Goal: Task Accomplishment & Management: Use online tool/utility

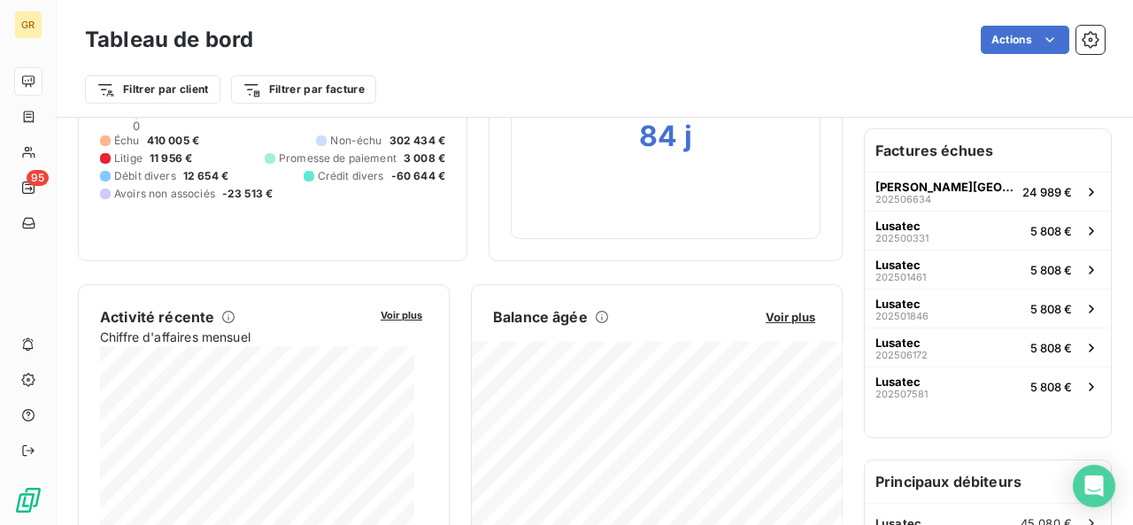
scroll to position [177, 0]
click at [775, 312] on span "Voir plus" at bounding box center [790, 317] width 50 height 14
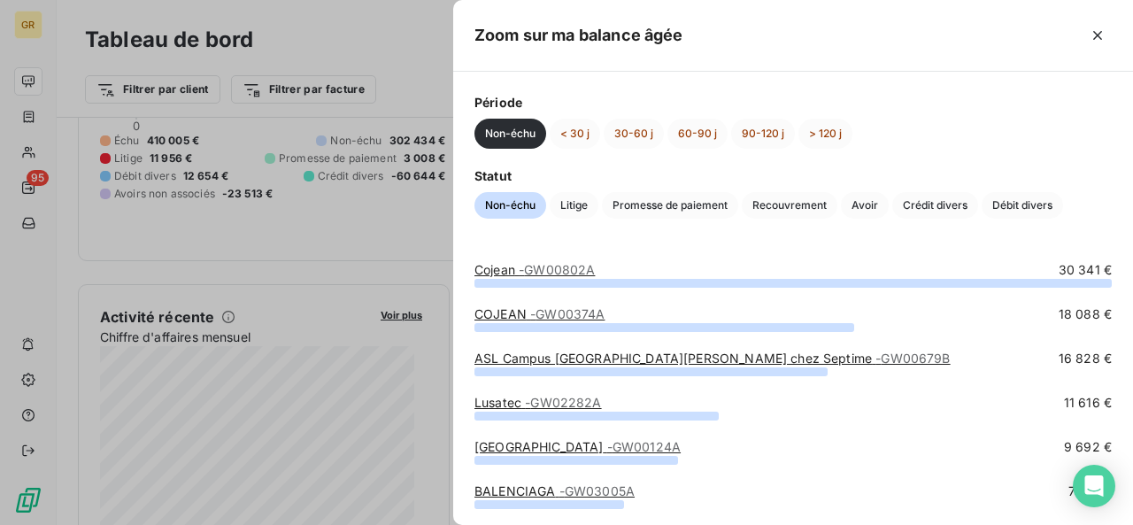
click at [859, 128] on div "Non-échu < 30 j 30-60 j 60-90 j 90-120 j > 120 j" at bounding box center [792, 134] width 637 height 30
click at [846, 134] on button "> 120 j" at bounding box center [825, 134] width 54 height 30
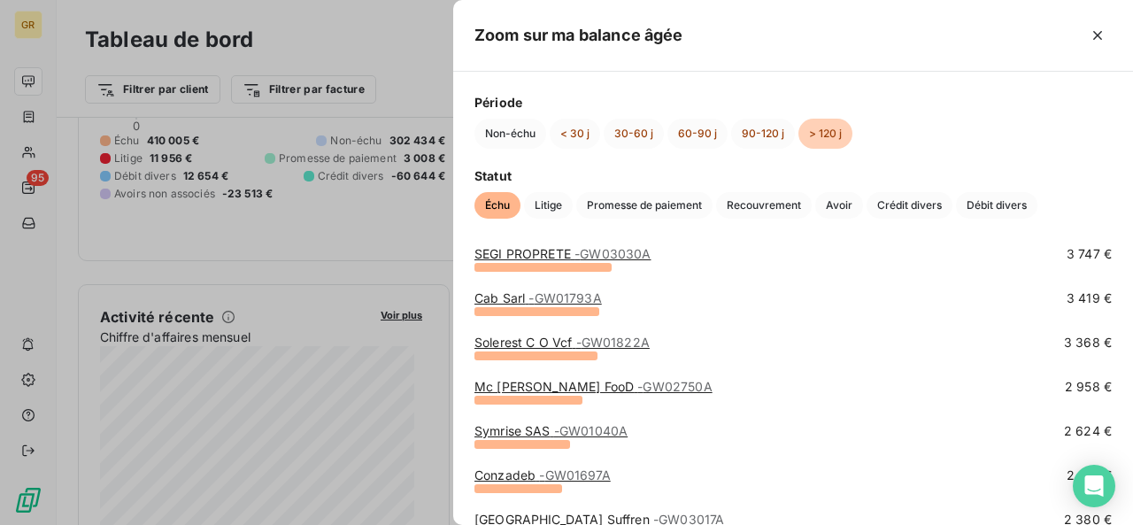
scroll to position [531, 0]
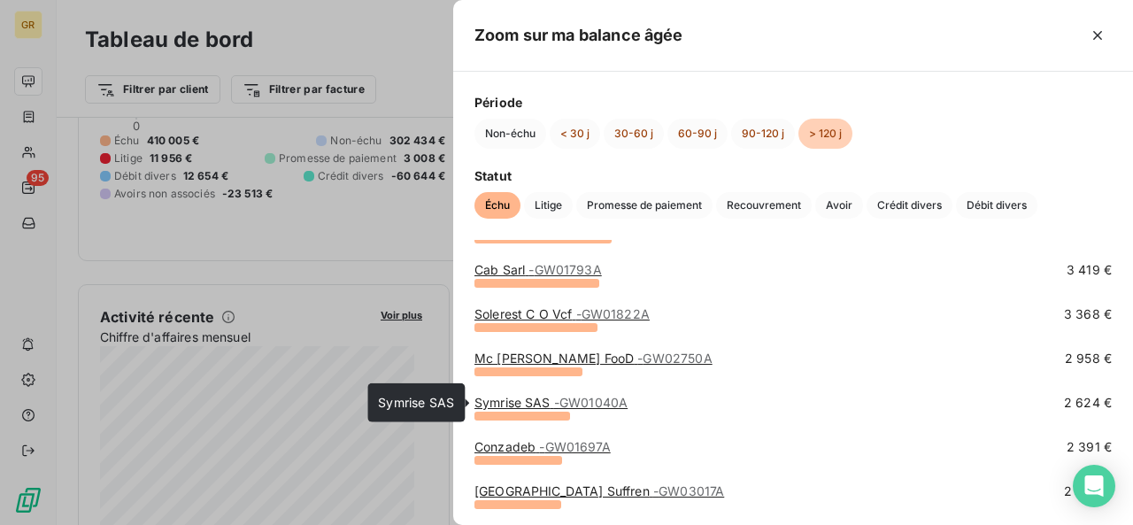
click at [609, 402] on span "- GW01040A" at bounding box center [590, 402] width 73 height 15
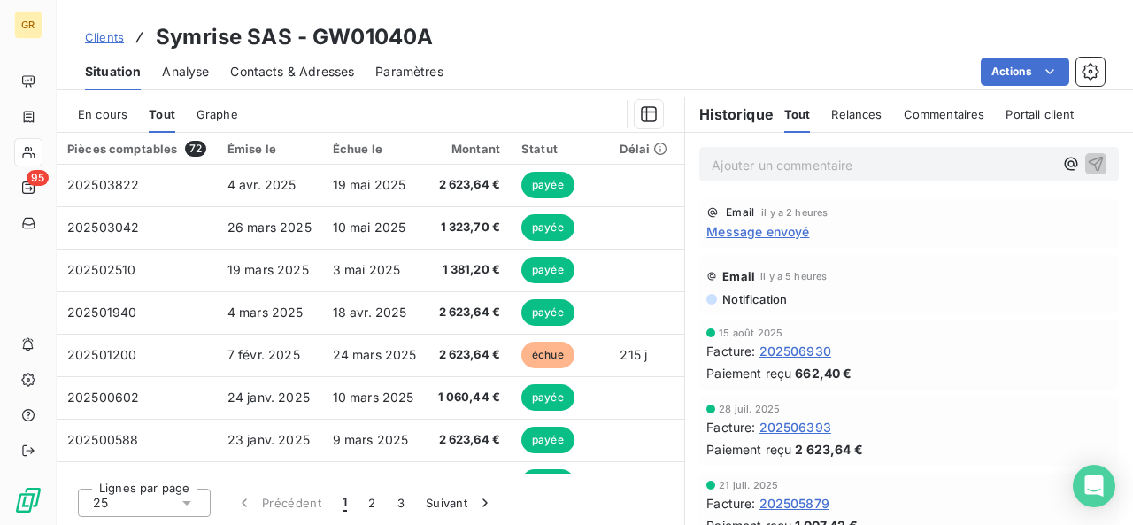
scroll to position [531, 0]
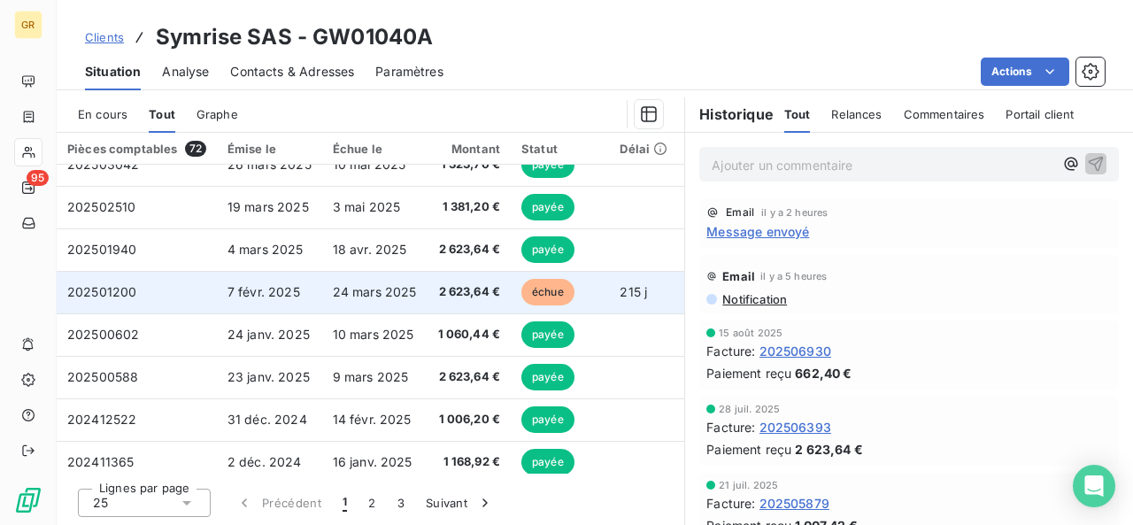
click at [483, 296] on span "2 623,64 €" at bounding box center [469, 292] width 63 height 18
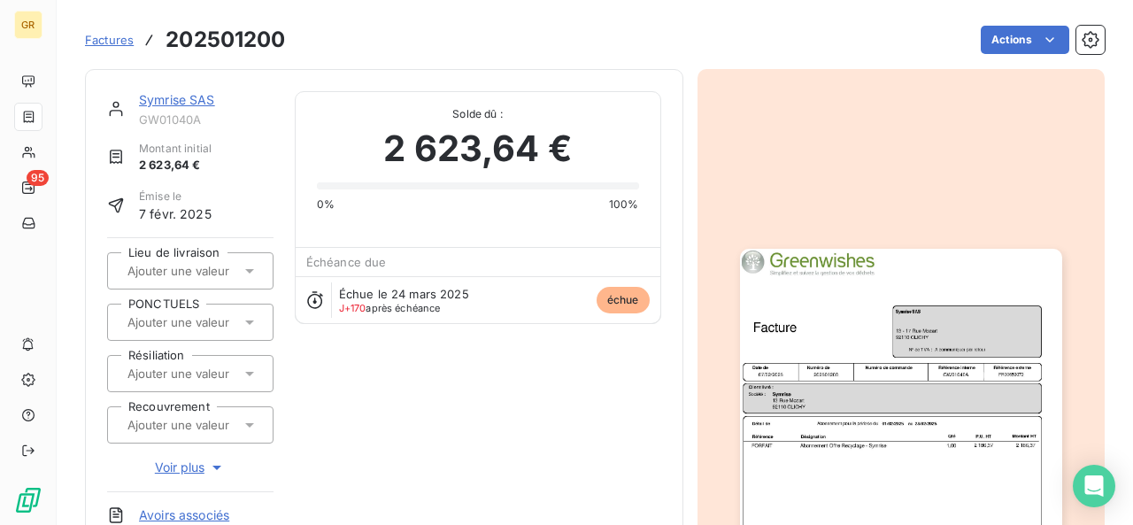
click at [875, 383] on img "button" at bounding box center [901, 476] width 322 height 455
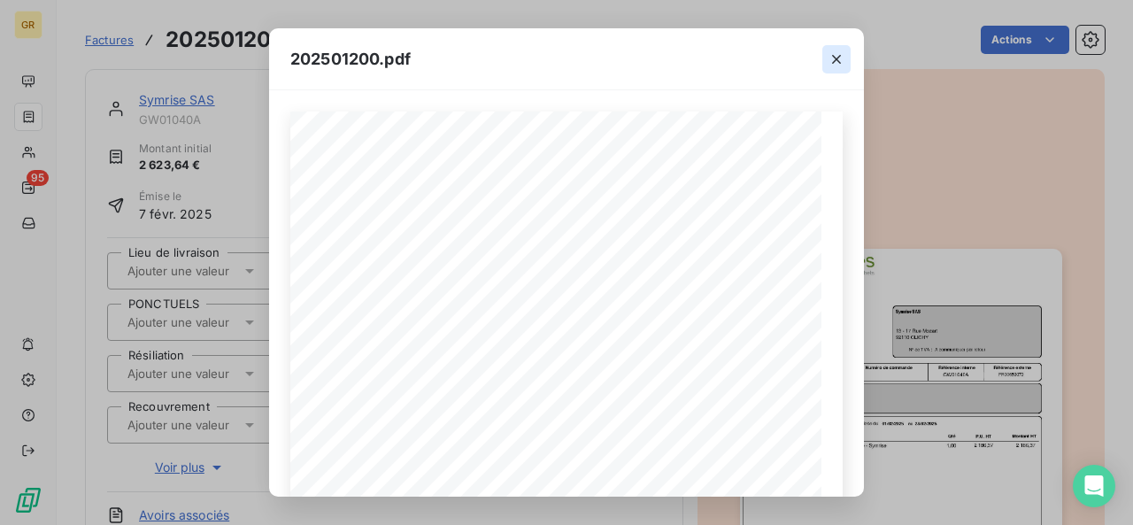
click at [848, 58] on button "button" at bounding box center [836, 59] width 28 height 28
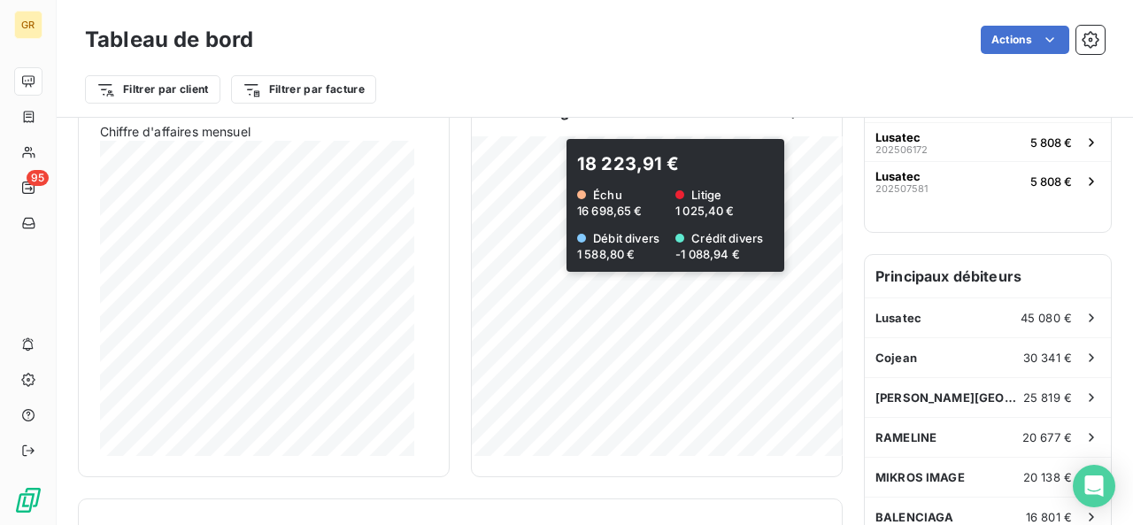
scroll to position [354, 0]
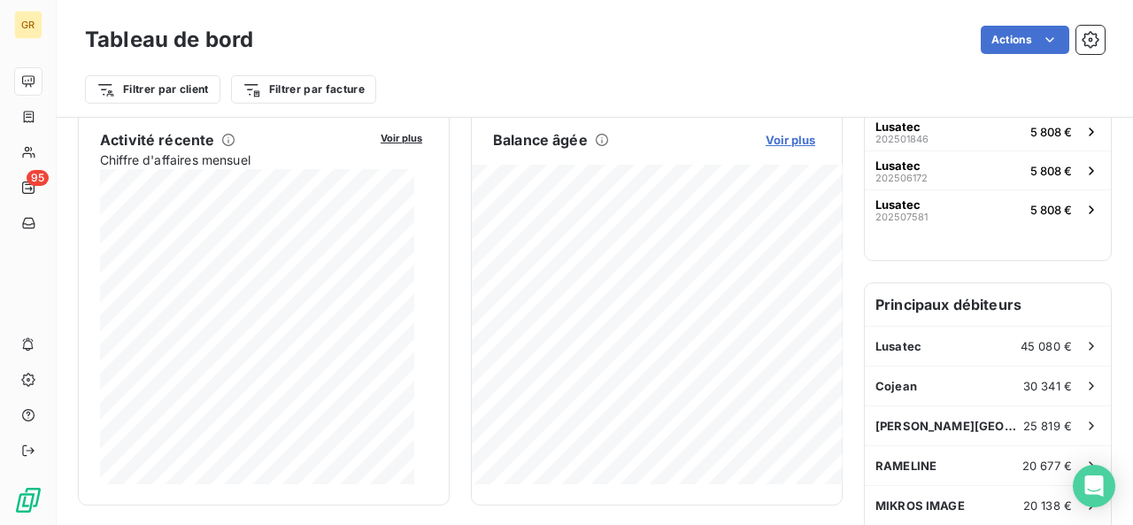
click at [765, 140] on span "Voir plus" at bounding box center [790, 140] width 50 height 14
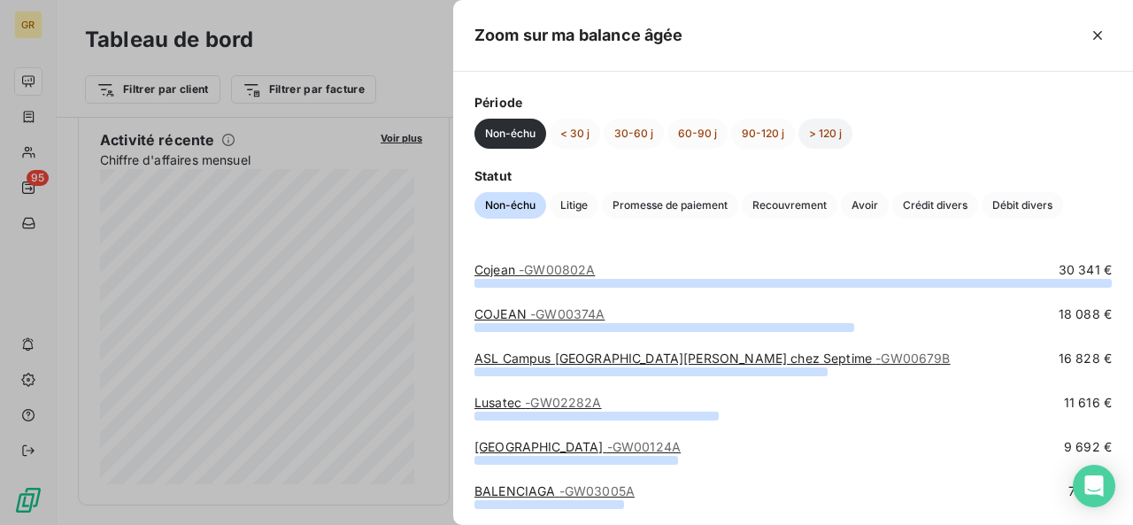
click at [817, 128] on button "> 120 j" at bounding box center [825, 134] width 54 height 30
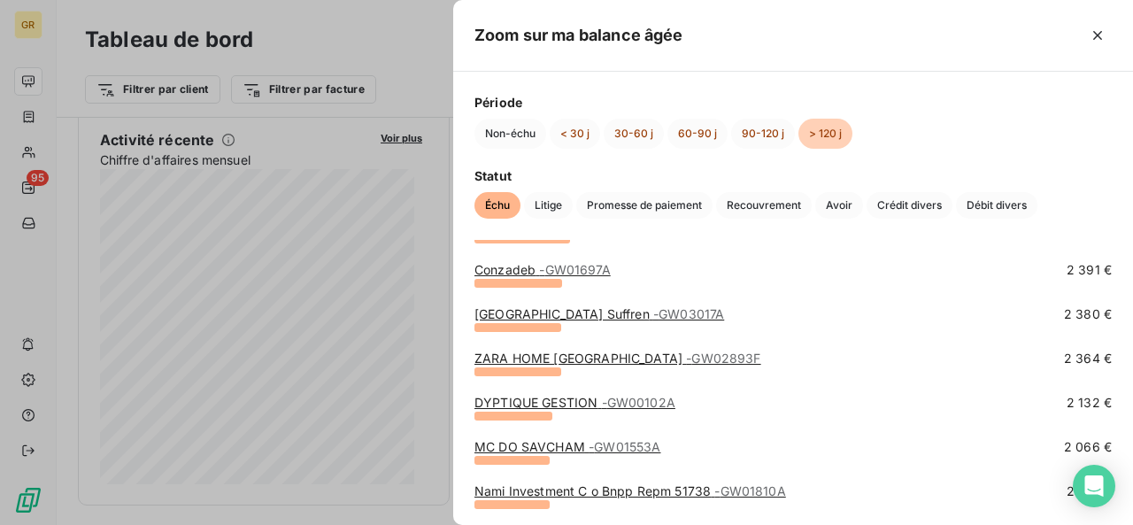
scroll to position [796, 0]
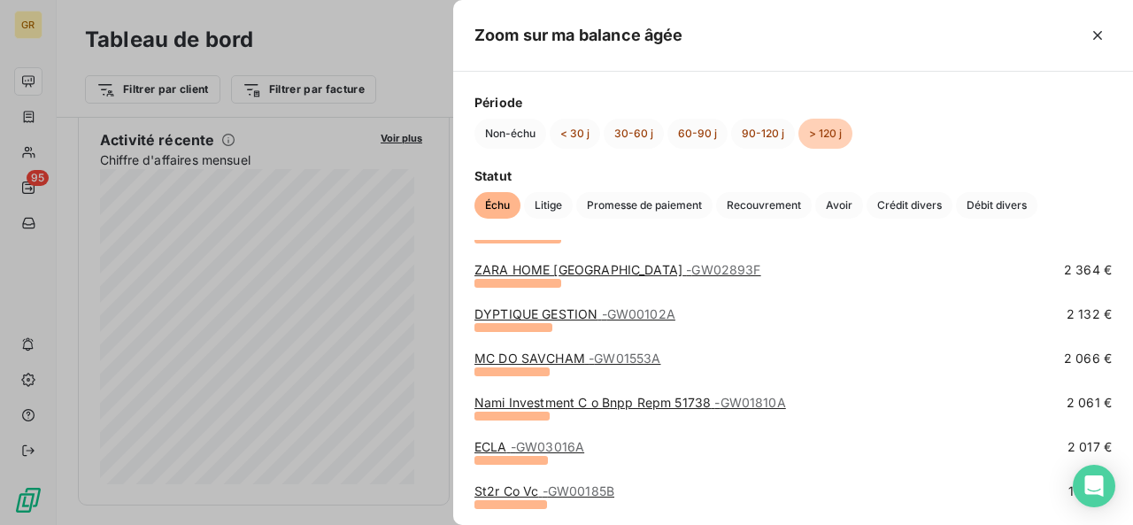
click at [587, 403] on link "Nami Investment C o Bnpp Repm 51738 - GW01810A" at bounding box center [629, 402] width 311 height 15
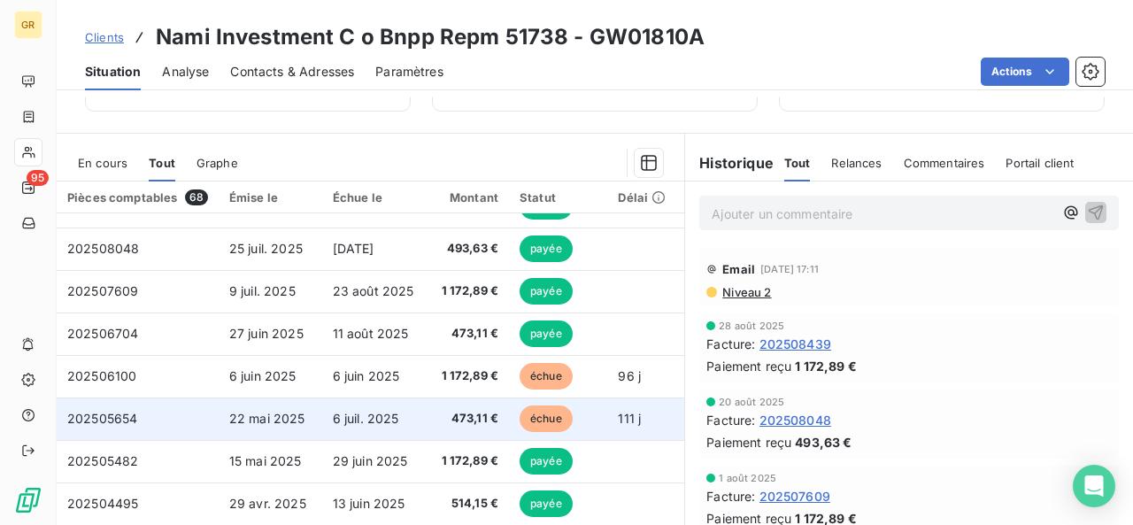
scroll to position [177, 0]
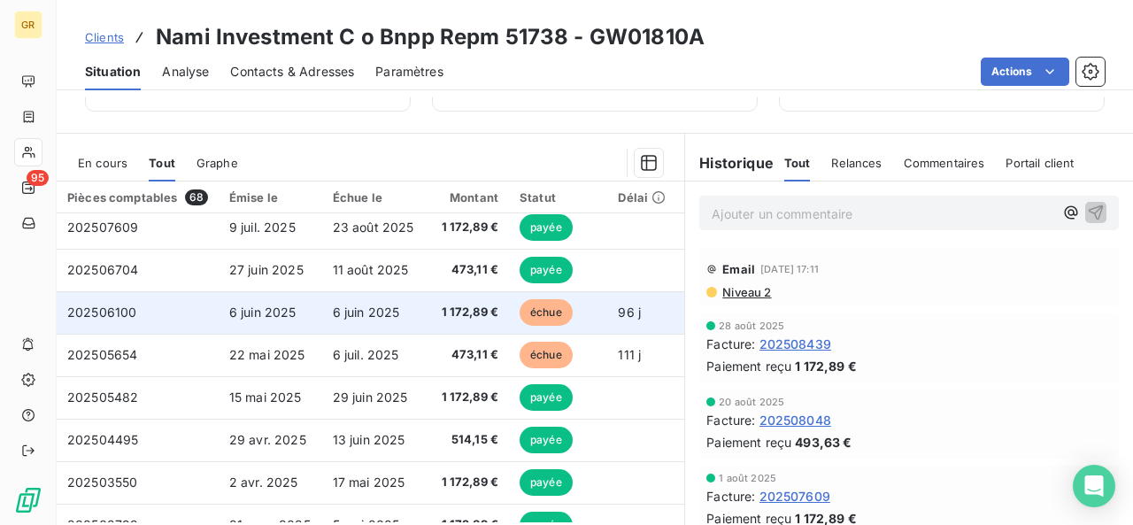
click at [470, 314] on span "1 172,89 €" at bounding box center [468, 312] width 62 height 18
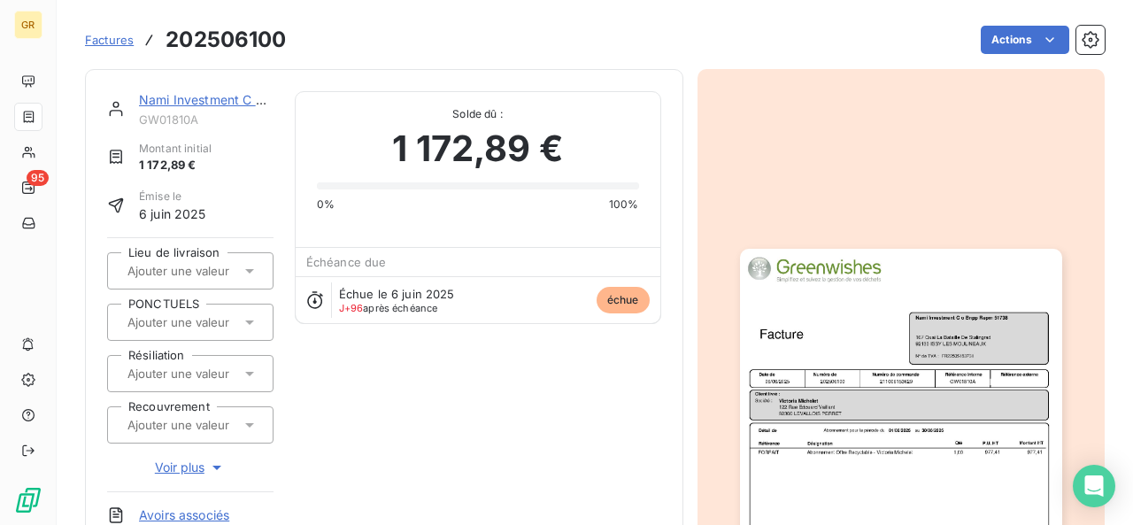
click at [987, 392] on img "button" at bounding box center [901, 476] width 322 height 455
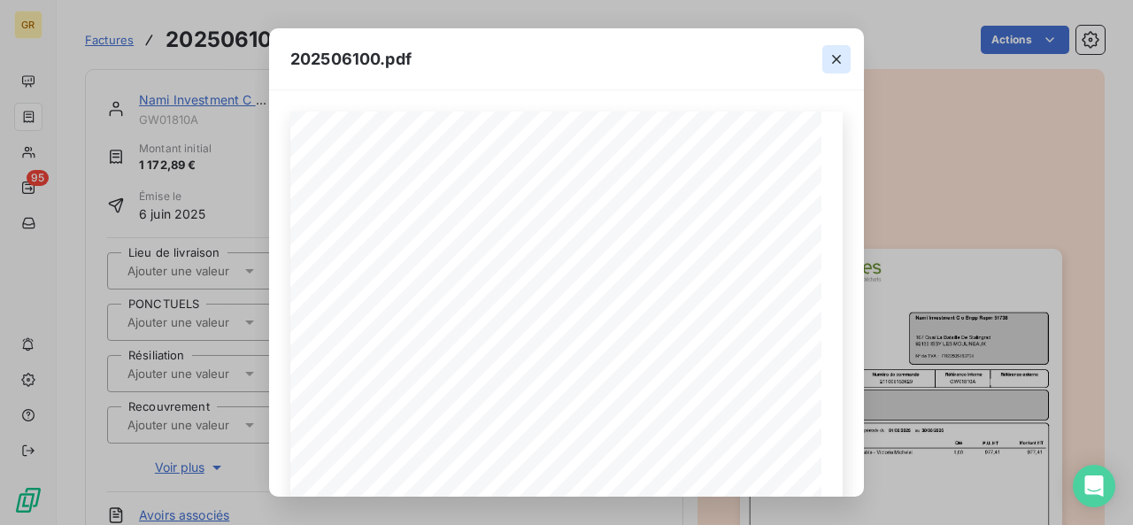
click at [848, 64] on button "button" at bounding box center [836, 59] width 28 height 28
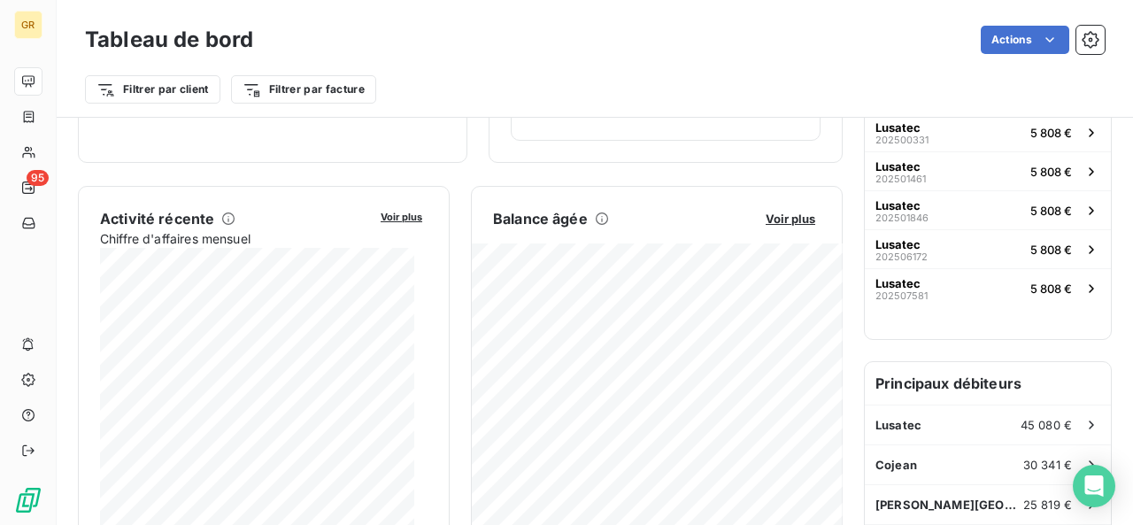
scroll to position [265, 0]
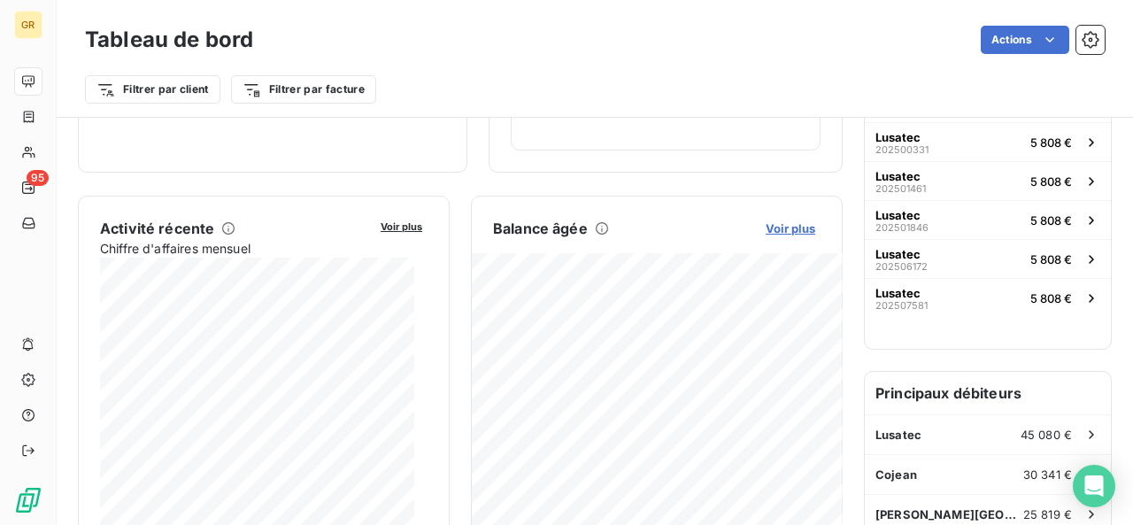
click at [767, 224] on span "Voir plus" at bounding box center [790, 228] width 50 height 14
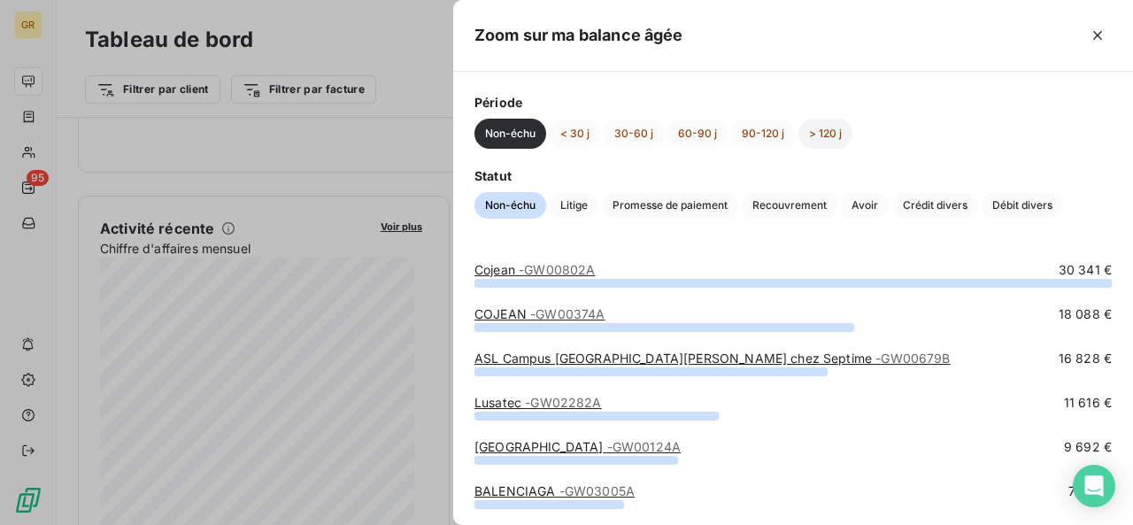
click at [810, 143] on button "> 120 j" at bounding box center [825, 134] width 54 height 30
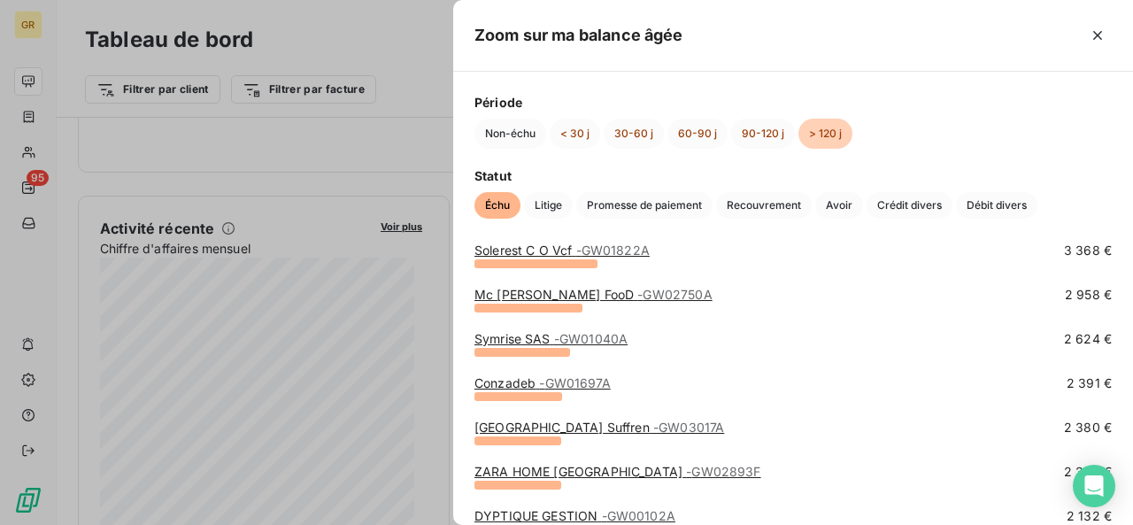
scroll to position [619, 0]
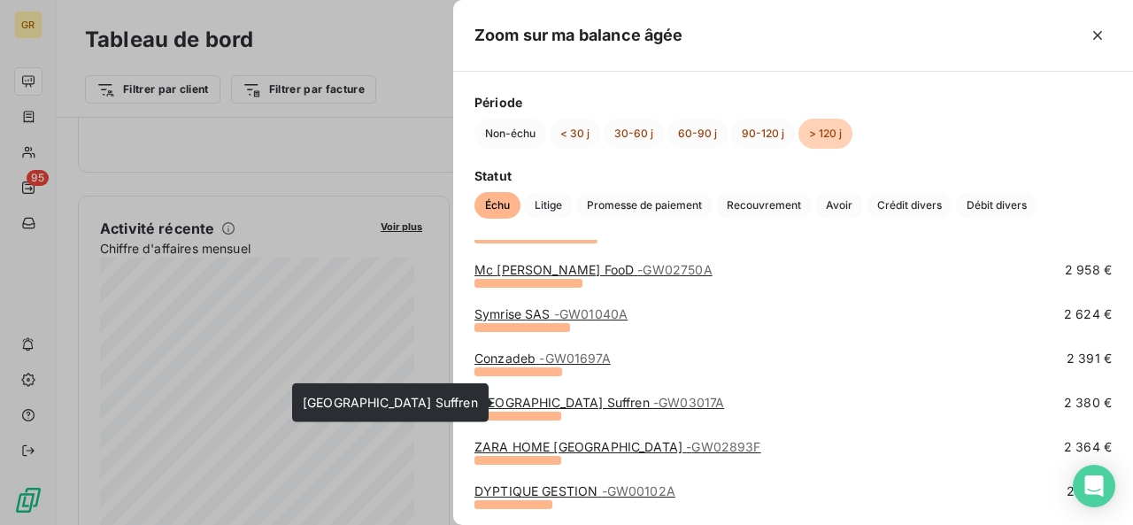
click at [588, 407] on link "[GEOGRAPHIC_DATA] Suffren - GW03017A" at bounding box center [599, 402] width 250 height 15
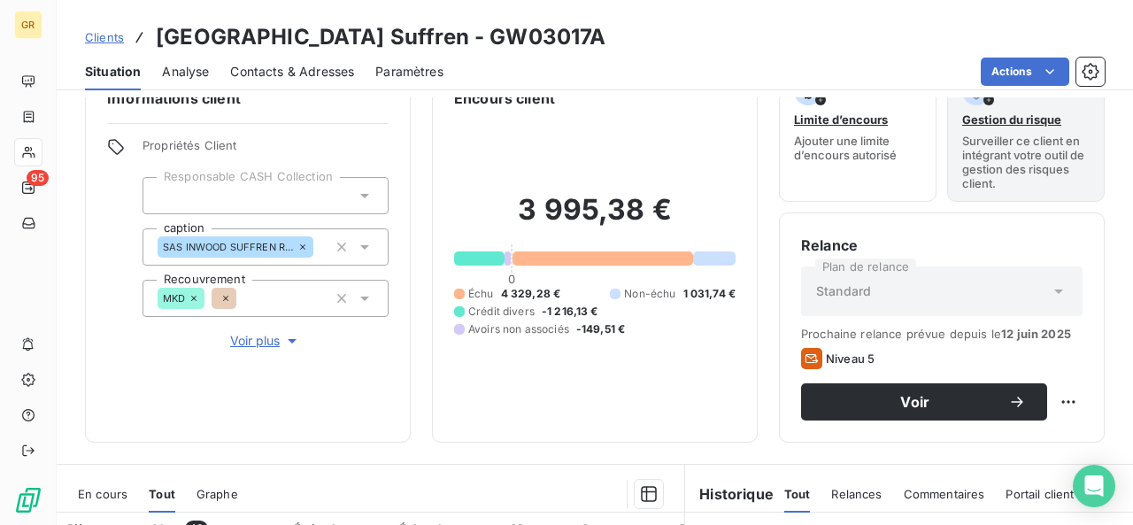
scroll to position [177, 0]
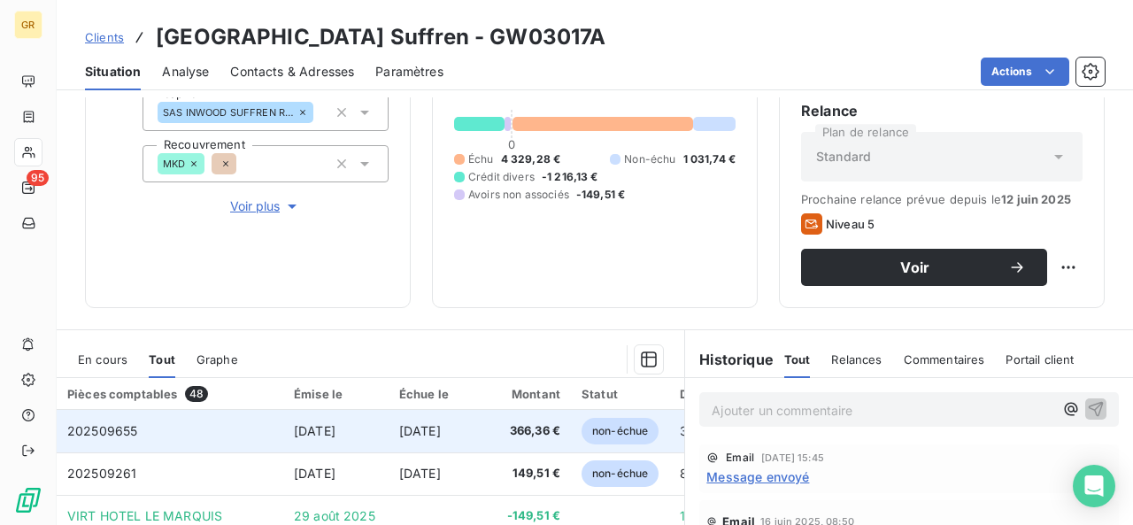
click at [358, 430] on td "[DATE]" at bounding box center [335, 431] width 105 height 42
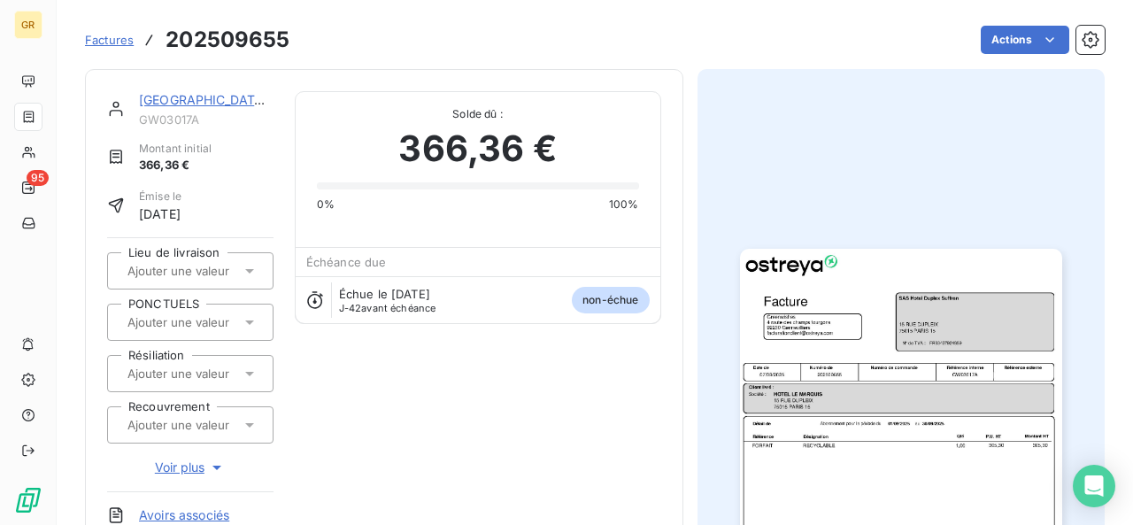
click at [786, 417] on img "button" at bounding box center [901, 476] width 322 height 455
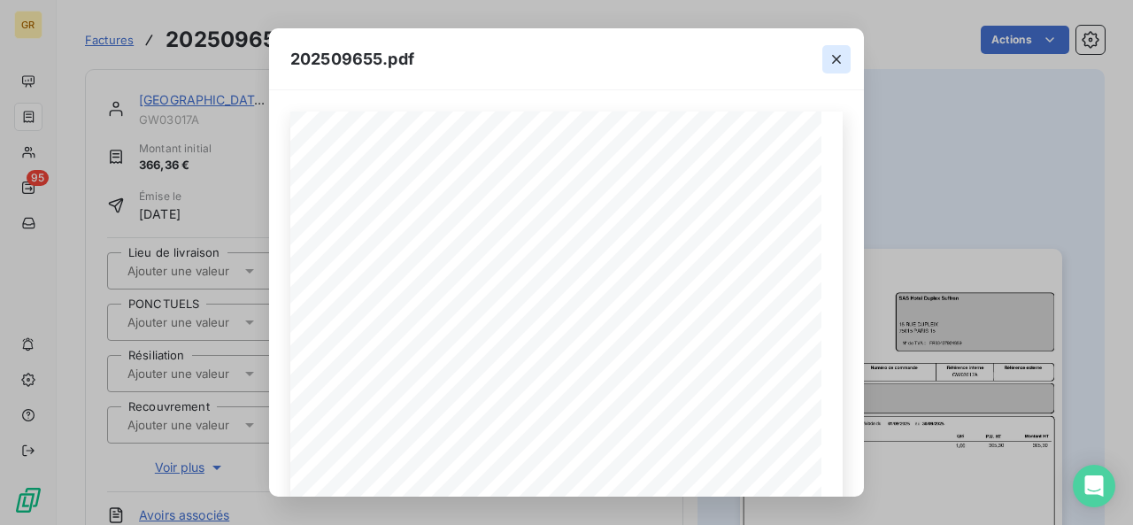
click at [839, 50] on icon "button" at bounding box center [836, 59] width 18 height 18
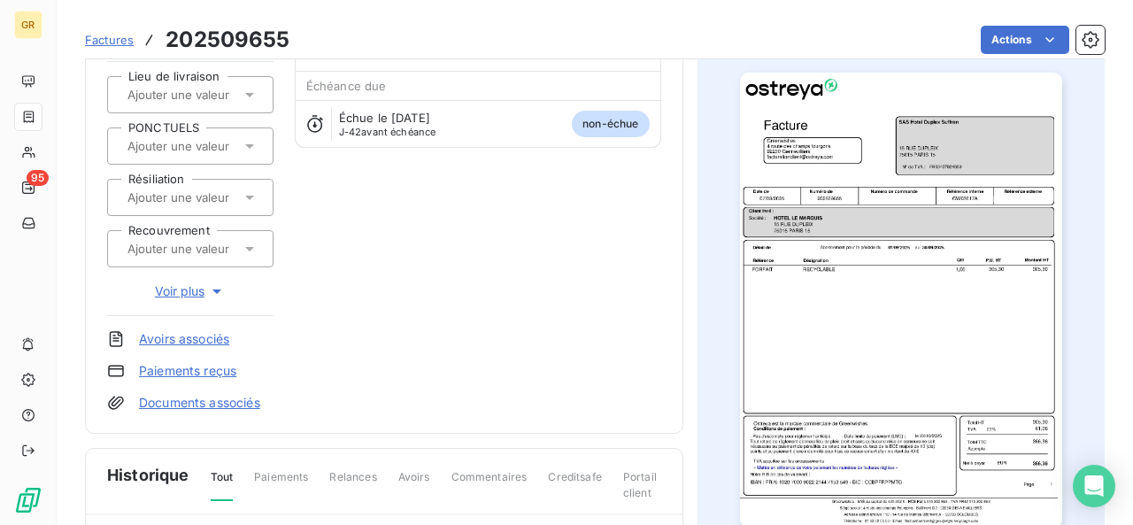
scroll to position [354, 0]
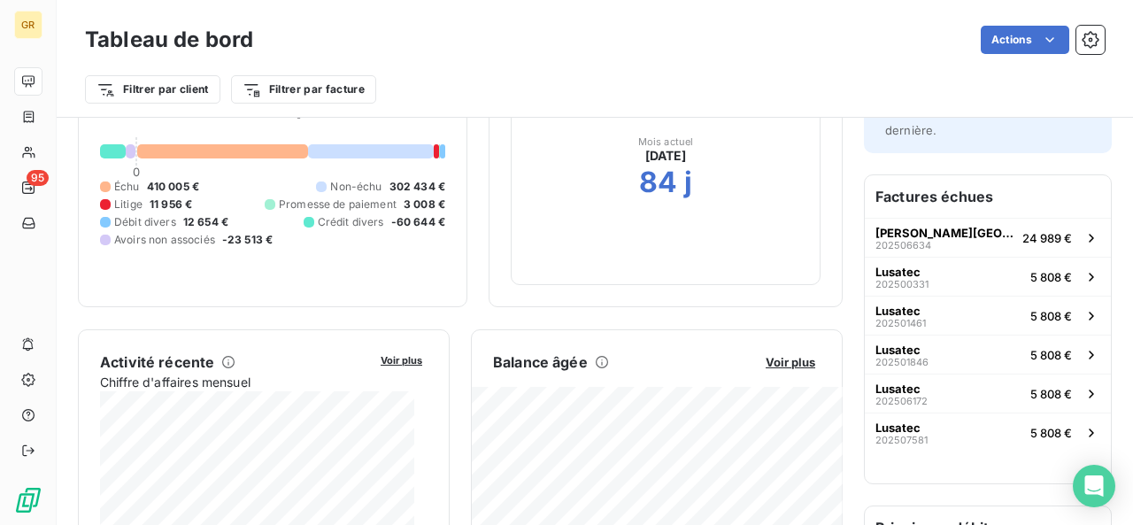
scroll to position [265, 0]
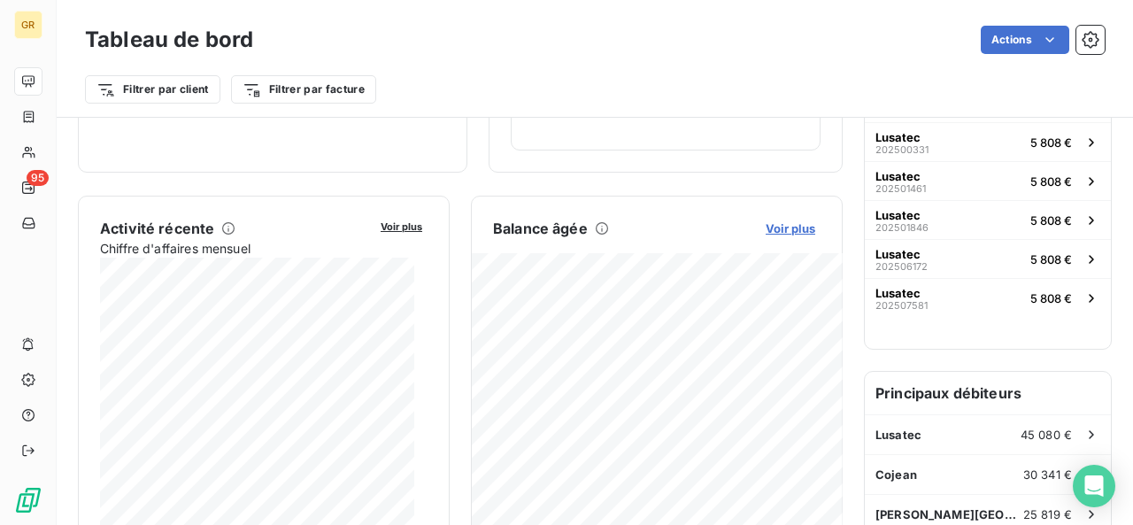
click at [772, 223] on span "Voir plus" at bounding box center [790, 228] width 50 height 14
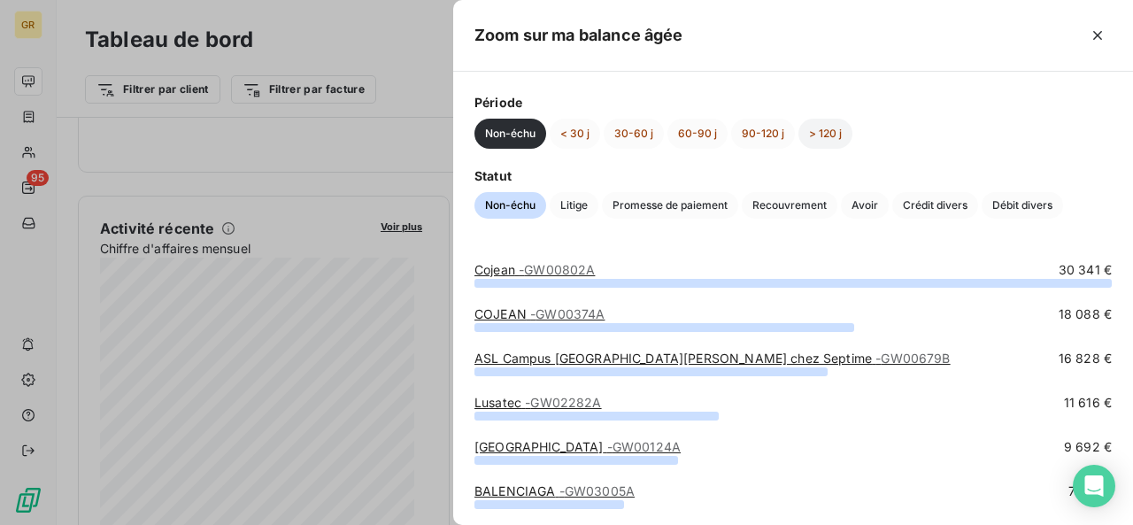
click at [825, 127] on button "> 120 j" at bounding box center [825, 134] width 54 height 30
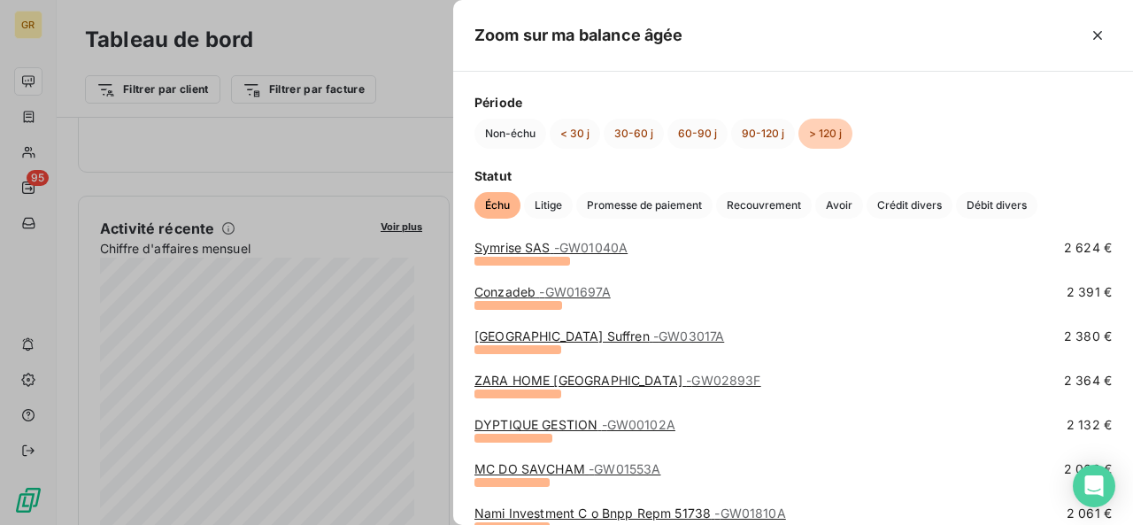
scroll to position [708, 0]
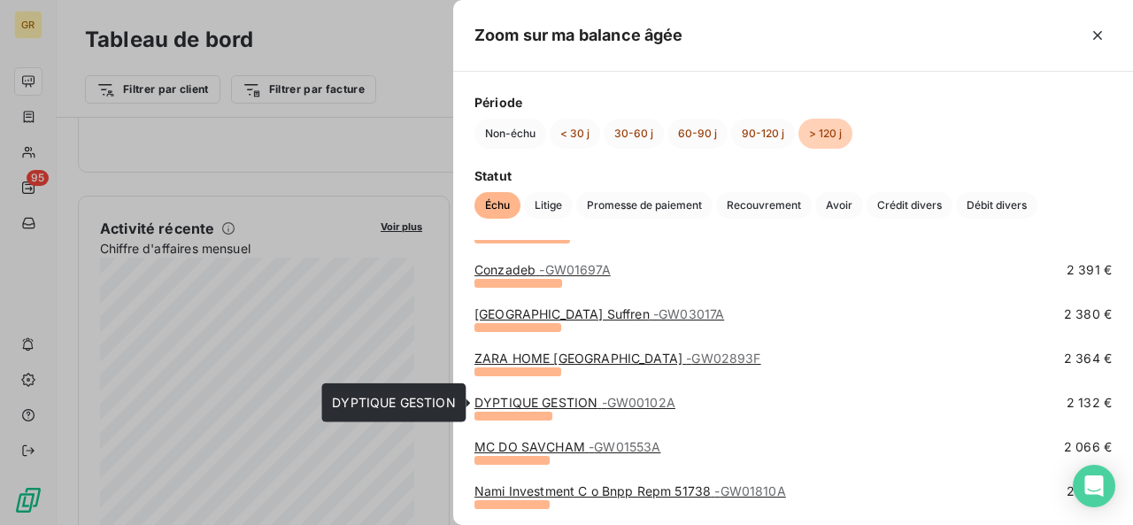
click at [645, 400] on span "- GW00102A" at bounding box center [638, 402] width 73 height 15
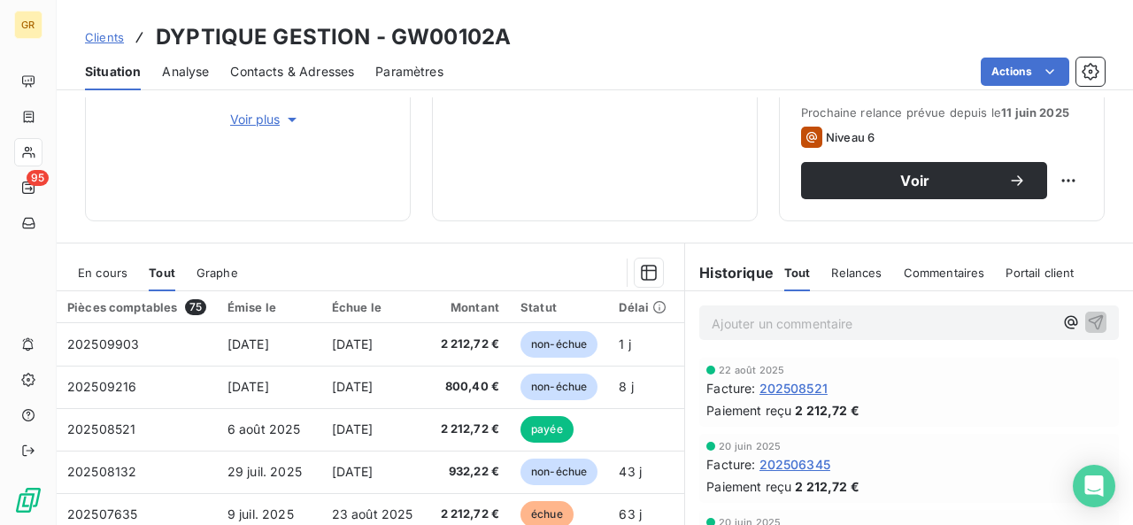
scroll to position [265, 0]
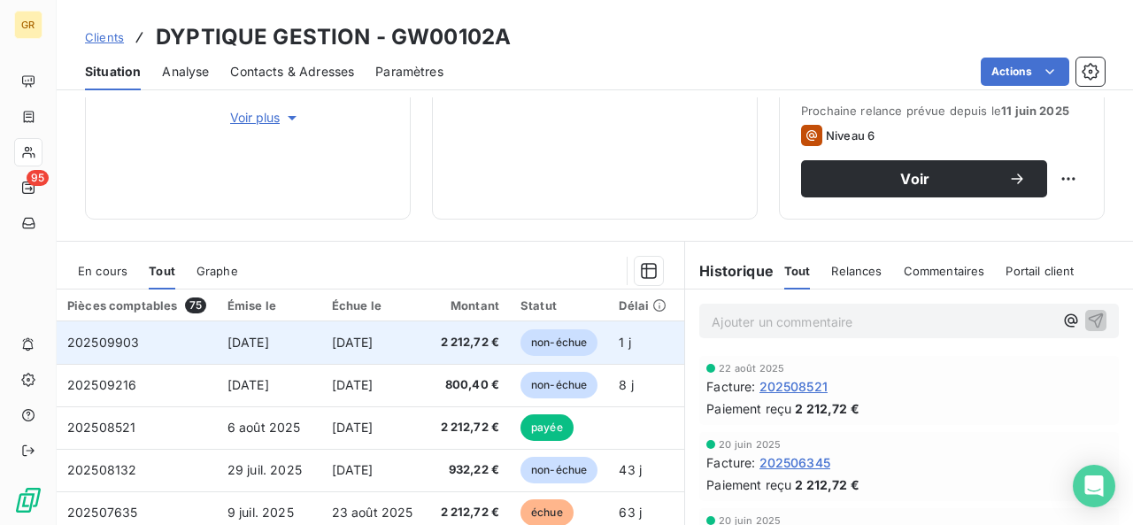
click at [448, 358] on td "2 212,72 €" at bounding box center [468, 342] width 84 height 42
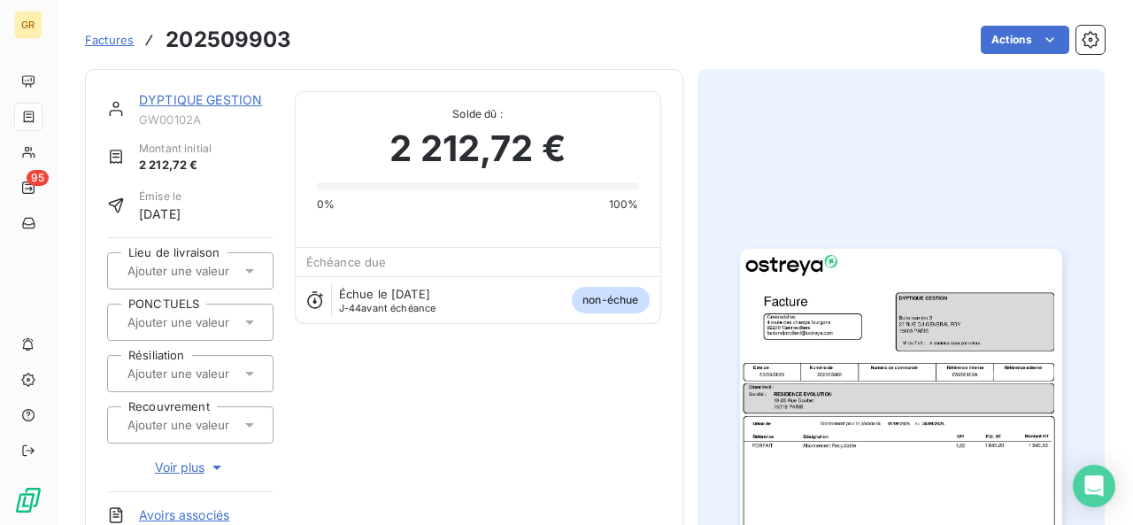
click at [904, 367] on img "button" at bounding box center [901, 476] width 322 height 455
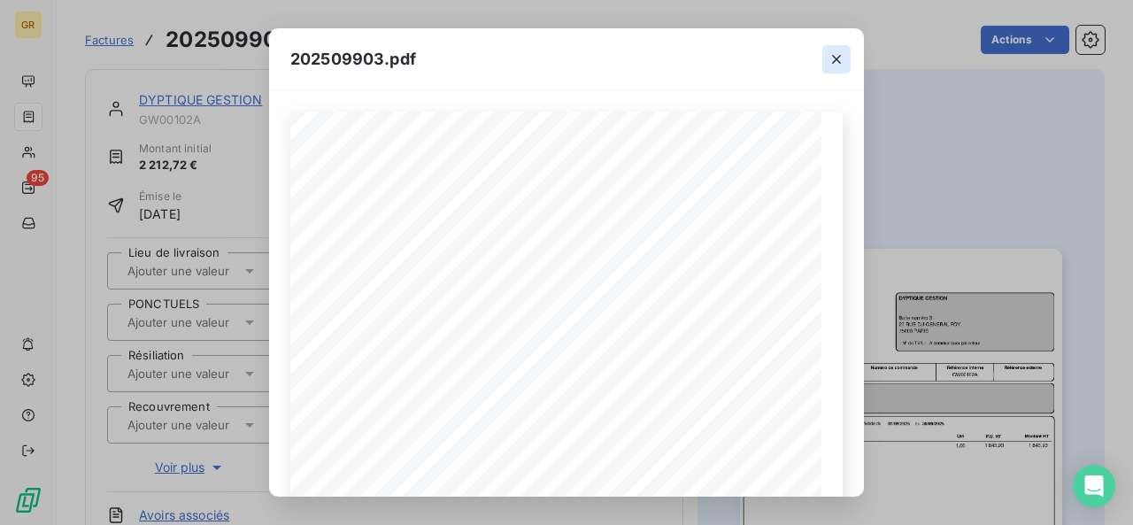
click at [837, 56] on icon "button" at bounding box center [836, 59] width 18 height 18
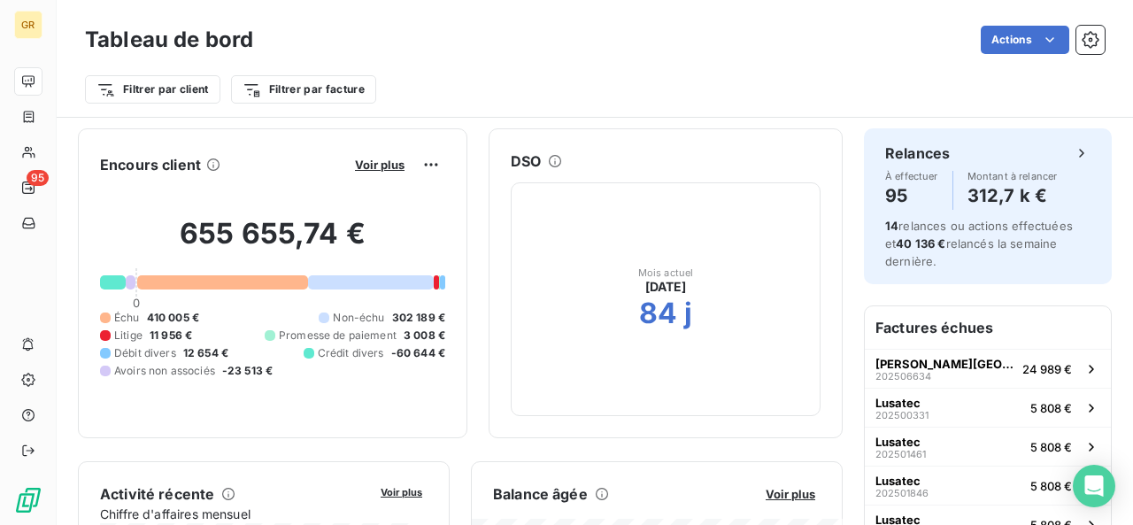
scroll to position [265, 0]
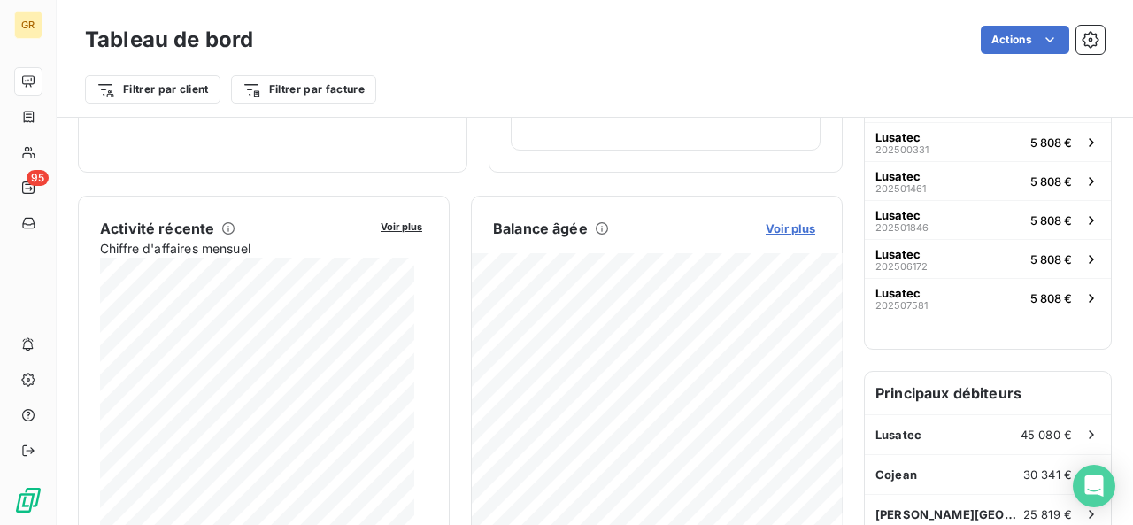
click at [773, 227] on span "Voir plus" at bounding box center [790, 228] width 50 height 14
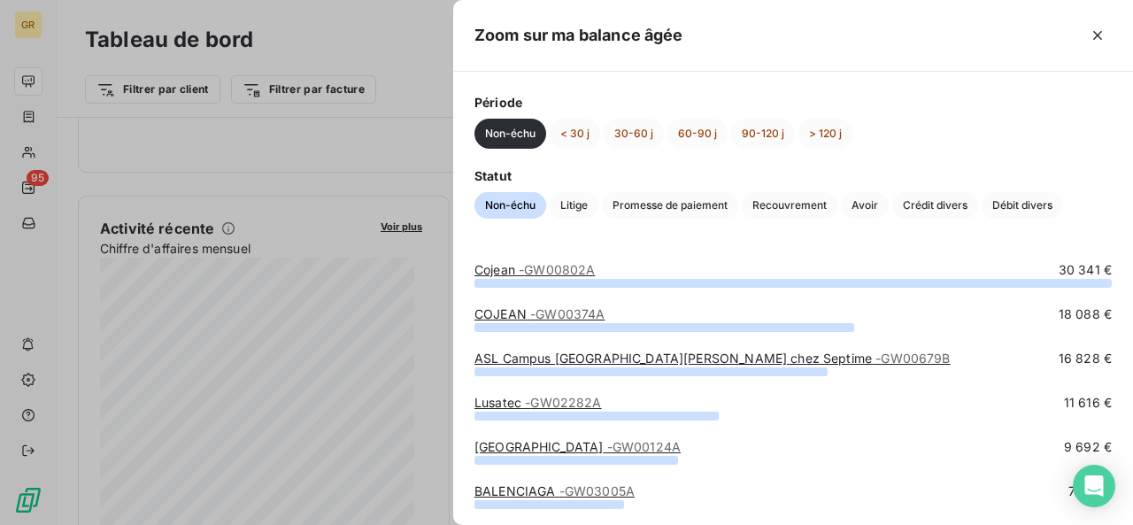
click at [795, 156] on div "Période Non-échu < 30 j 30-60 j 60-90 j 90-120 j > 120 j Statut Non-échu Litige…" at bounding box center [793, 156] width 680 height 168
click at [813, 135] on button "> 120 j" at bounding box center [825, 134] width 54 height 30
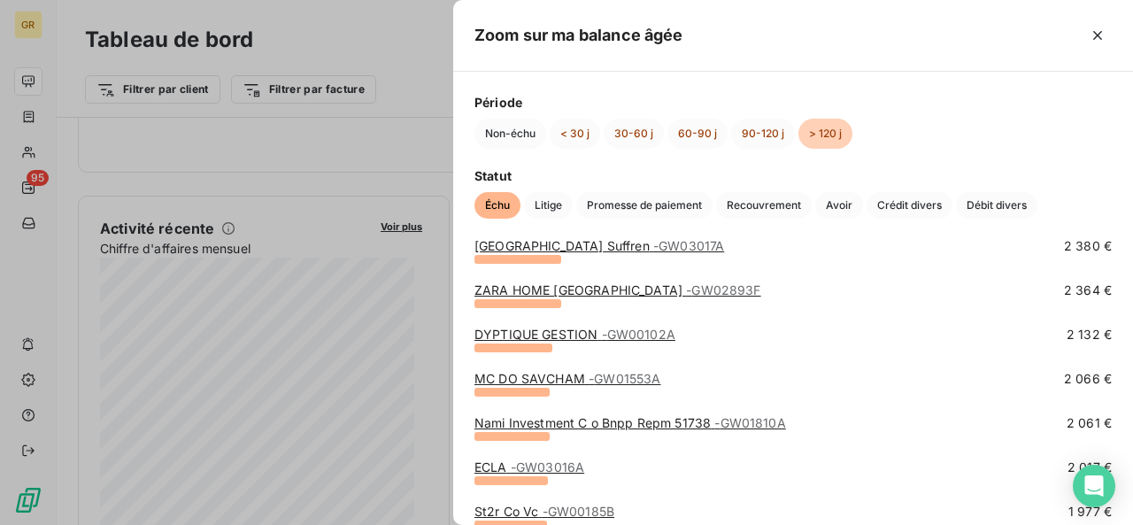
scroll to position [796, 0]
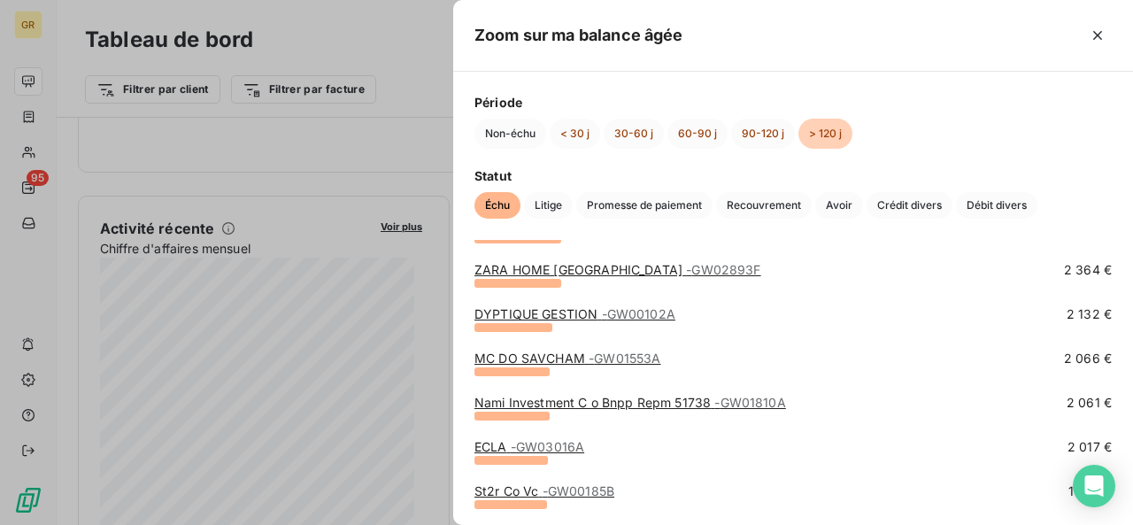
click at [689, 402] on link "Nami Investment C o Bnpp Repm 51738 - GW01810A" at bounding box center [629, 402] width 311 height 15
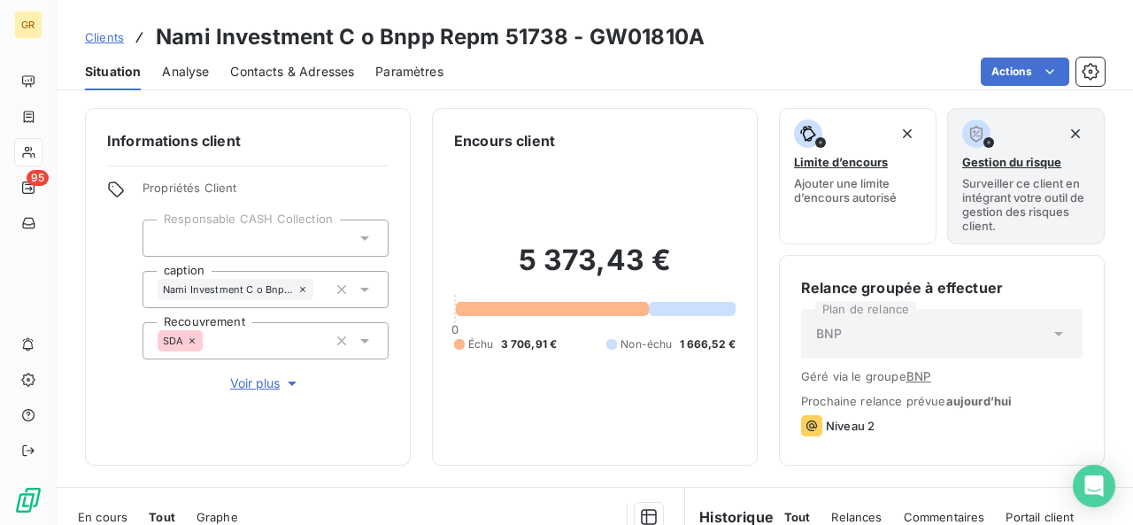
scroll to position [403, 0]
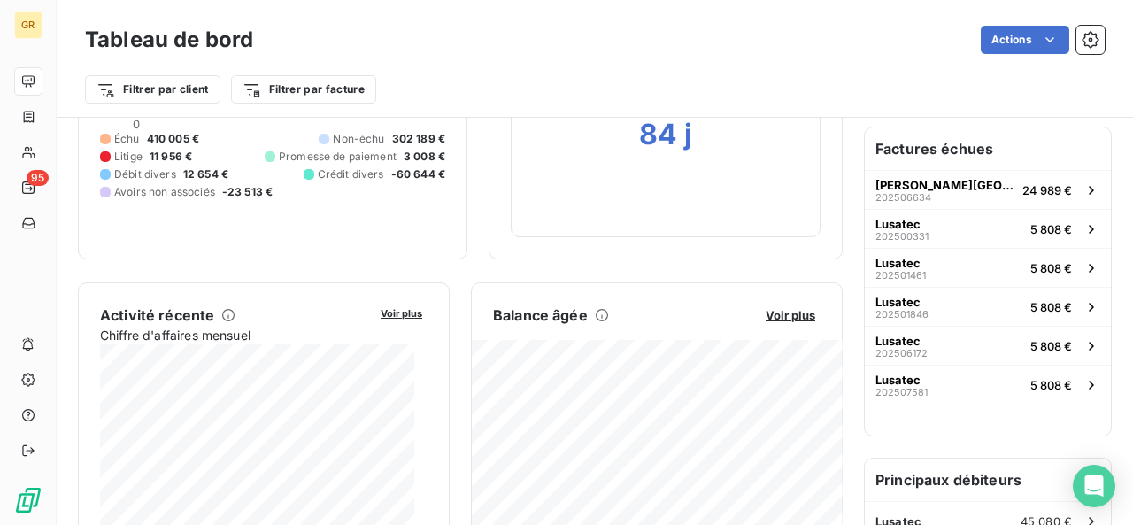
scroll to position [177, 0]
click at [794, 312] on span "Voir plus" at bounding box center [790, 317] width 50 height 14
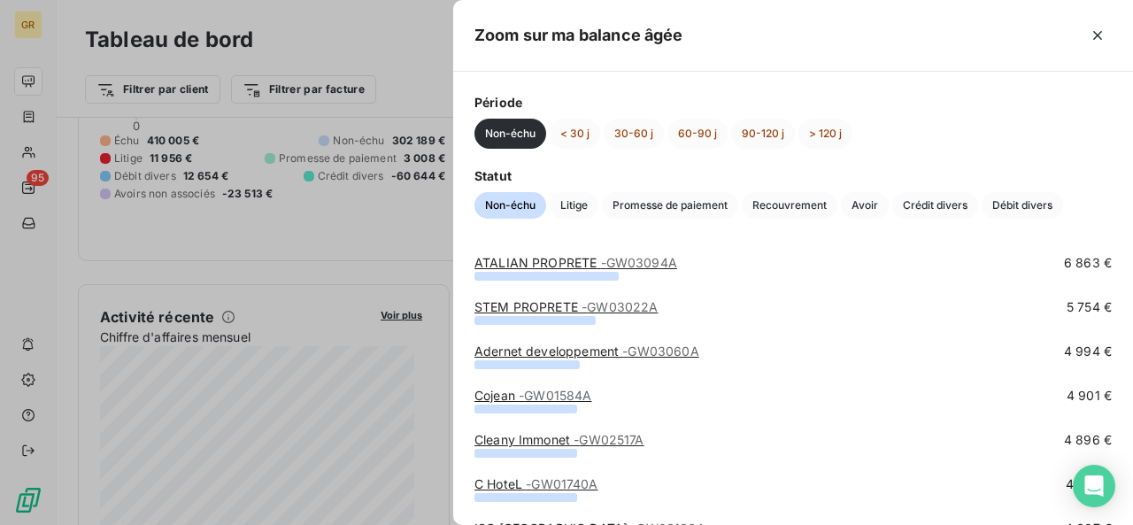
scroll to position [442, 0]
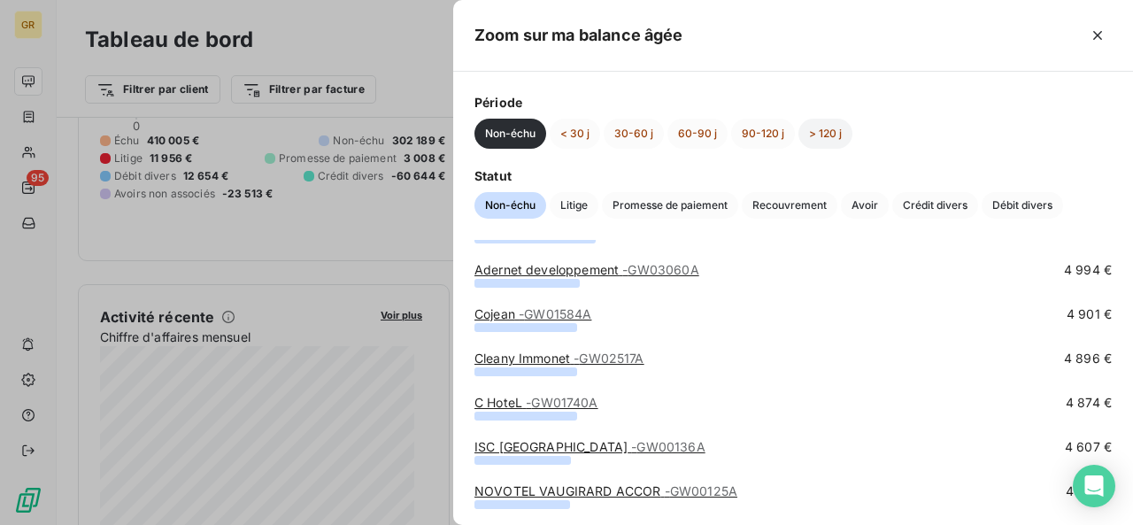
click at [810, 134] on button "> 120 j" at bounding box center [825, 134] width 54 height 30
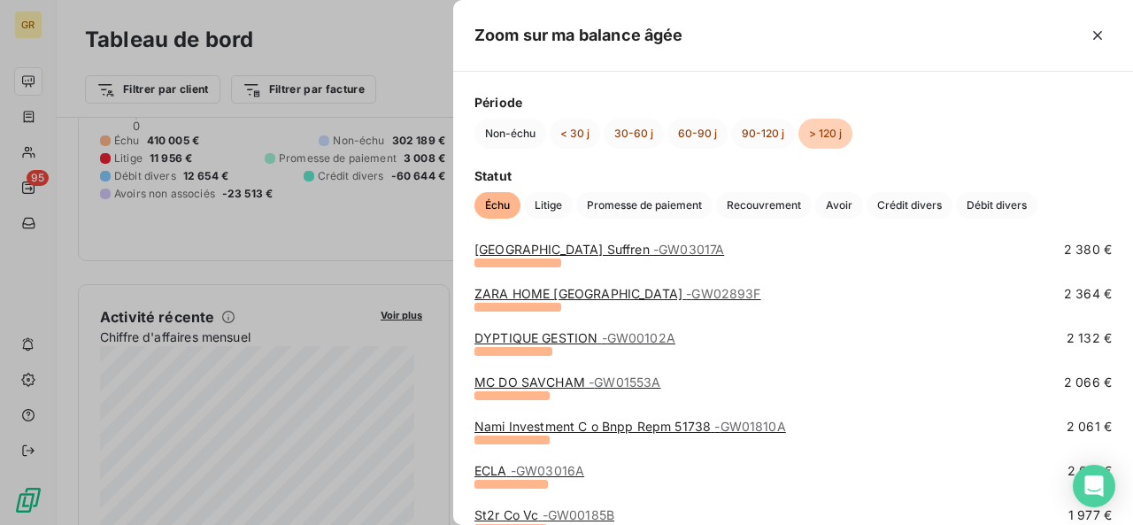
scroll to position [796, 0]
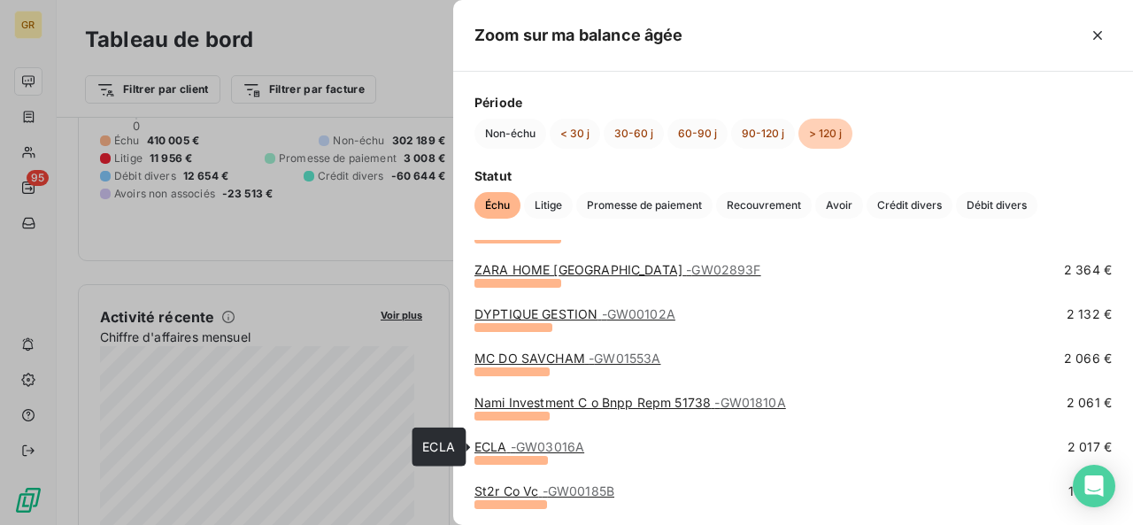
click at [525, 449] on span "- GW03016A" at bounding box center [547, 446] width 73 height 15
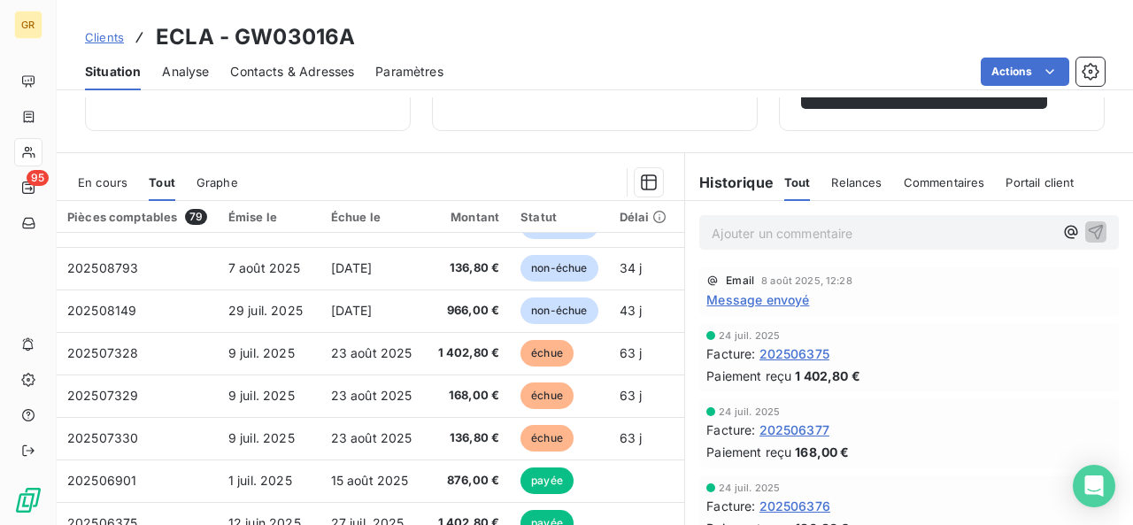
scroll to position [265, 0]
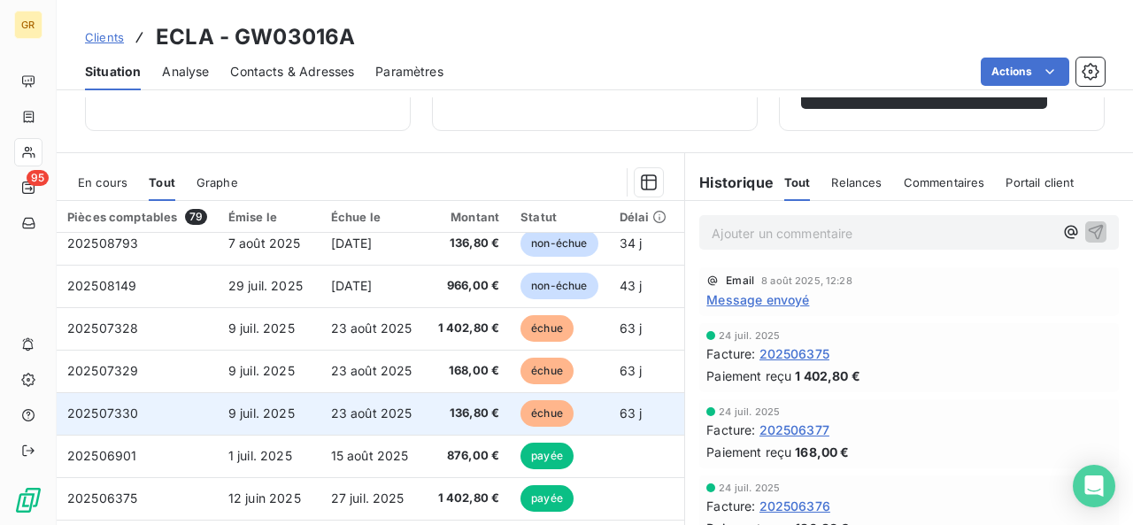
click at [526, 424] on span "échue" at bounding box center [546, 413] width 53 height 27
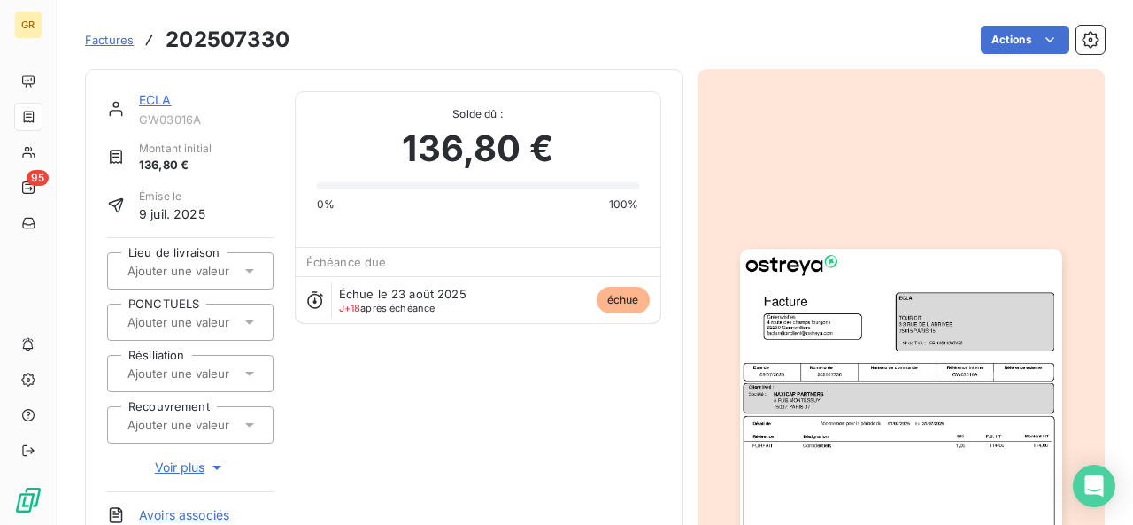
click at [925, 409] on img "button" at bounding box center [901, 476] width 322 height 455
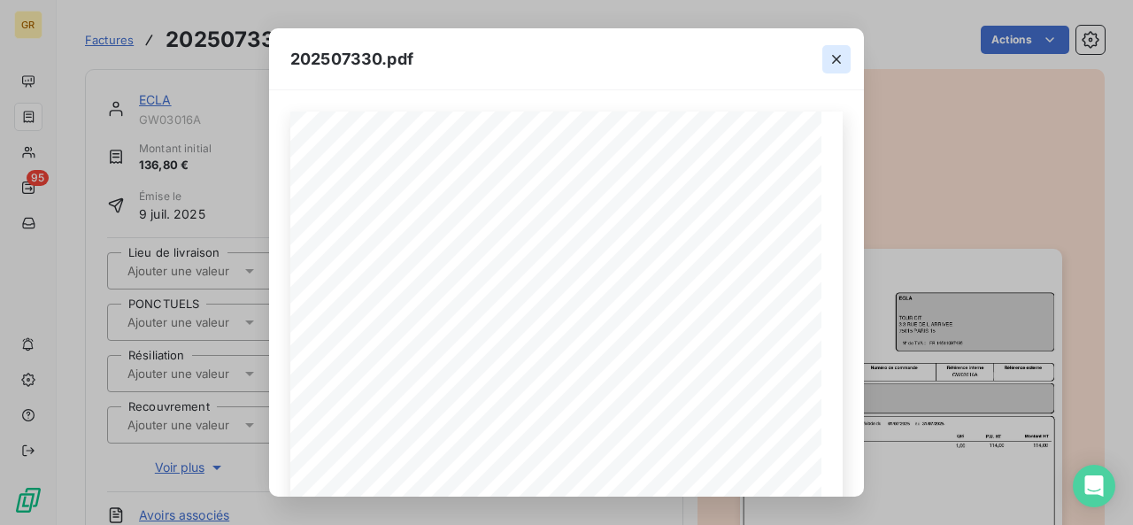
click at [830, 58] on icon "button" at bounding box center [836, 59] width 18 height 18
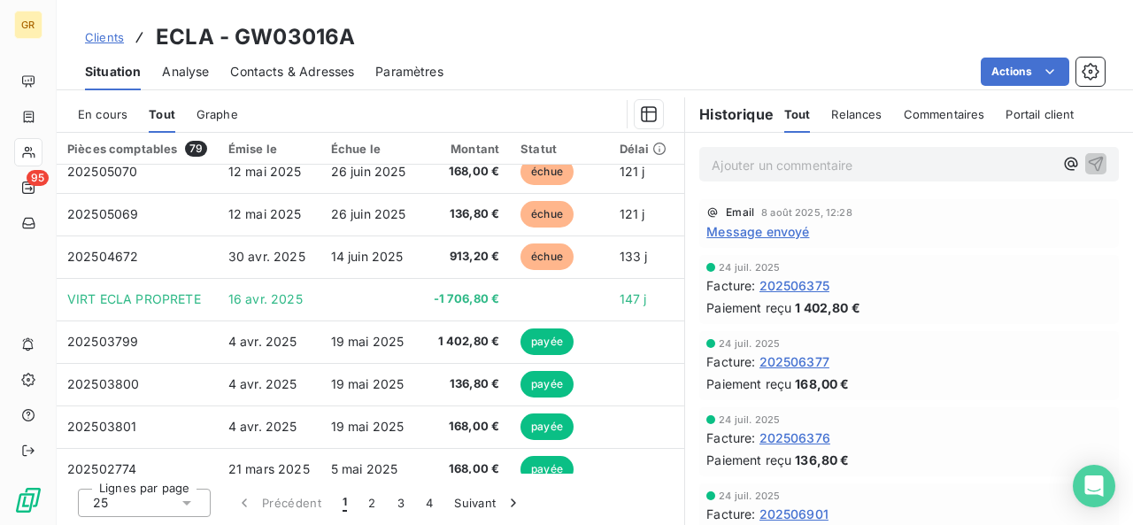
scroll to position [760, 0]
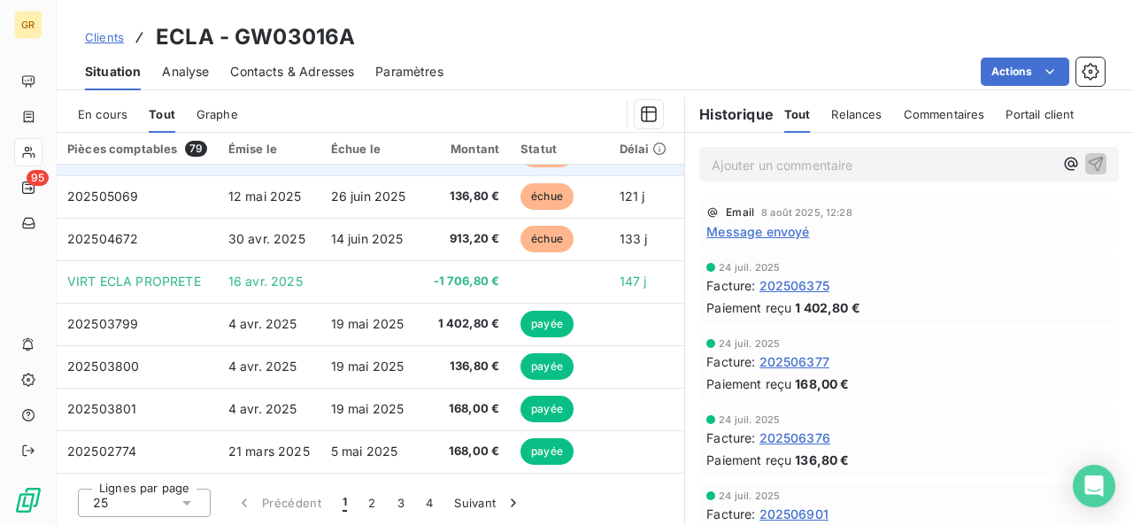
click at [322, 163] on td "26 juin 2025" at bounding box center [371, 154] width 103 height 42
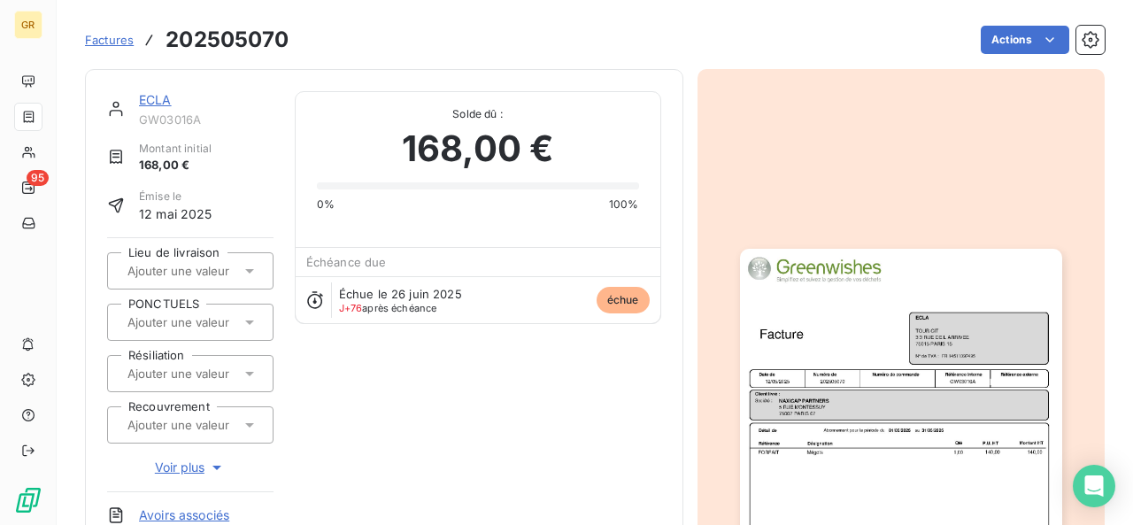
click at [831, 307] on img "button" at bounding box center [901, 476] width 322 height 455
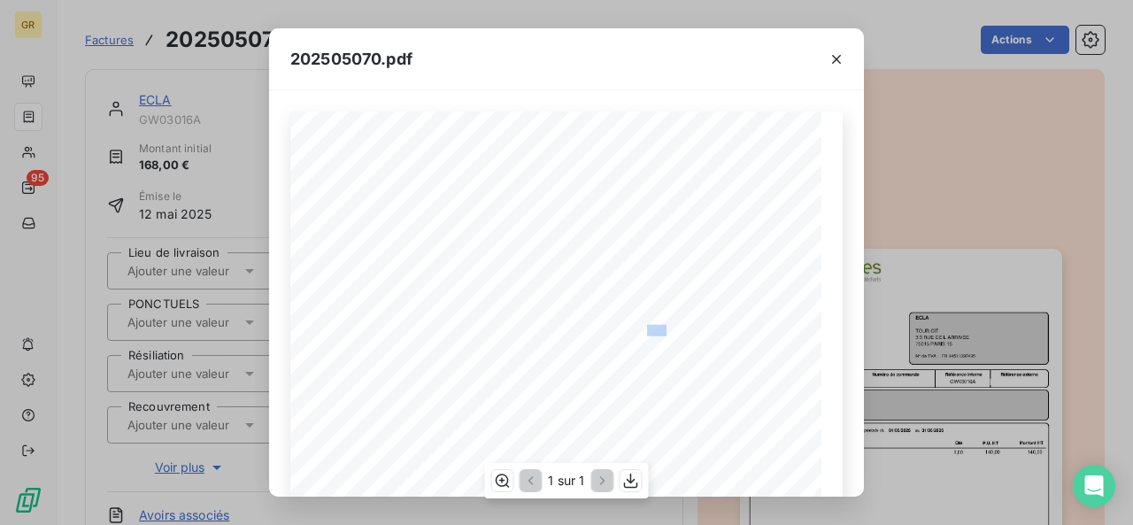
drag, startPoint x: 641, startPoint y: 330, endPoint x: 657, endPoint y: 330, distance: 15.9
click at [657, 330] on span "GW03016A" at bounding box center [669, 329] width 45 height 8
drag, startPoint x: 672, startPoint y: 327, endPoint x: 641, endPoint y: 330, distance: 32.0
click at [647, 330] on span "GW03016A" at bounding box center [669, 329] width 45 height 8
copy span "GW0301"
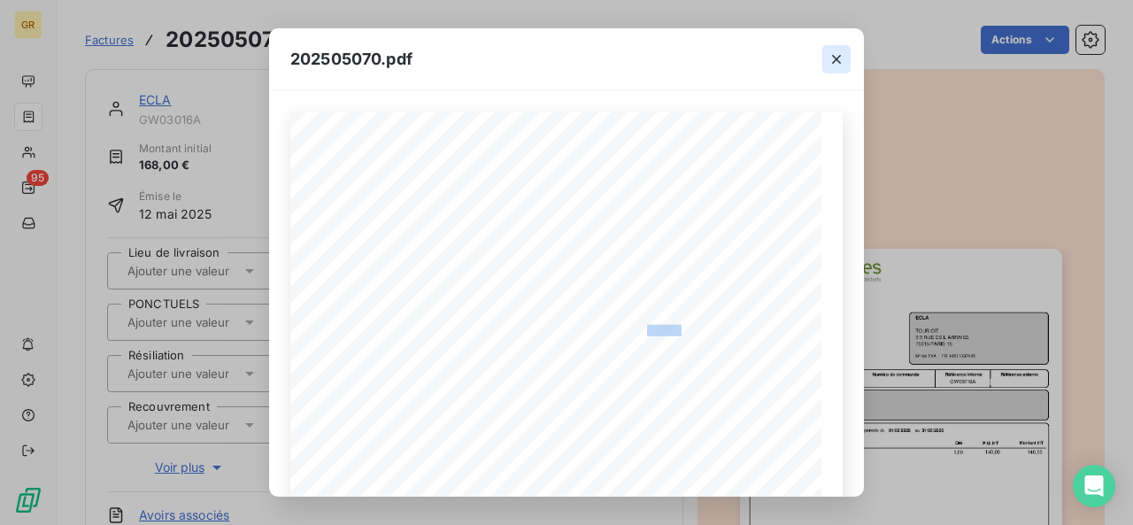
click at [837, 59] on icon "button" at bounding box center [836, 59] width 9 height 9
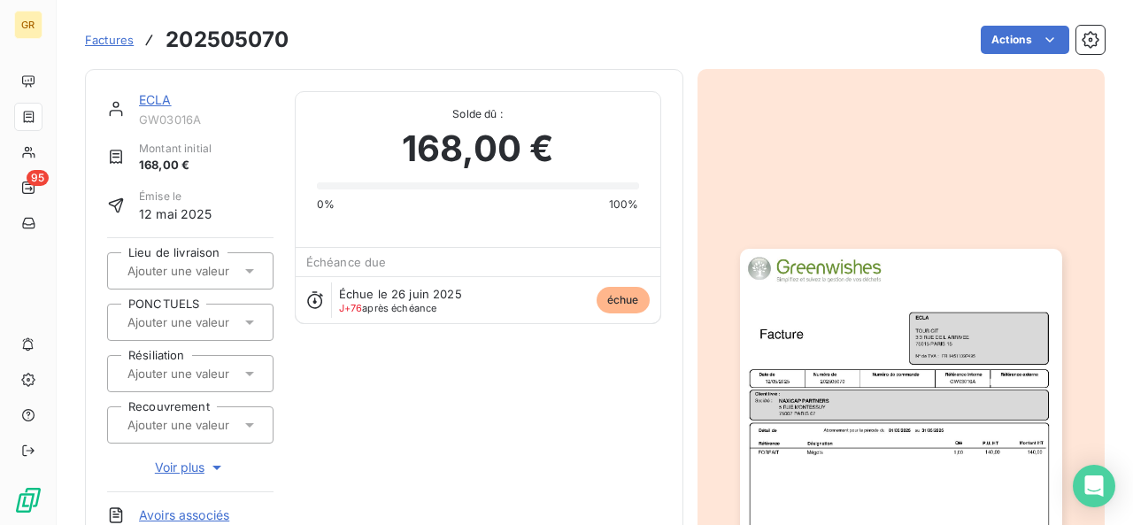
click at [931, 381] on img "button" at bounding box center [901, 476] width 322 height 455
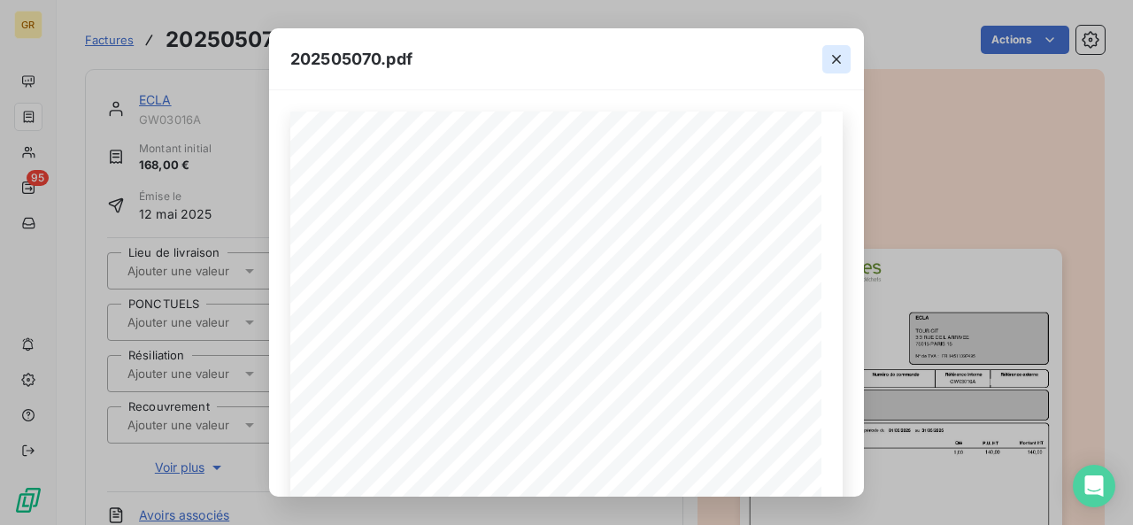
click at [830, 65] on icon "button" at bounding box center [836, 59] width 18 height 18
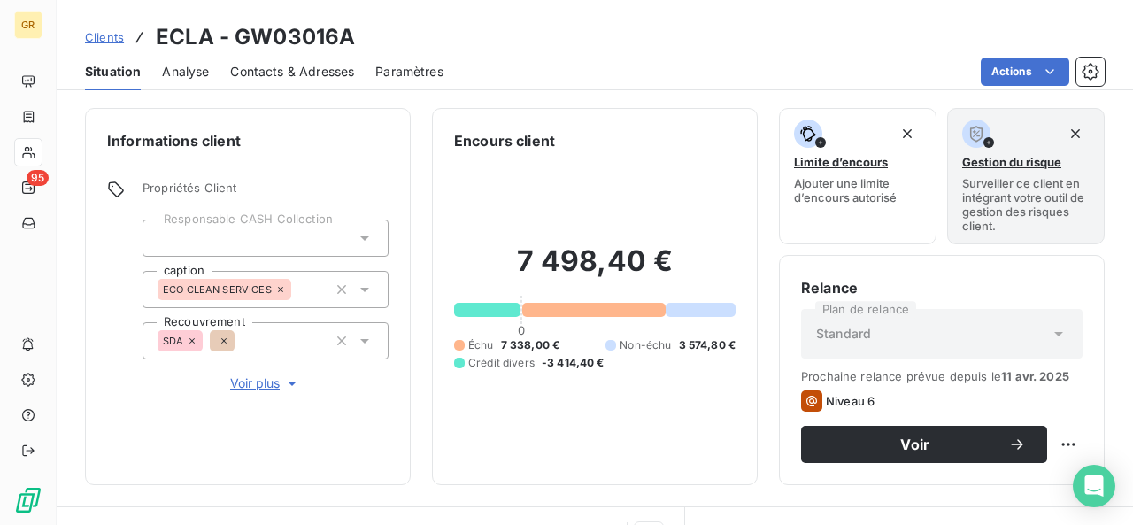
scroll to position [88, 0]
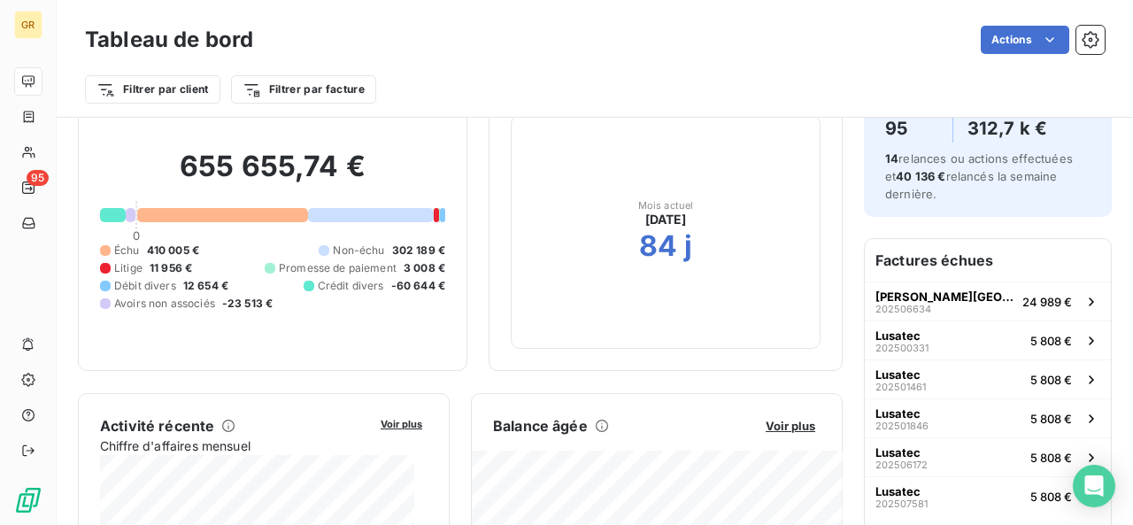
scroll to position [177, 0]
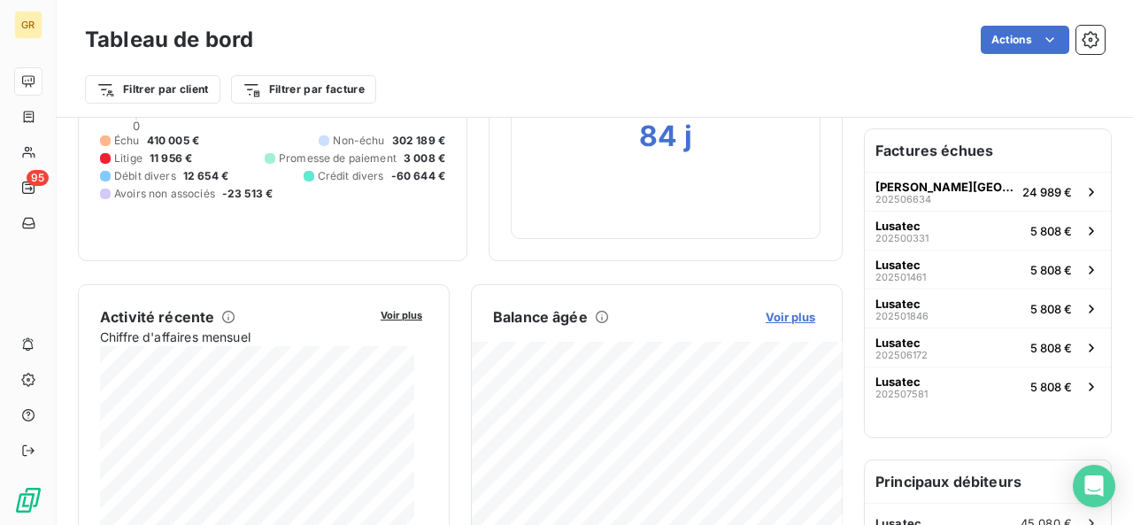
click at [791, 310] on span "Voir plus" at bounding box center [790, 317] width 50 height 14
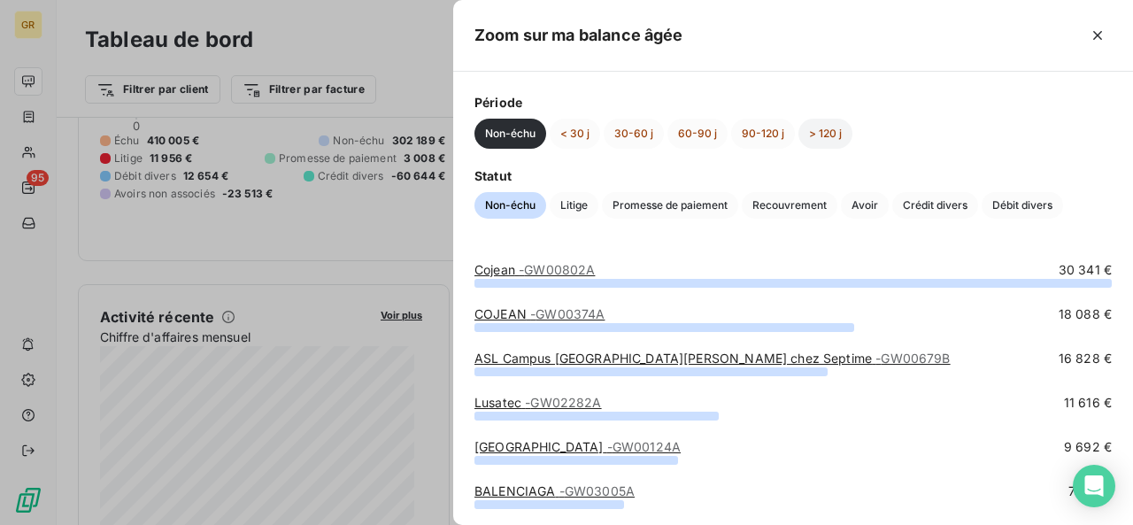
click at [799, 125] on button "> 120 j" at bounding box center [825, 134] width 54 height 30
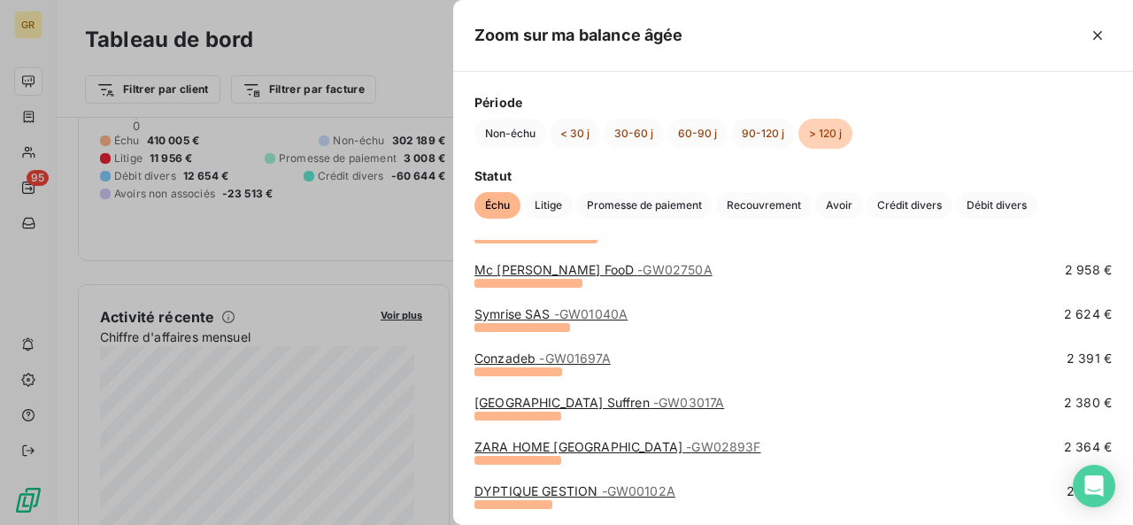
scroll to position [708, 0]
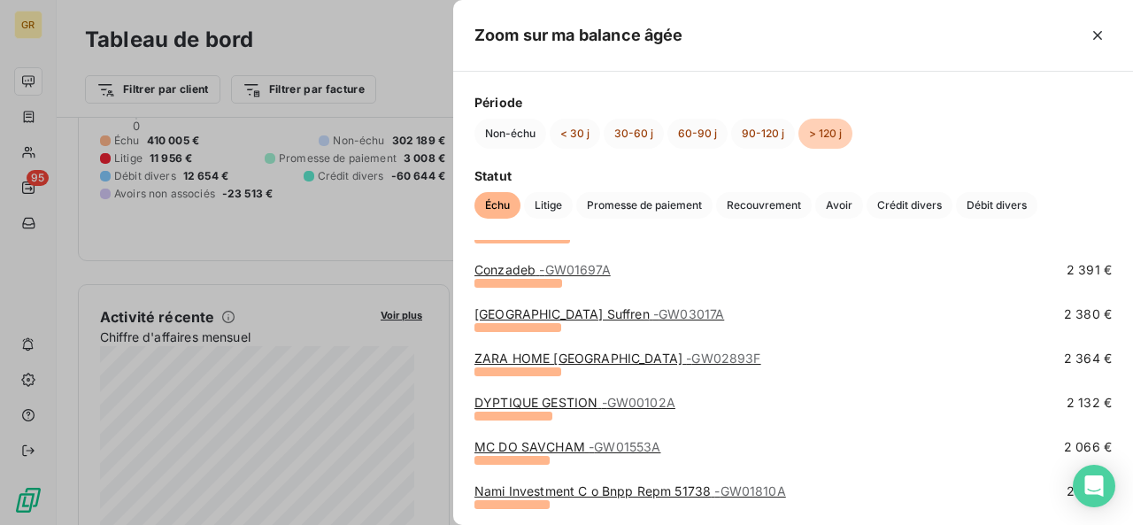
click at [616, 323] on div "[GEOGRAPHIC_DATA] Suffren - GW03017A 2 380 €" at bounding box center [792, 318] width 637 height 27
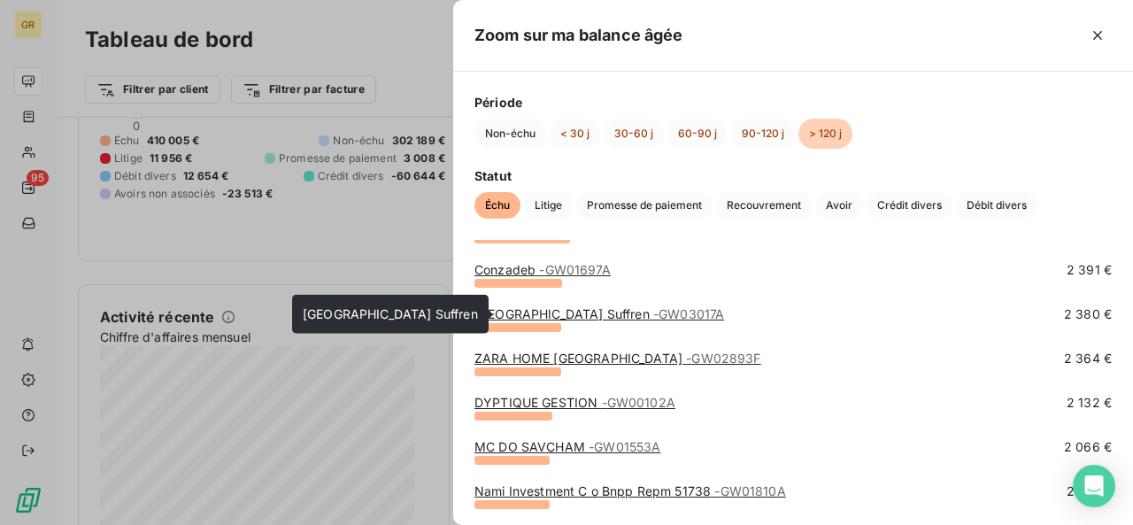
click at [616, 312] on link "[GEOGRAPHIC_DATA] Suffren - GW03017A" at bounding box center [599, 313] width 250 height 15
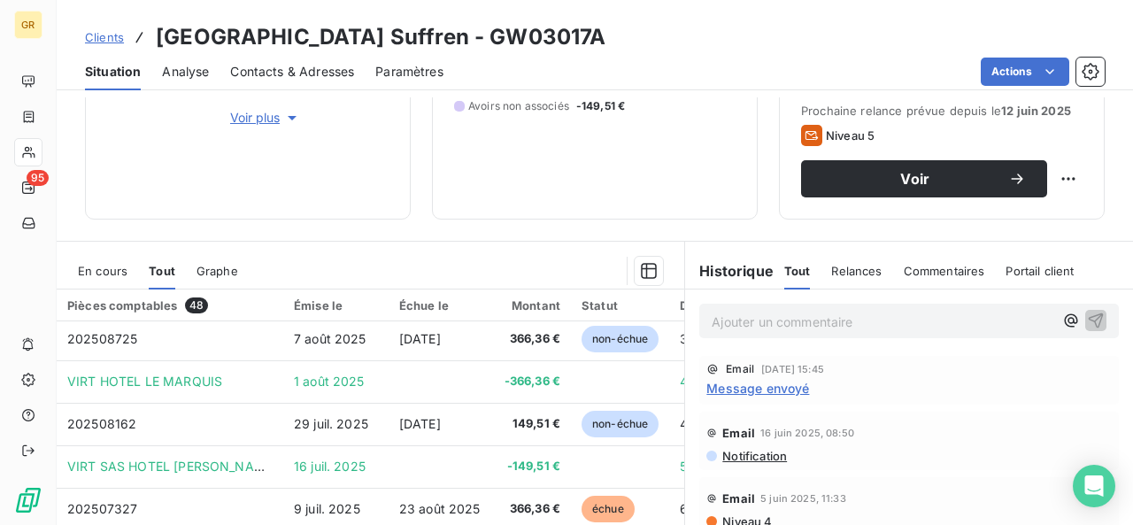
scroll to position [265, 0]
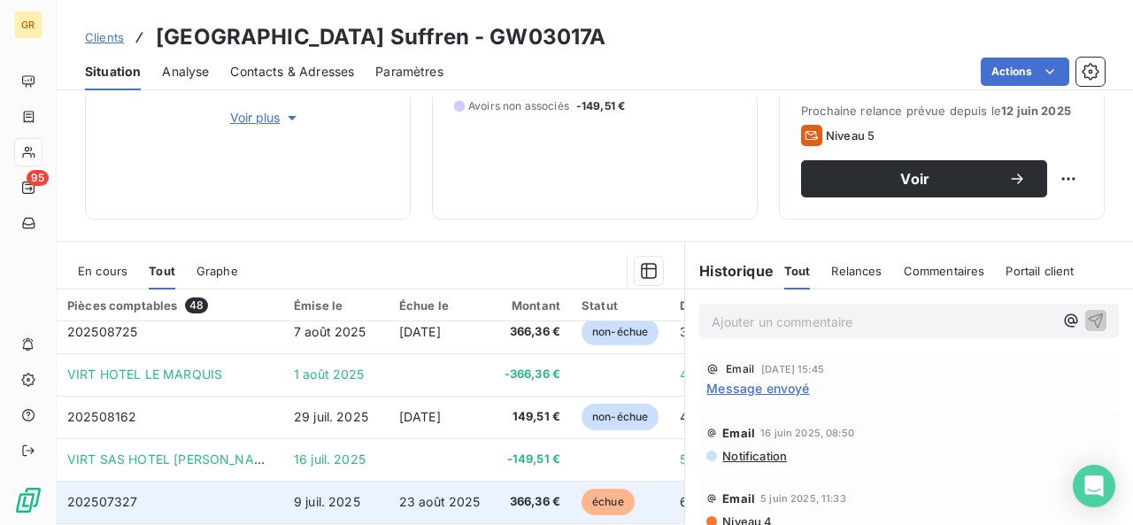
click at [516, 503] on span "366,36 €" at bounding box center [532, 502] width 56 height 18
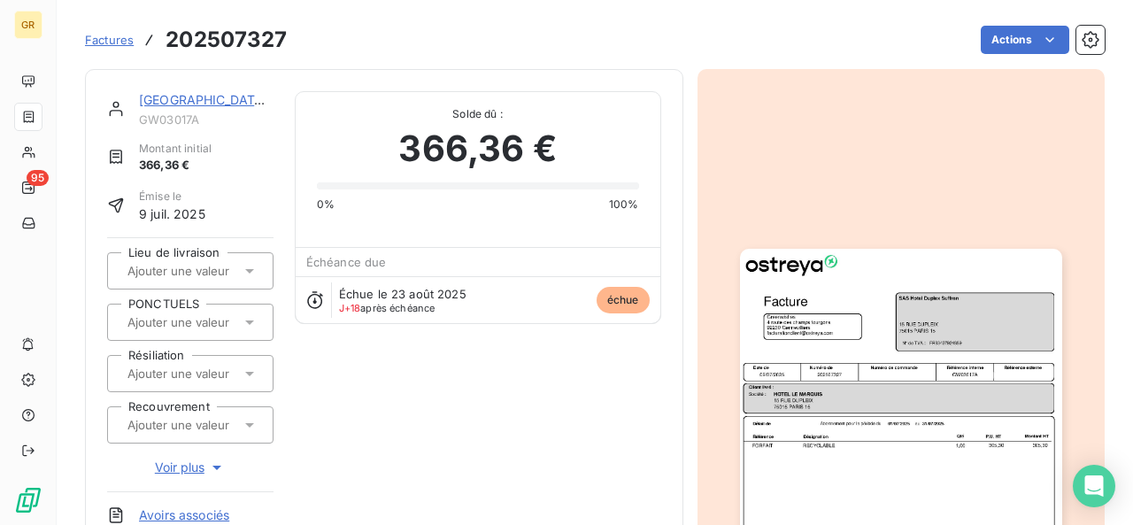
click at [941, 319] on img "button" at bounding box center [901, 476] width 322 height 455
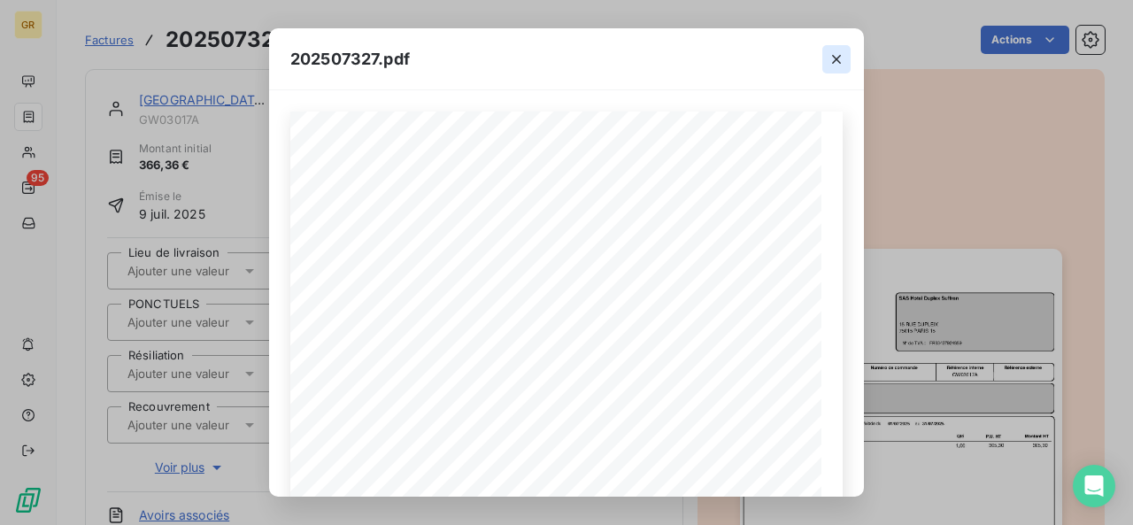
click at [841, 61] on icon "button" at bounding box center [836, 59] width 18 height 18
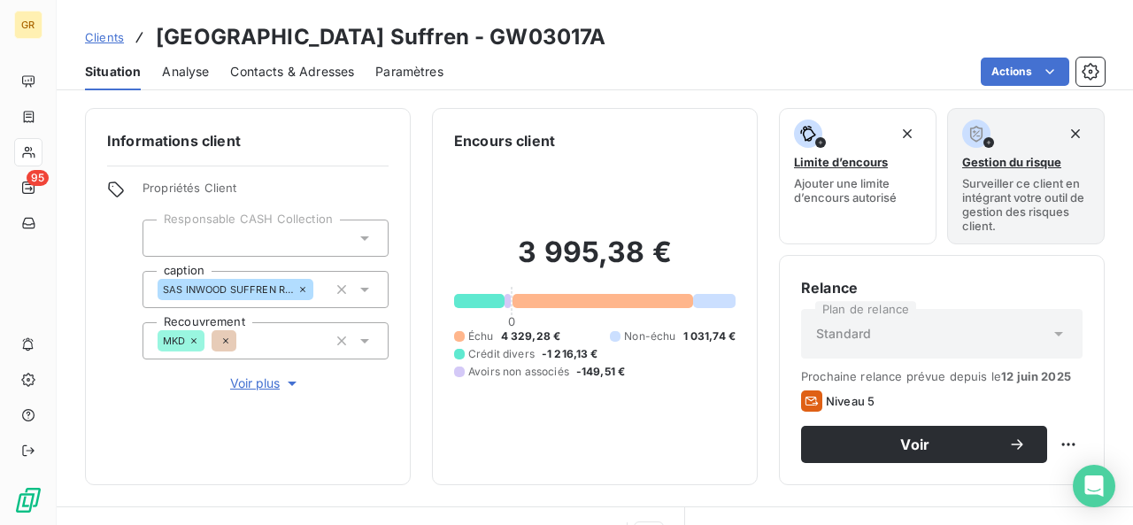
click at [1040, 69] on html "GR 95 Clients SAS Hotel Duplex Suffren - GW03017A Situation Analyse Contacts & …" at bounding box center [566, 262] width 1133 height 525
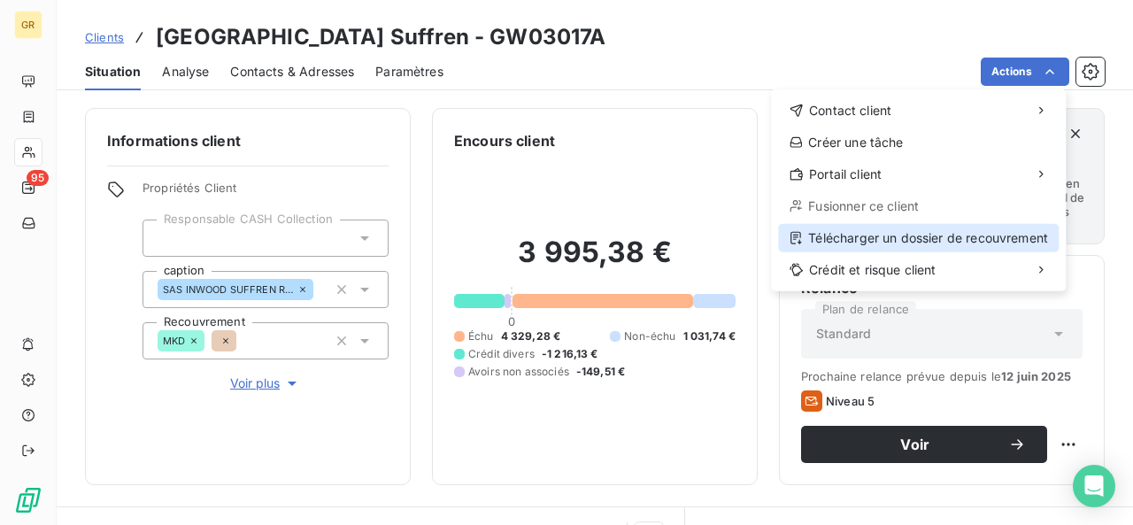
click at [869, 237] on div "Télécharger un dossier de recouvrement" at bounding box center [918, 238] width 280 height 28
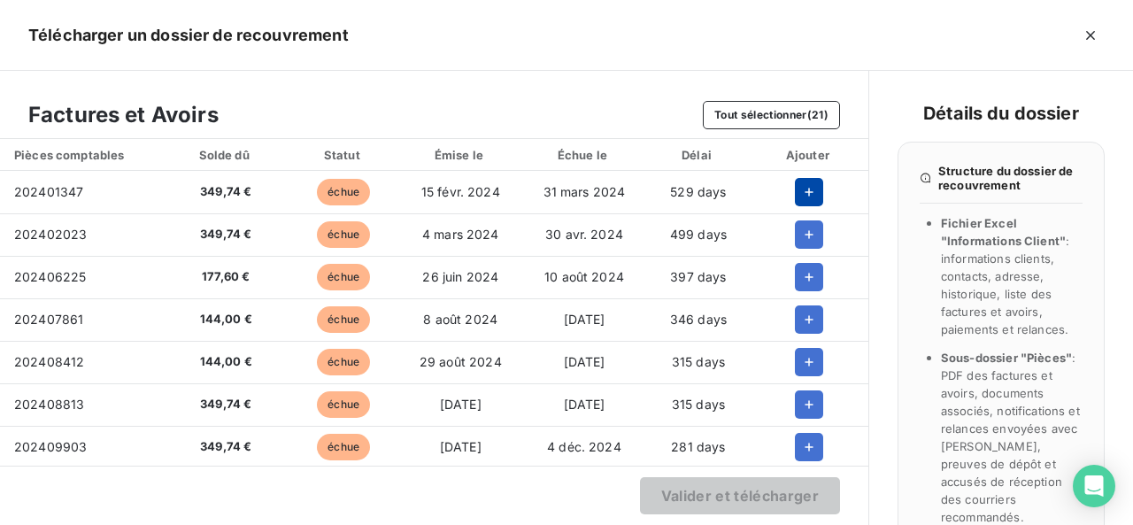
click at [800, 190] on icon "button" at bounding box center [809, 192] width 18 height 18
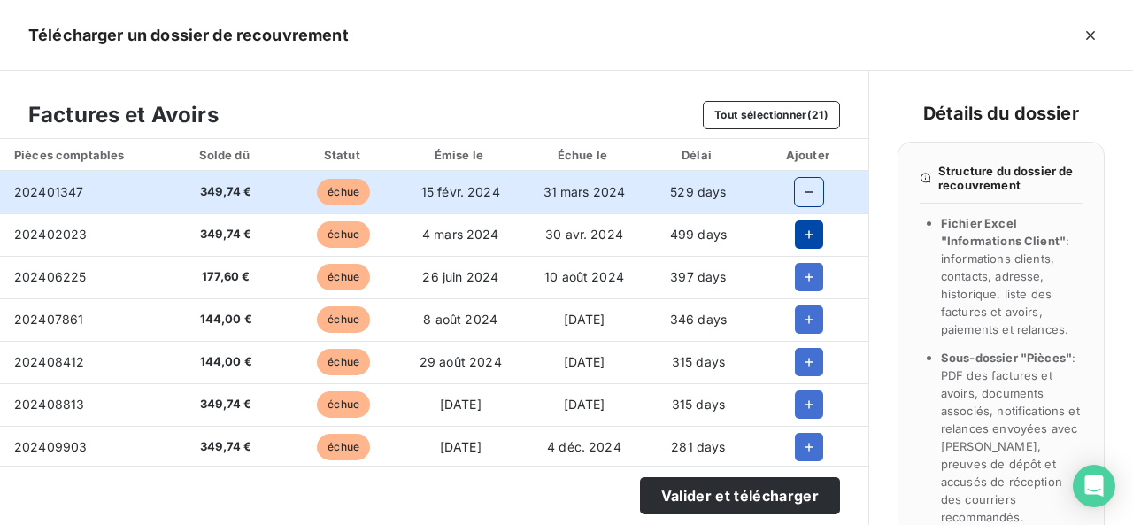
click at [800, 228] on icon "button" at bounding box center [809, 235] width 18 height 18
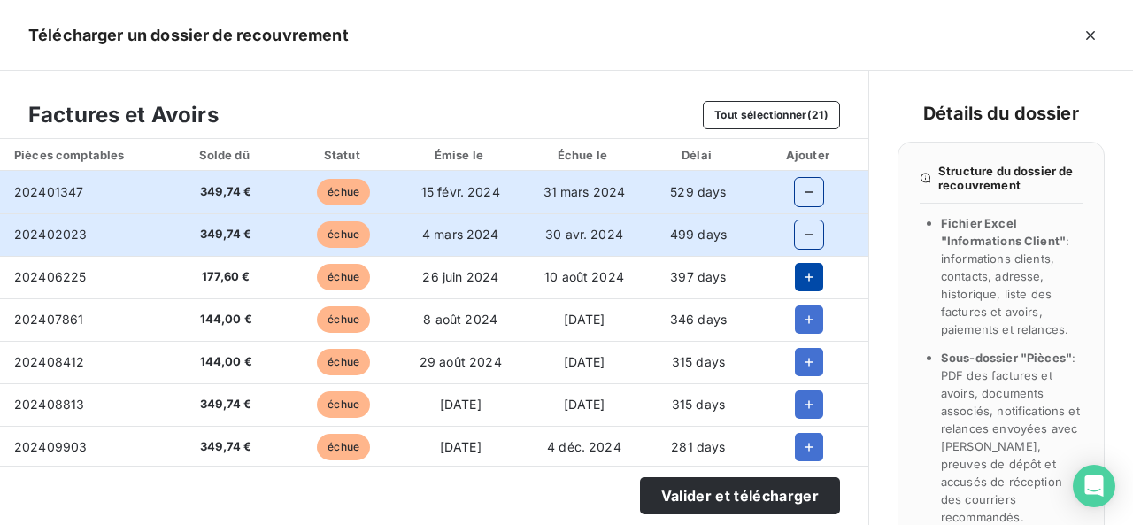
click at [800, 270] on icon "button" at bounding box center [809, 277] width 18 height 18
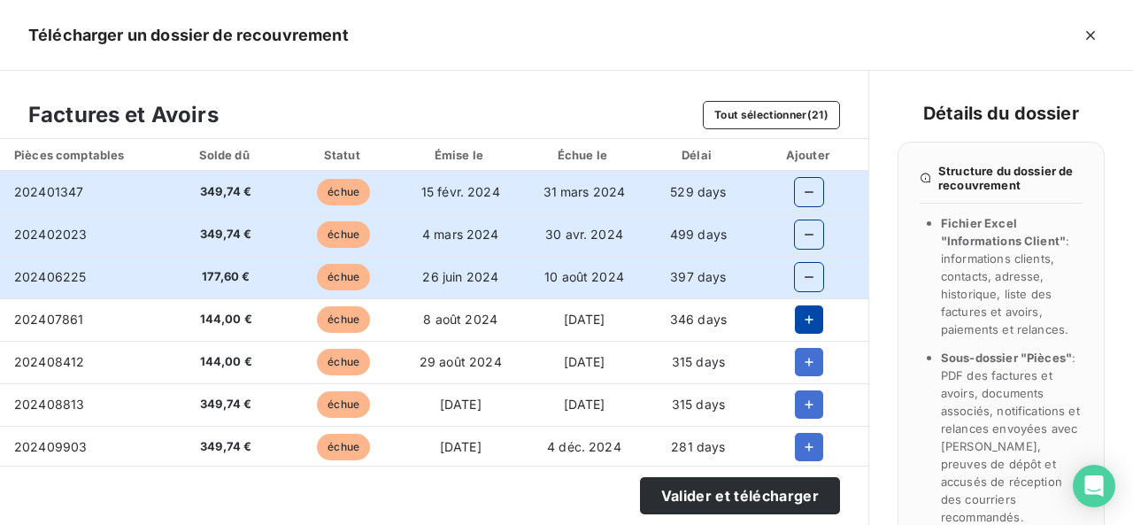
click at [796, 310] on button "button" at bounding box center [809, 319] width 28 height 28
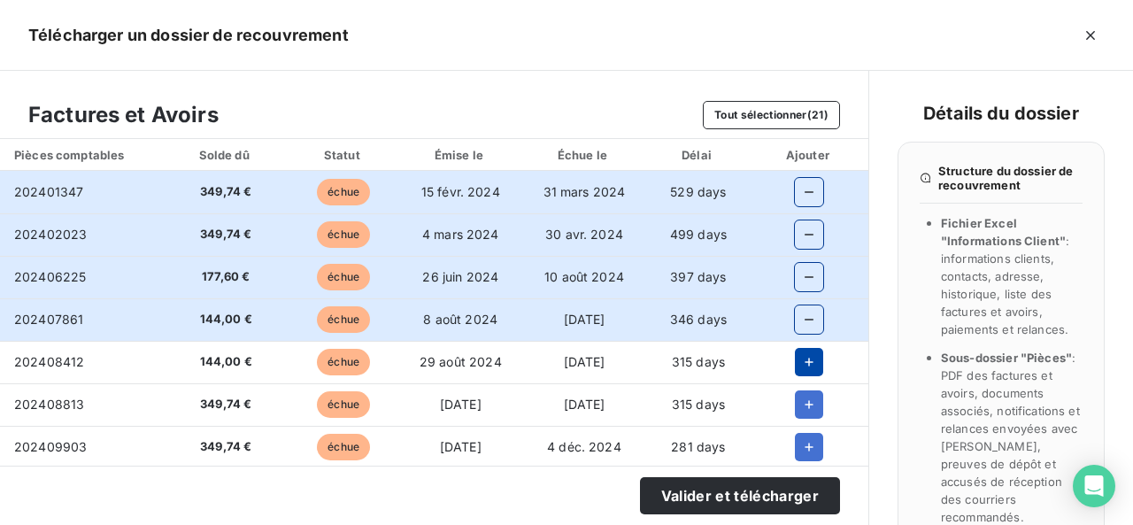
click at [800, 349] on button "button" at bounding box center [809, 362] width 28 height 28
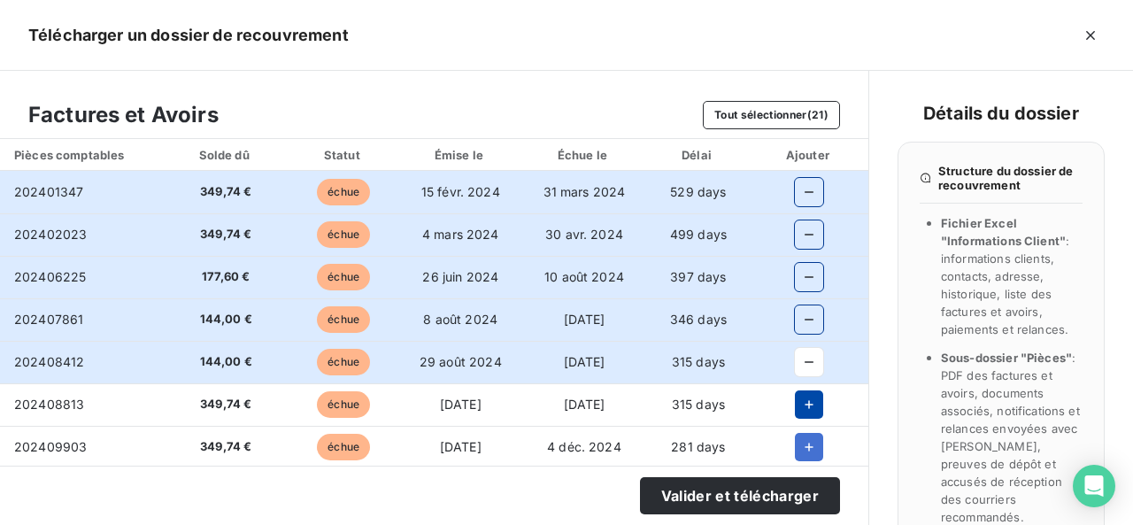
click at [800, 395] on icon "button" at bounding box center [809, 404] width 18 height 18
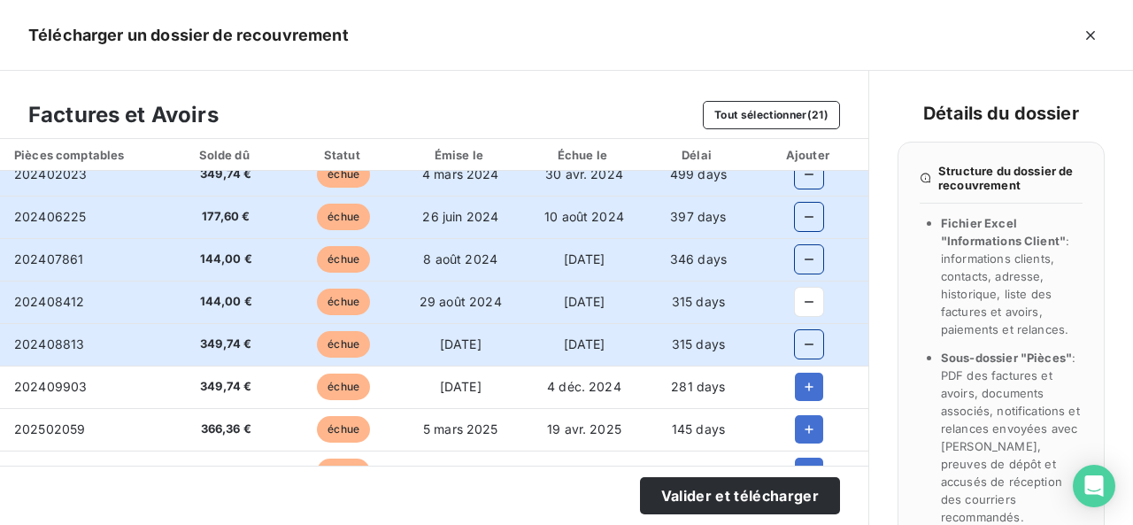
scroll to position [88, 0]
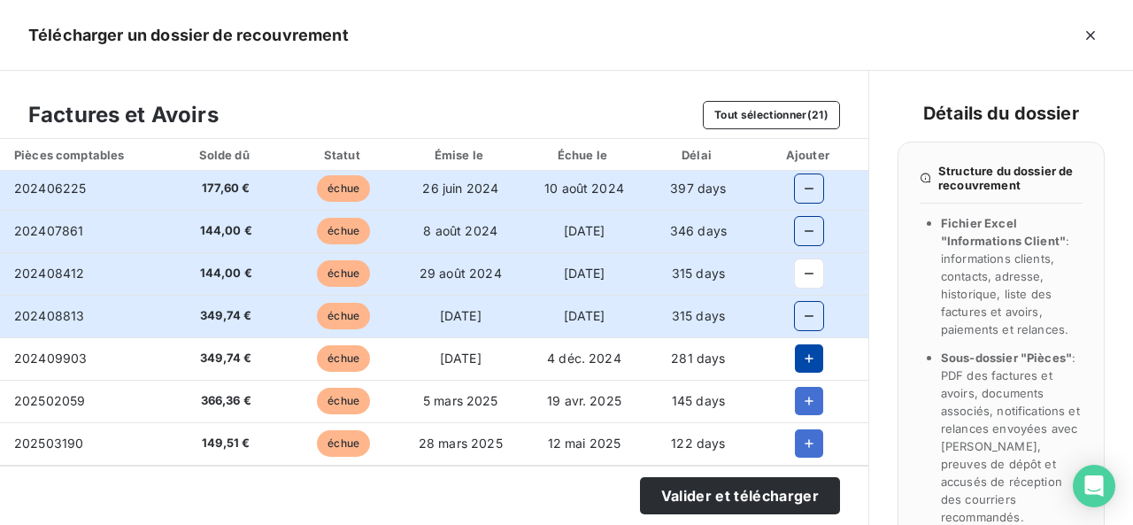
click at [806, 354] on icon "button" at bounding box center [809, 358] width 18 height 18
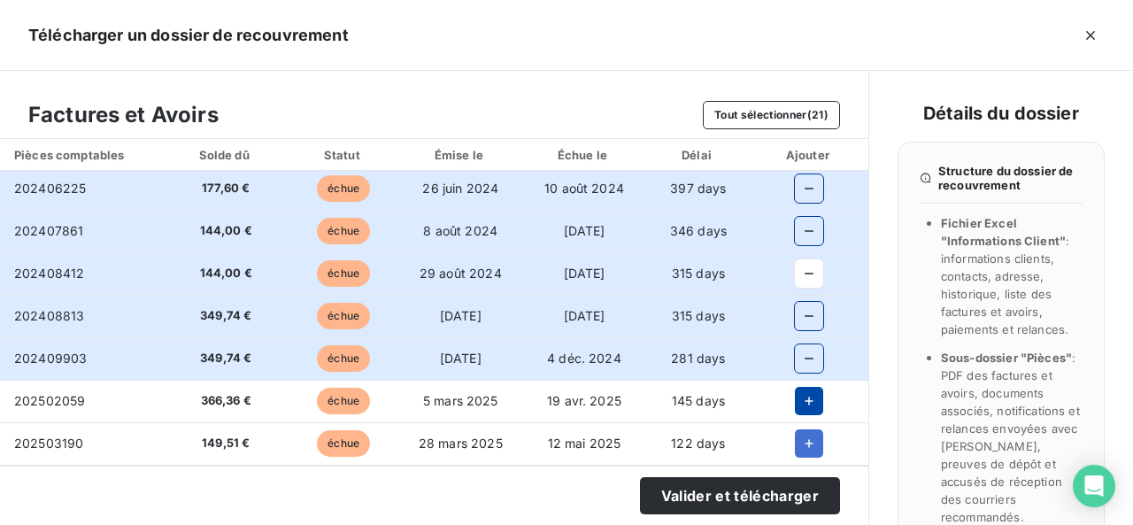
click at [802, 392] on icon "button" at bounding box center [809, 401] width 18 height 18
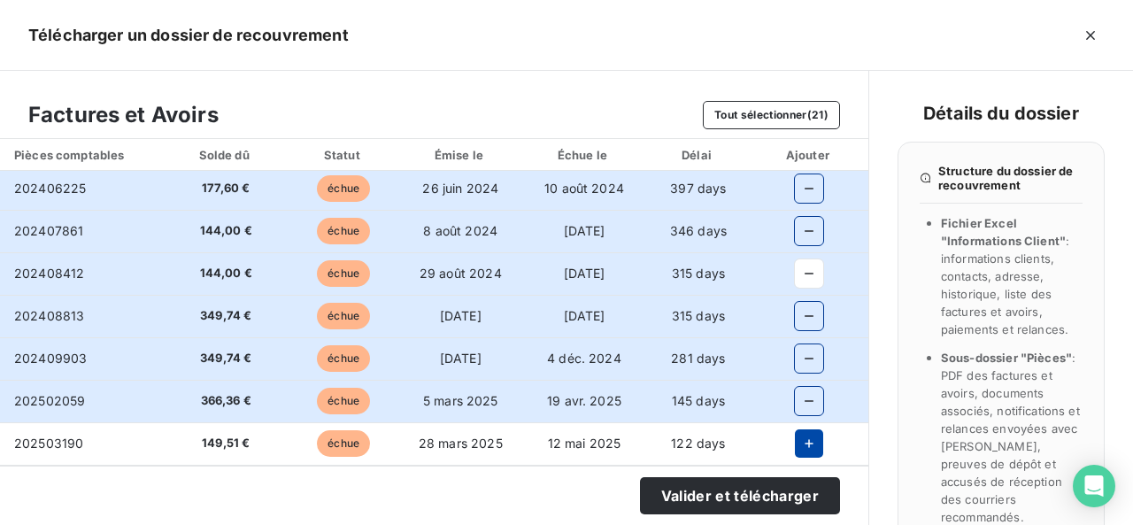
click at [795, 433] on button "button" at bounding box center [809, 443] width 28 height 28
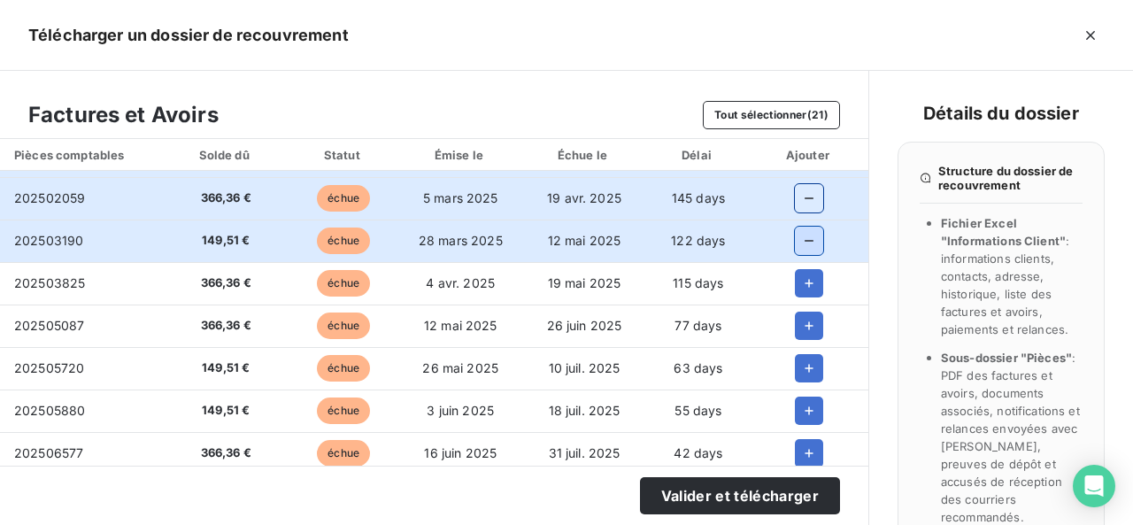
scroll to position [354, 0]
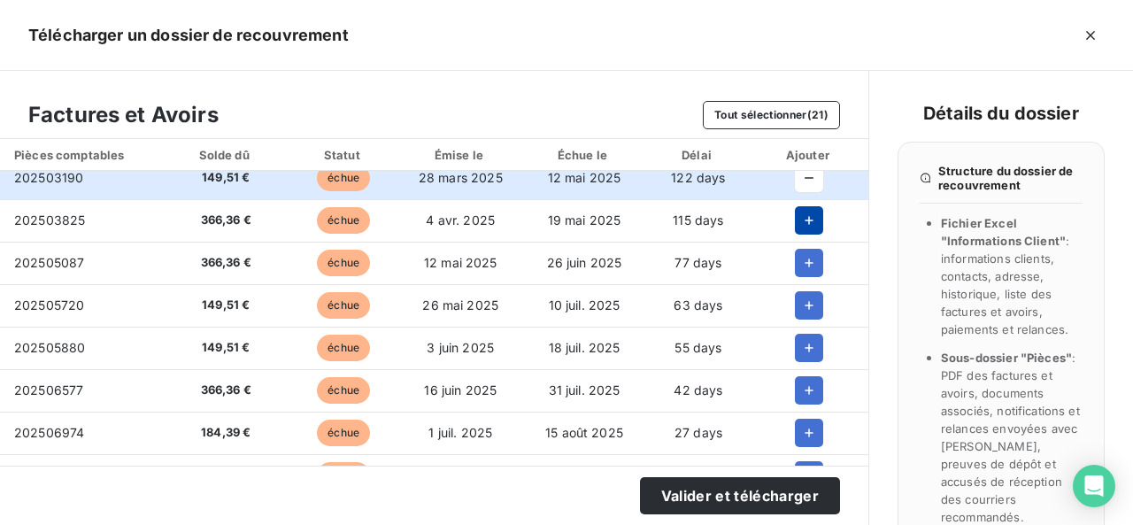
click at [806, 211] on icon "button" at bounding box center [809, 220] width 18 height 18
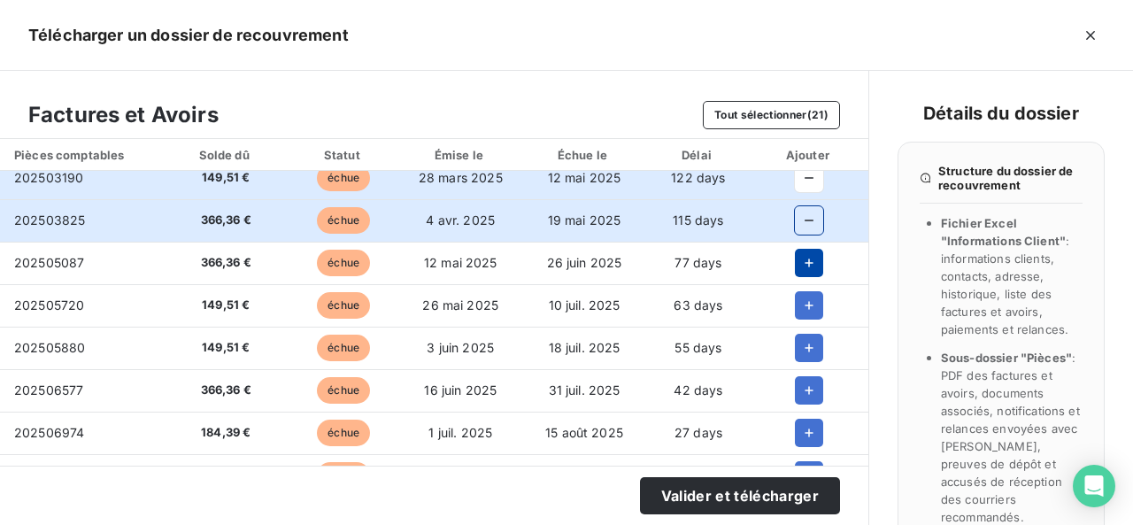
click at [803, 264] on icon "button" at bounding box center [809, 263] width 18 height 18
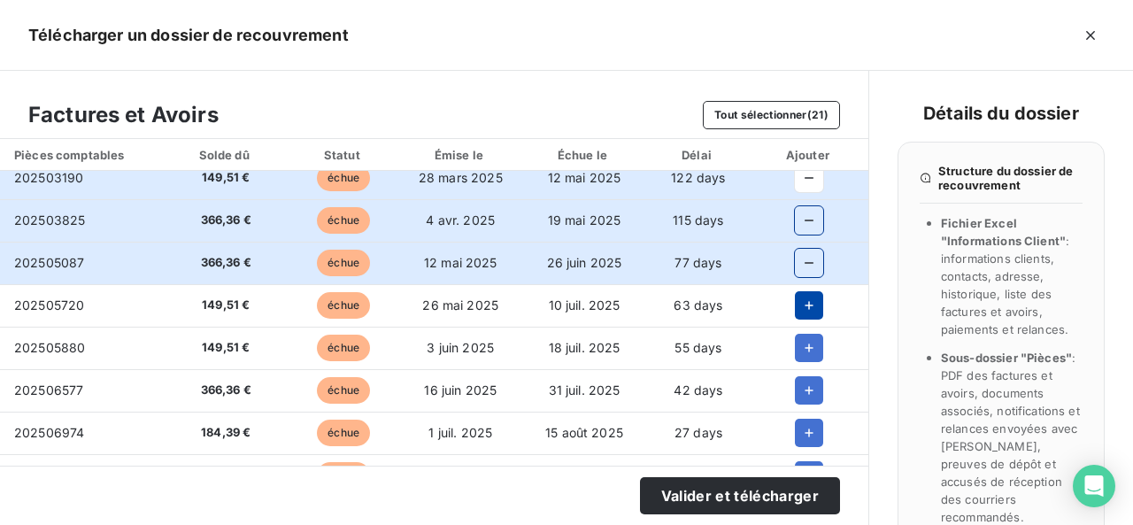
click at [805, 303] on icon "button" at bounding box center [809, 305] width 18 height 18
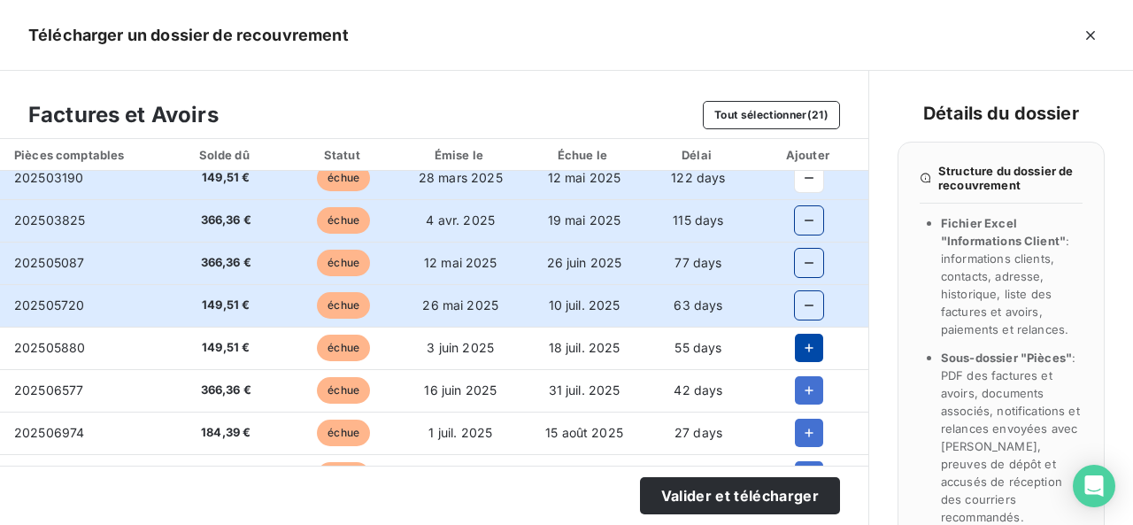
click at [805, 348] on icon "button" at bounding box center [809, 347] width 9 height 9
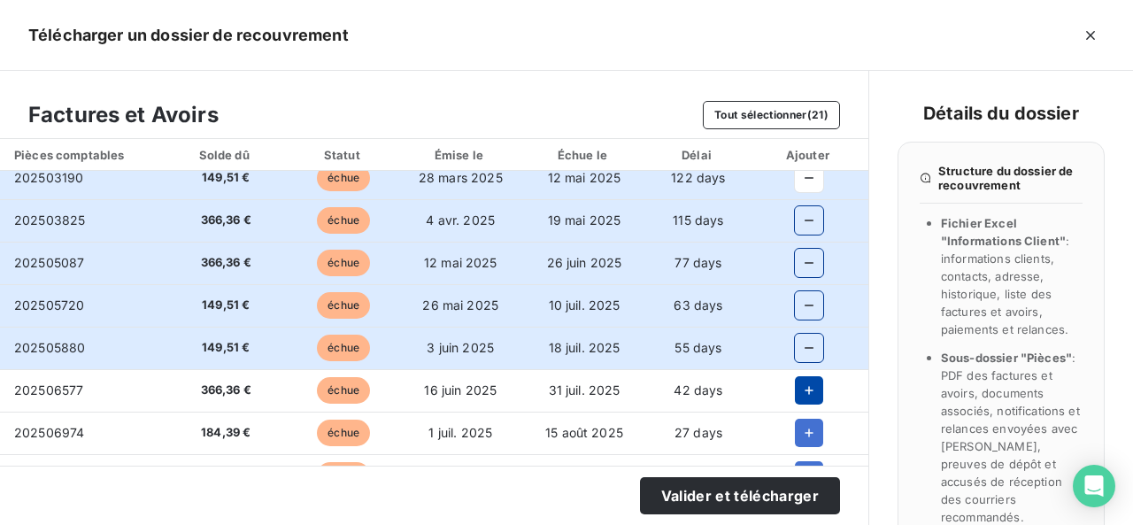
click at [802, 380] on button "button" at bounding box center [809, 390] width 28 height 28
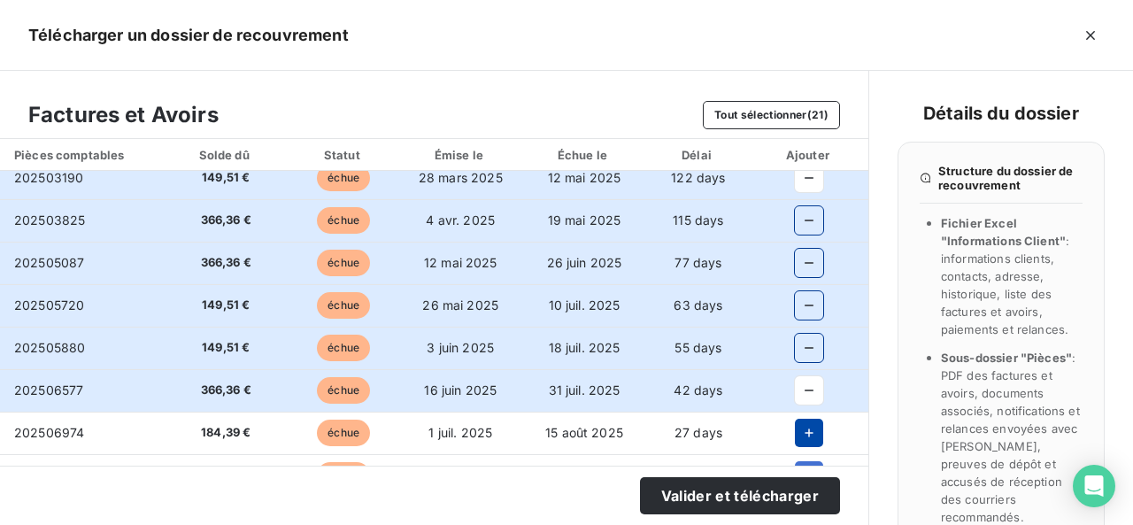
click at [799, 419] on button "button" at bounding box center [809, 433] width 28 height 28
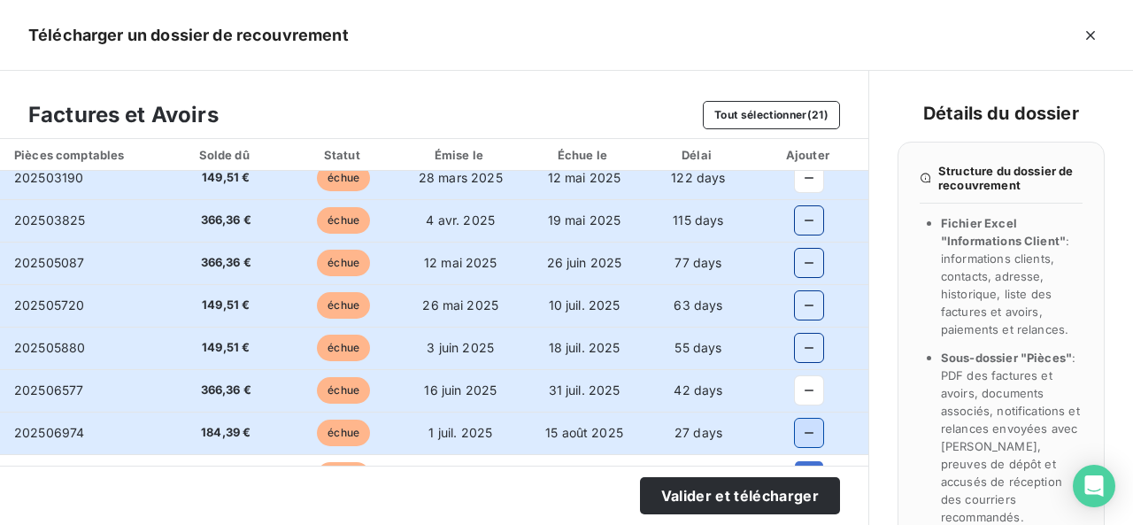
scroll to position [442, 0]
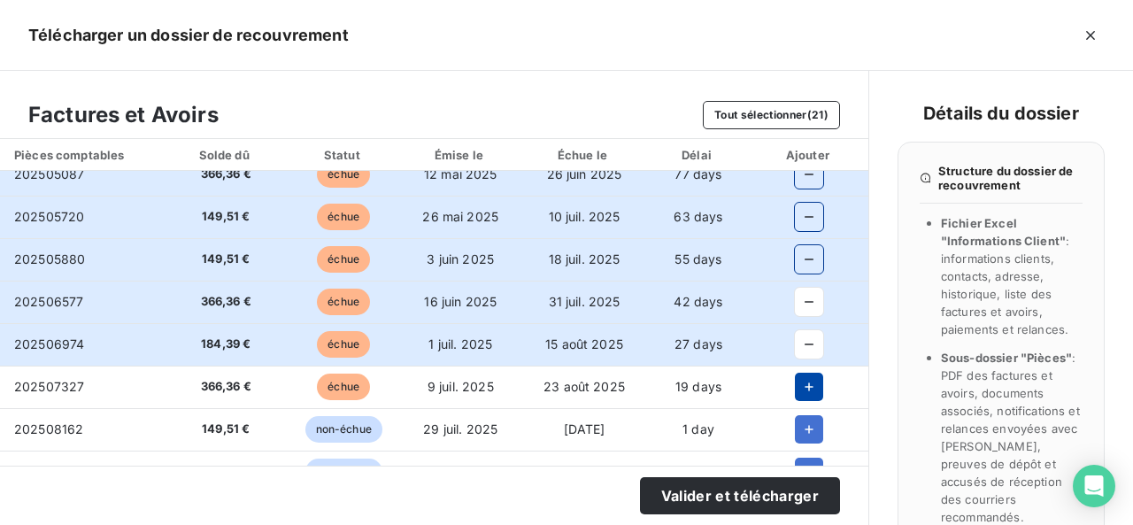
click at [800, 388] on icon "button" at bounding box center [809, 387] width 18 height 18
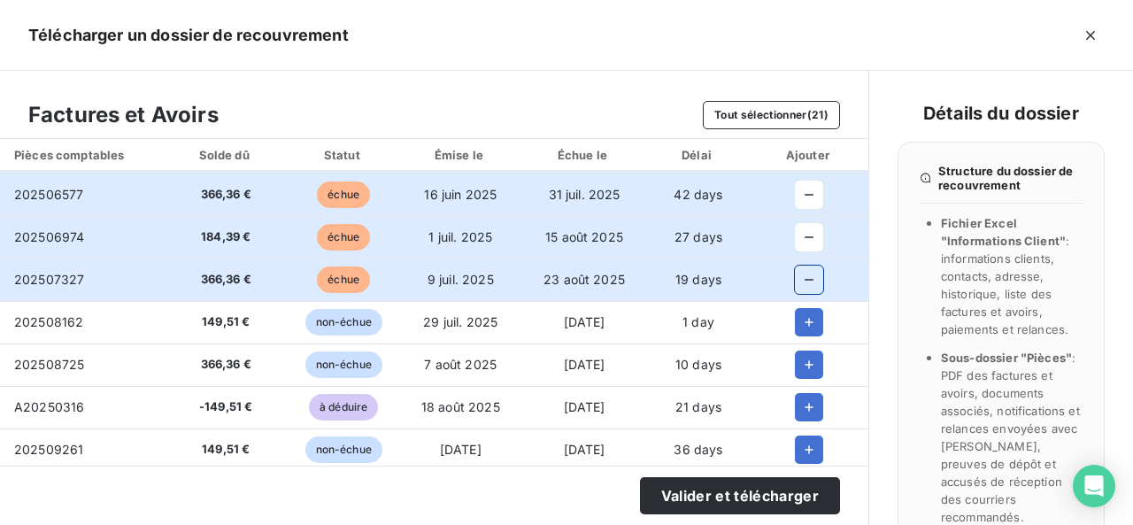
scroll to position [603, 0]
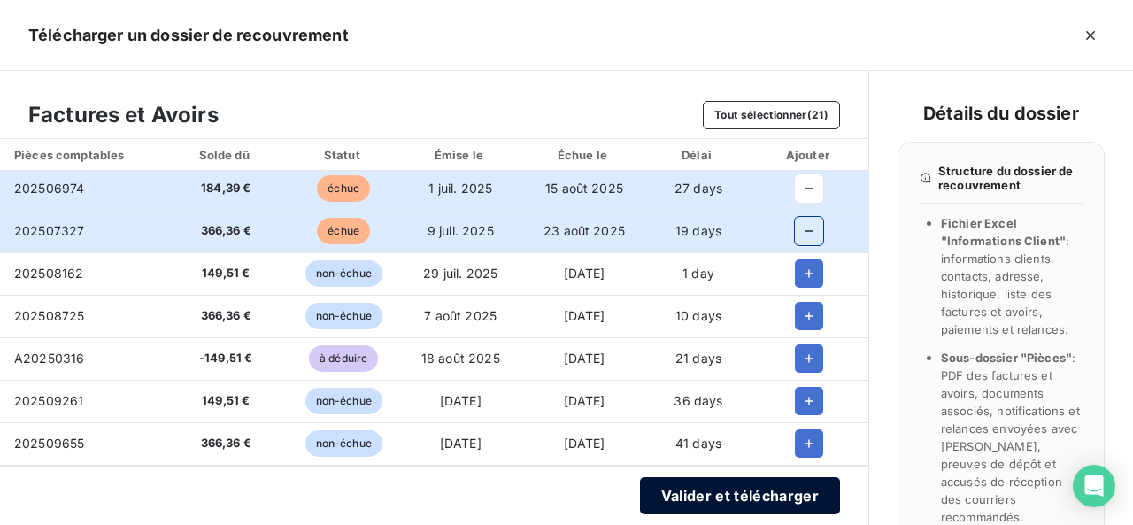
click at [816, 492] on button "Valider et télécharger" at bounding box center [740, 495] width 200 height 37
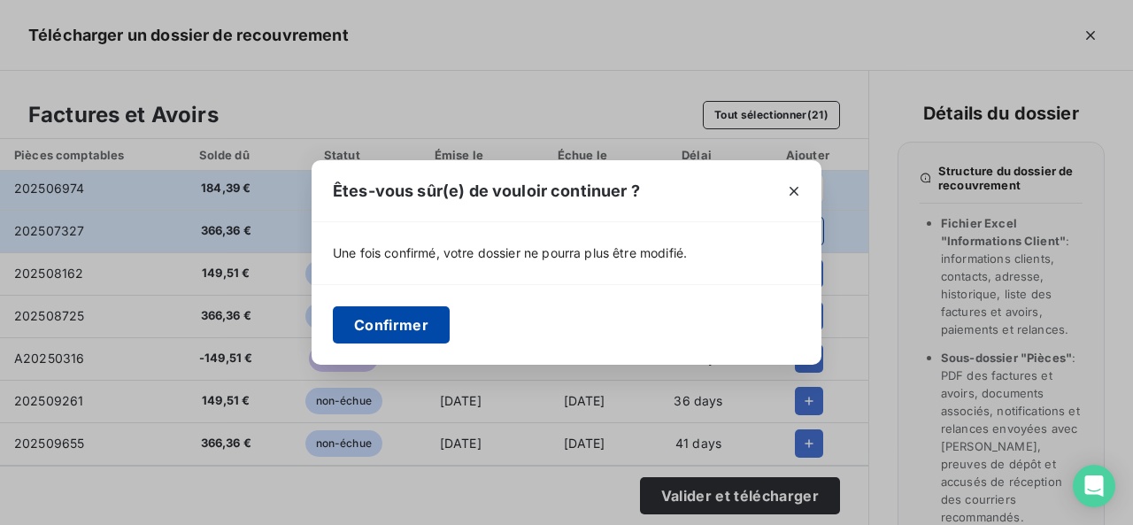
click at [403, 328] on button "Confirmer" at bounding box center [391, 324] width 117 height 37
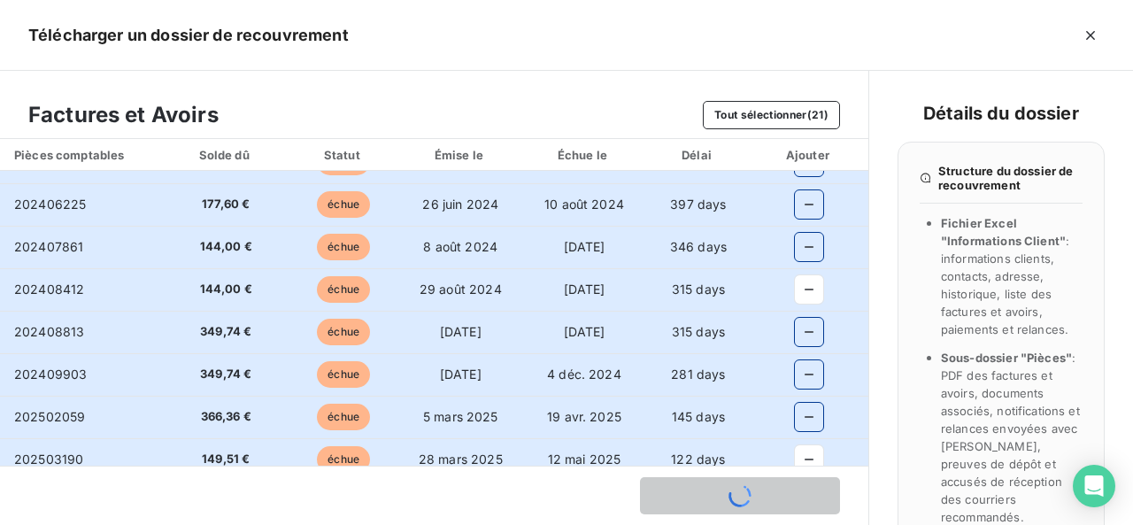
scroll to position [0, 0]
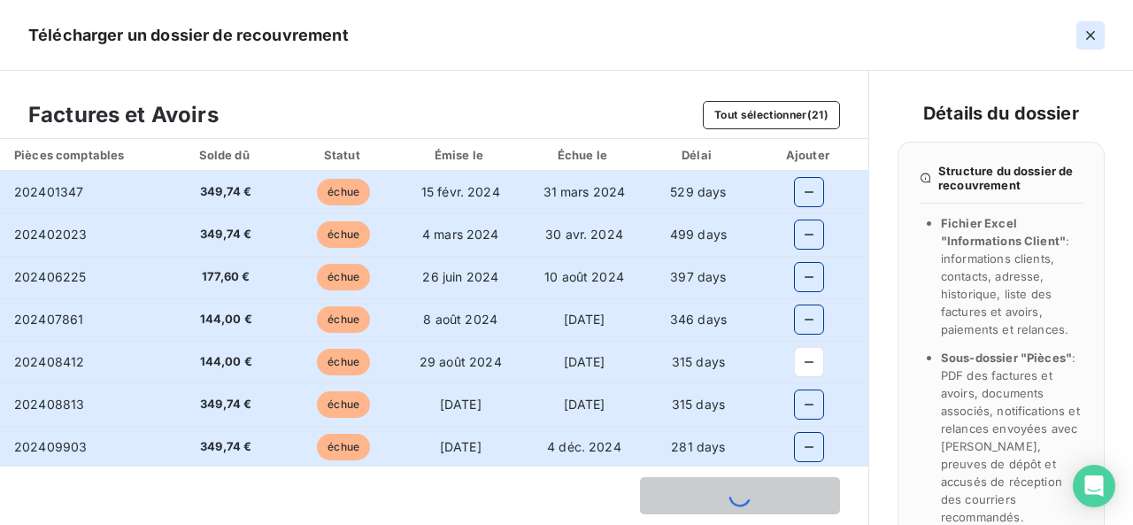
click at [1088, 38] on icon "button" at bounding box center [1090, 36] width 18 height 18
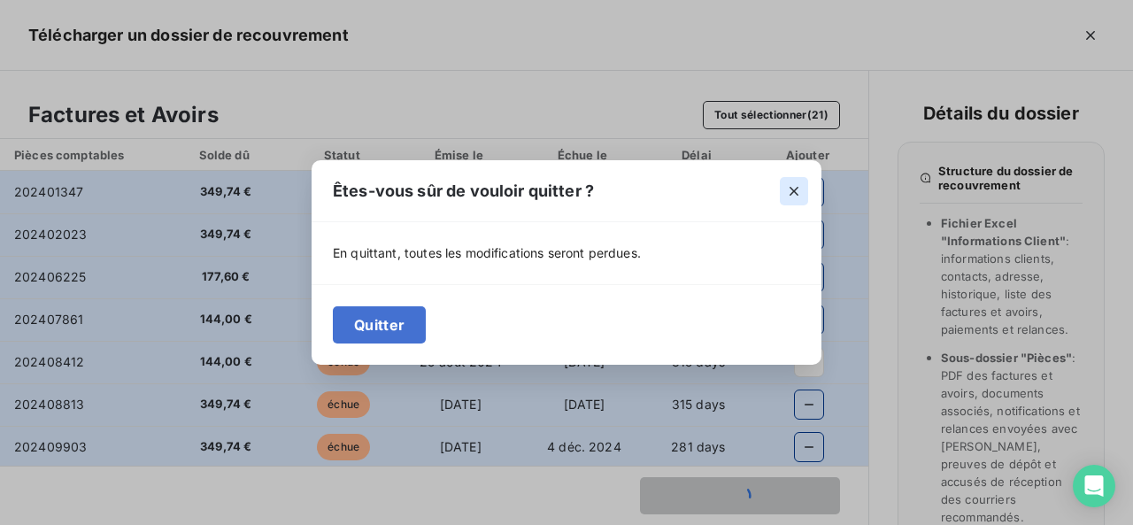
click at [794, 195] on icon "button" at bounding box center [794, 191] width 18 height 18
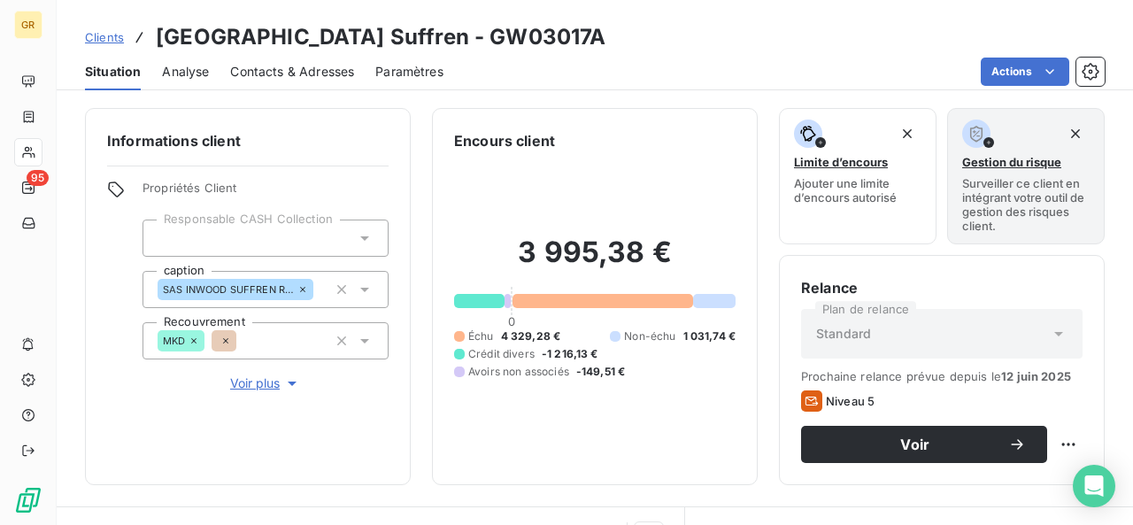
scroll to position [37, 0]
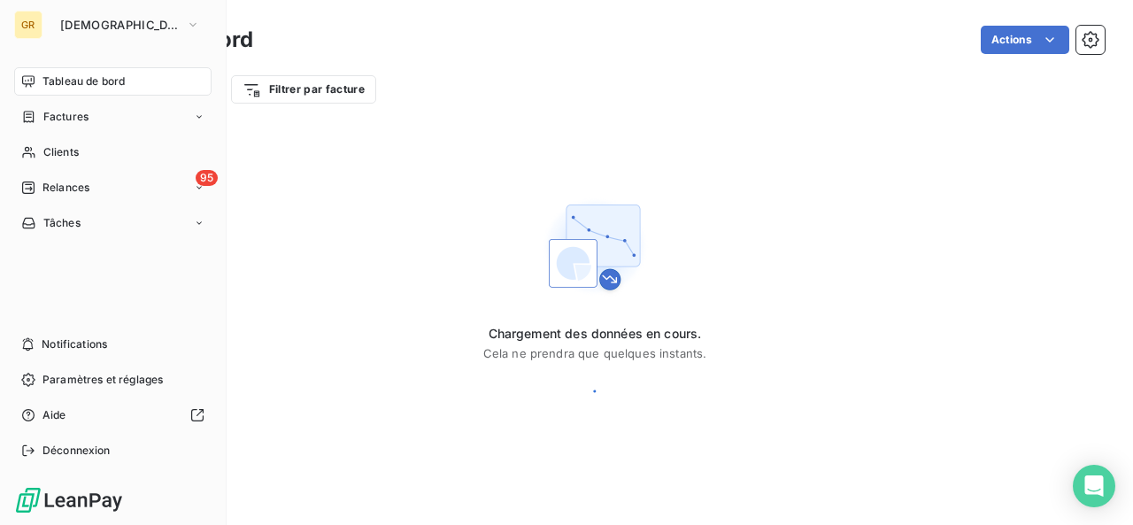
click at [89, 83] on span "Tableau de bord" at bounding box center [83, 81] width 82 height 16
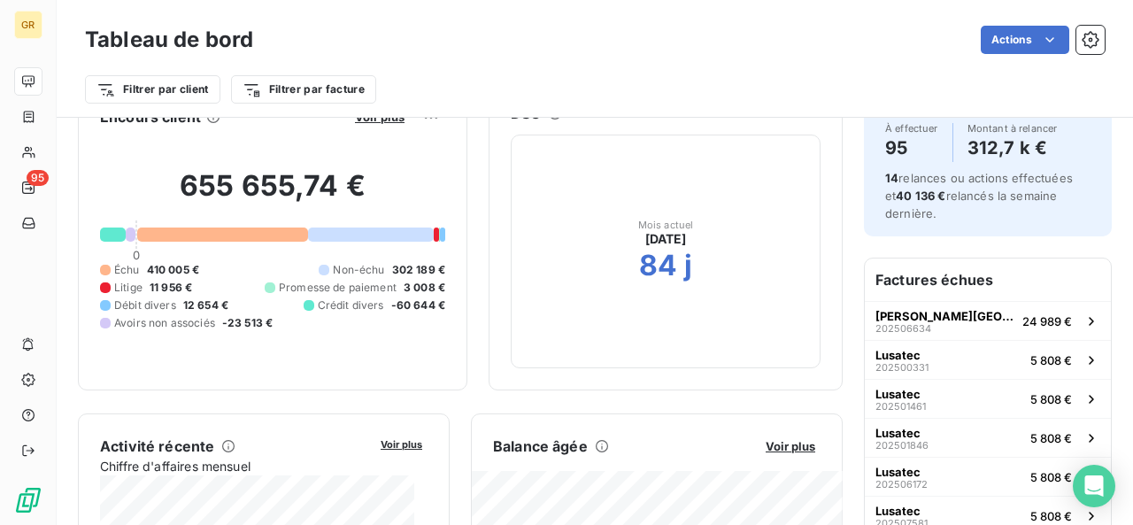
scroll to position [88, 0]
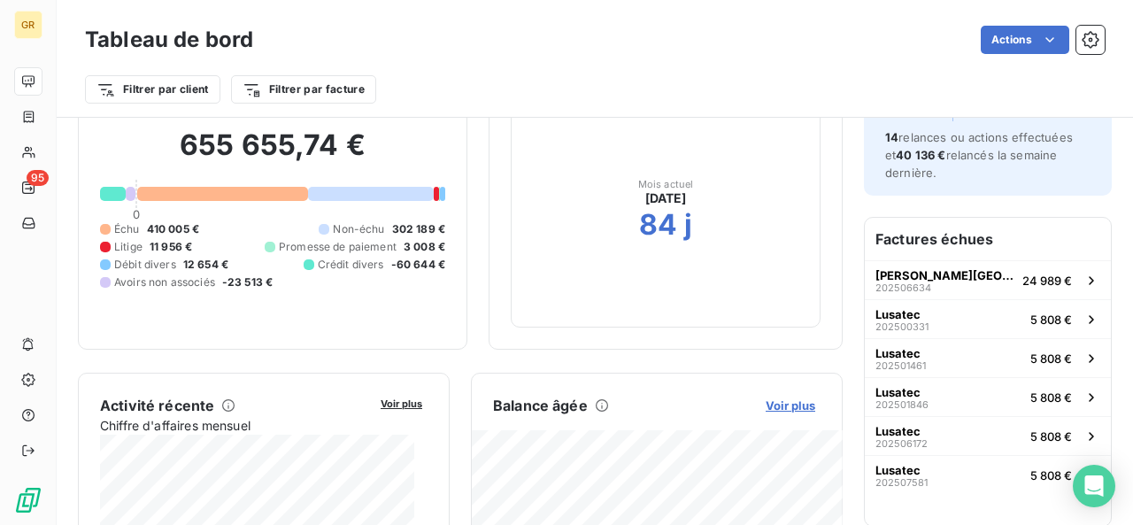
click at [784, 406] on span "Voir plus" at bounding box center [790, 405] width 50 height 14
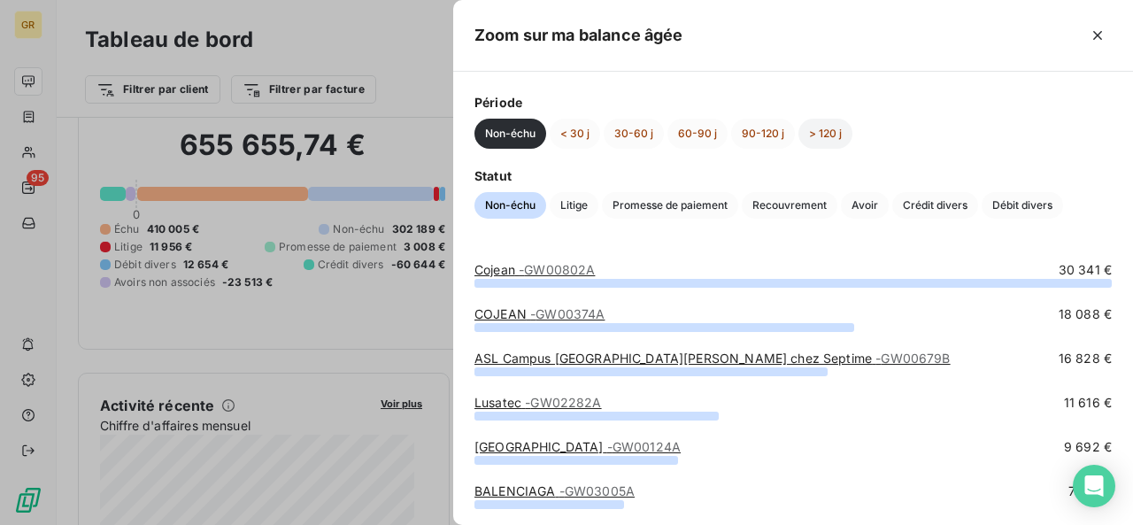
click at [842, 134] on button "> 120 j" at bounding box center [825, 134] width 54 height 30
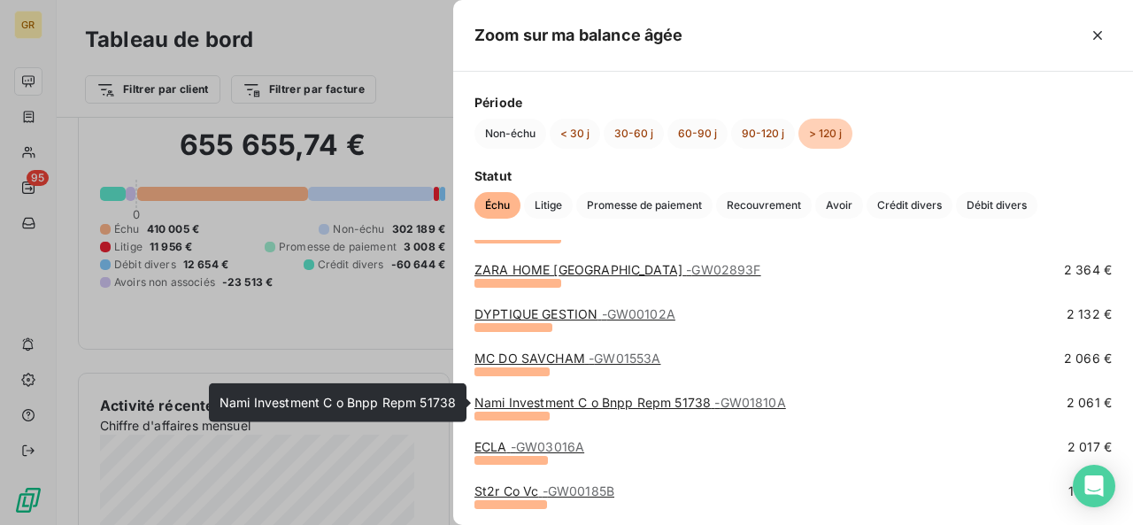
scroll to position [885, 0]
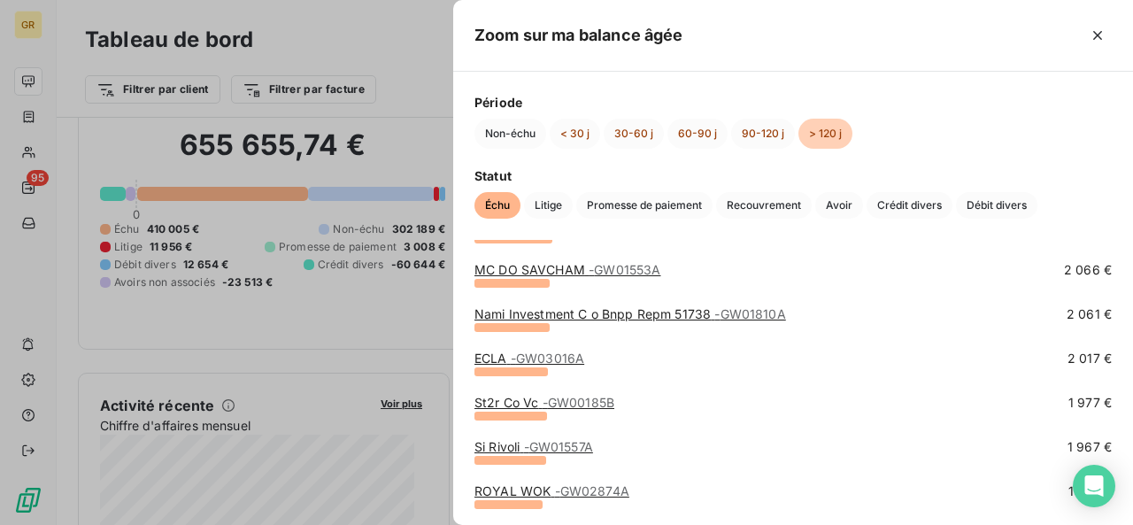
click at [538, 398] on link "St2r Co Vc - GW00185B" at bounding box center [544, 402] width 140 height 15
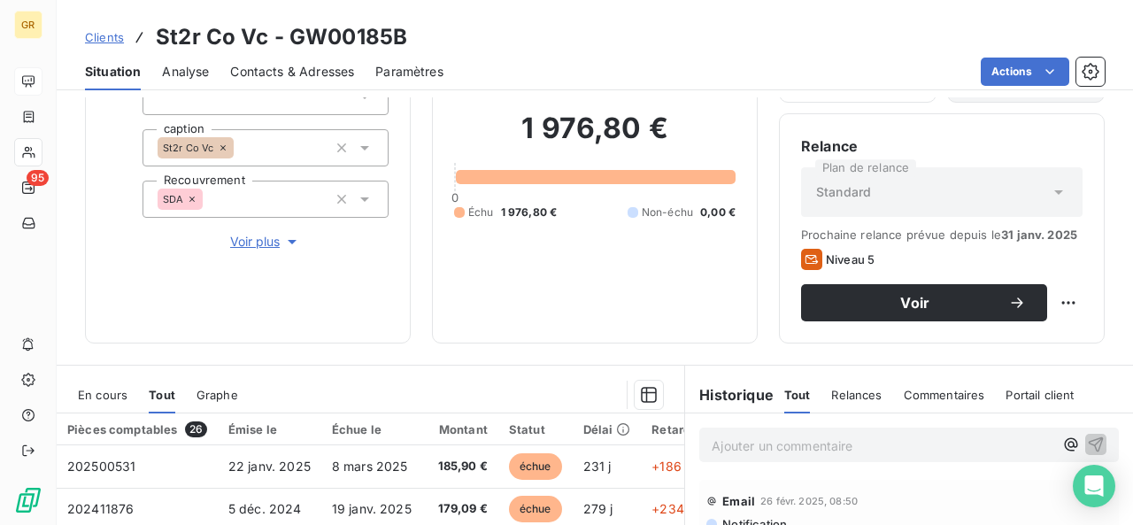
scroll to position [177, 0]
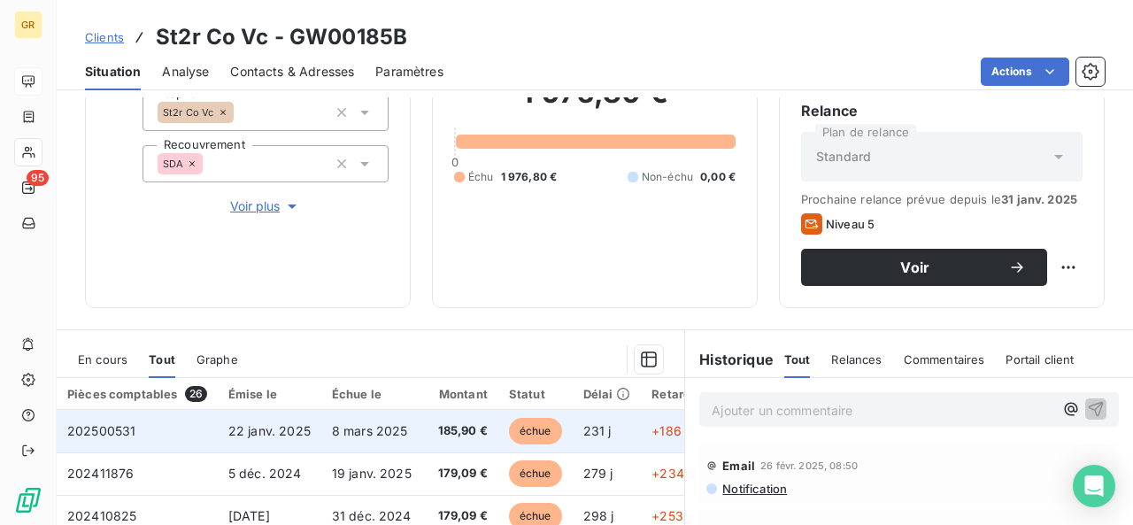
click at [465, 422] on span "185,90 €" at bounding box center [463, 431] width 50 height 18
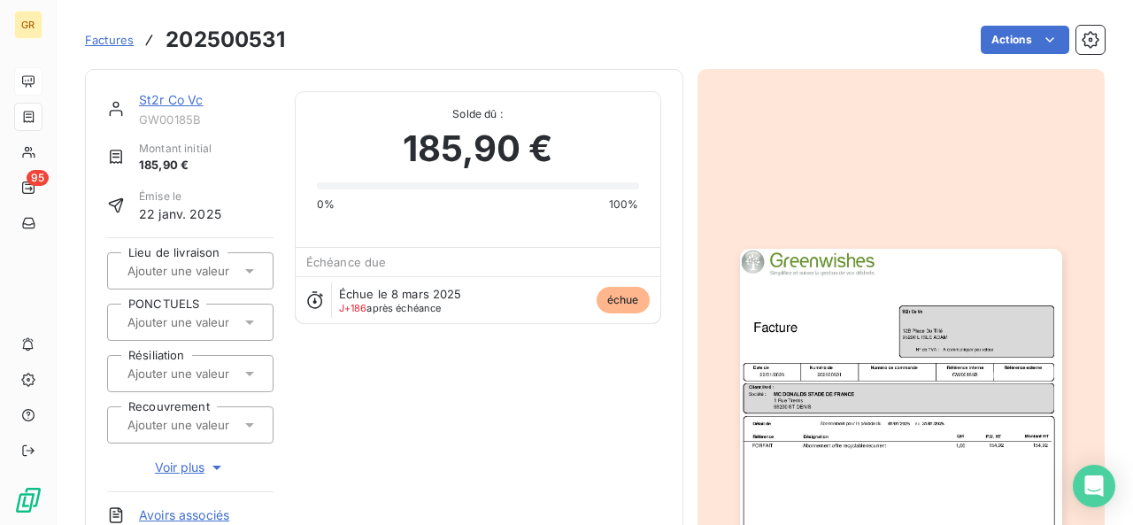
click at [862, 411] on img "button" at bounding box center [901, 476] width 322 height 455
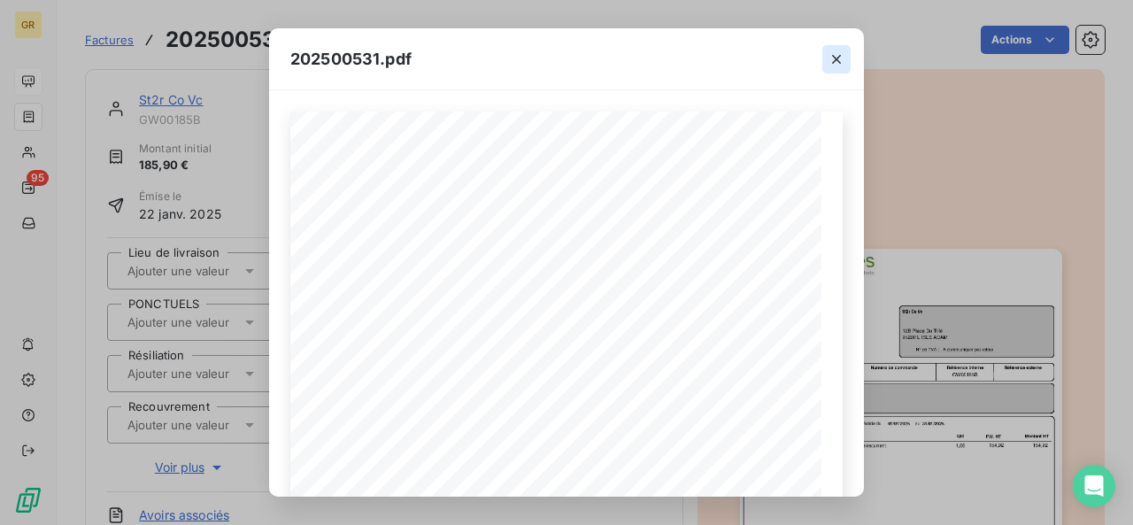
click at [845, 63] on button "button" at bounding box center [836, 59] width 28 height 28
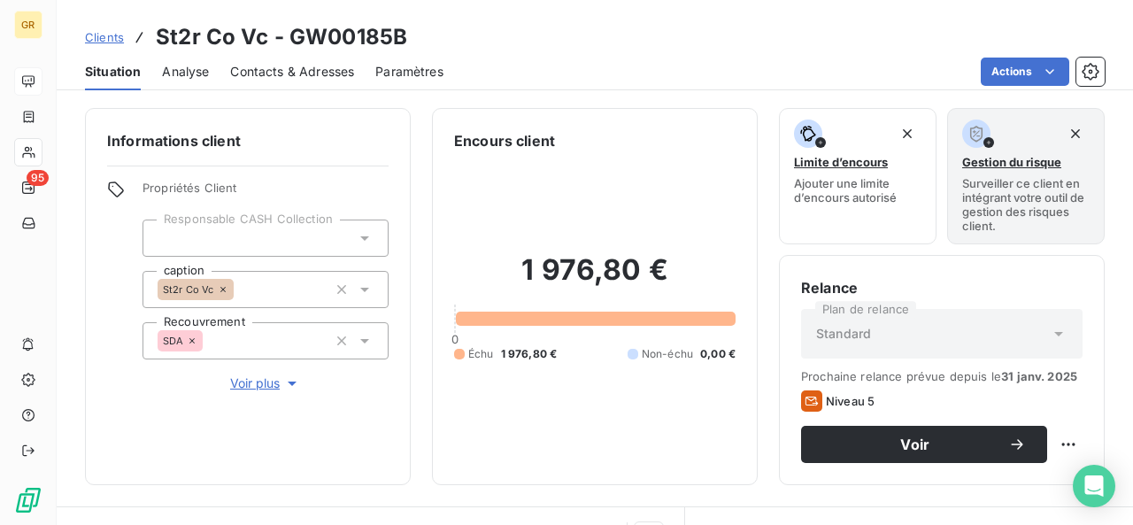
scroll to position [265, 0]
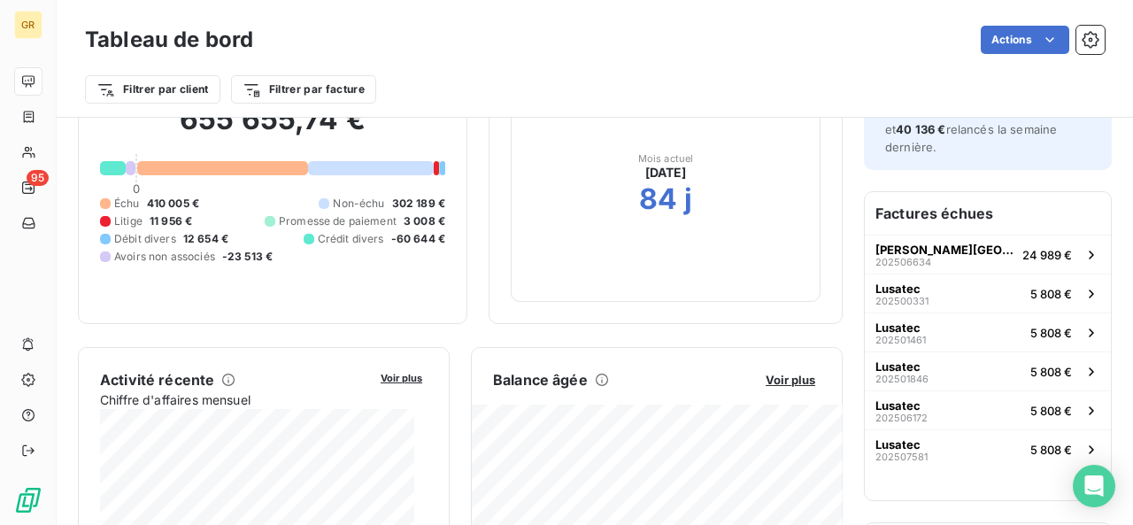
scroll to position [265, 0]
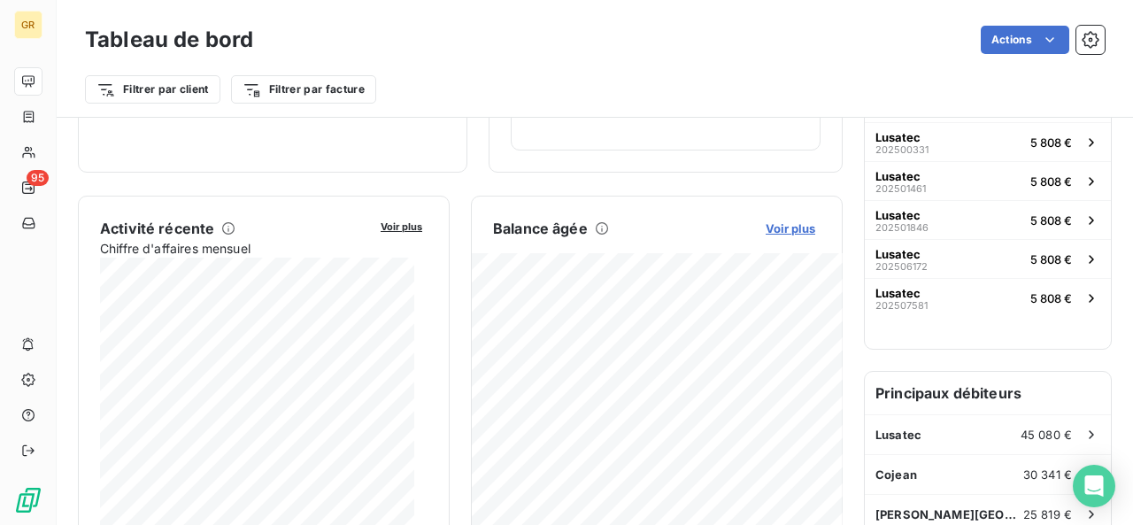
click at [776, 227] on span "Voir plus" at bounding box center [790, 228] width 50 height 14
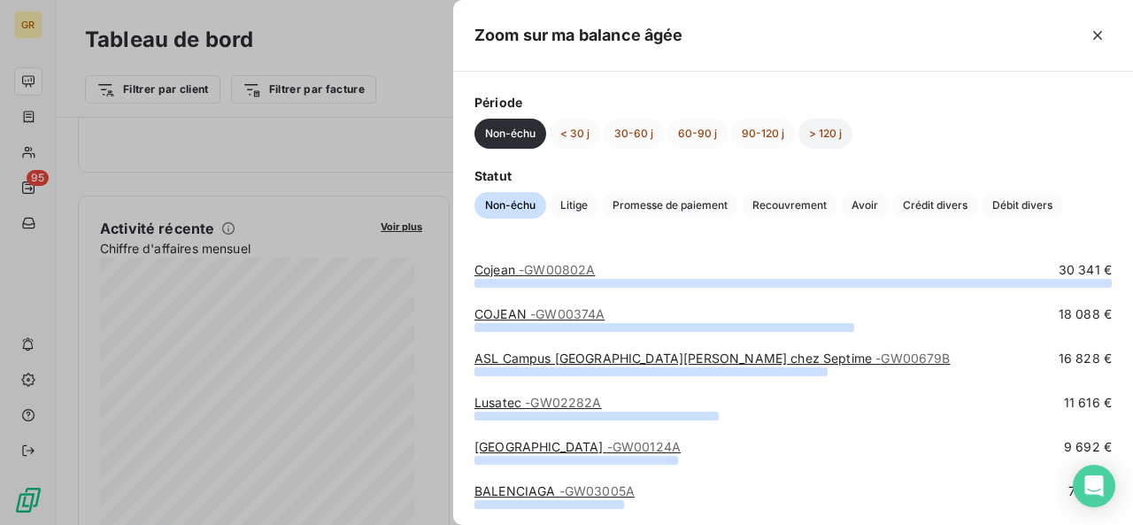
click at [821, 127] on button "> 120 j" at bounding box center [825, 134] width 54 height 30
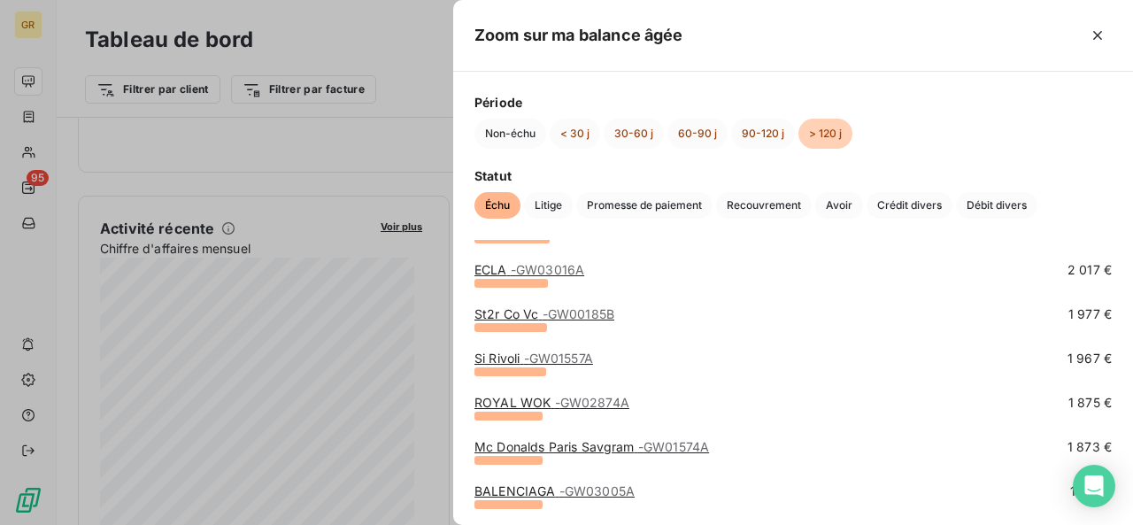
scroll to position [1062, 0]
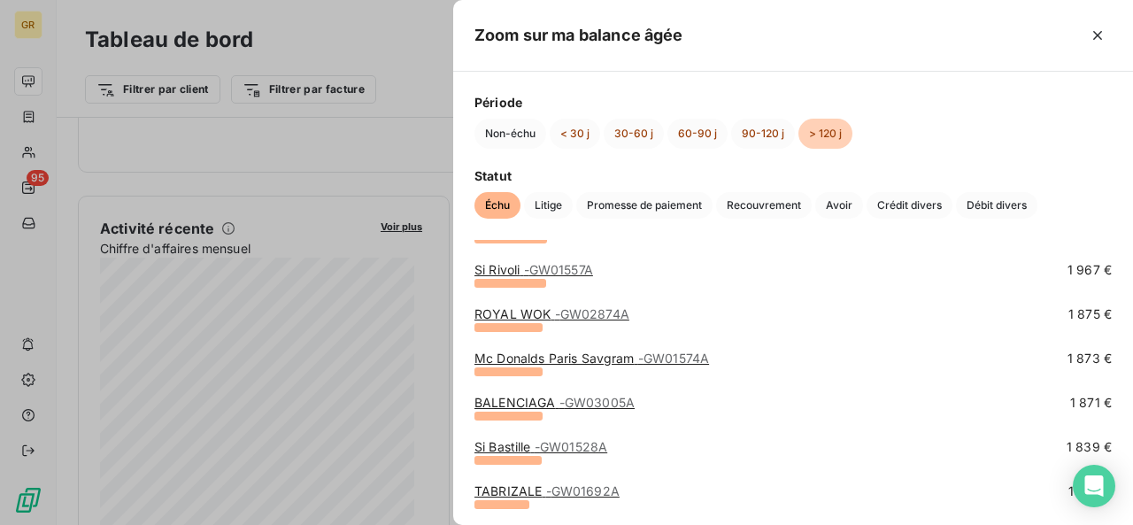
click at [547, 399] on link "BALENCIAGA - GW03005A" at bounding box center [554, 402] width 160 height 15
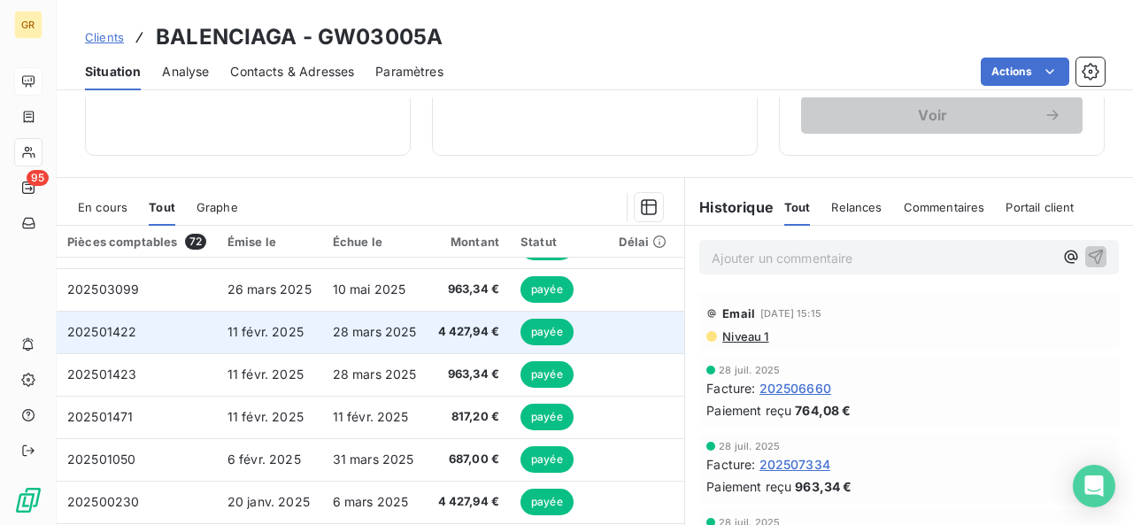
scroll to position [447, 0]
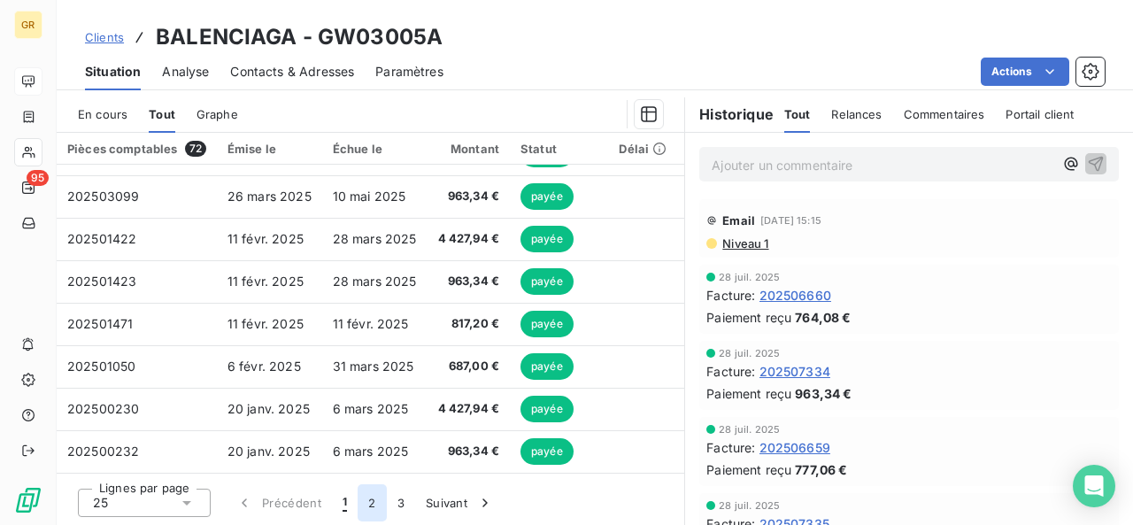
click at [379, 493] on button "2" at bounding box center [371, 502] width 28 height 37
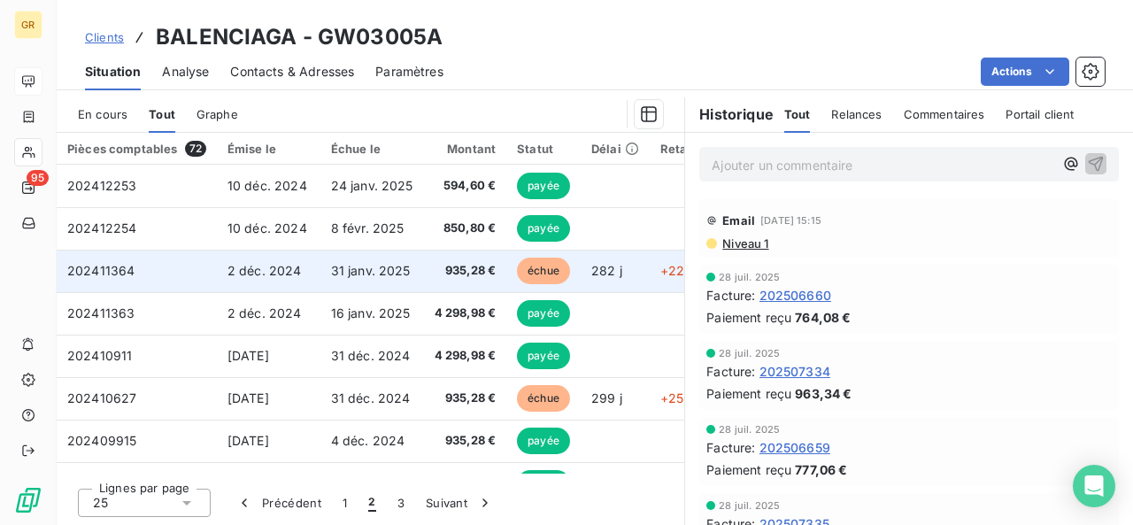
click at [442, 254] on td "935,28 €" at bounding box center [465, 271] width 83 height 42
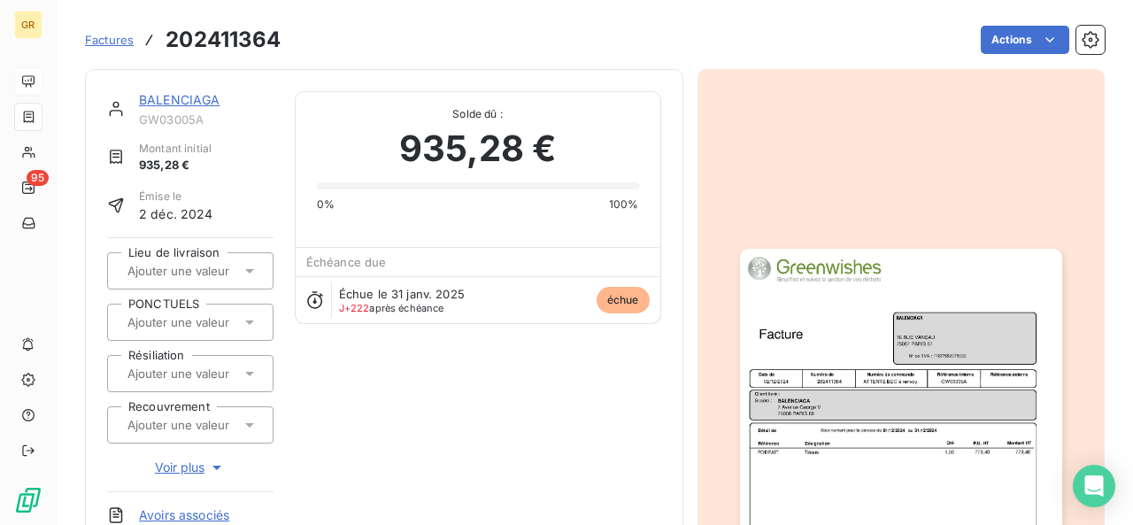
click at [875, 349] on img "button" at bounding box center [901, 476] width 322 height 455
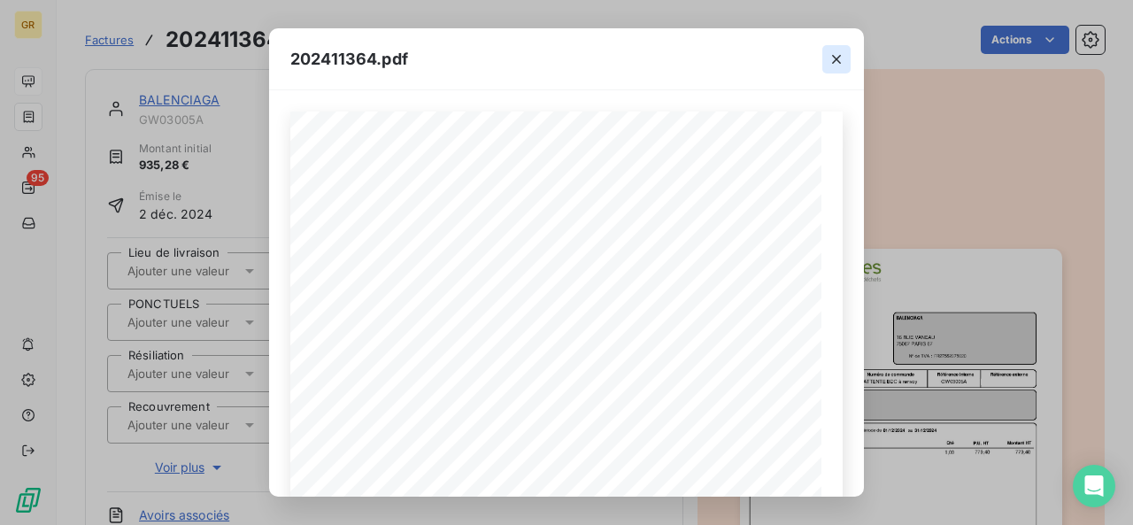
click at [839, 63] on icon "button" at bounding box center [836, 59] width 18 height 18
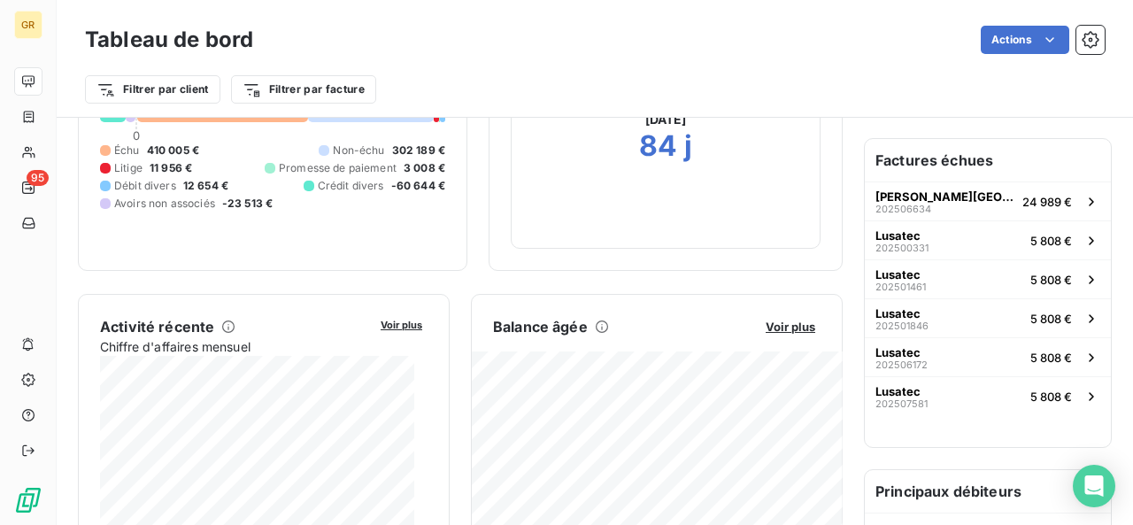
scroll to position [354, 0]
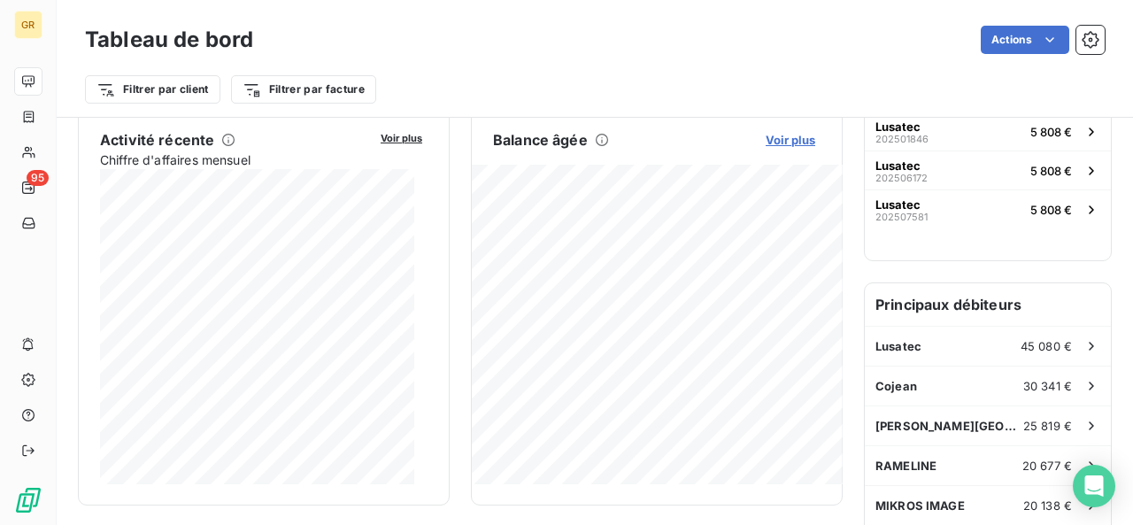
click at [784, 135] on span "Voir plus" at bounding box center [790, 140] width 50 height 14
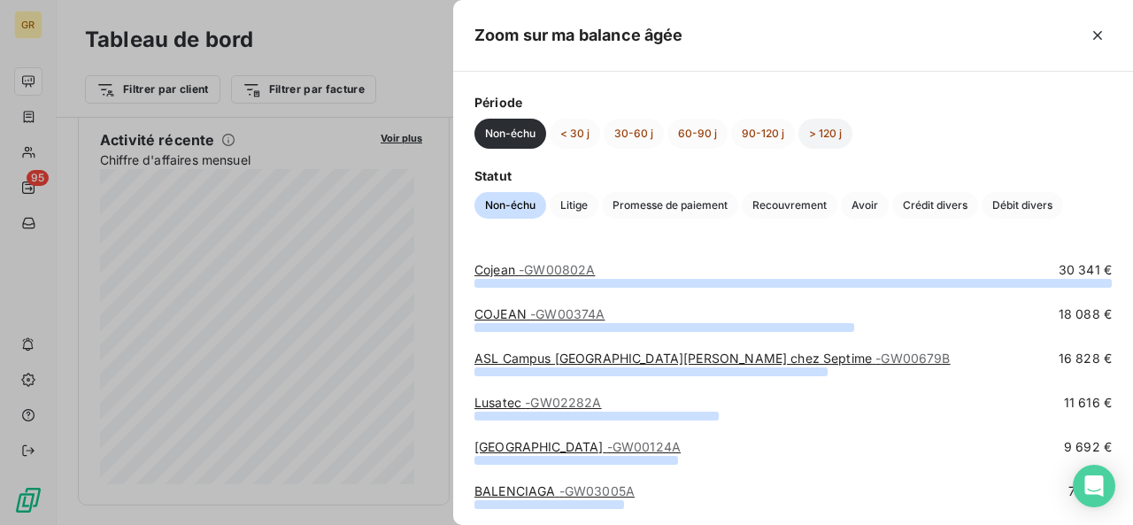
click at [818, 135] on button "> 120 j" at bounding box center [825, 134] width 54 height 30
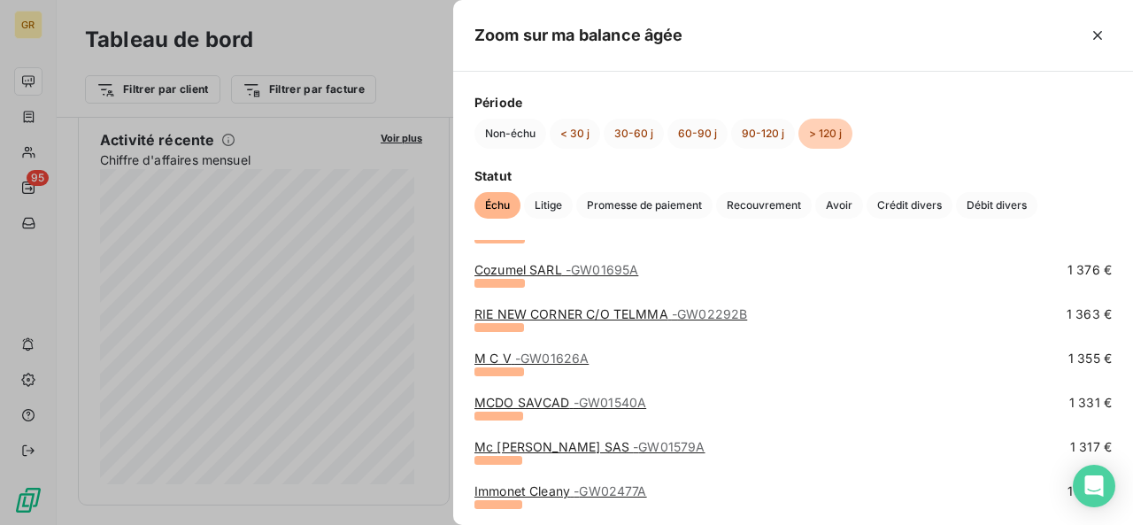
scroll to position [1593, 0]
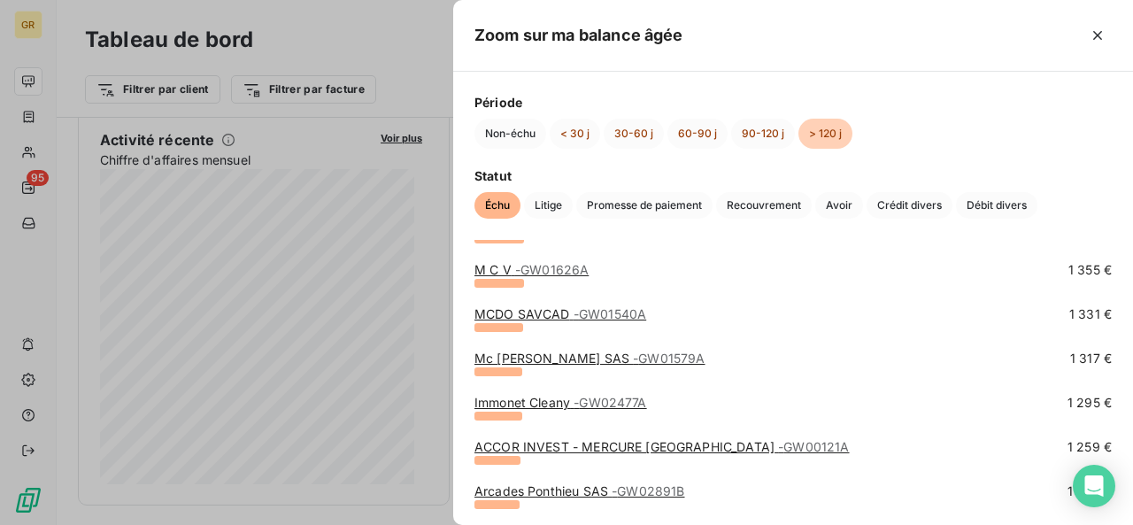
click at [632, 407] on span "- GW02477A" at bounding box center [609, 402] width 73 height 15
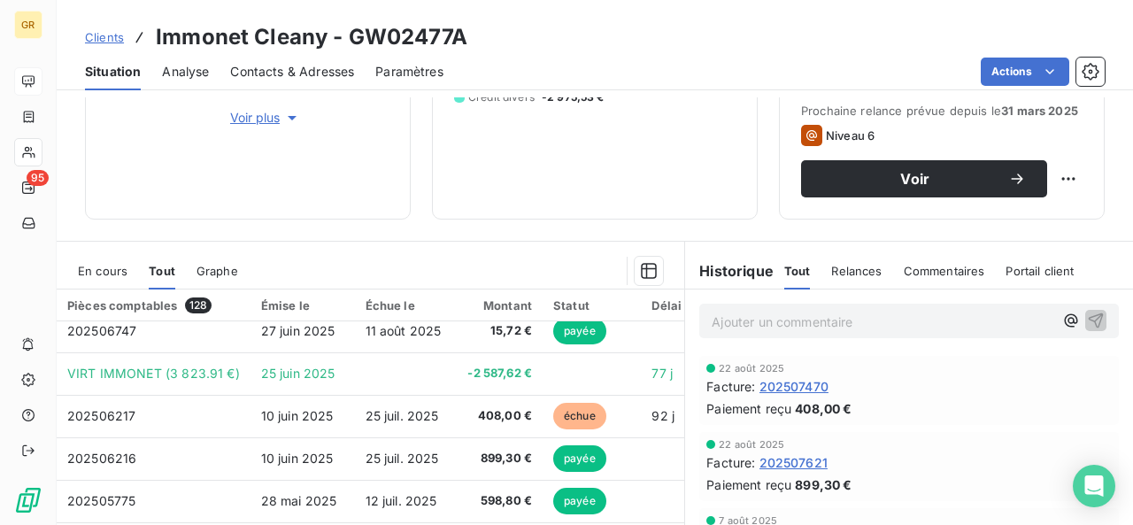
scroll to position [442, 0]
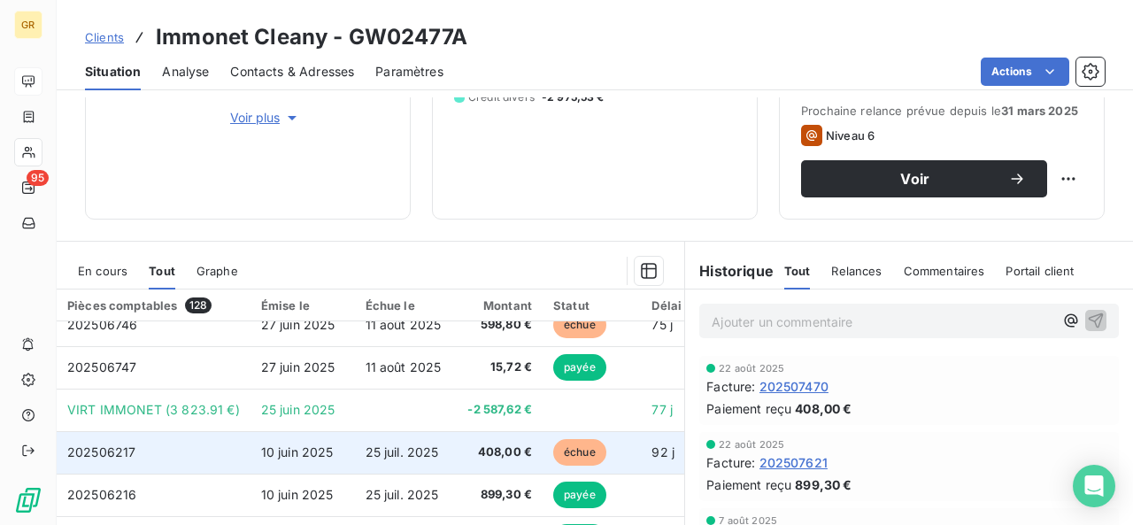
click at [485, 440] on td "408,00 €" at bounding box center [500, 452] width 86 height 42
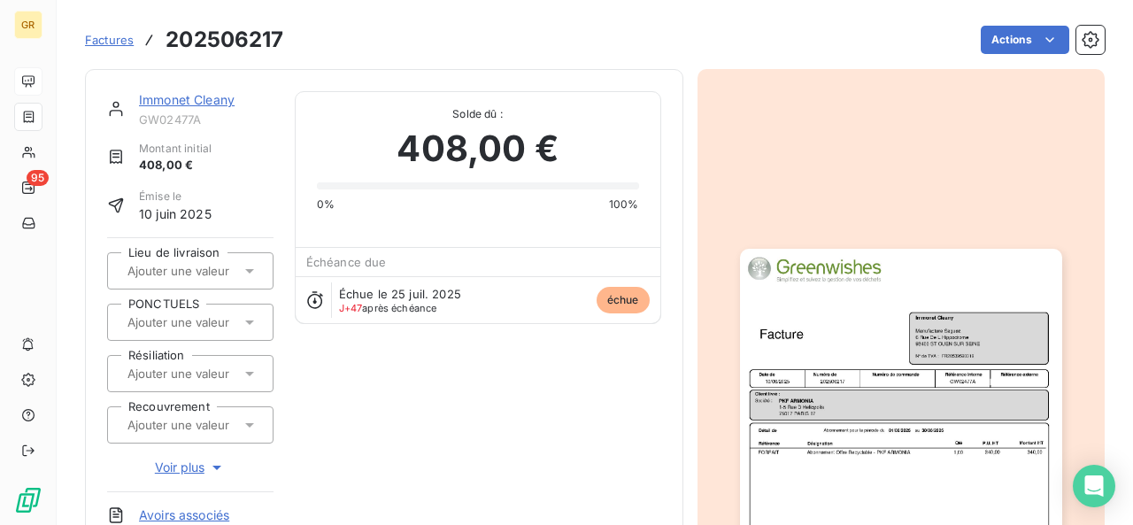
click at [814, 411] on img "button" at bounding box center [901, 476] width 322 height 455
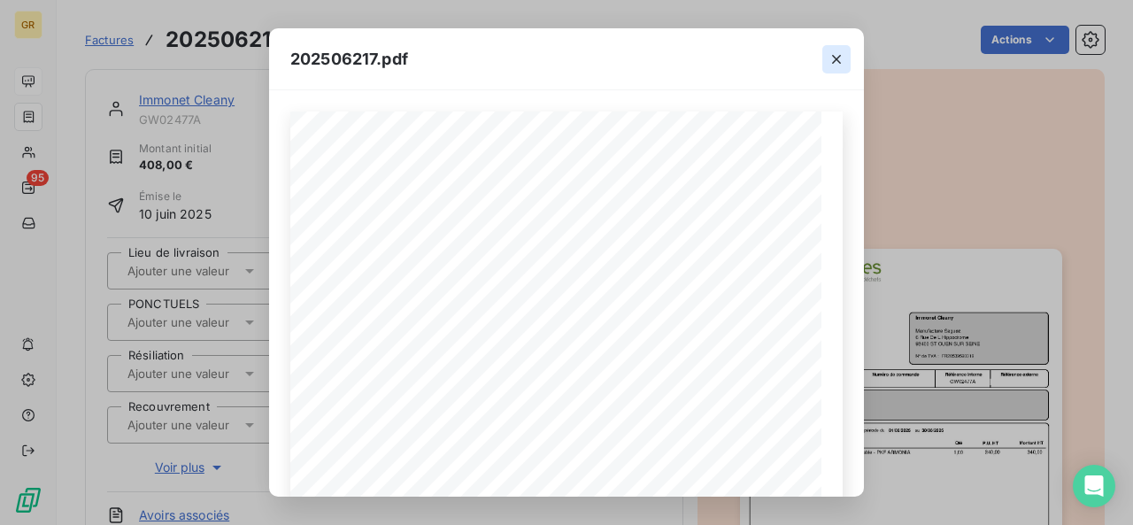
click at [839, 58] on icon "button" at bounding box center [836, 59] width 18 height 18
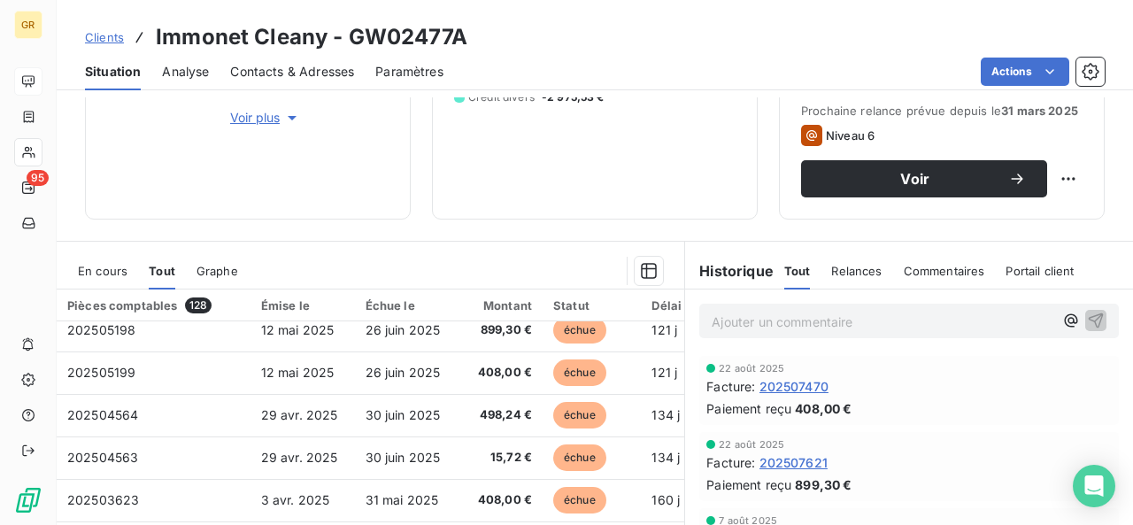
scroll to position [760, 0]
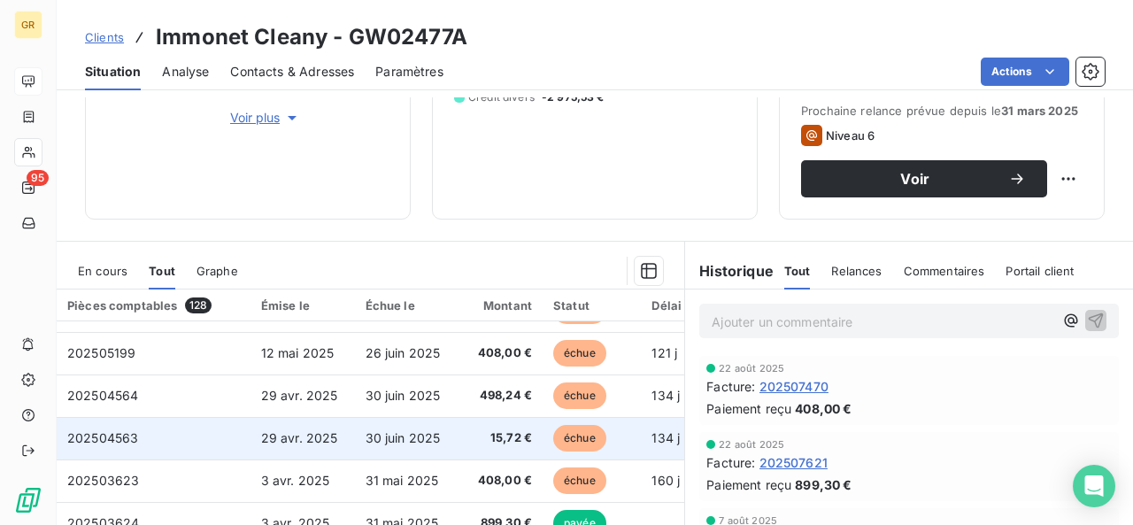
click at [464, 425] on td "15,72 €" at bounding box center [500, 438] width 86 height 42
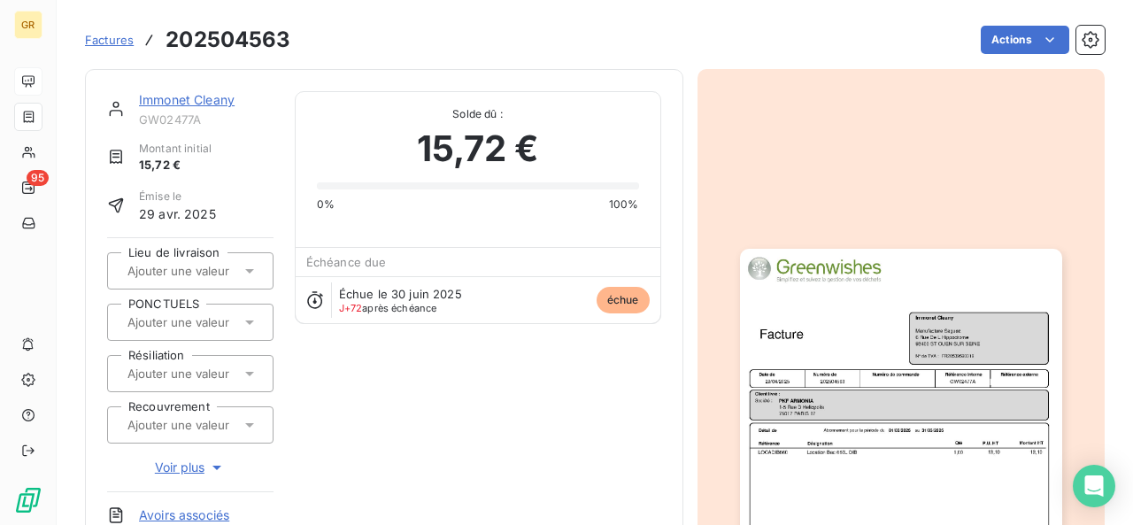
click at [757, 413] on img "button" at bounding box center [901, 476] width 322 height 455
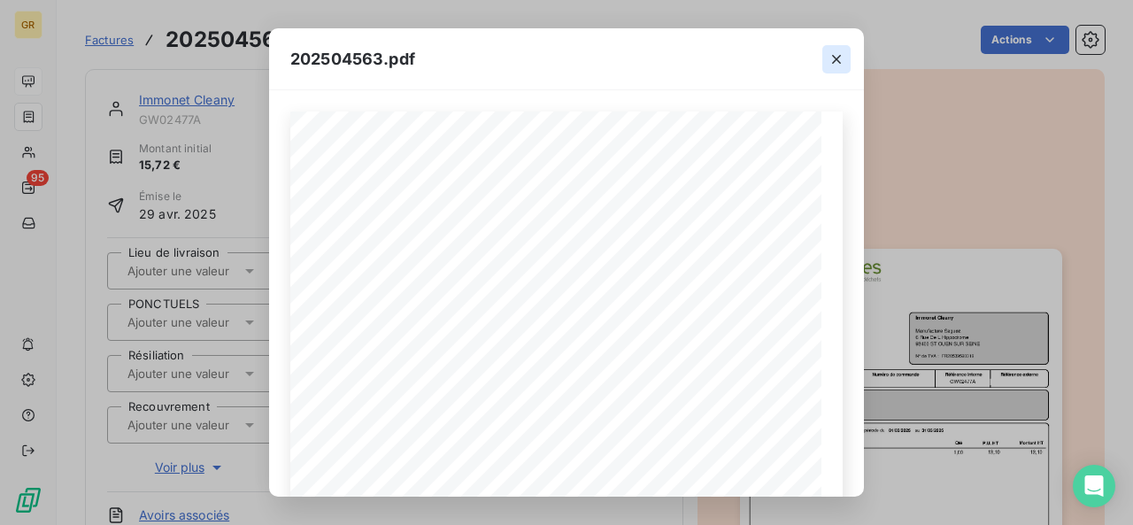
click at [839, 56] on icon "button" at bounding box center [836, 59] width 9 height 9
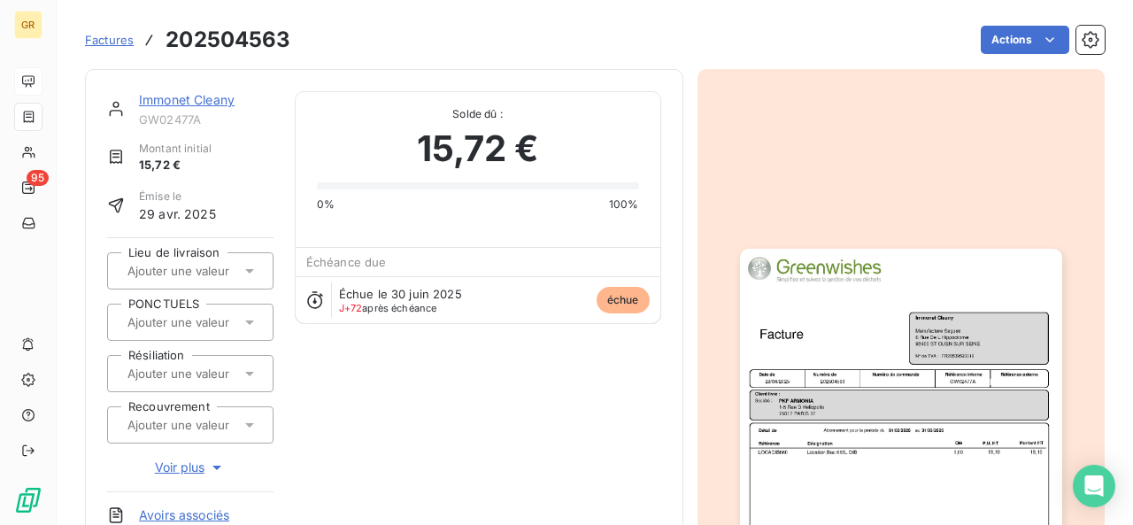
click at [864, 394] on img "button" at bounding box center [901, 476] width 322 height 455
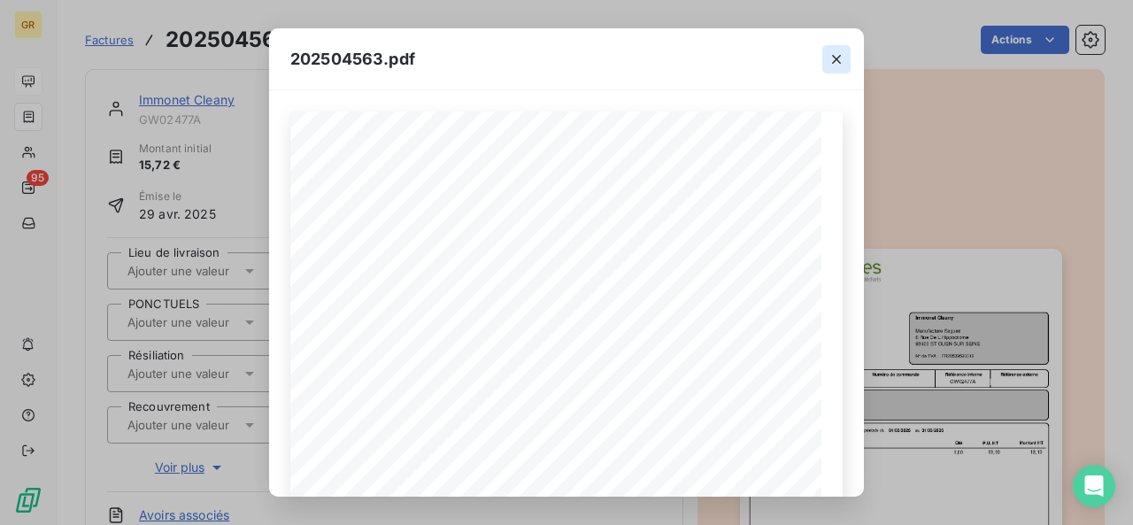
click at [828, 56] on button "button" at bounding box center [836, 59] width 28 height 28
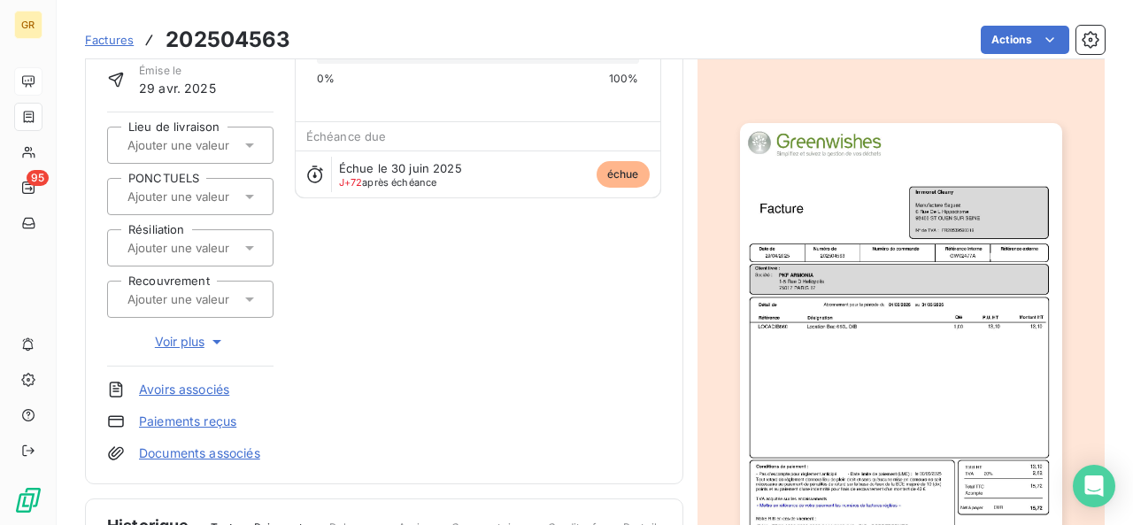
scroll to position [442, 0]
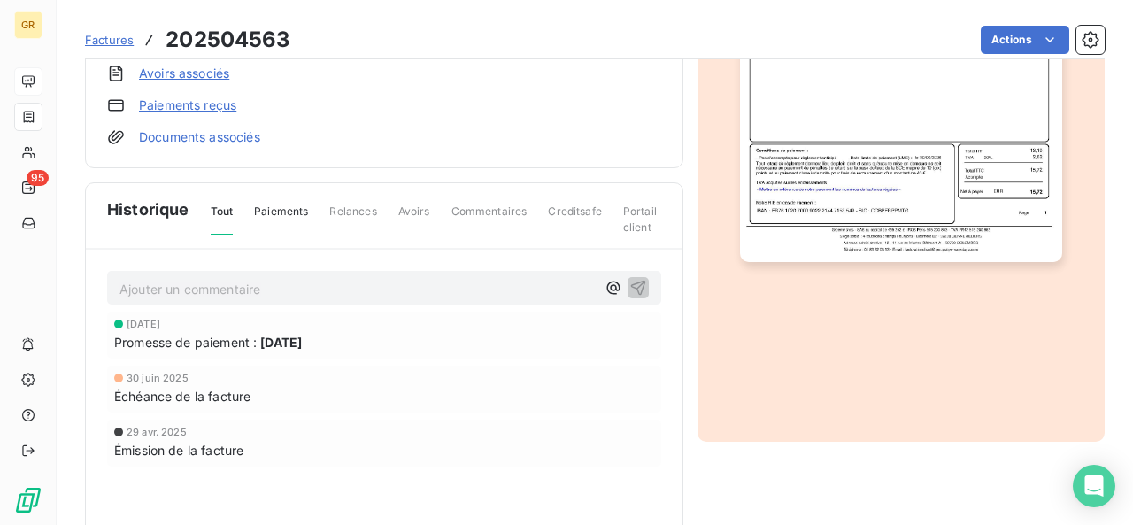
click at [989, 176] on img "button" at bounding box center [901, 34] width 322 height 455
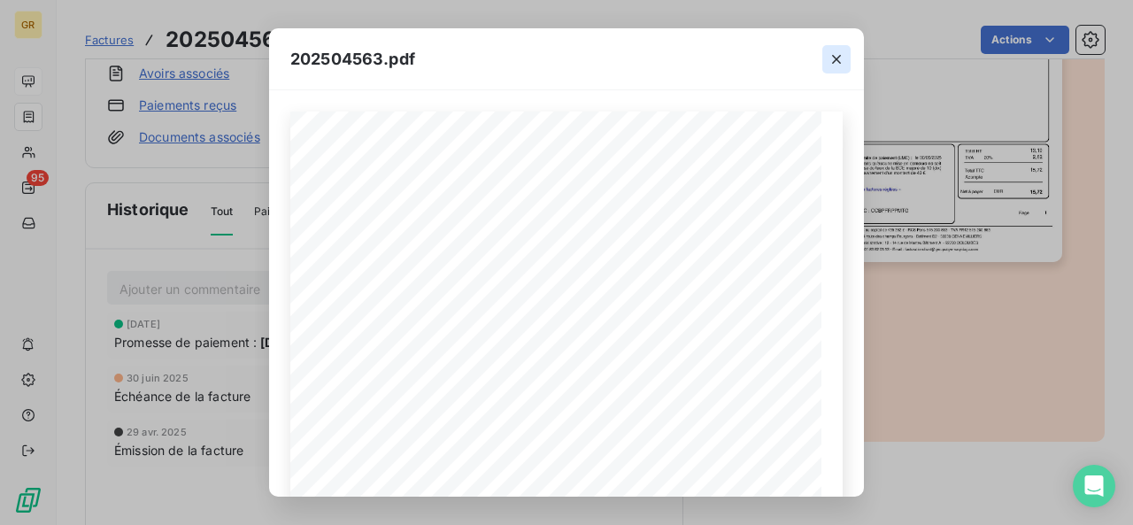
click at [832, 66] on icon "button" at bounding box center [836, 59] width 18 height 18
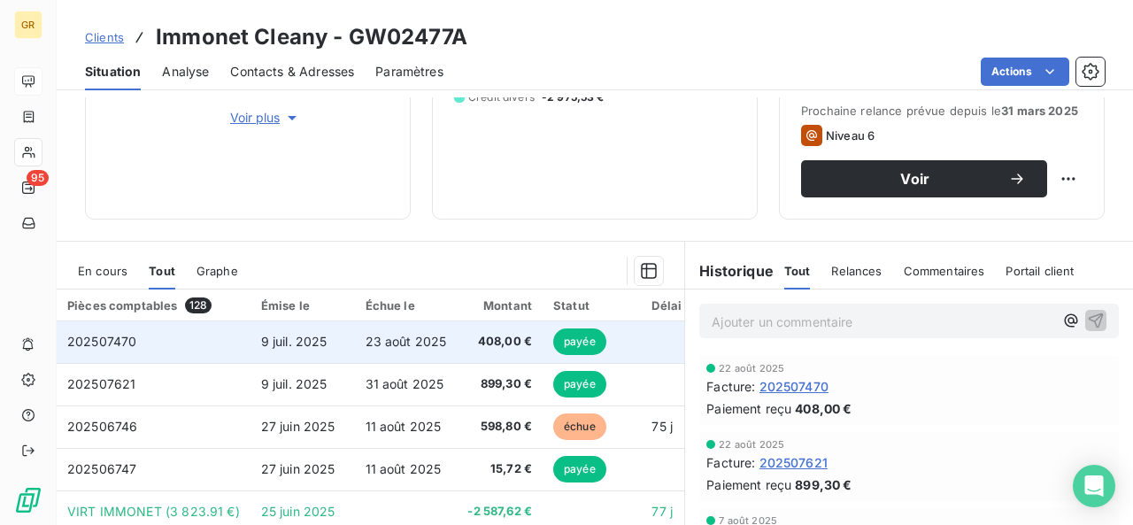
scroll to position [442, 0]
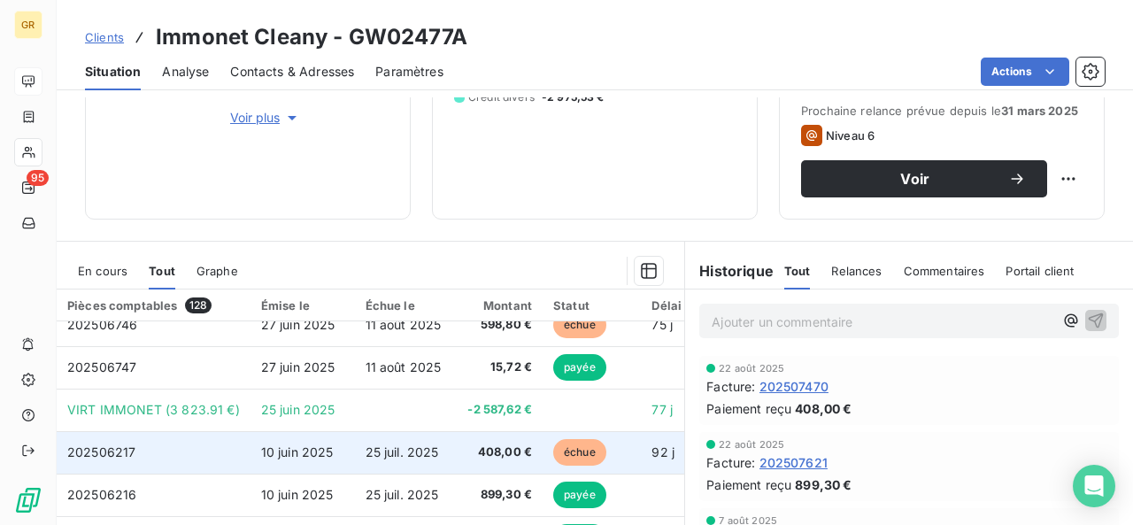
click at [488, 450] on span "408,00 €" at bounding box center [499, 452] width 65 height 18
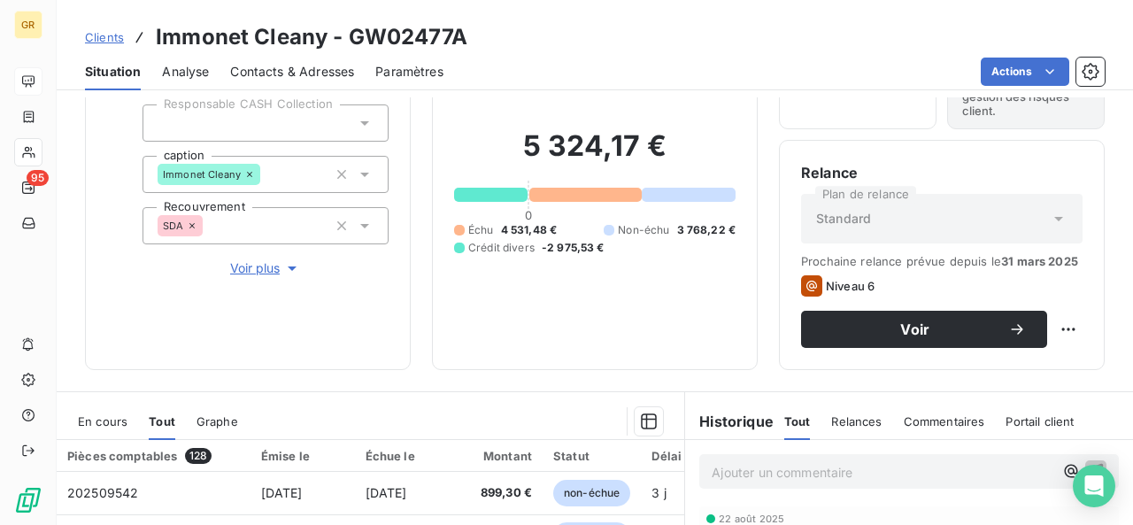
scroll to position [88, 0]
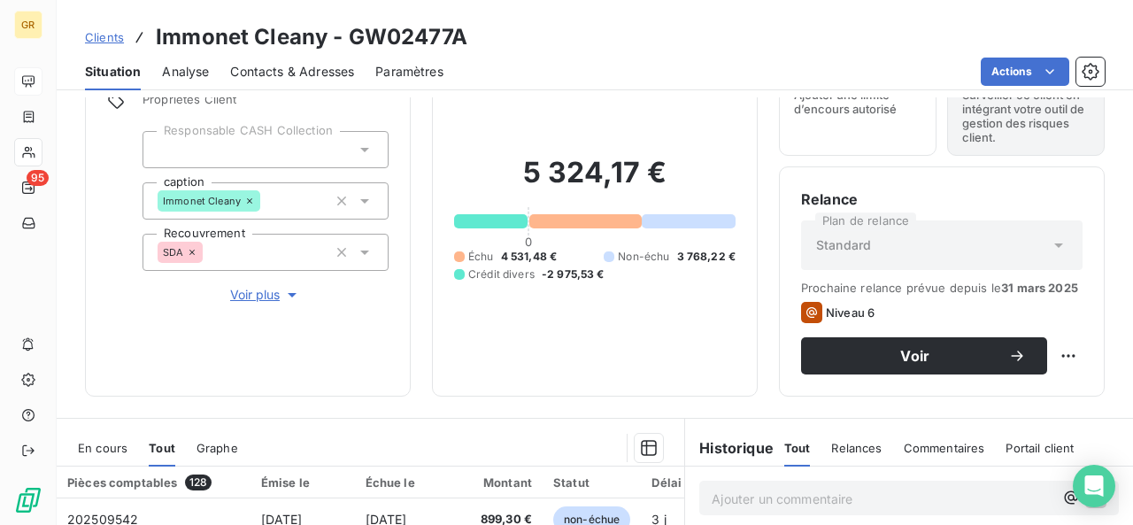
click at [501, 257] on span "4 531,48 €" at bounding box center [529, 257] width 57 height 16
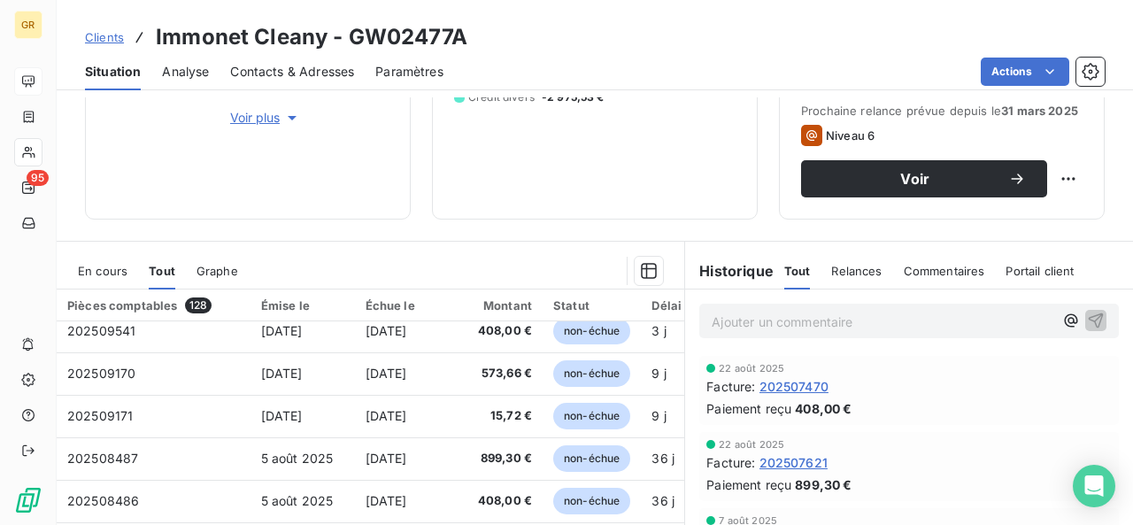
scroll to position [0, 0]
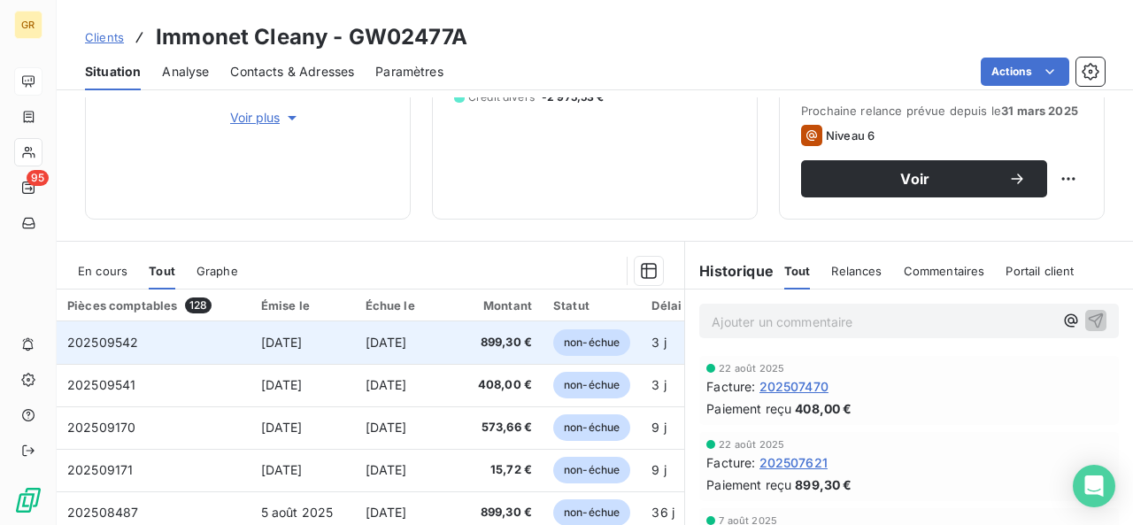
click at [469, 357] on td "899,30 €" at bounding box center [500, 342] width 86 height 42
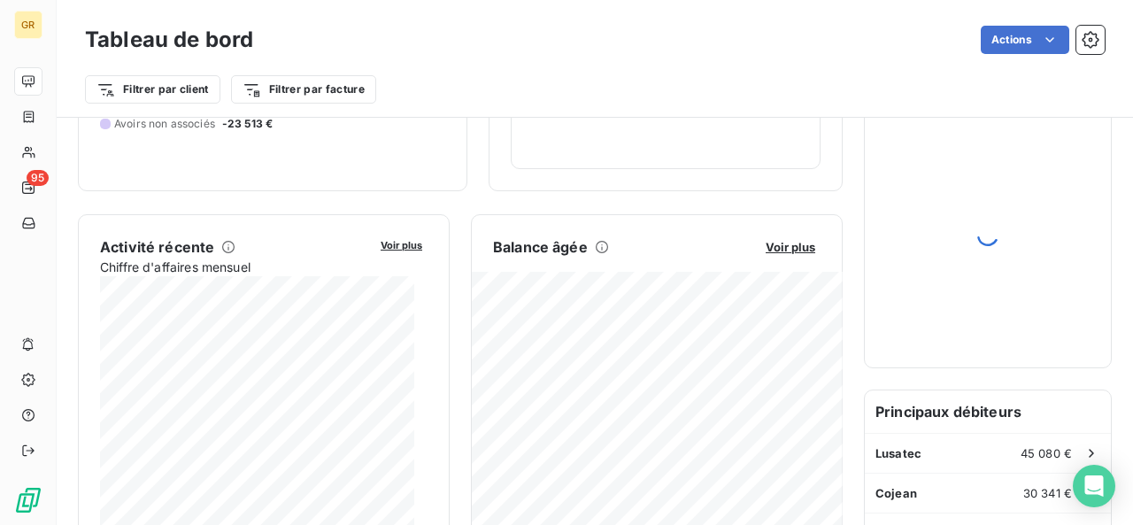
scroll to position [265, 0]
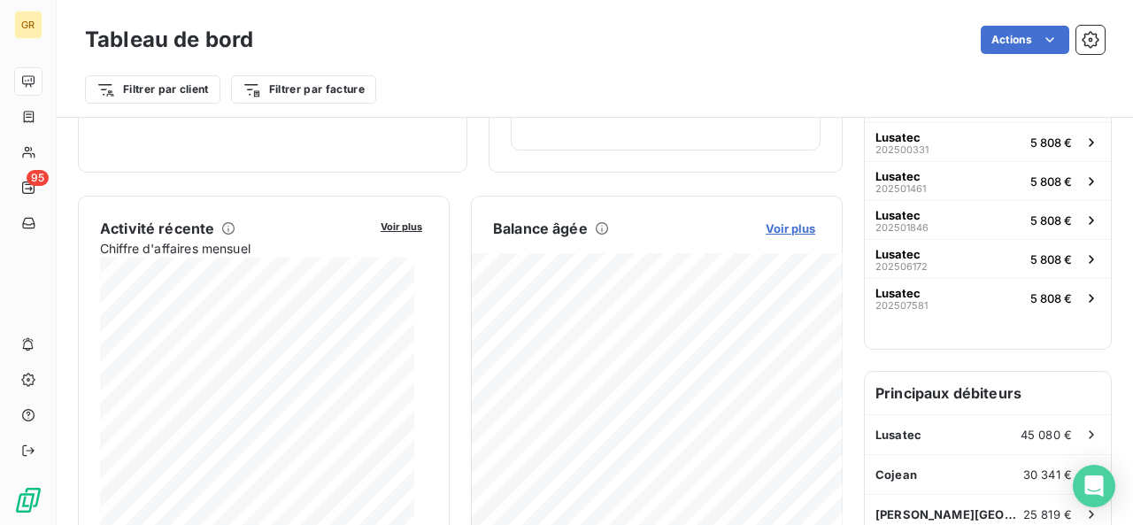
click at [765, 221] on span "Voir plus" at bounding box center [790, 228] width 50 height 14
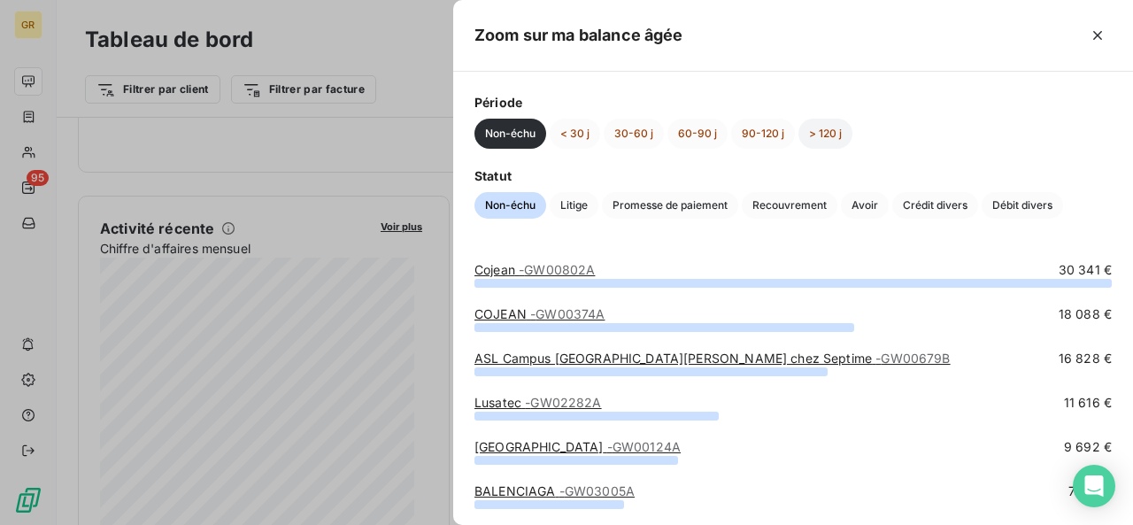
click at [819, 122] on button "> 120 j" at bounding box center [825, 134] width 54 height 30
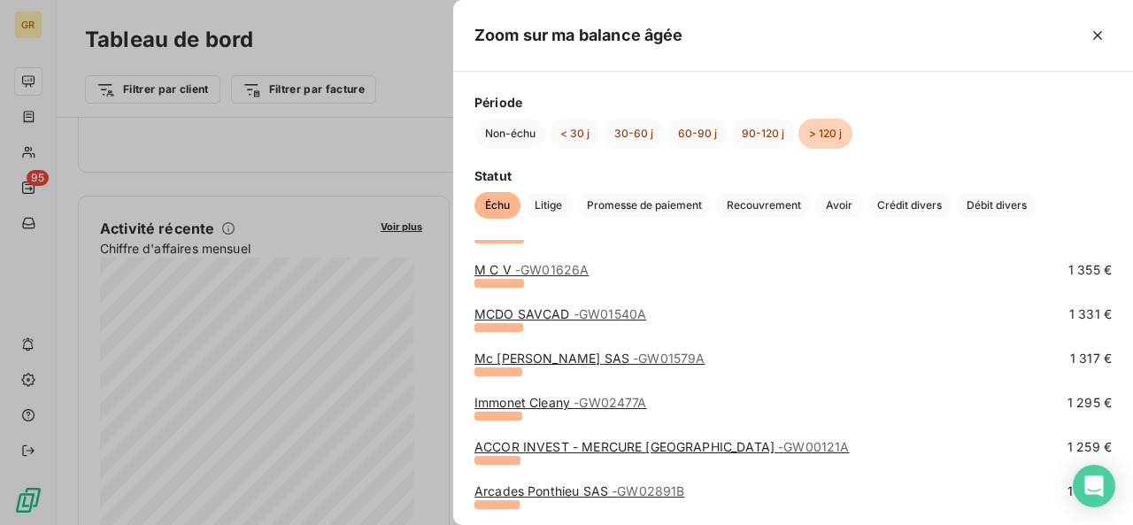
scroll to position [1681, 0]
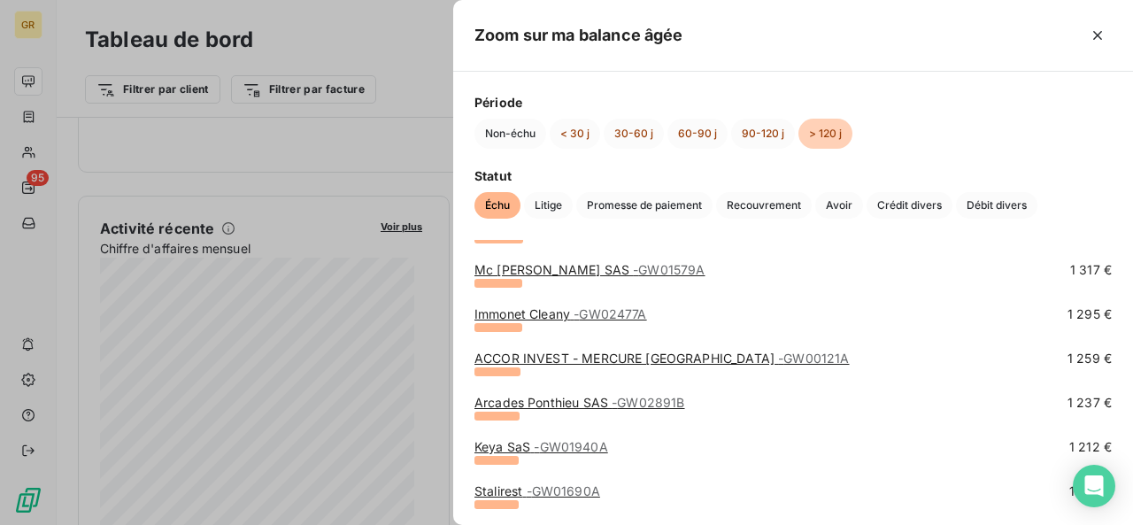
click at [616, 360] on link "ACCOR INVEST - MERCURE [GEOGRAPHIC_DATA] - GW00121A" at bounding box center [661, 357] width 375 height 15
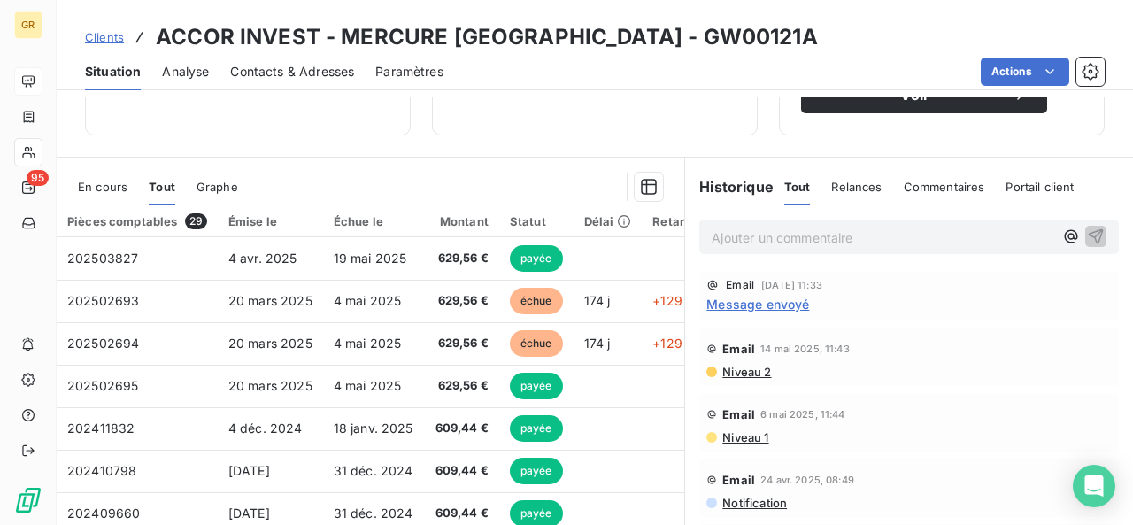
scroll to position [354, 0]
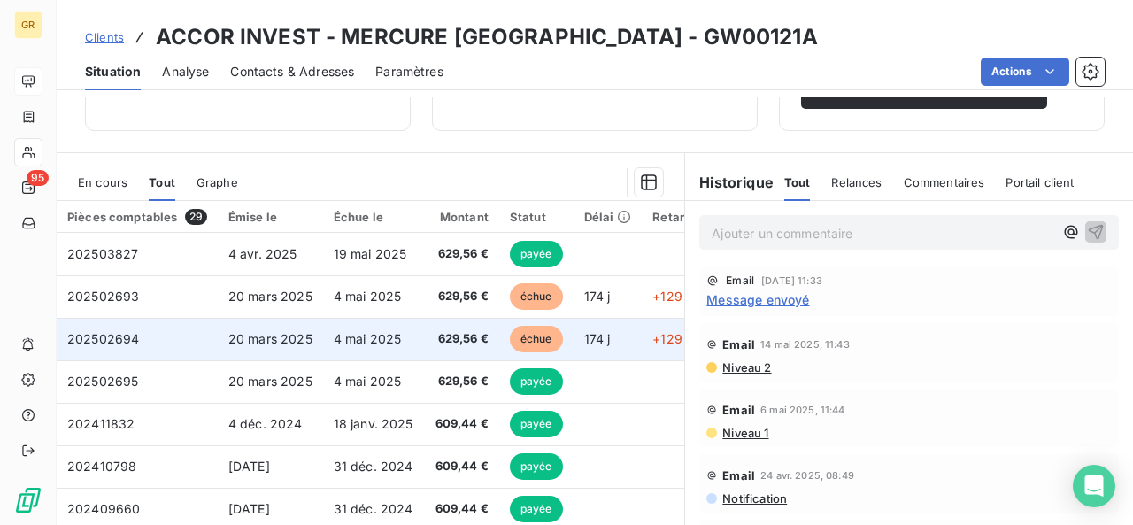
click at [522, 346] on span "échue" at bounding box center [536, 339] width 53 height 27
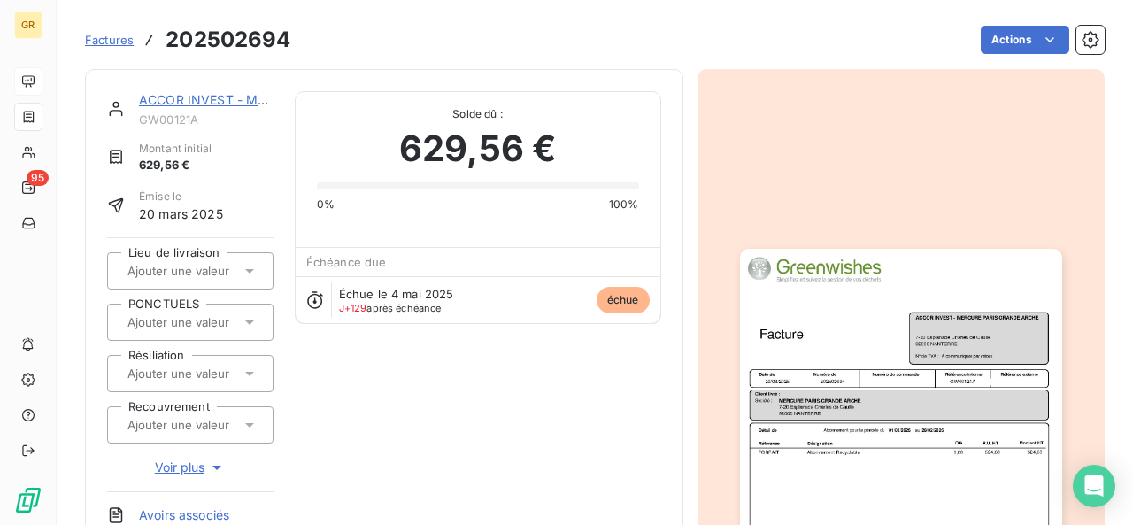
click at [853, 398] on img "button" at bounding box center [901, 476] width 322 height 455
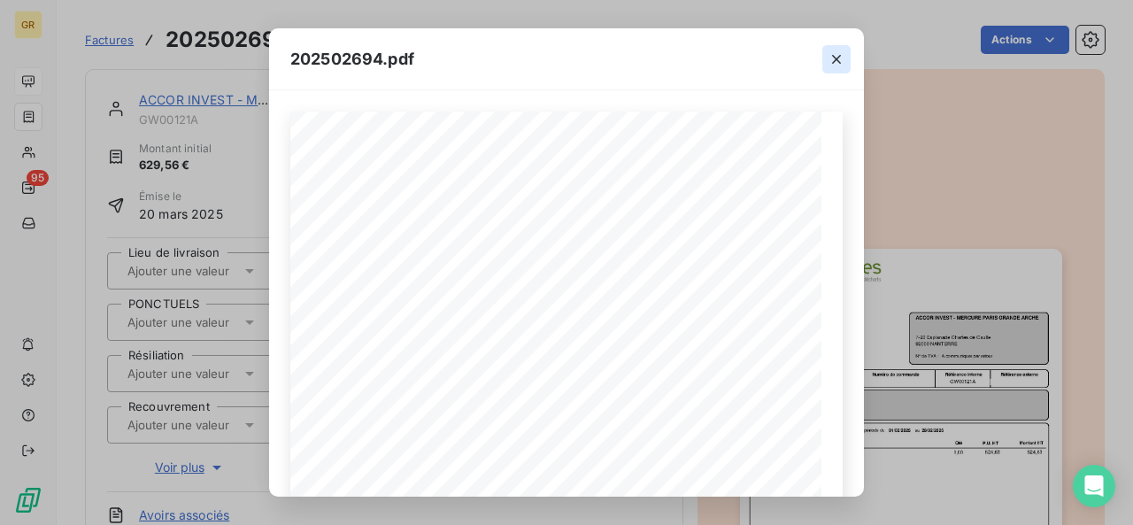
click at [845, 60] on button "button" at bounding box center [836, 59] width 28 height 28
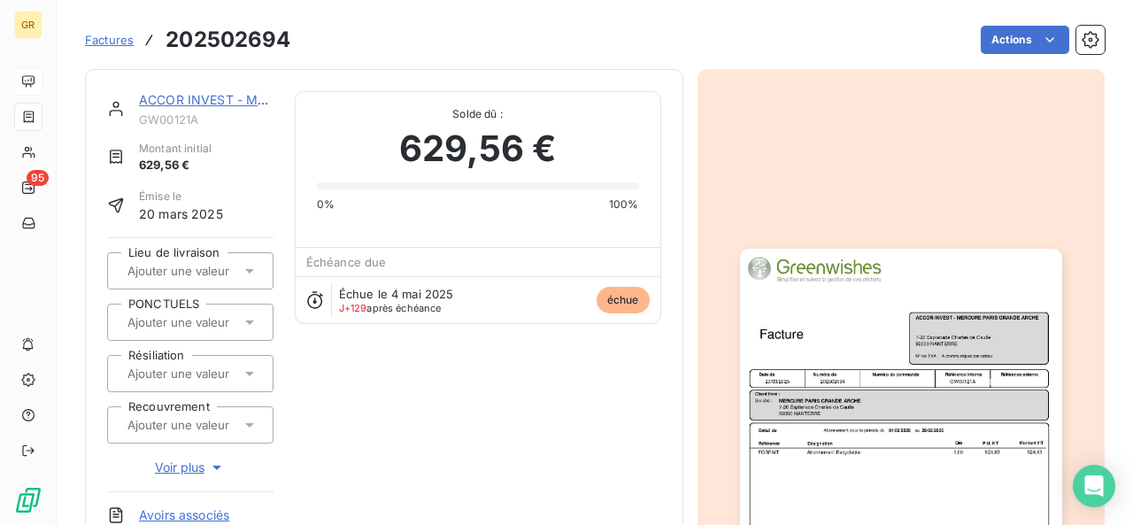
click at [896, 394] on img "button" at bounding box center [901, 476] width 322 height 455
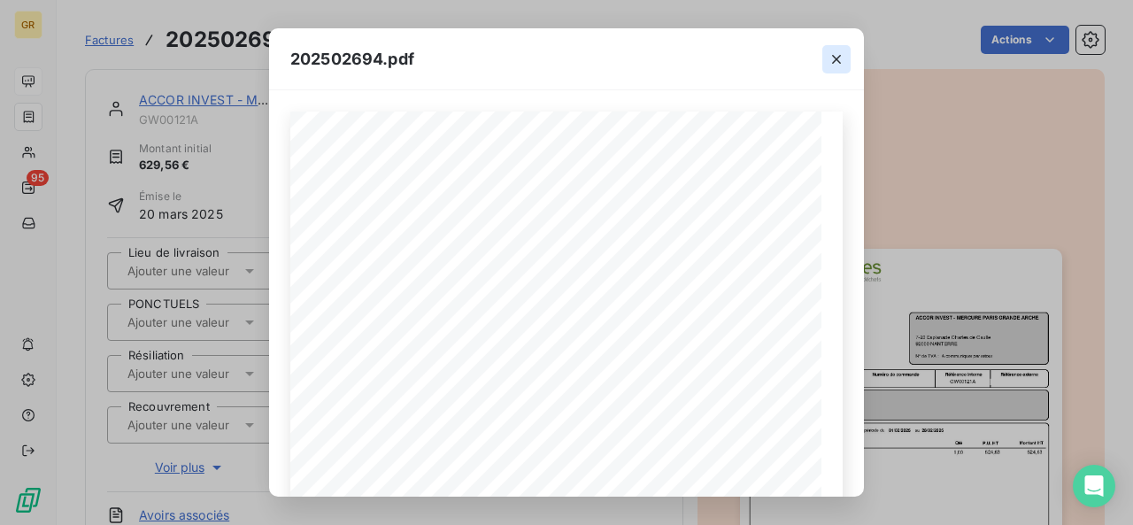
click at [836, 58] on icon "button" at bounding box center [836, 59] width 18 height 18
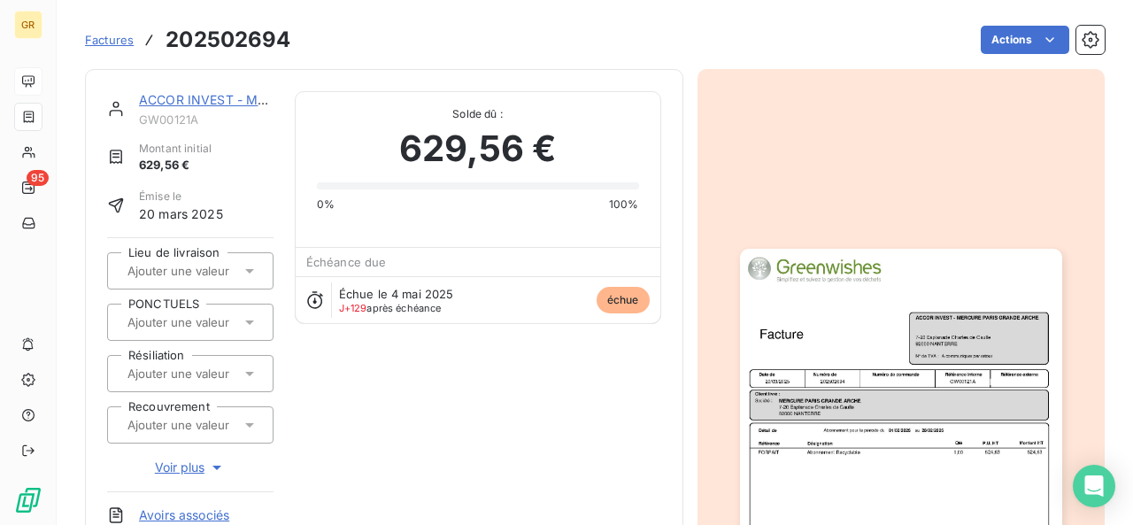
click at [943, 395] on img "button" at bounding box center [901, 476] width 322 height 455
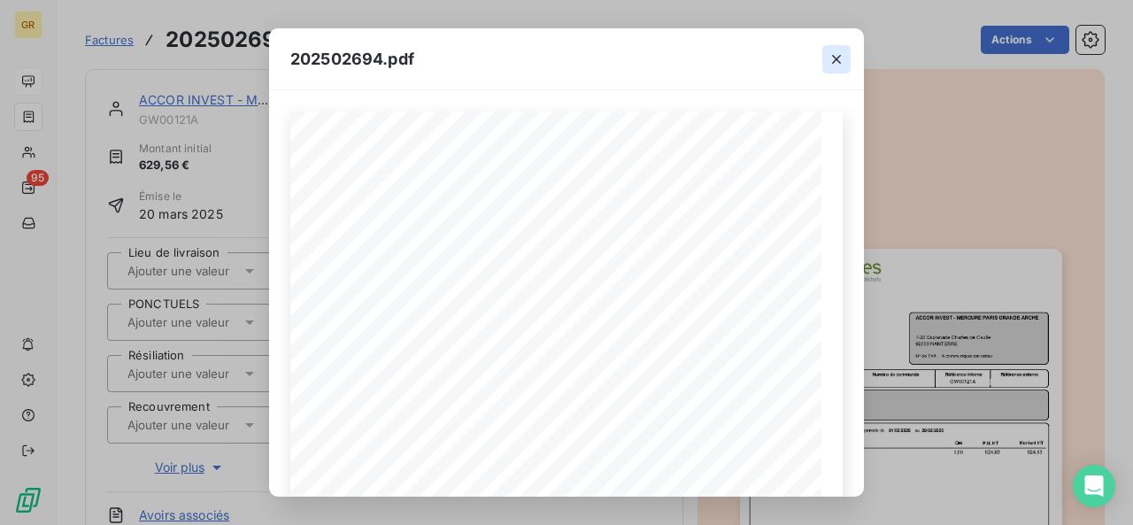
click at [832, 59] on icon "button" at bounding box center [836, 59] width 18 height 18
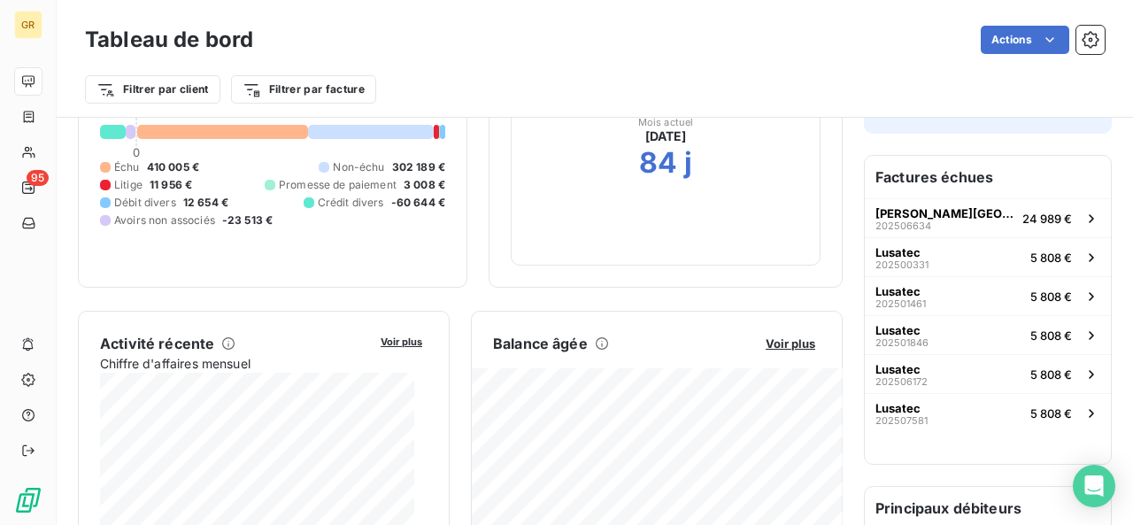
scroll to position [152, 0]
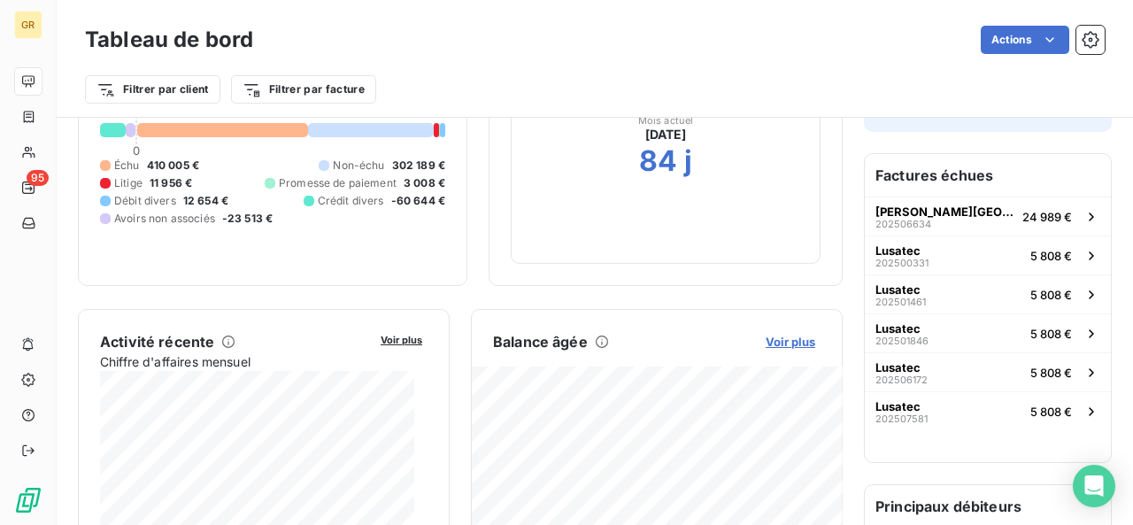
click at [775, 339] on span "Voir plus" at bounding box center [790, 341] width 50 height 14
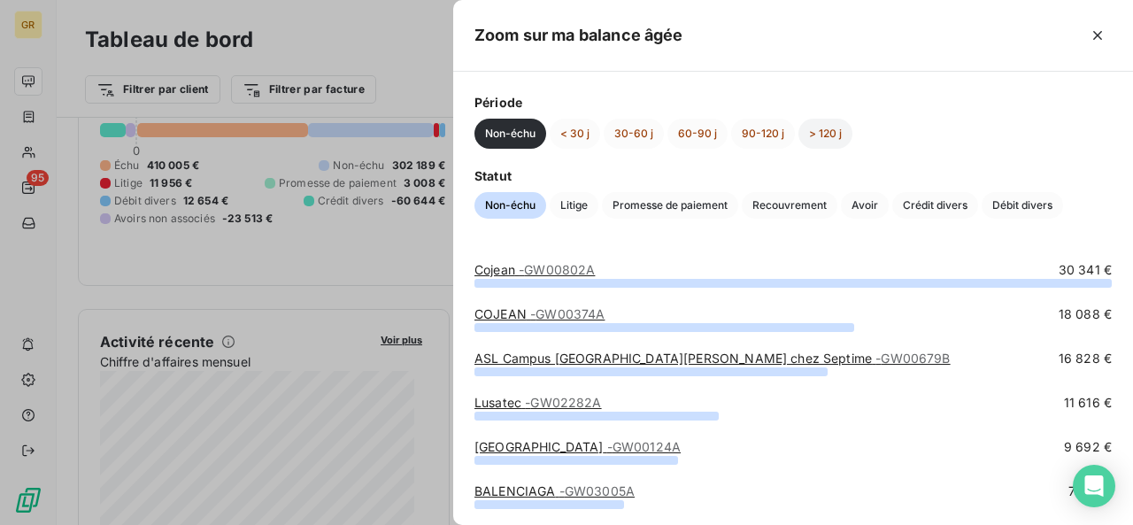
click at [828, 138] on button "> 120 j" at bounding box center [825, 134] width 54 height 30
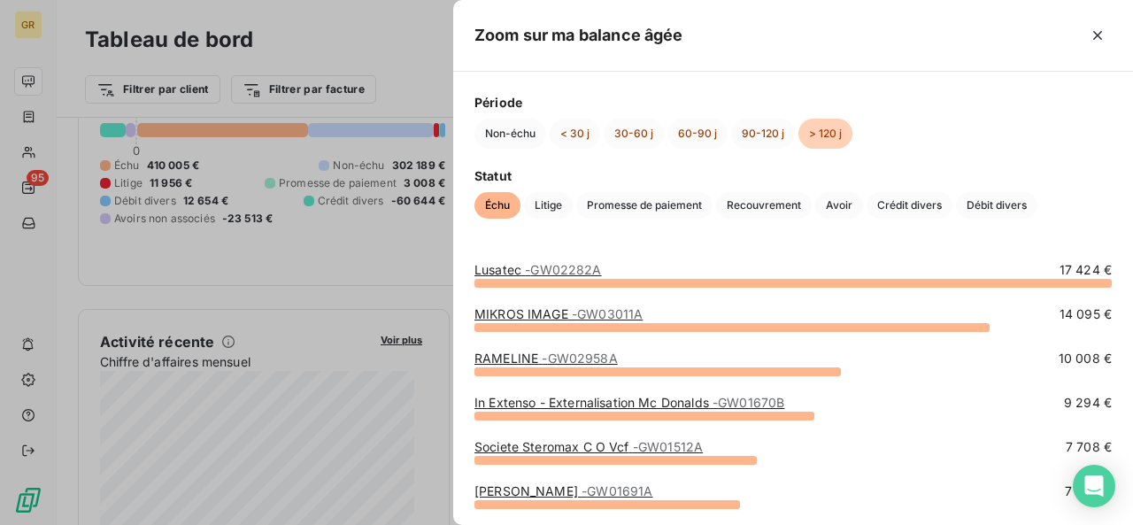
click at [512, 267] on link "Lusatec - GW02282A" at bounding box center [537, 269] width 127 height 15
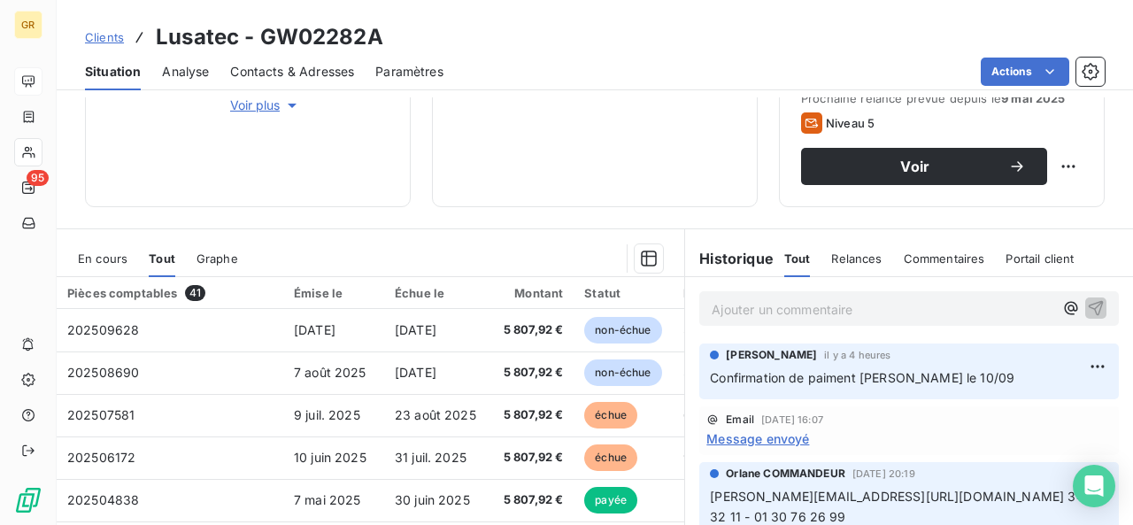
scroll to position [277, 0]
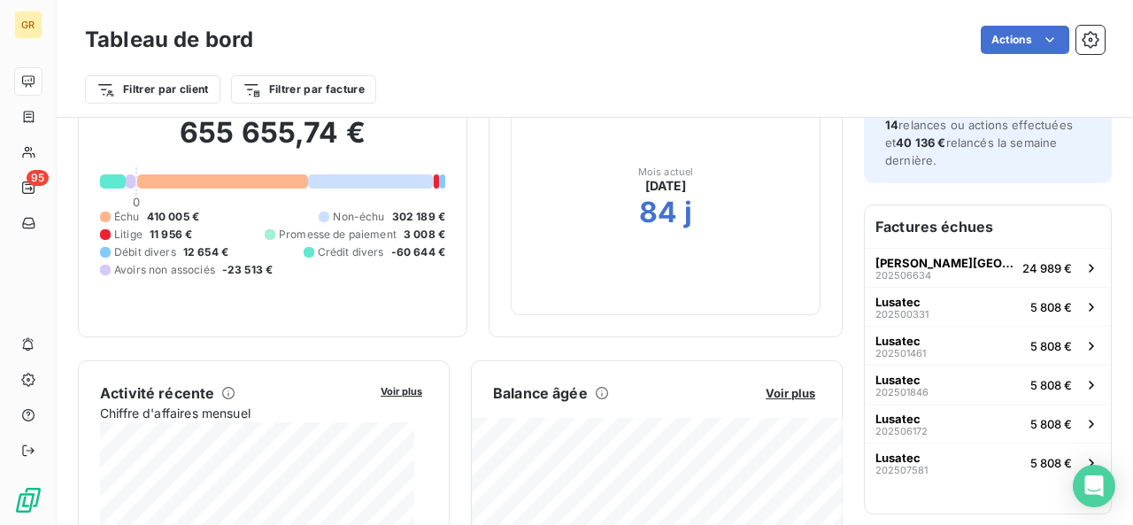
scroll to position [106, 0]
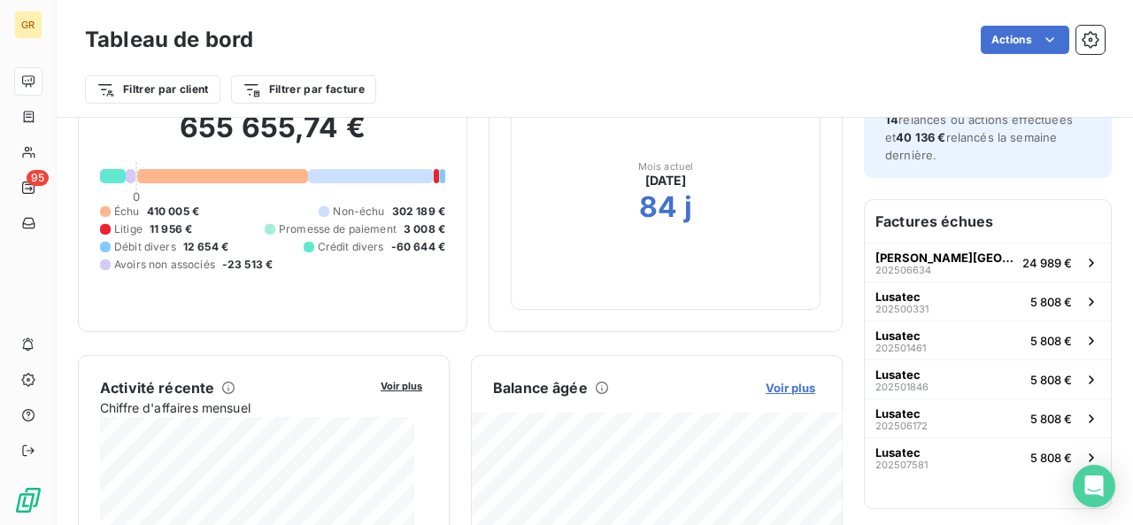
click at [800, 387] on span "Voir plus" at bounding box center [790, 387] width 50 height 14
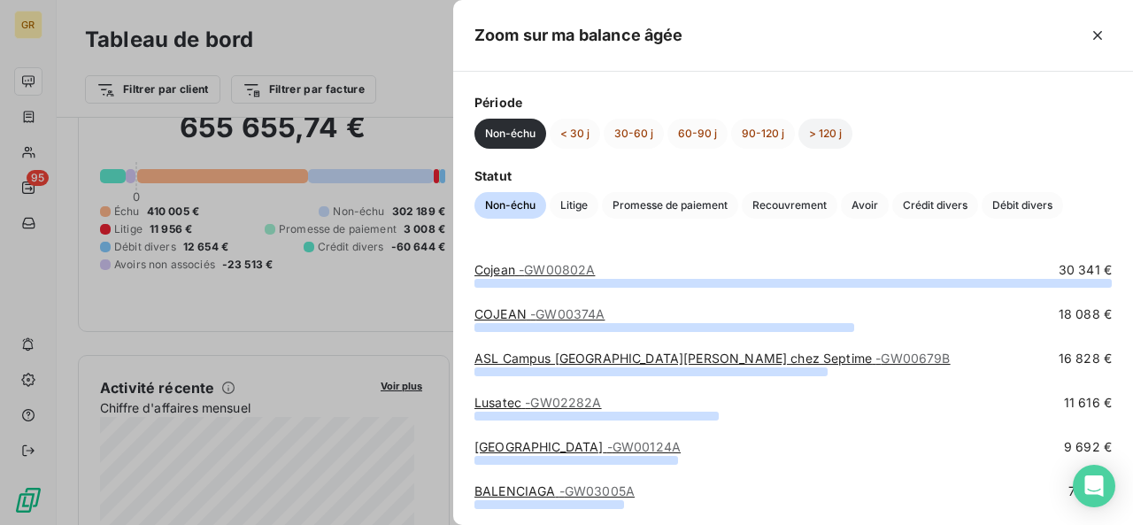
click at [838, 137] on button "> 120 j" at bounding box center [825, 134] width 54 height 30
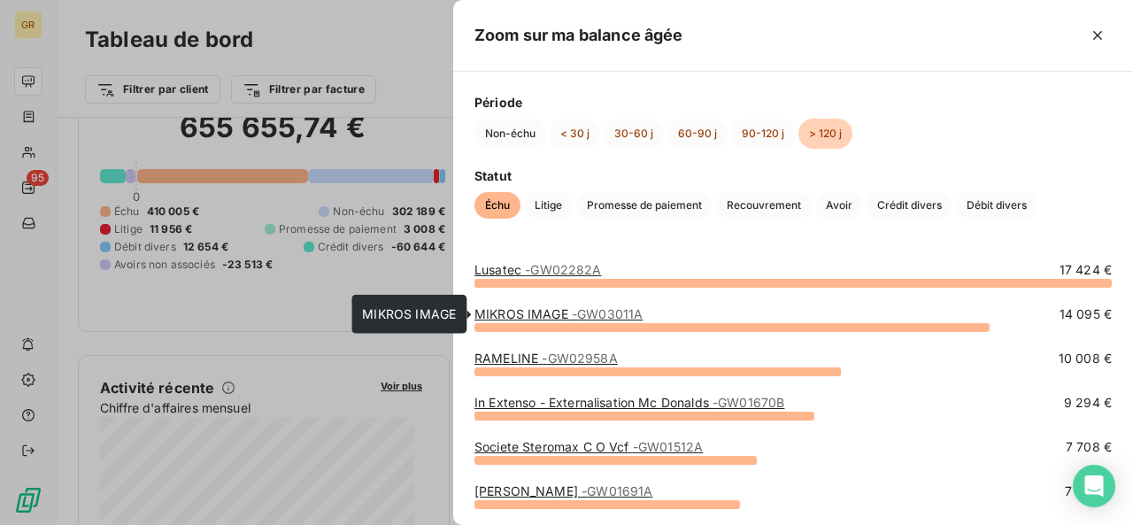
click at [518, 314] on link "MIKROS IMAGE - GW03011A" at bounding box center [558, 313] width 168 height 15
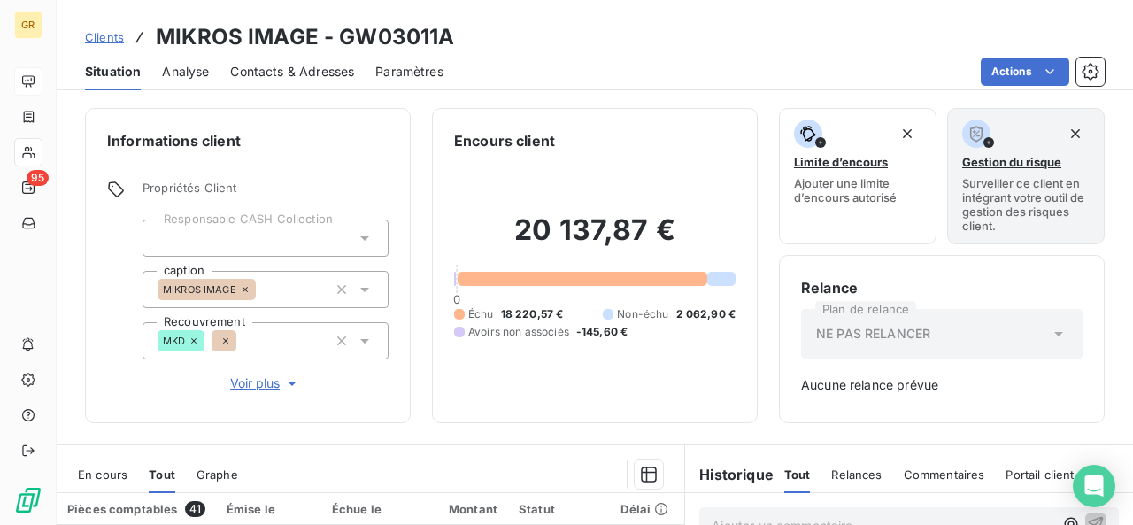
click at [649, 38] on div "Clients MIKROS IMAGE - GW03011A" at bounding box center [595, 37] width 1076 height 32
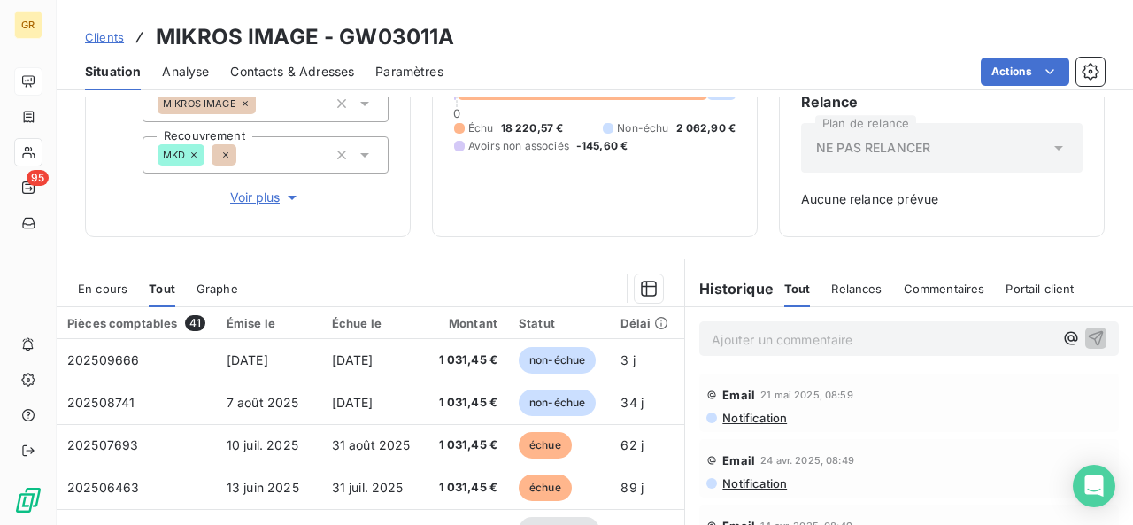
scroll to position [360, 0]
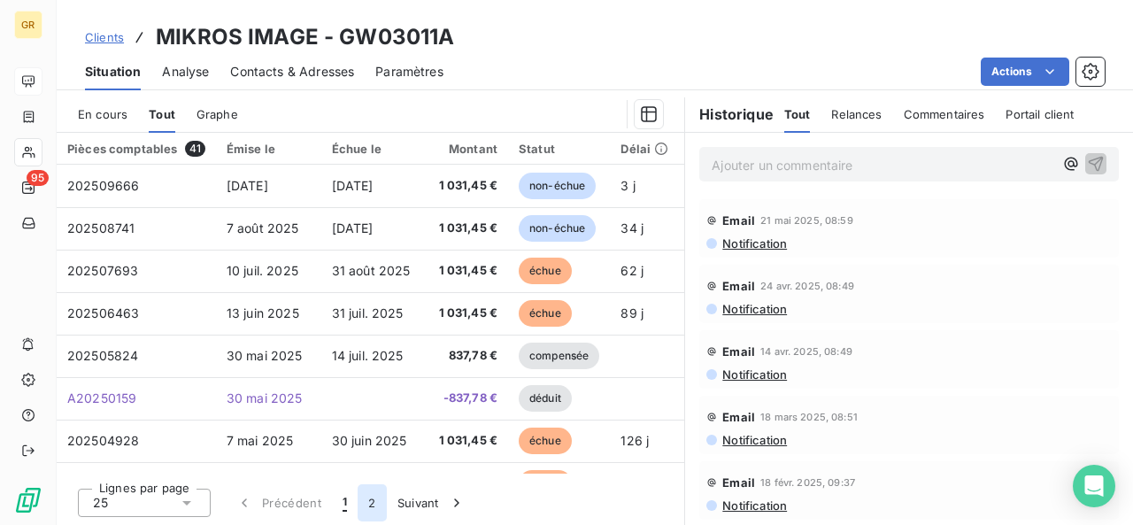
click at [376, 503] on button "2" at bounding box center [371, 502] width 28 height 37
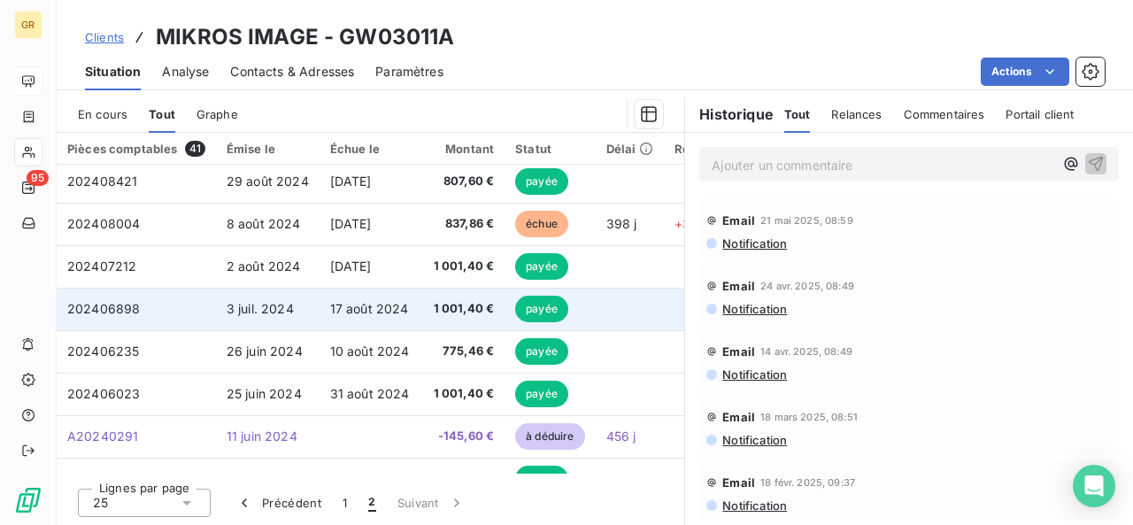
scroll to position [0, 0]
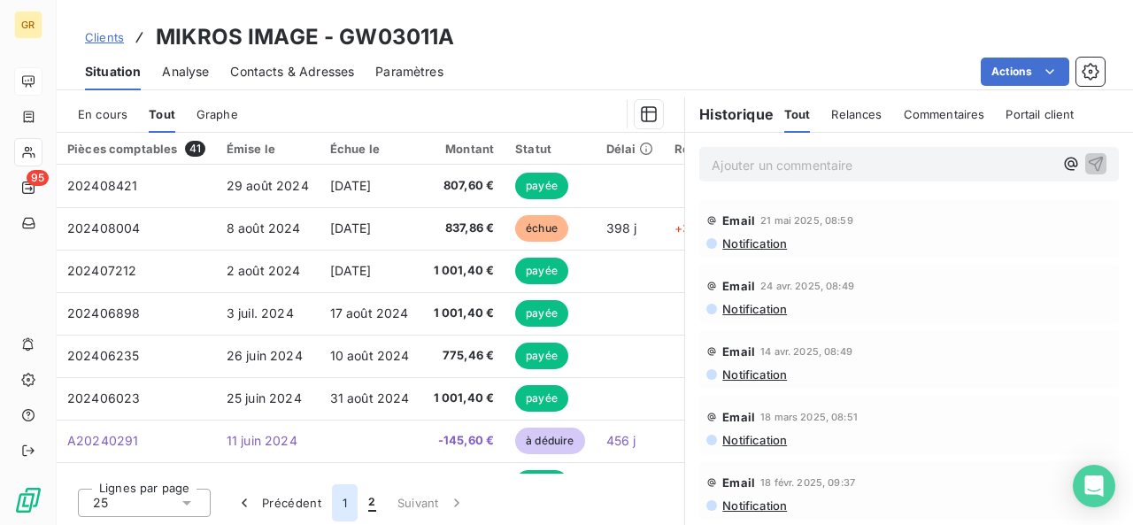
click at [347, 504] on button "1" at bounding box center [345, 502] width 26 height 37
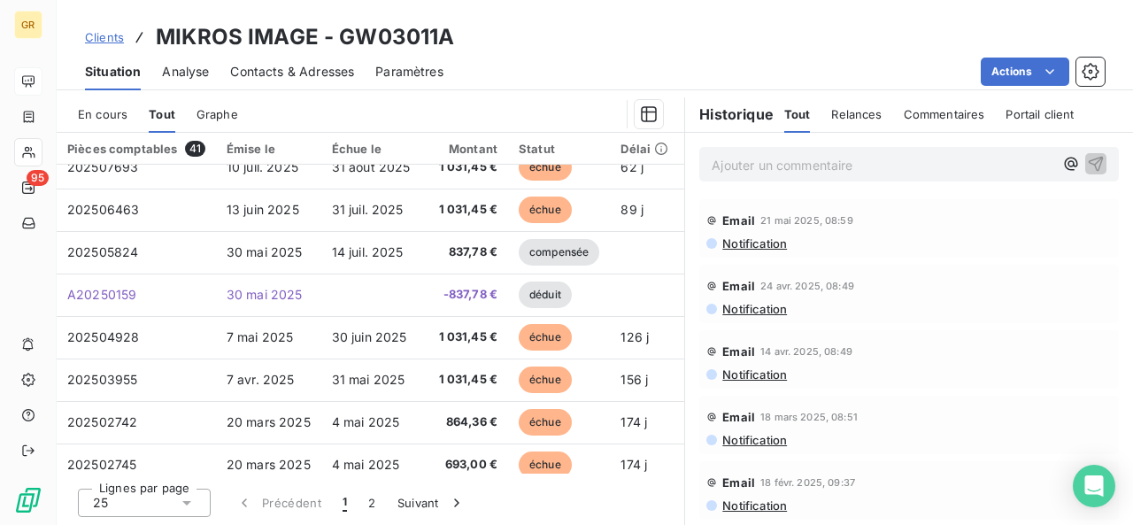
scroll to position [104, 0]
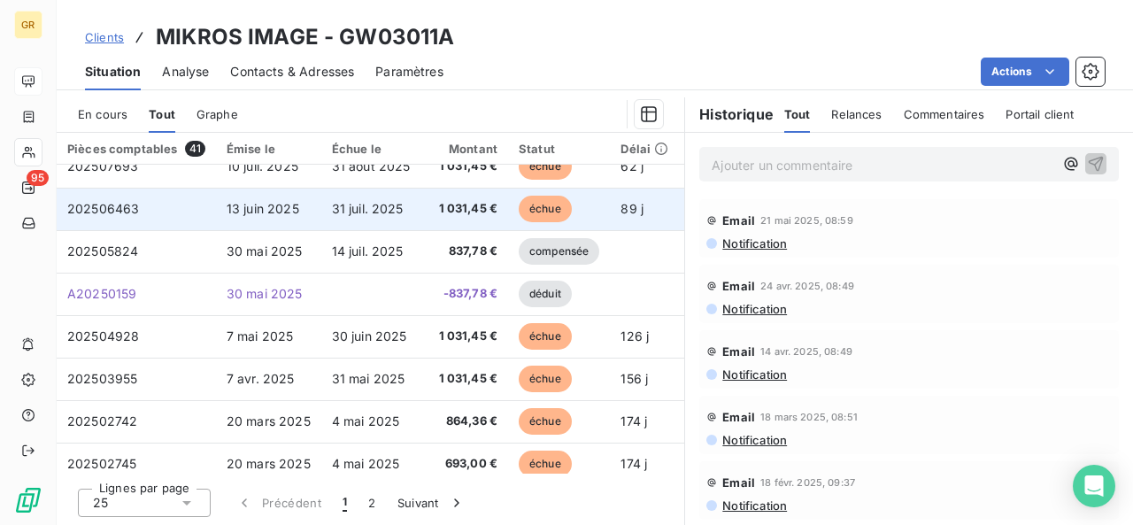
click at [396, 224] on td "31 juil. 2025" at bounding box center [373, 209] width 105 height 42
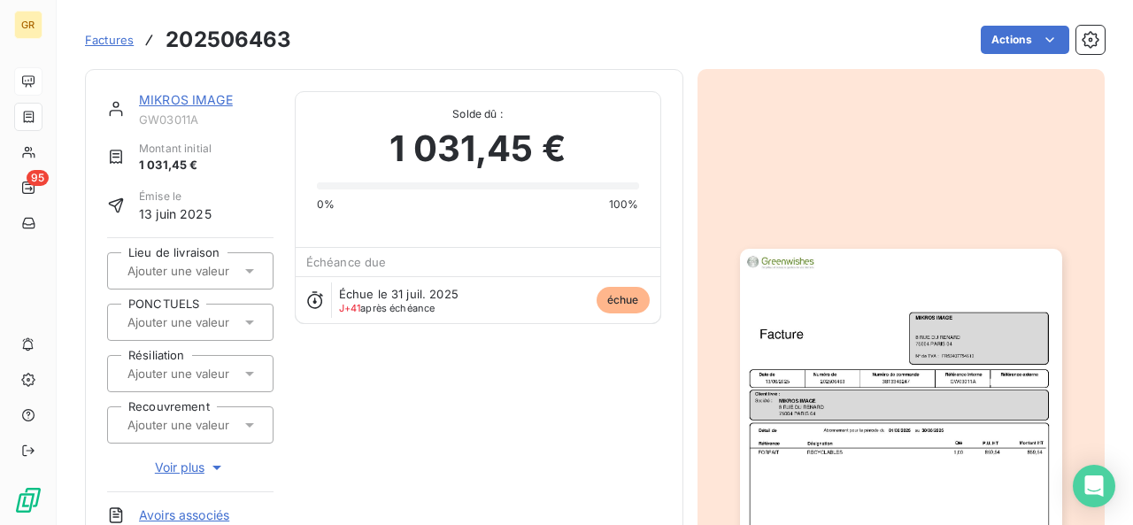
click at [858, 378] on img "button" at bounding box center [901, 476] width 322 height 455
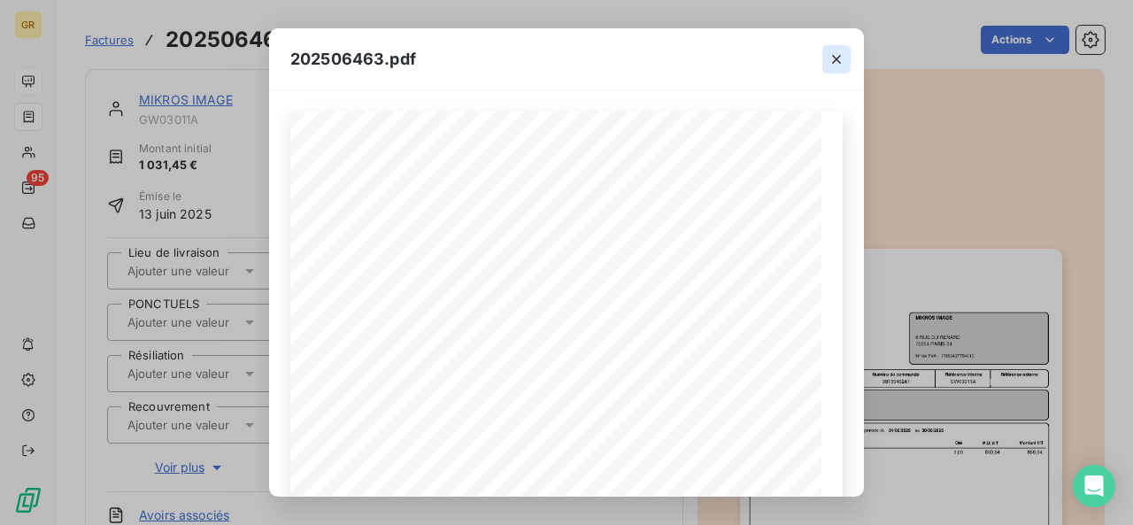
click at [832, 61] on icon "button" at bounding box center [836, 59] width 18 height 18
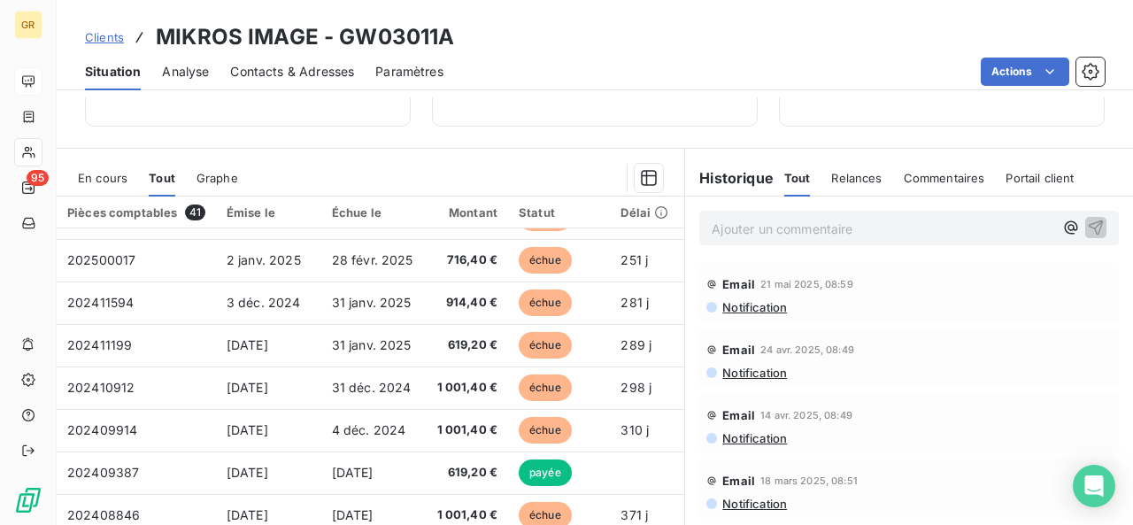
scroll to position [316, 0]
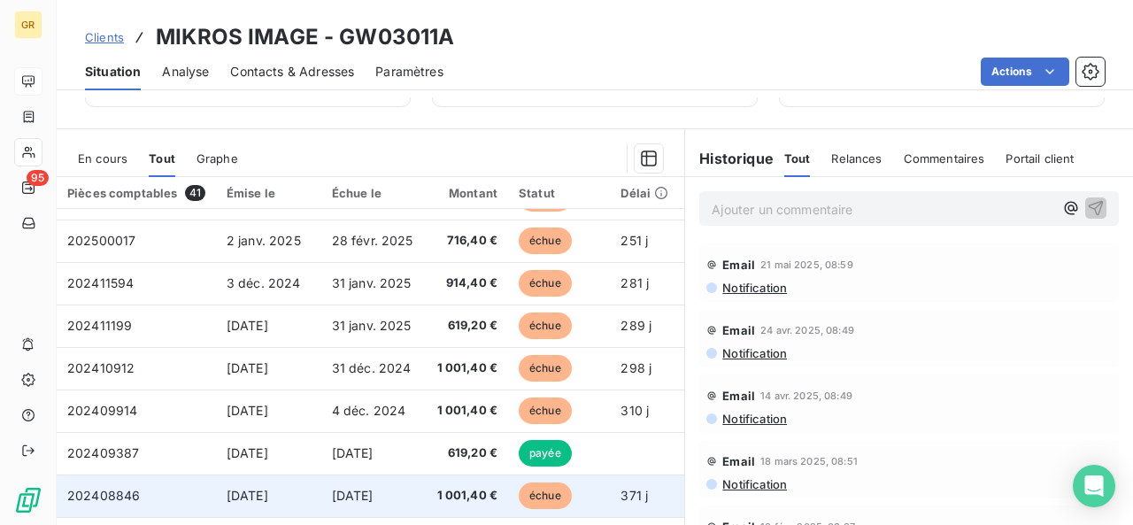
click at [268, 488] on span "[DATE]" at bounding box center [248, 495] width 42 height 15
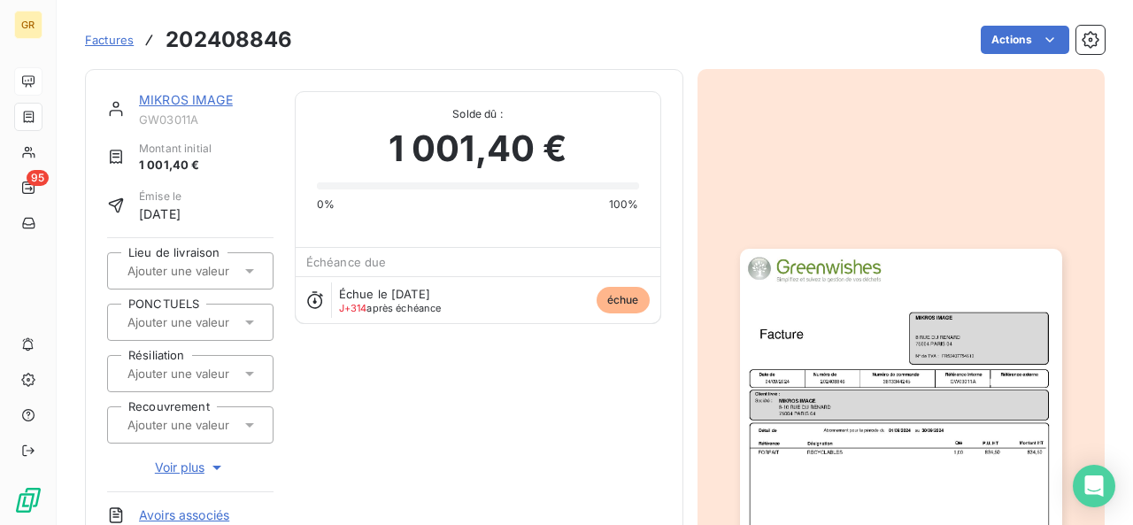
click at [867, 457] on img "button" at bounding box center [901, 476] width 322 height 455
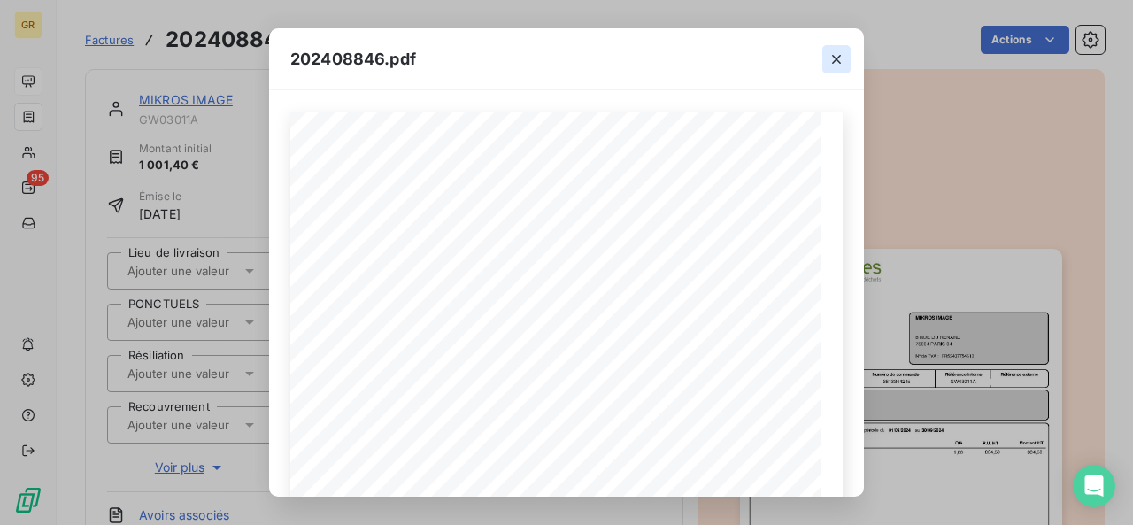
click at [845, 59] on button "button" at bounding box center [836, 59] width 28 height 28
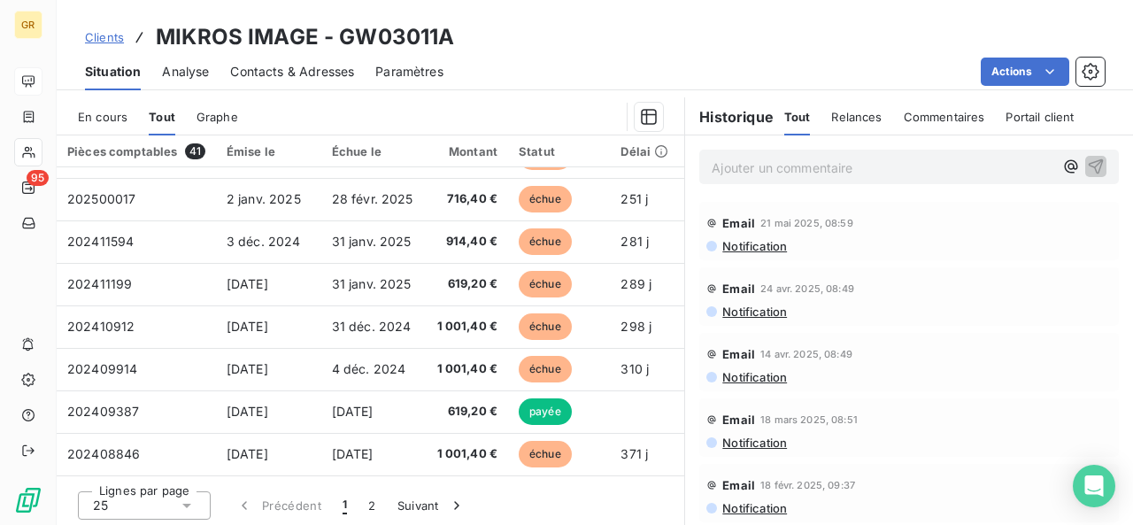
scroll to position [360, 0]
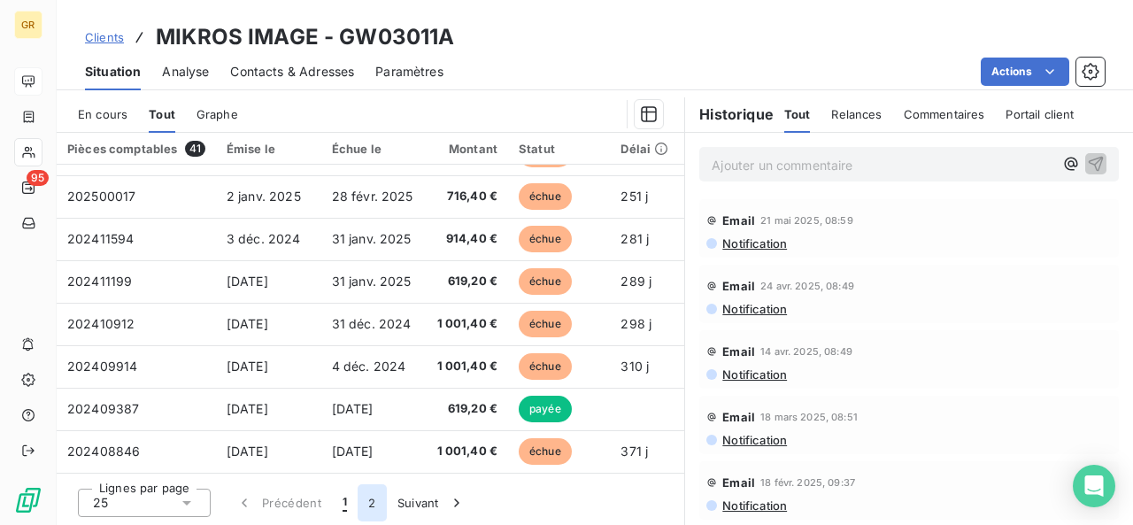
click at [362, 503] on button "2" at bounding box center [371, 502] width 28 height 37
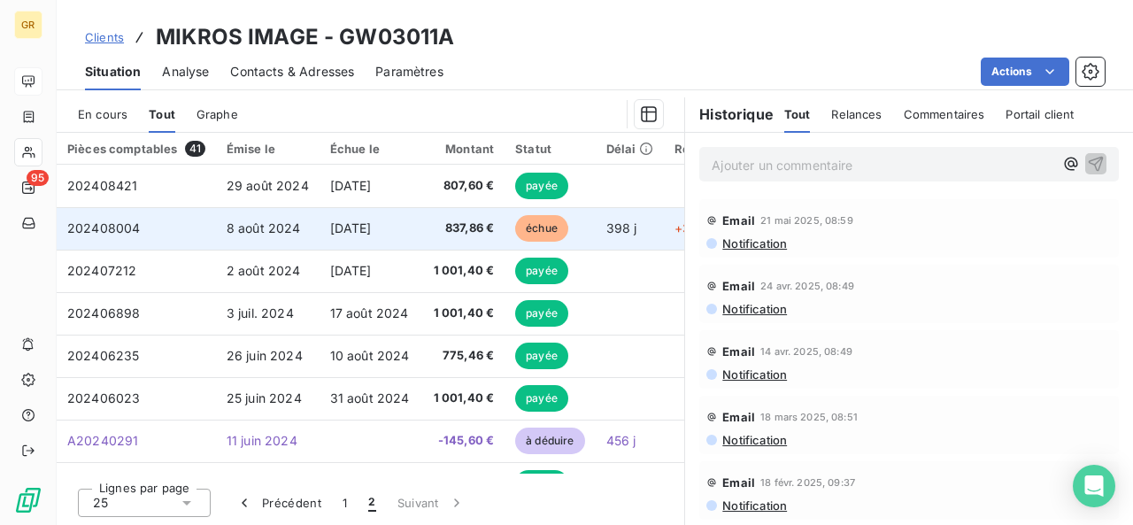
click at [365, 240] on td "[DATE]" at bounding box center [371, 228] width 104 height 42
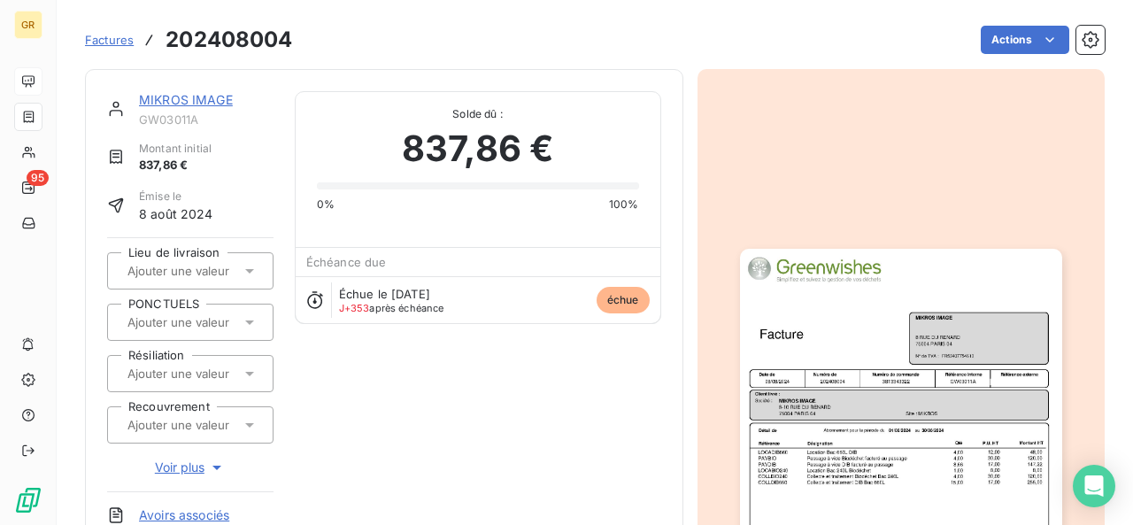
click at [778, 372] on img "button" at bounding box center [901, 476] width 322 height 455
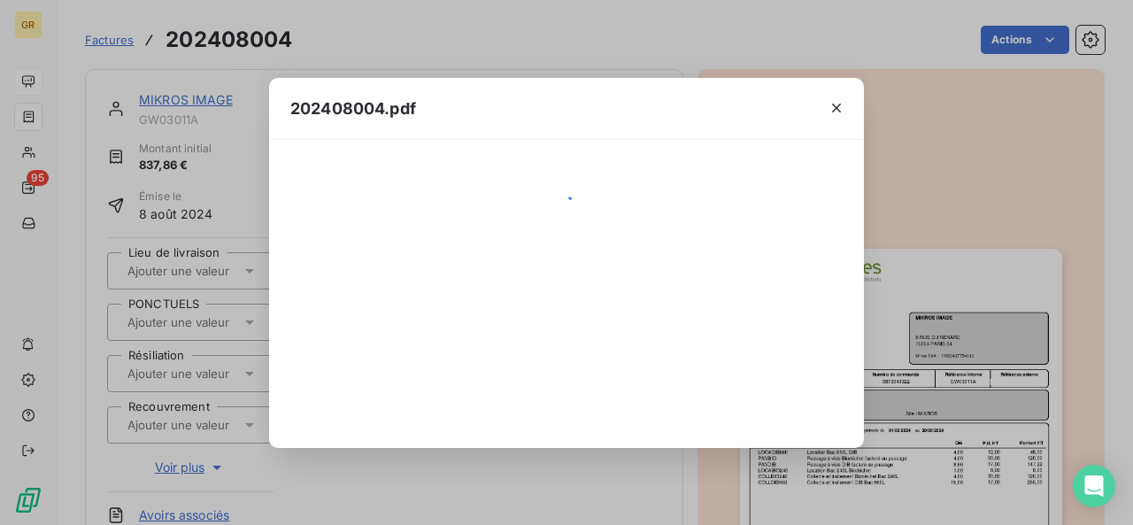
click at [778, 372] on div at bounding box center [566, 293] width 552 height 265
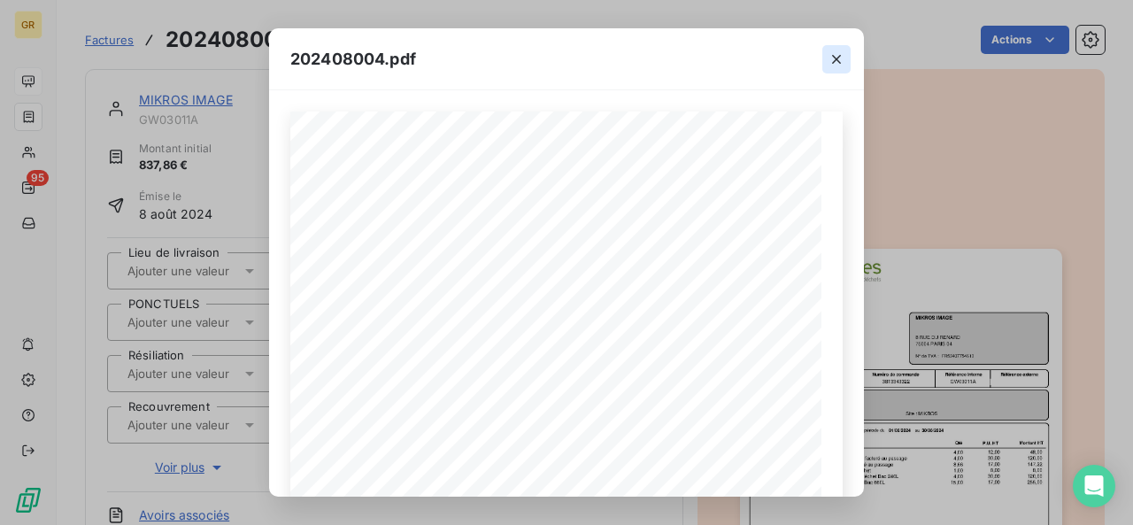
click at [836, 52] on icon "button" at bounding box center [836, 59] width 18 height 18
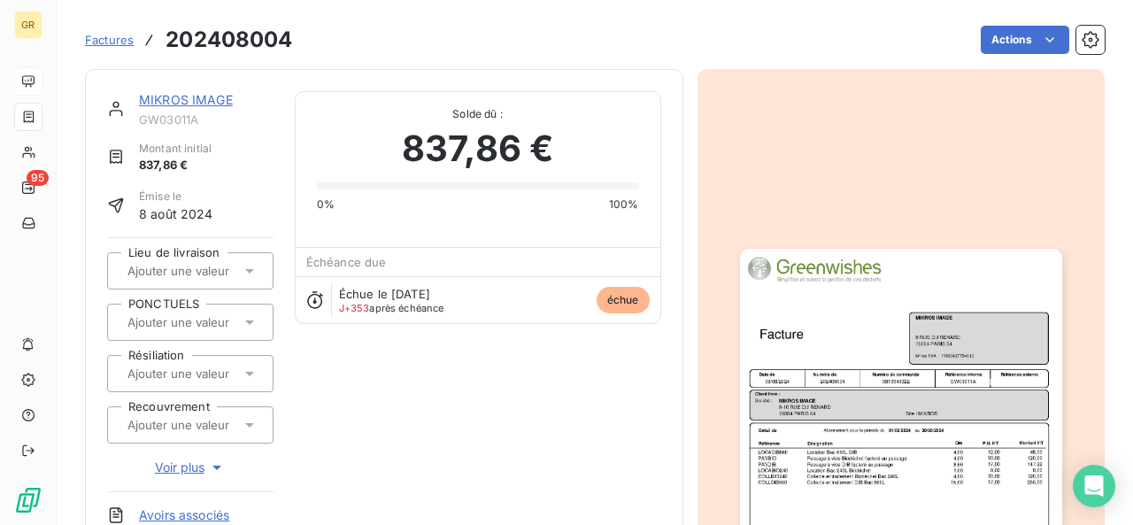
click at [785, 475] on img "button" at bounding box center [901, 476] width 322 height 455
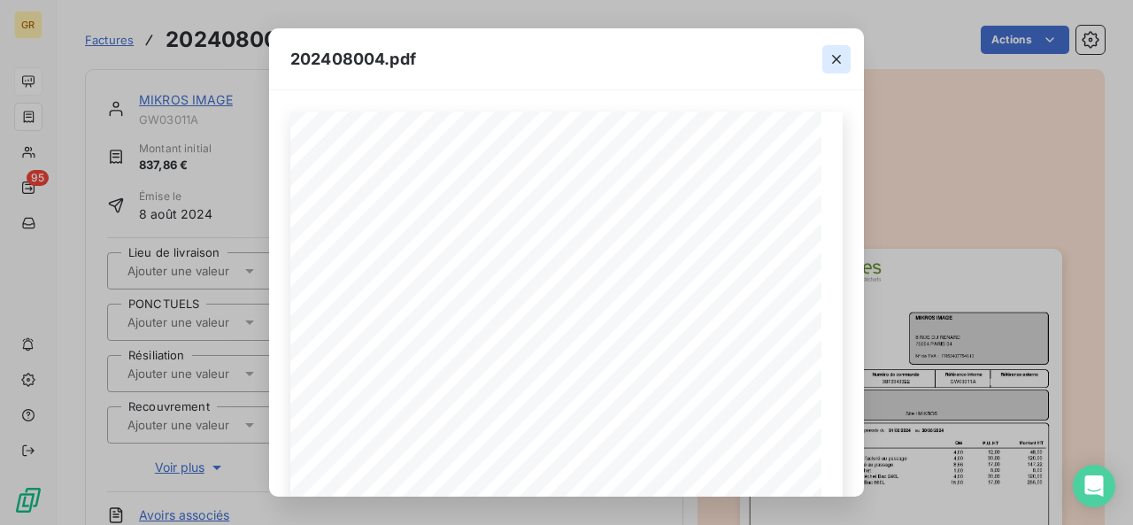
click at [846, 58] on button "button" at bounding box center [836, 59] width 28 height 28
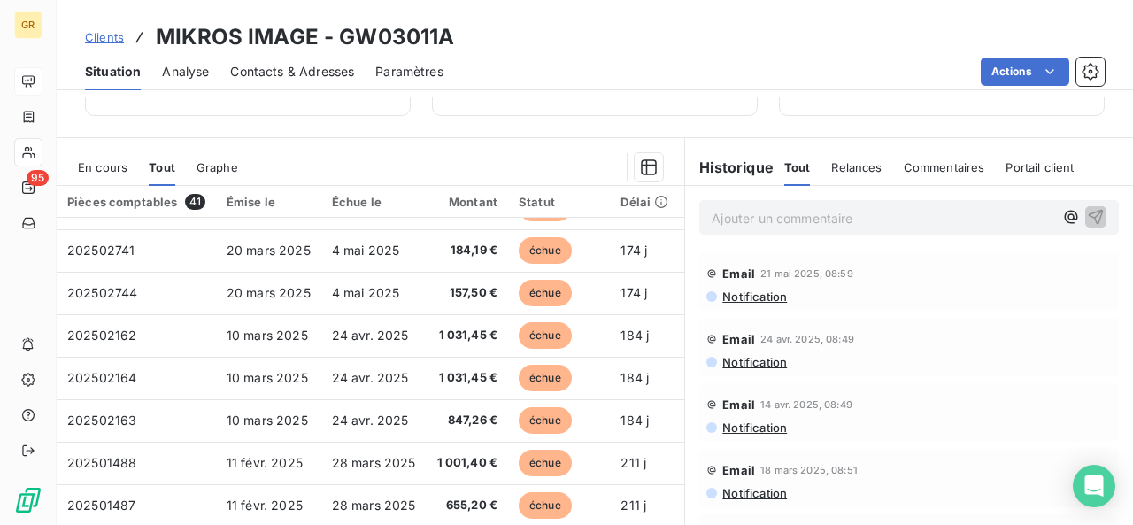
scroll to position [473, 0]
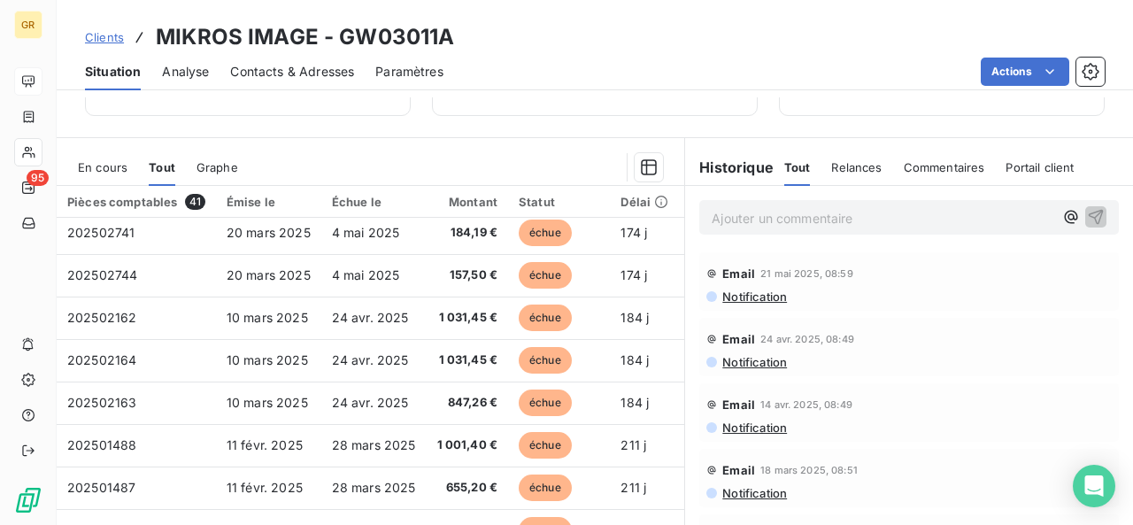
click at [124, 173] on div "En cours" at bounding box center [103, 167] width 50 height 37
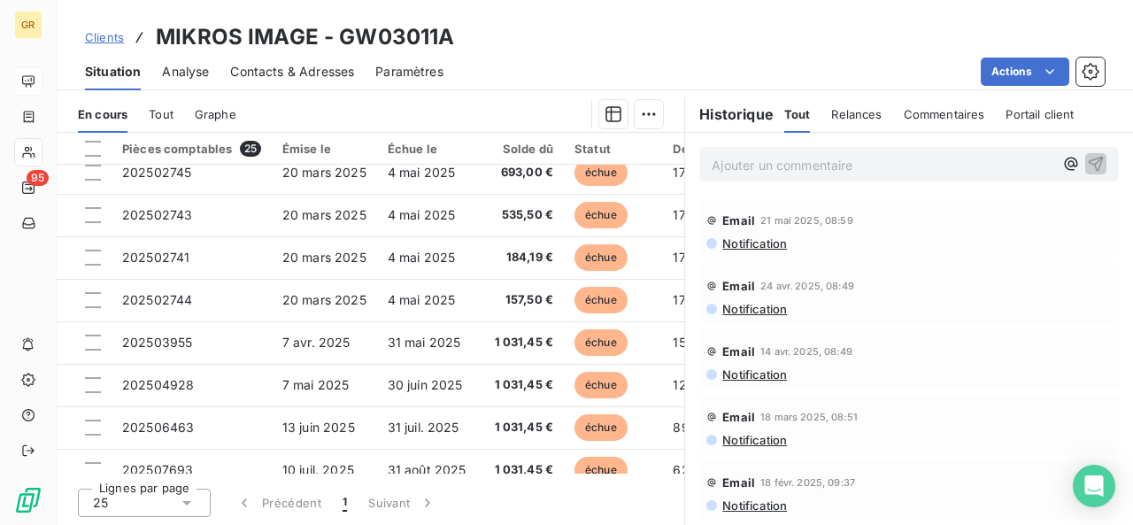
scroll to position [760, 0]
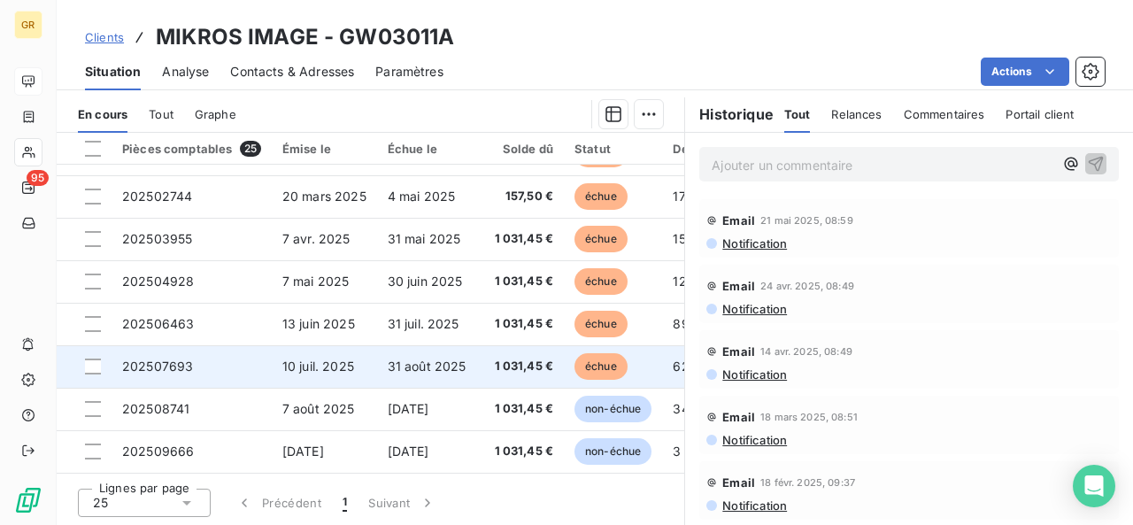
click at [365, 352] on td "10 juil. 2025" at bounding box center [324, 366] width 105 height 42
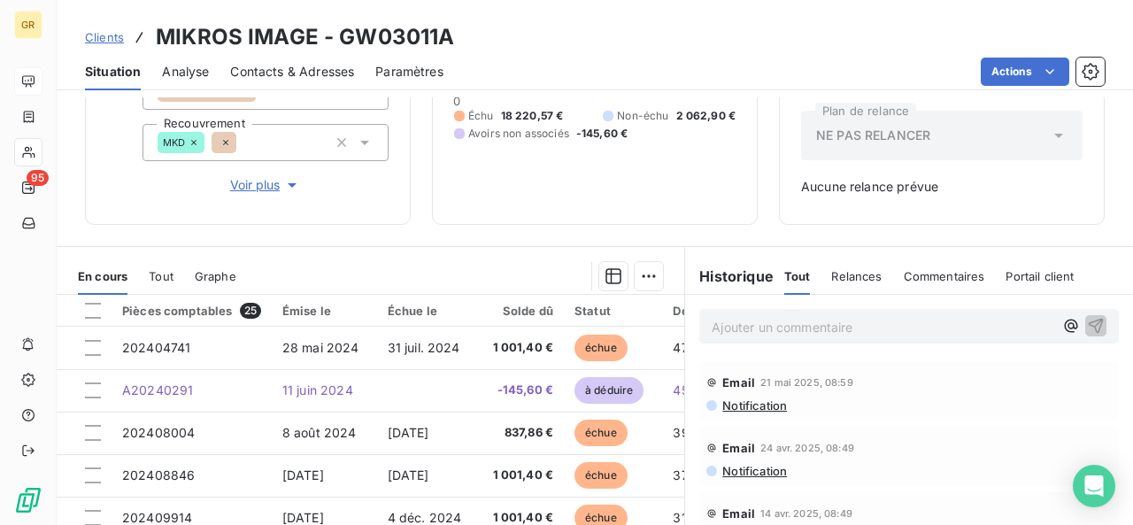
scroll to position [237, 0]
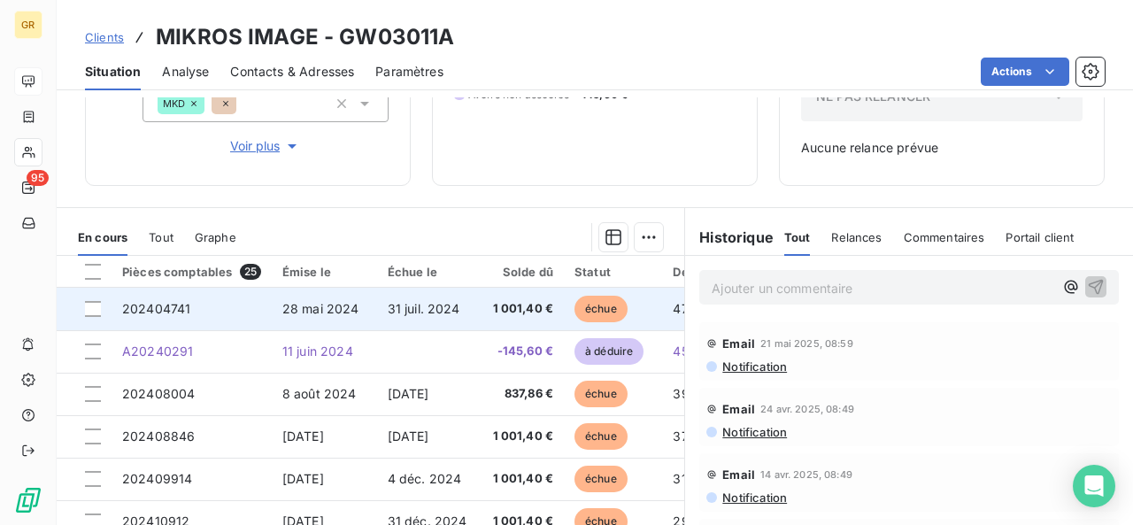
click at [296, 317] on td "28 mai 2024" at bounding box center [324, 309] width 105 height 42
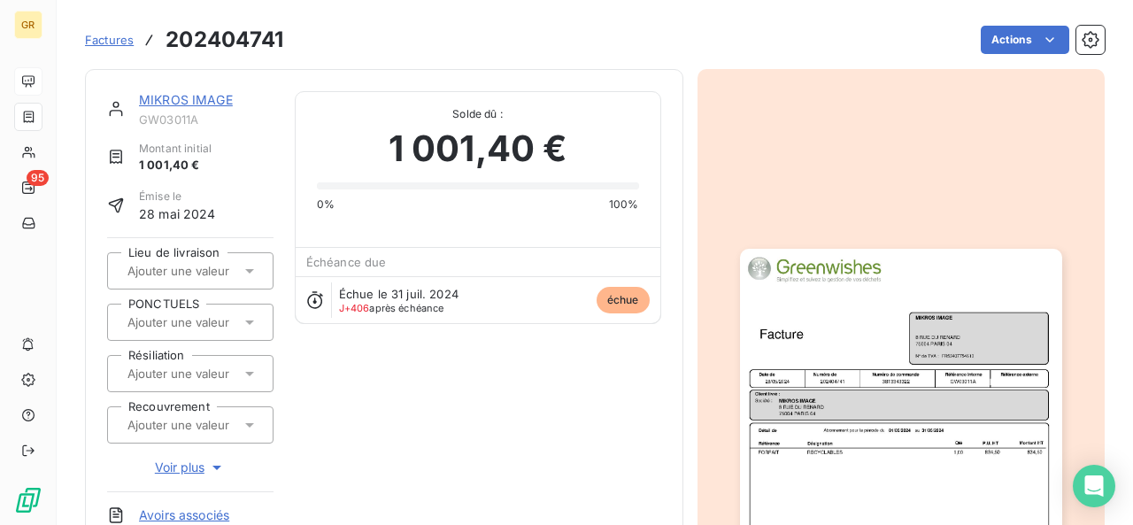
click at [803, 479] on img "button" at bounding box center [901, 476] width 322 height 455
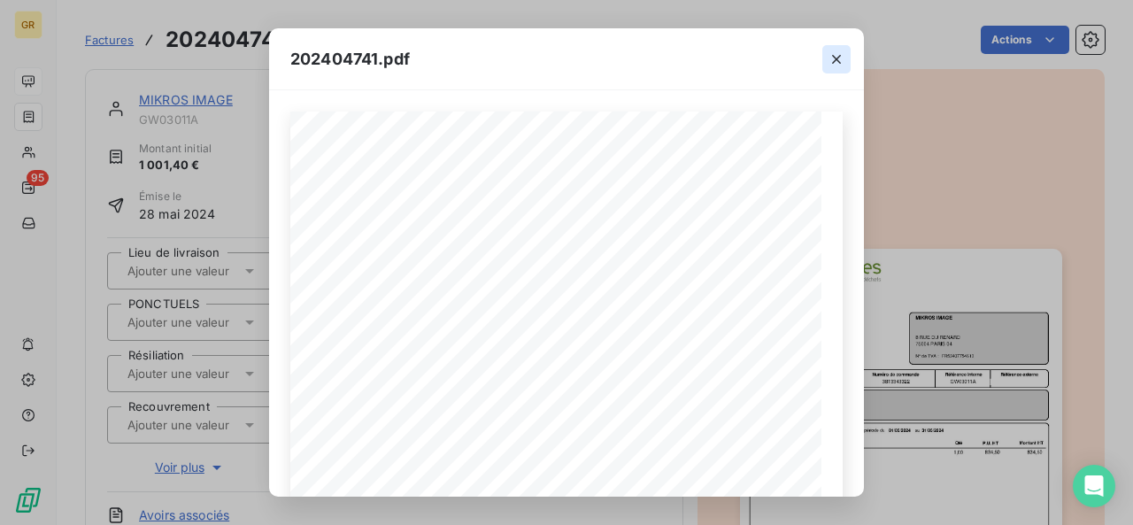
click at [837, 56] on icon "button" at bounding box center [836, 59] width 18 height 18
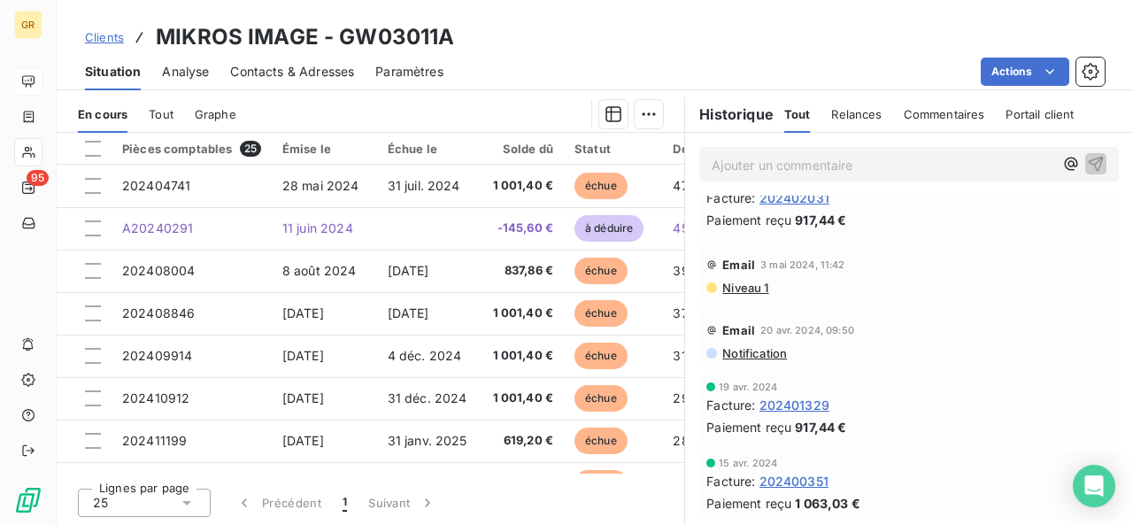
scroll to position [2246, 0]
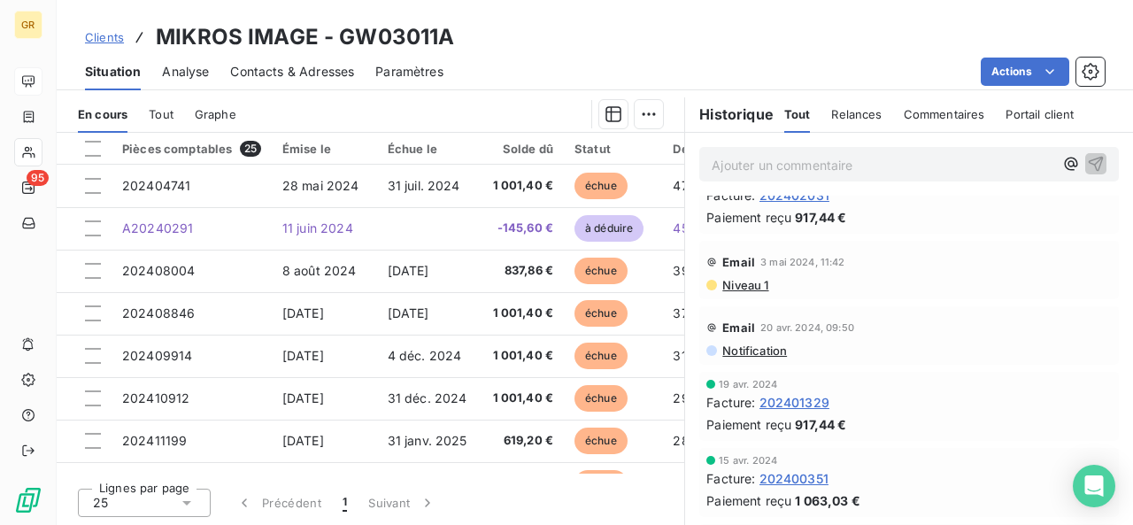
click at [317, 70] on span "Contacts & Adresses" at bounding box center [292, 72] width 124 height 18
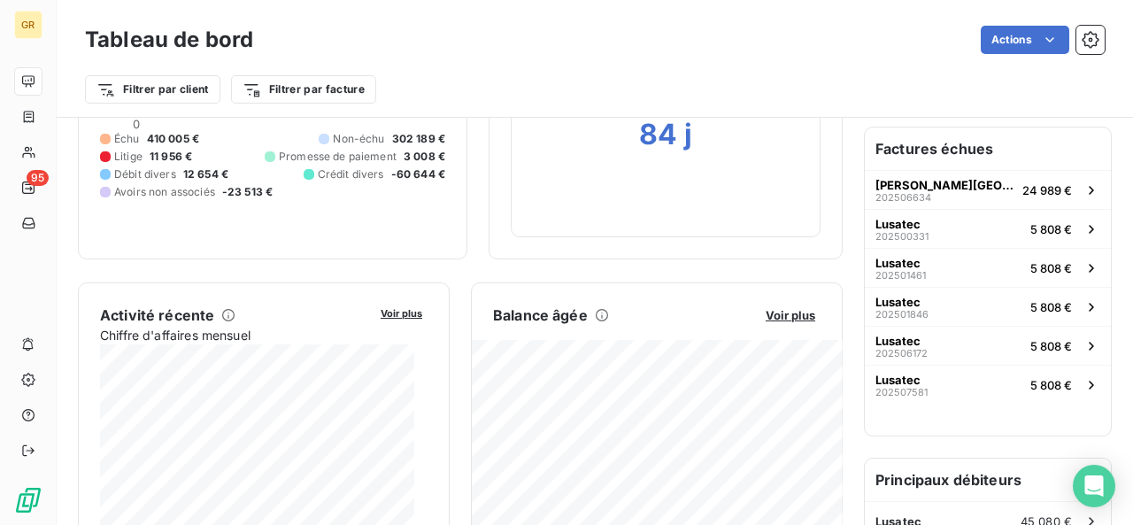
scroll to position [179, 0]
click at [784, 307] on button "Voir plus" at bounding box center [790, 315] width 60 height 16
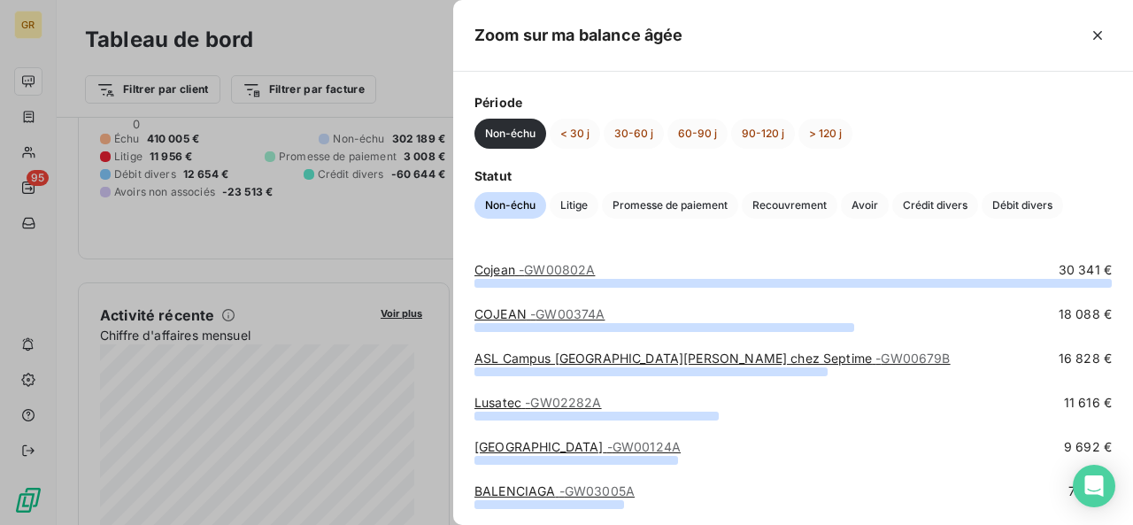
click at [940, 17] on div "Zoom sur ma balance âgée" at bounding box center [793, 36] width 680 height 72
click at [818, 141] on button "> 120 j" at bounding box center [825, 134] width 54 height 30
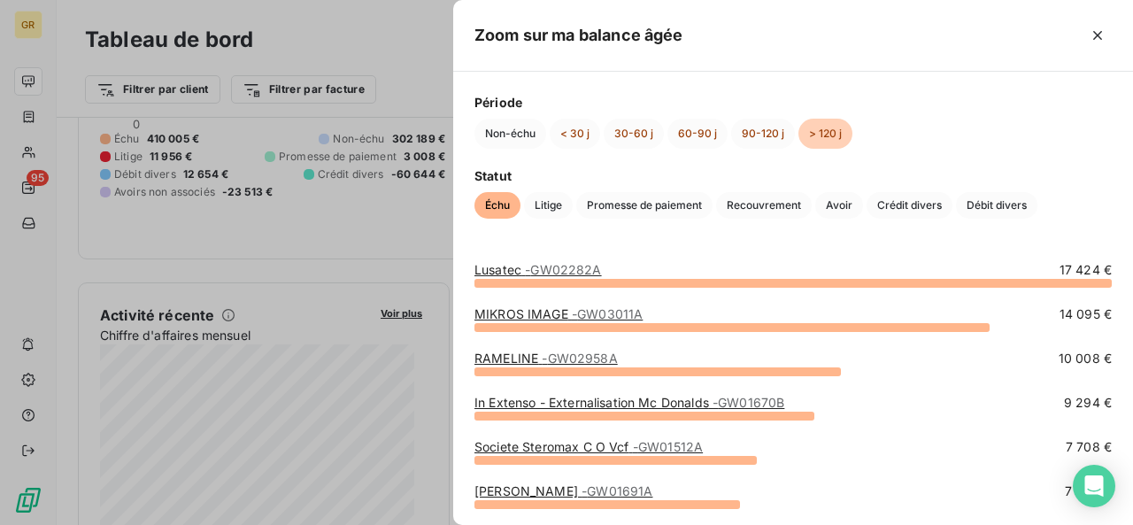
click at [564, 358] on span "- GW02958A" at bounding box center [578, 357] width 75 height 15
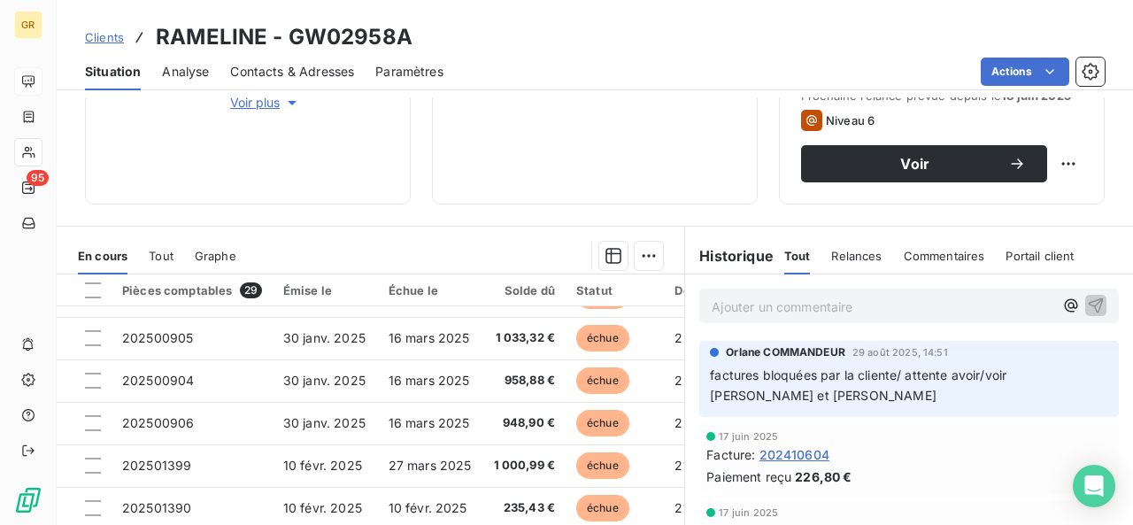
scroll to position [120, 0]
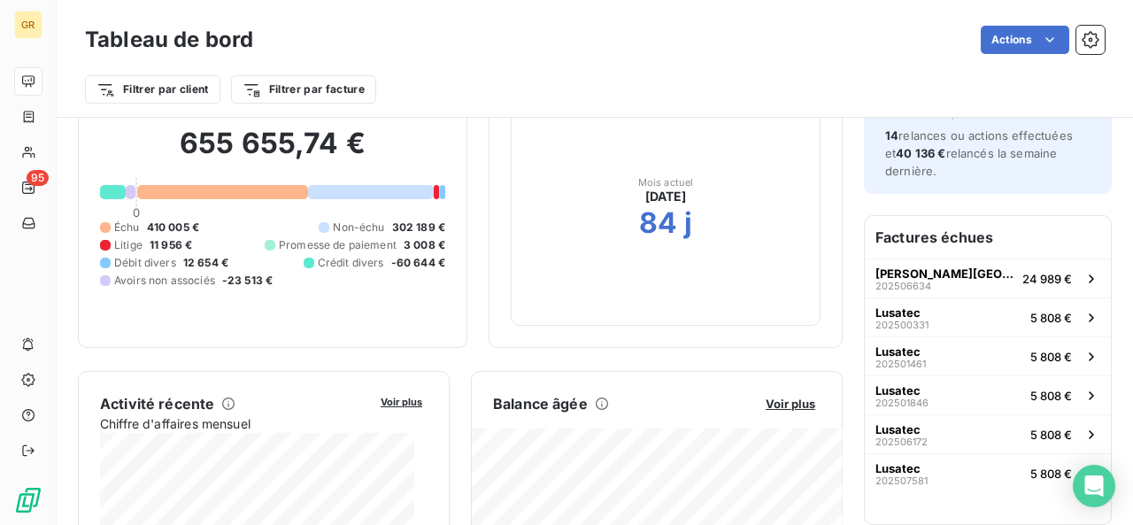
scroll to position [90, 0]
click at [785, 397] on span "Voir plus" at bounding box center [790, 403] width 50 height 14
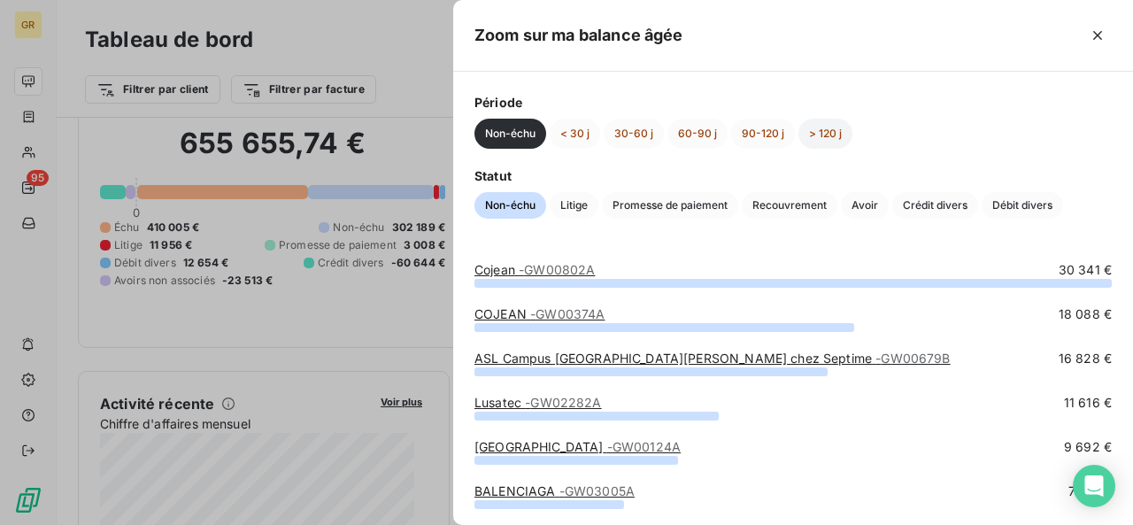
click at [832, 137] on button "> 120 j" at bounding box center [825, 134] width 54 height 30
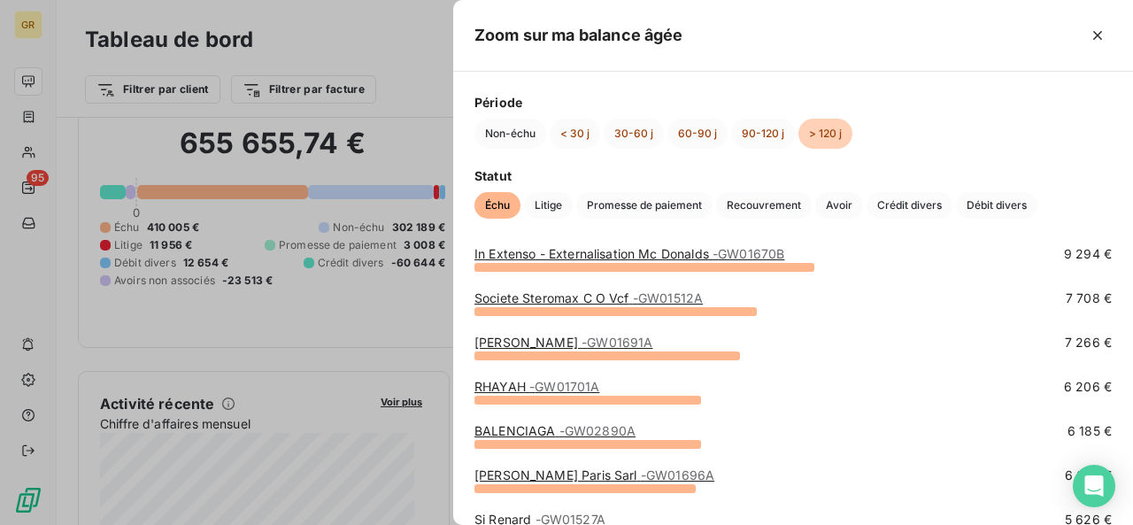
scroll to position [150, 0]
click at [632, 437] on div "BALENCIAGA - GW02890A" at bounding box center [554, 430] width 161 height 18
click at [620, 430] on span "- GW02890A" at bounding box center [597, 429] width 76 height 15
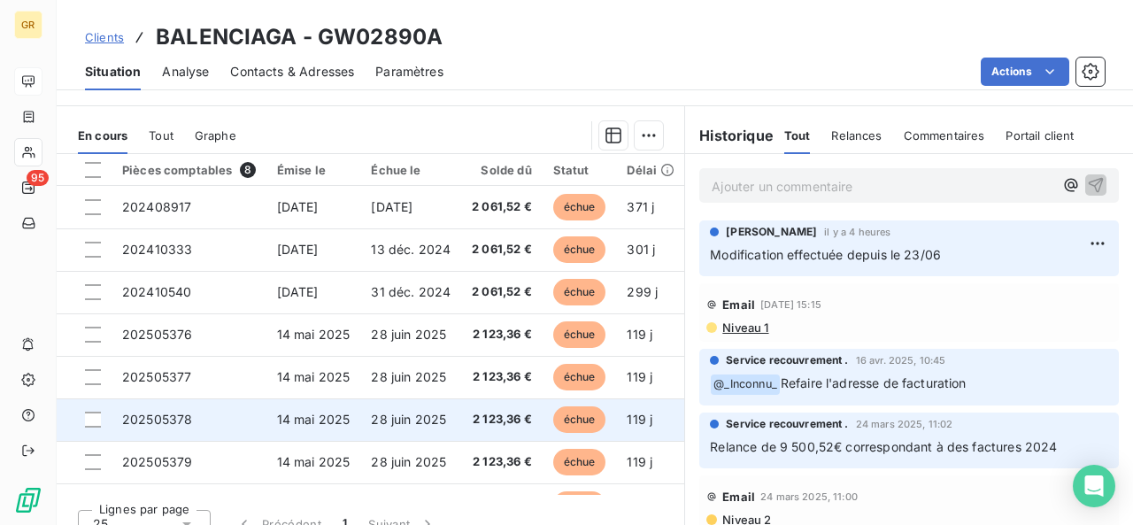
scroll to position [38, 0]
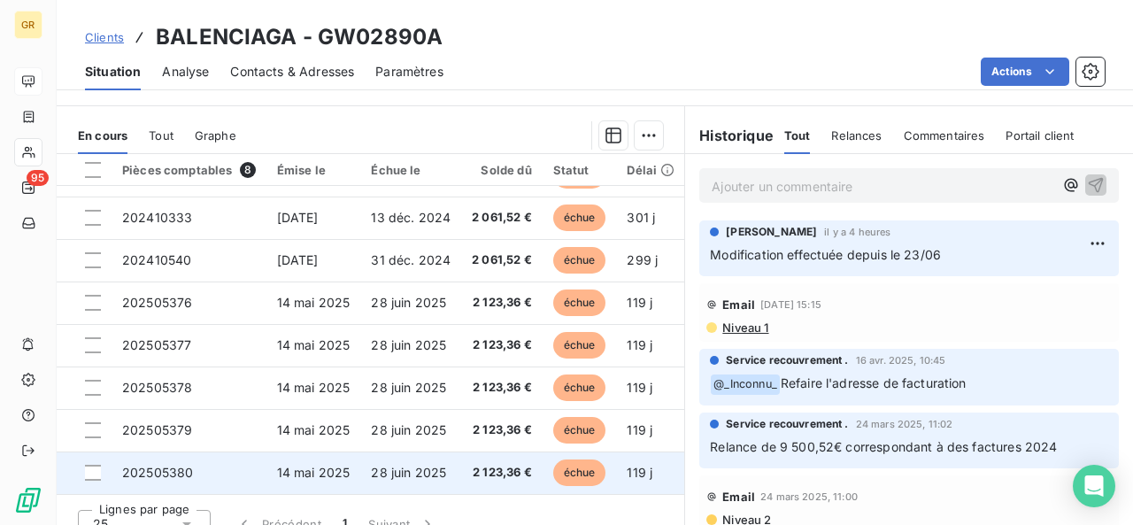
click at [461, 456] on td "2 123,36 €" at bounding box center [501, 472] width 81 height 42
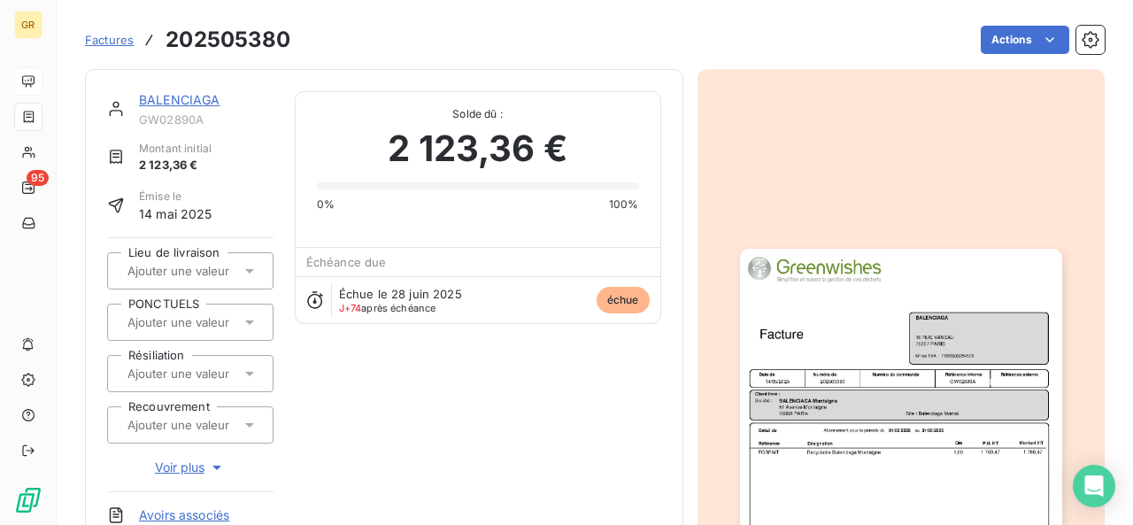
click at [885, 415] on img "button" at bounding box center [901, 476] width 322 height 455
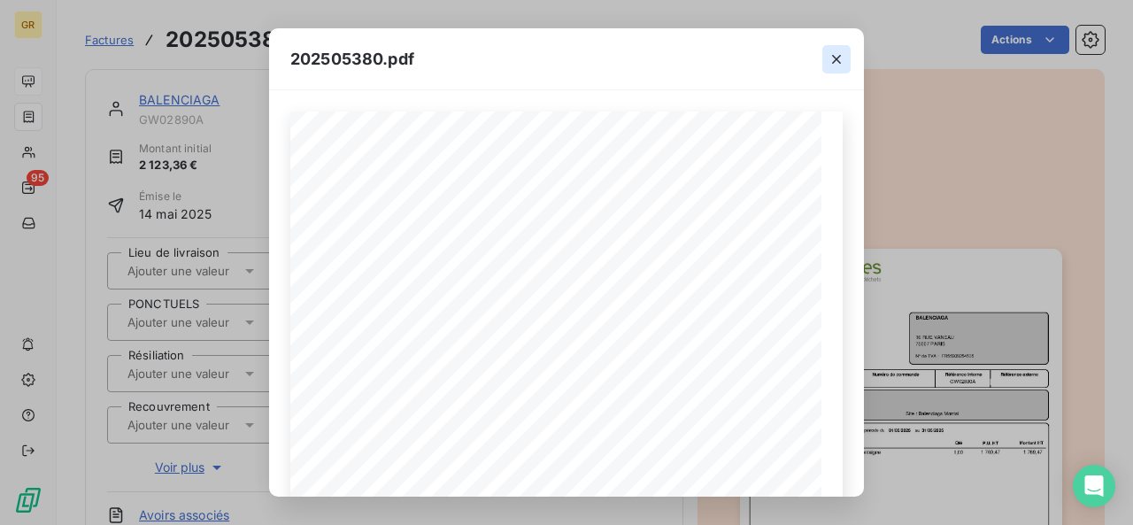
click at [834, 61] on icon "button" at bounding box center [836, 59] width 18 height 18
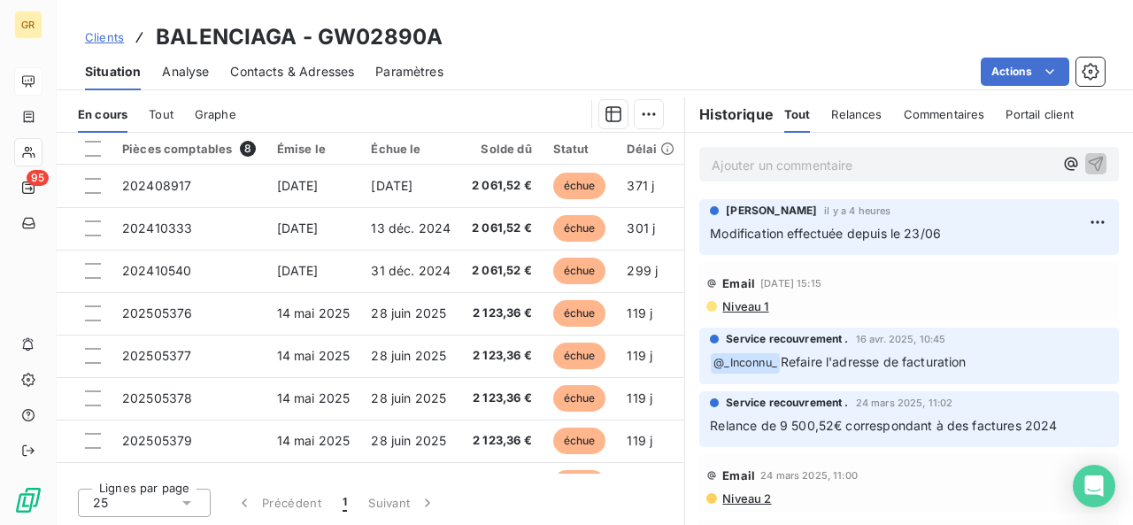
scroll to position [443, 0]
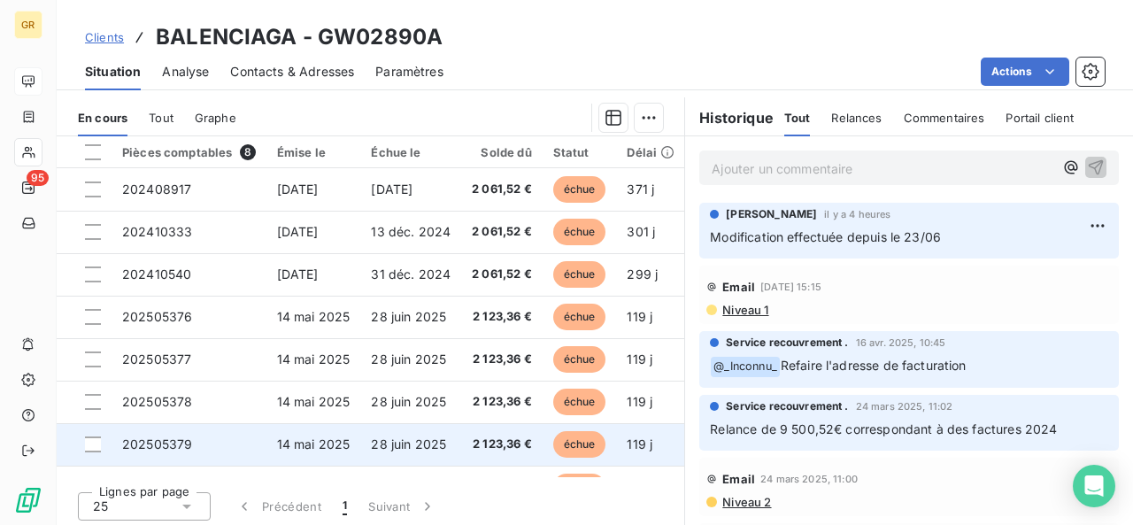
click at [501, 457] on td "2 123,36 €" at bounding box center [501, 444] width 81 height 42
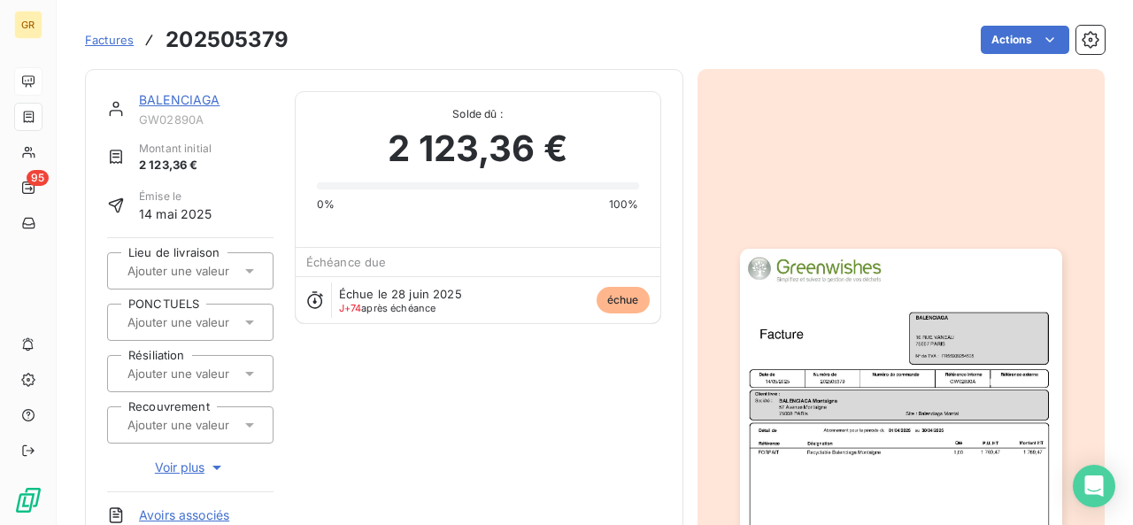
click at [782, 385] on img "button" at bounding box center [901, 476] width 322 height 455
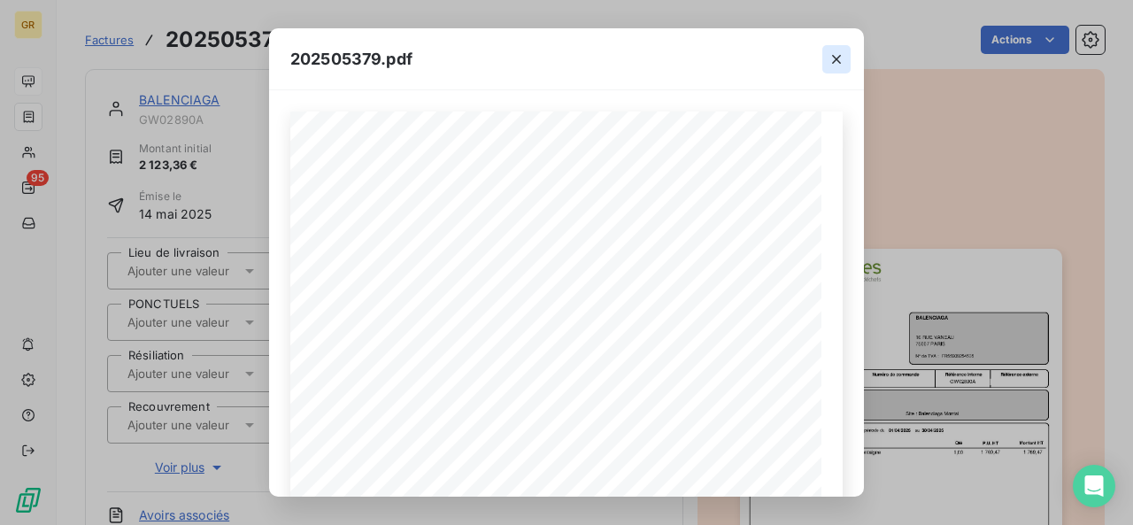
click at [837, 64] on icon "button" at bounding box center [836, 59] width 18 height 18
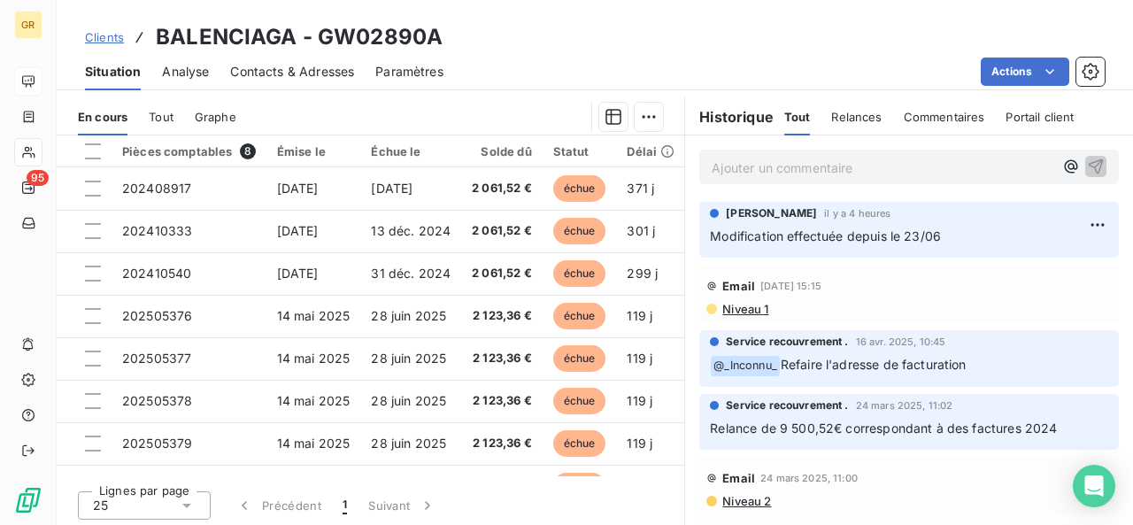
scroll to position [447, 0]
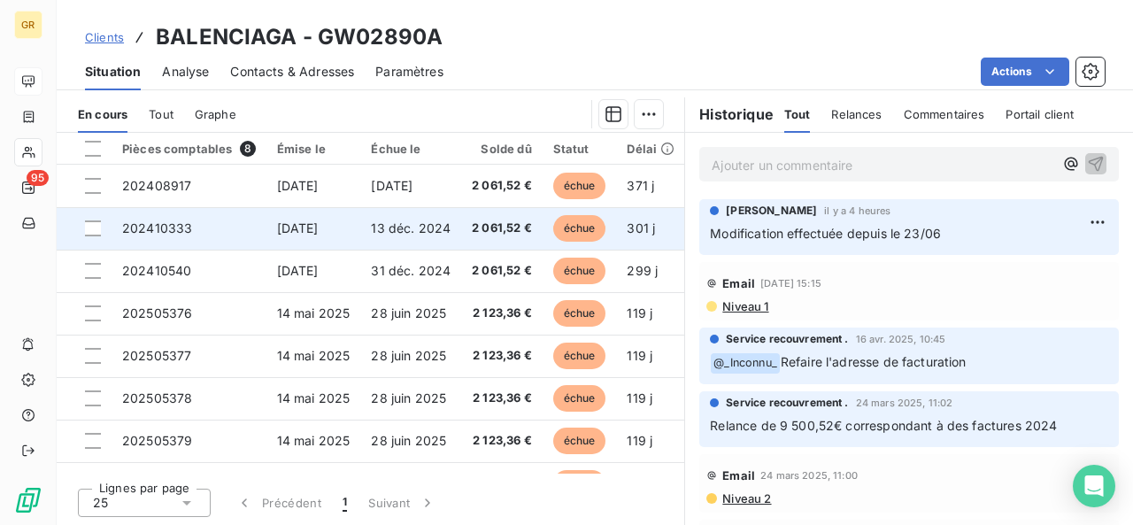
click at [483, 231] on span "2 061,52 €" at bounding box center [502, 228] width 60 height 18
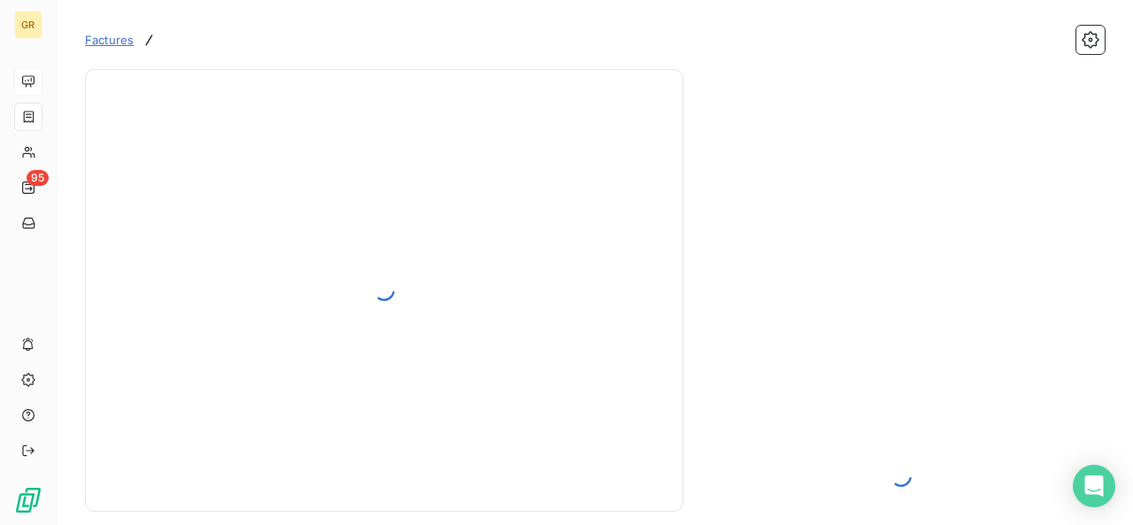
click at [910, 338] on div at bounding box center [901, 476] width 380 height 772
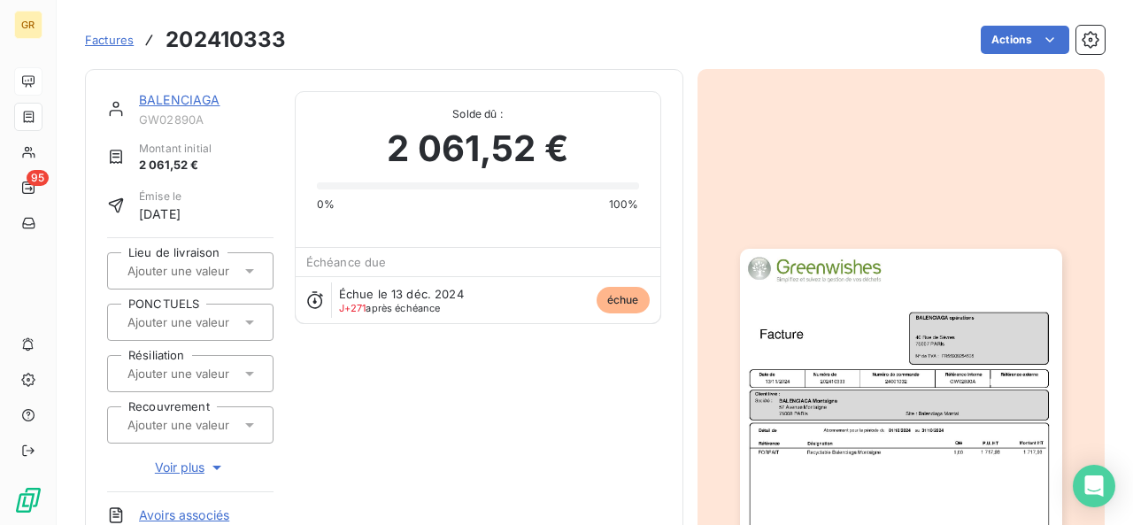
click at [825, 373] on img "button" at bounding box center [901, 476] width 322 height 455
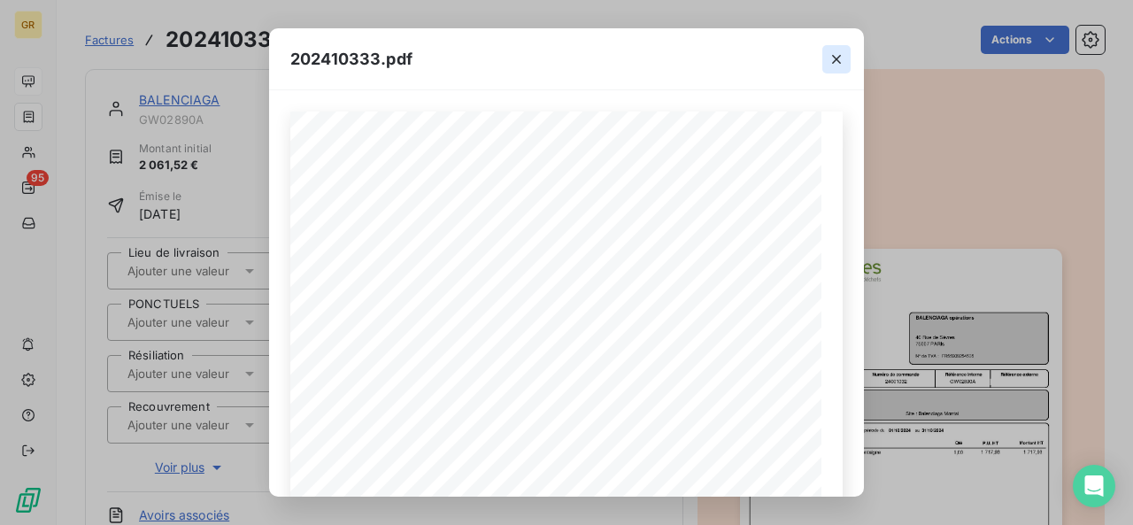
click at [837, 56] on icon "button" at bounding box center [836, 59] width 18 height 18
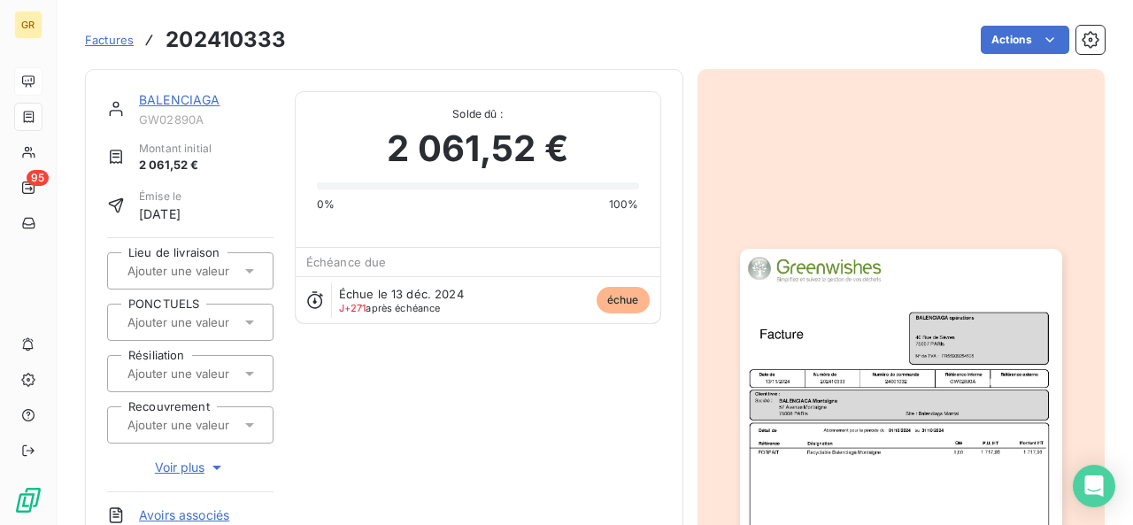
click at [814, 375] on img "button" at bounding box center [901, 476] width 322 height 455
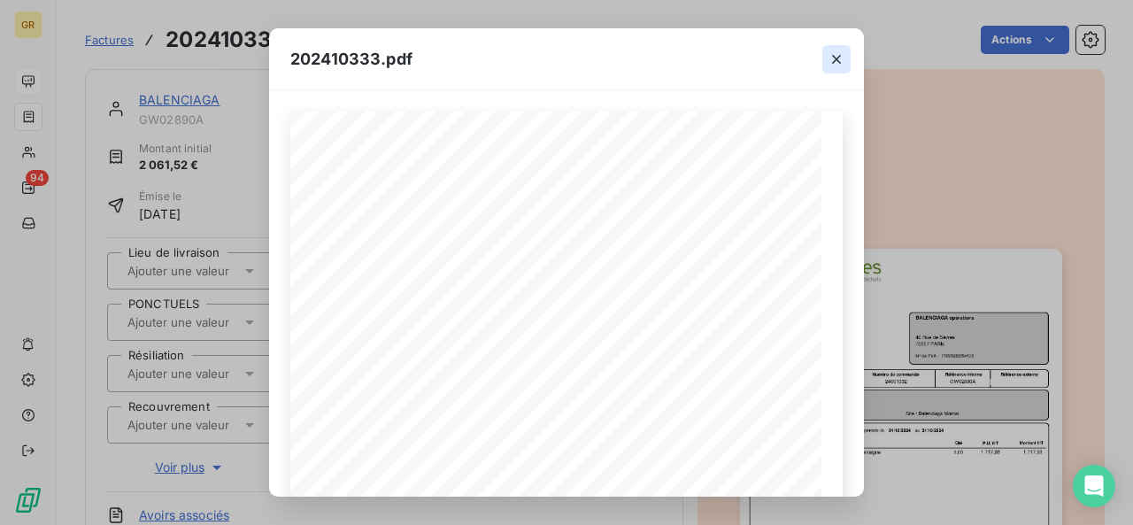
click at [843, 65] on icon "button" at bounding box center [836, 59] width 18 height 18
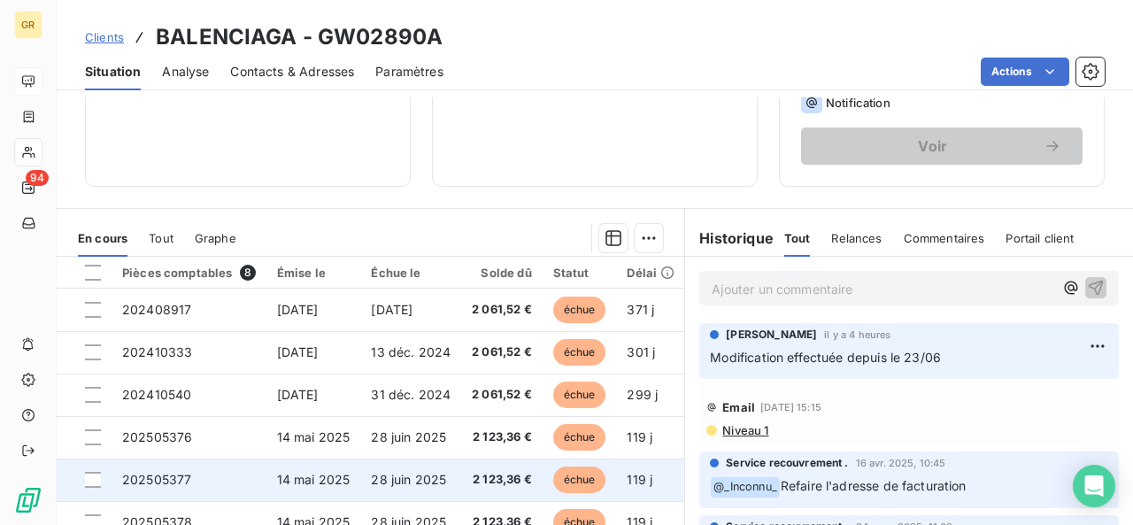
scroll to position [38, 0]
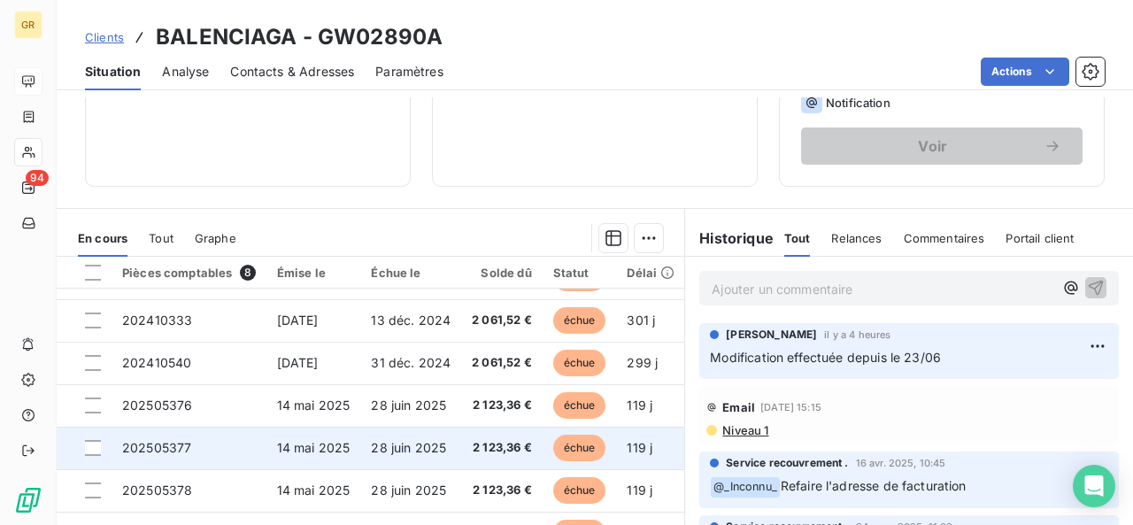
click at [239, 450] on td "202505377" at bounding box center [188, 447] width 155 height 42
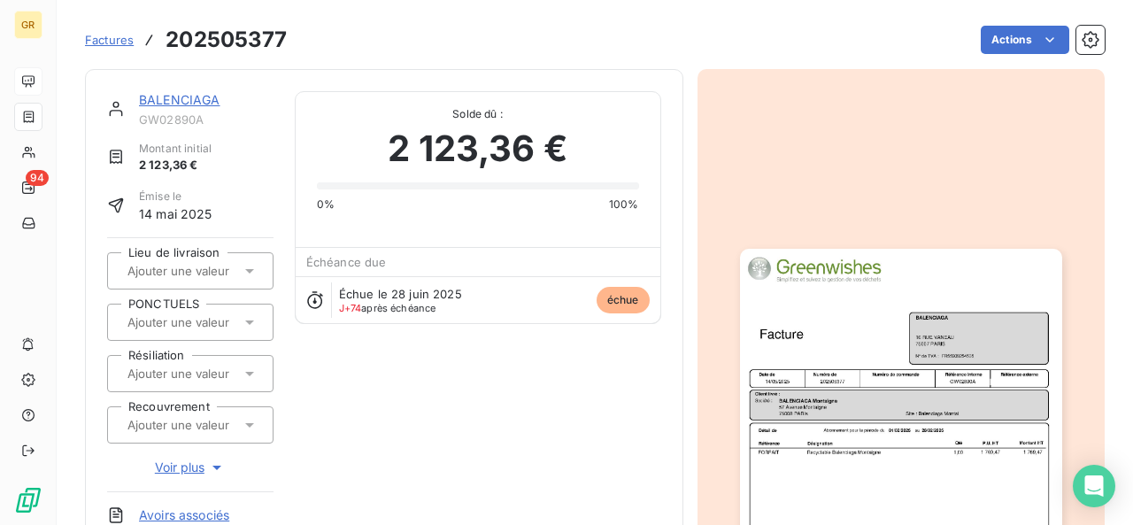
click at [860, 361] on img "button" at bounding box center [901, 476] width 322 height 455
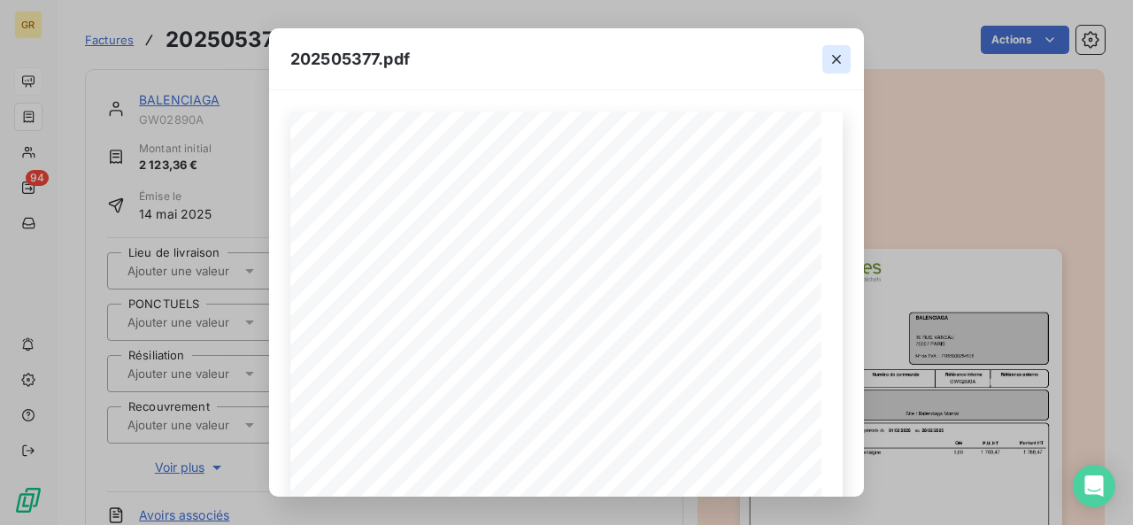
click at [835, 68] on button "button" at bounding box center [836, 59] width 28 height 28
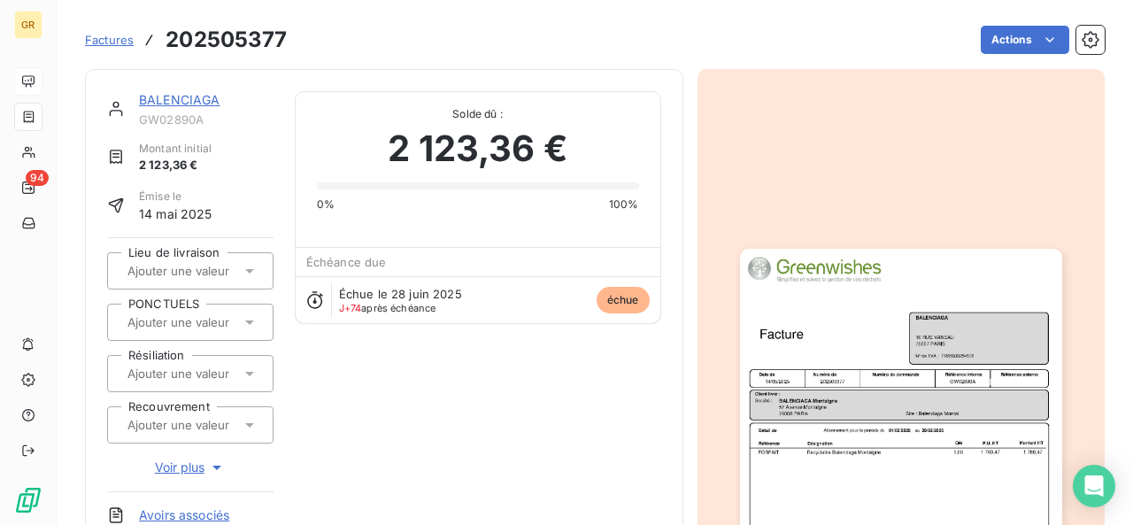
click at [804, 260] on img "button" at bounding box center [901, 476] width 322 height 455
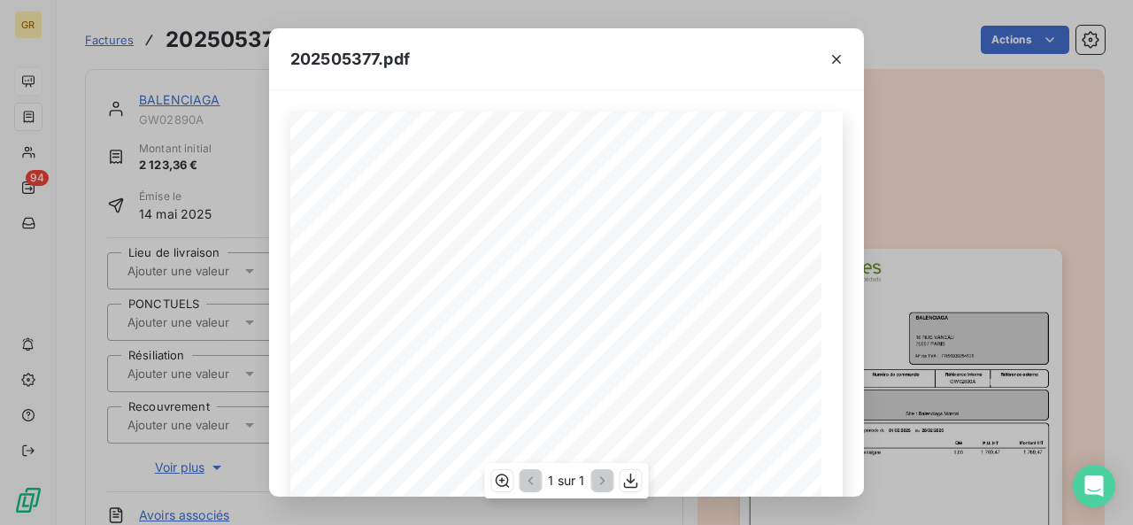
scroll to position [5, 0]
click at [832, 56] on icon "button" at bounding box center [836, 59] width 18 height 18
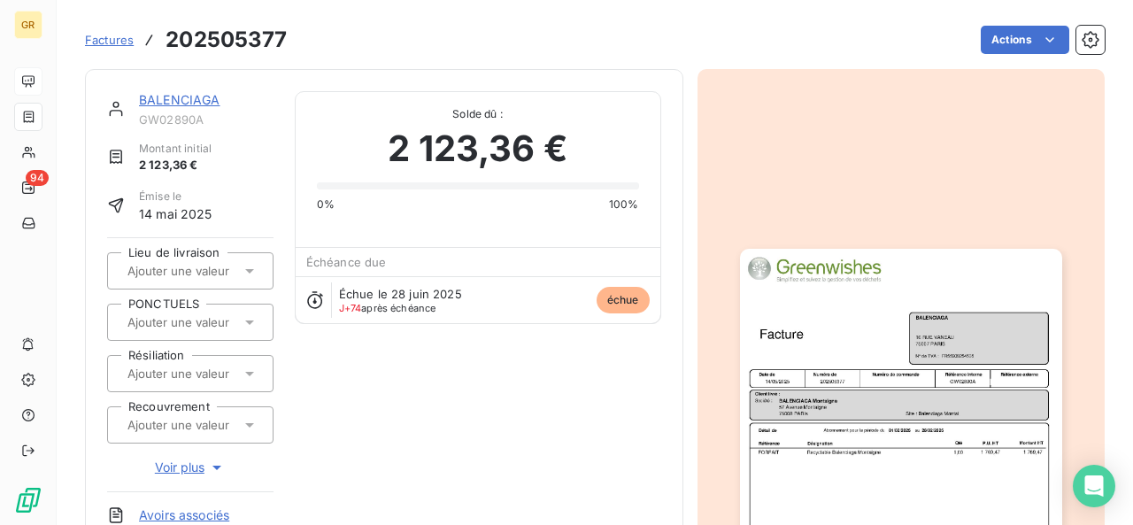
click at [405, 420] on div "BALENCIAGA GW02890A Montant initial 2 123,36 € Émise le 14 mai 2025 Lieu de liv…" at bounding box center [384, 339] width 554 height 496
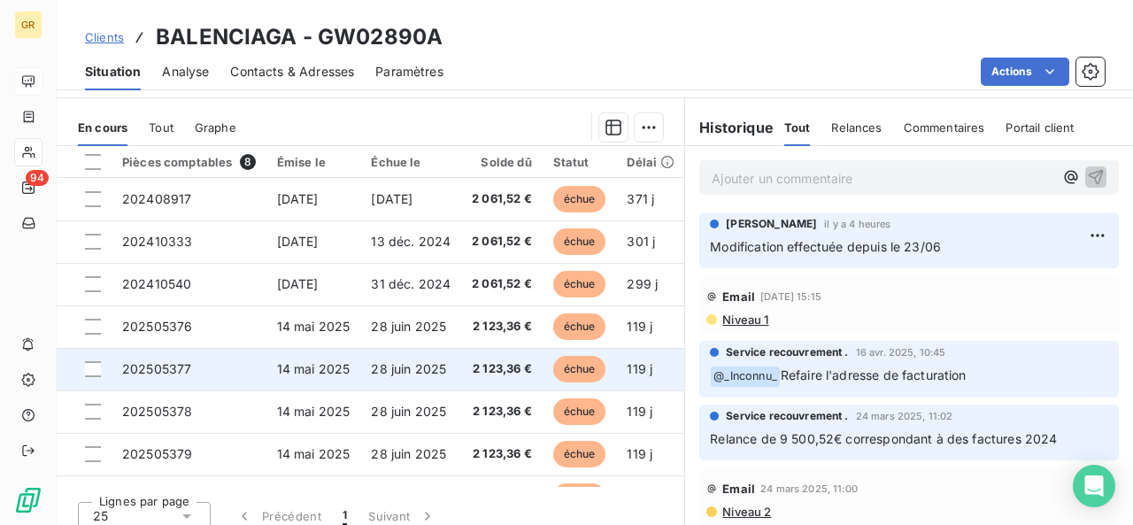
click at [513, 372] on span "2 123,36 €" at bounding box center [502, 369] width 60 height 18
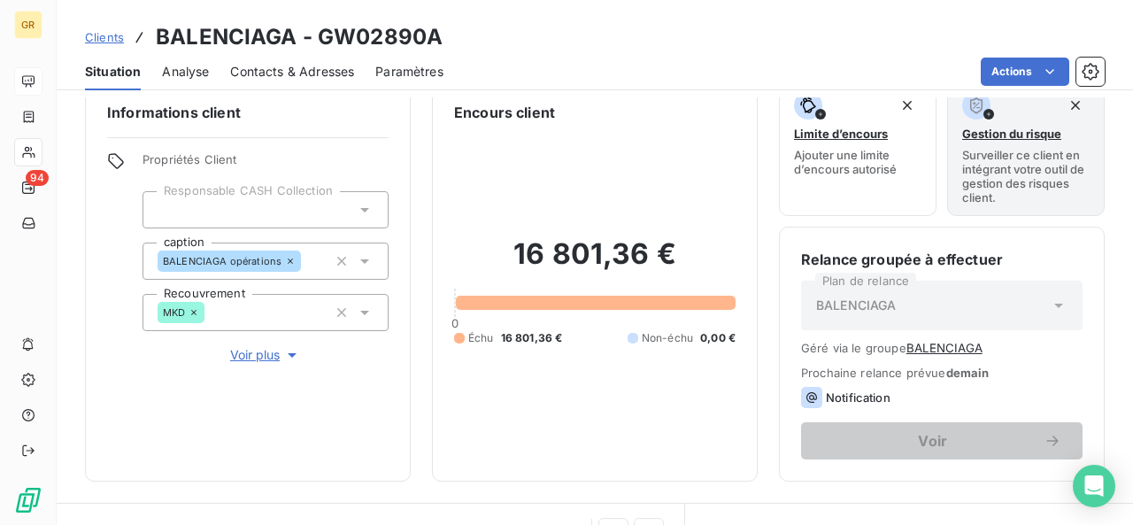
scroll to position [26, 0]
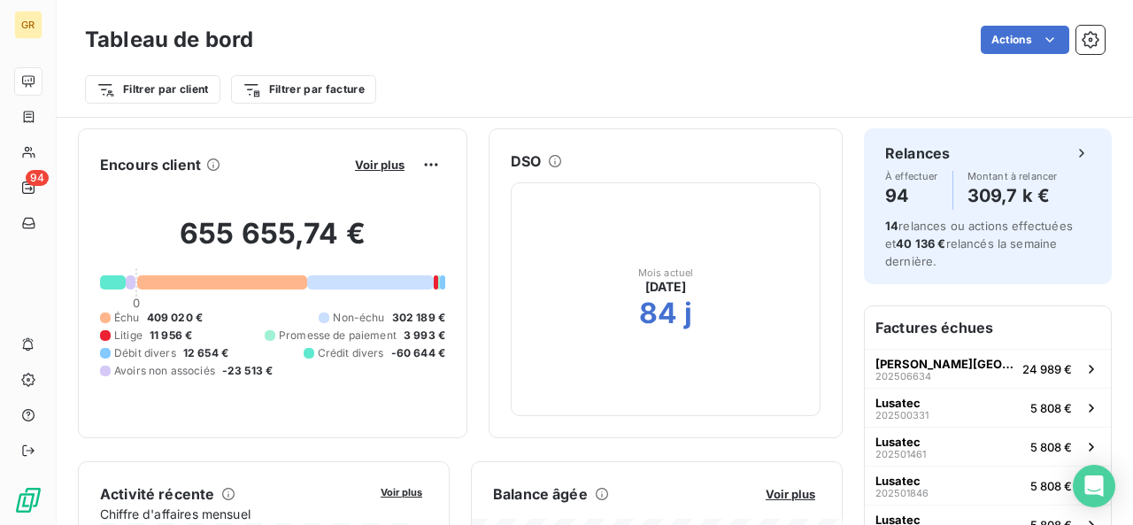
scroll to position [134, 0]
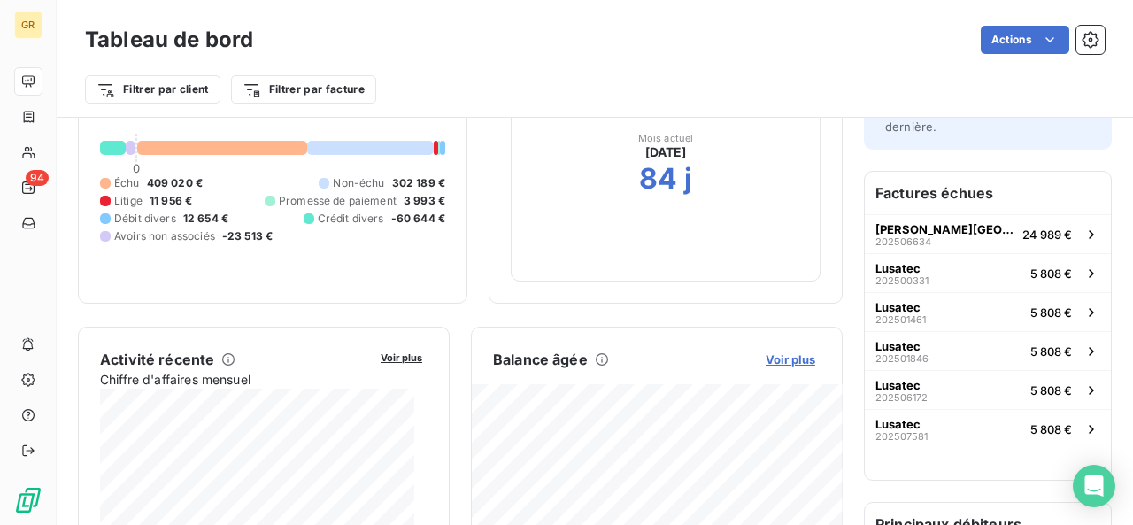
click at [765, 361] on span "Voir plus" at bounding box center [790, 359] width 50 height 14
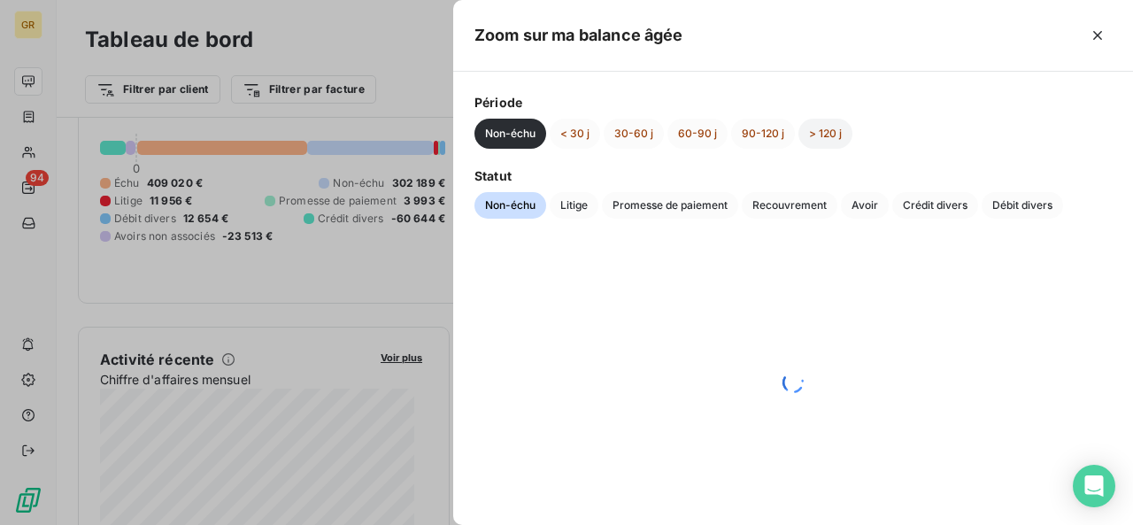
click at [837, 142] on button "> 120 j" at bounding box center [825, 134] width 54 height 30
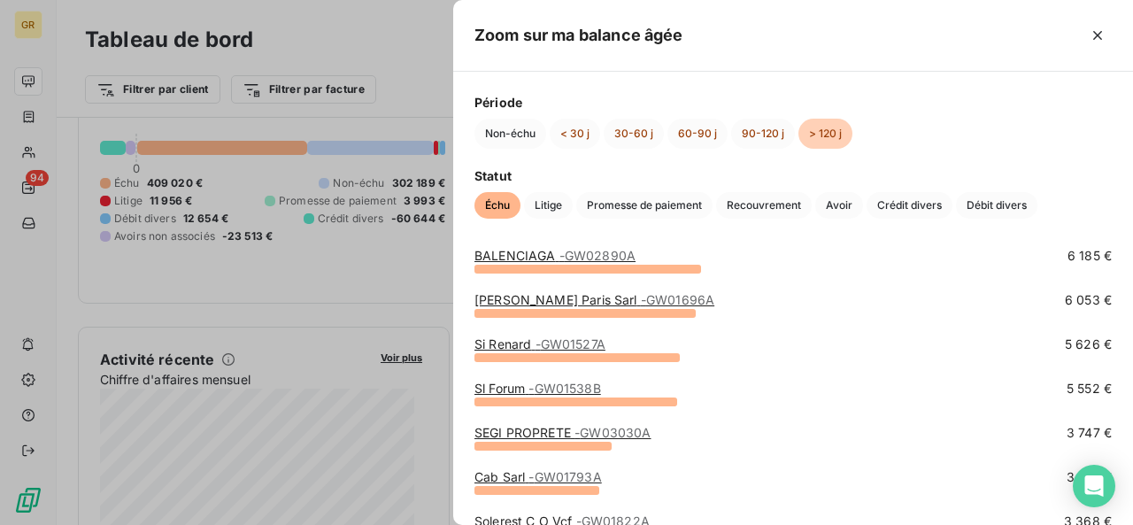
scroll to position [328, 0]
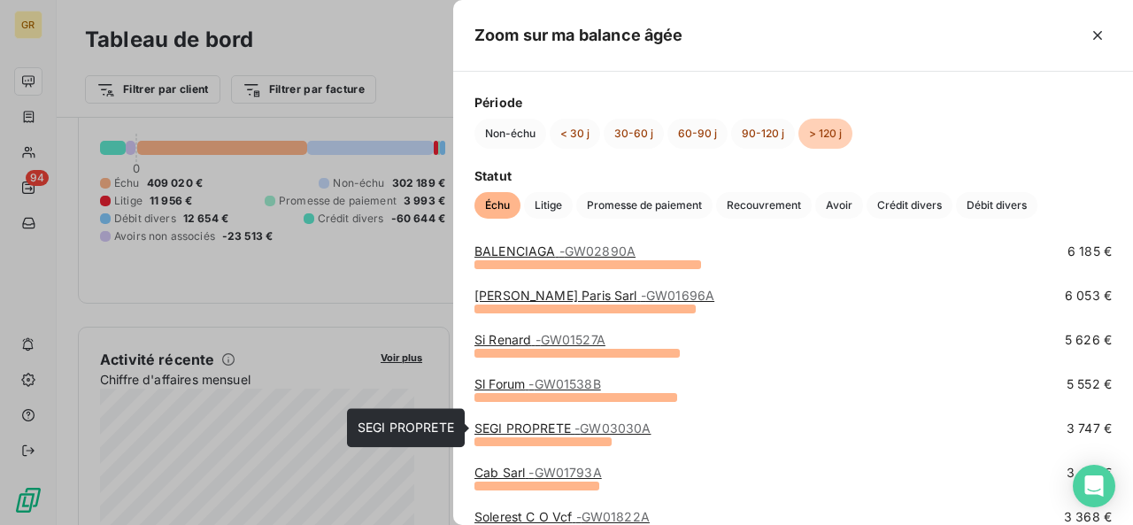
click at [618, 434] on span "- GW03030A" at bounding box center [612, 427] width 76 height 15
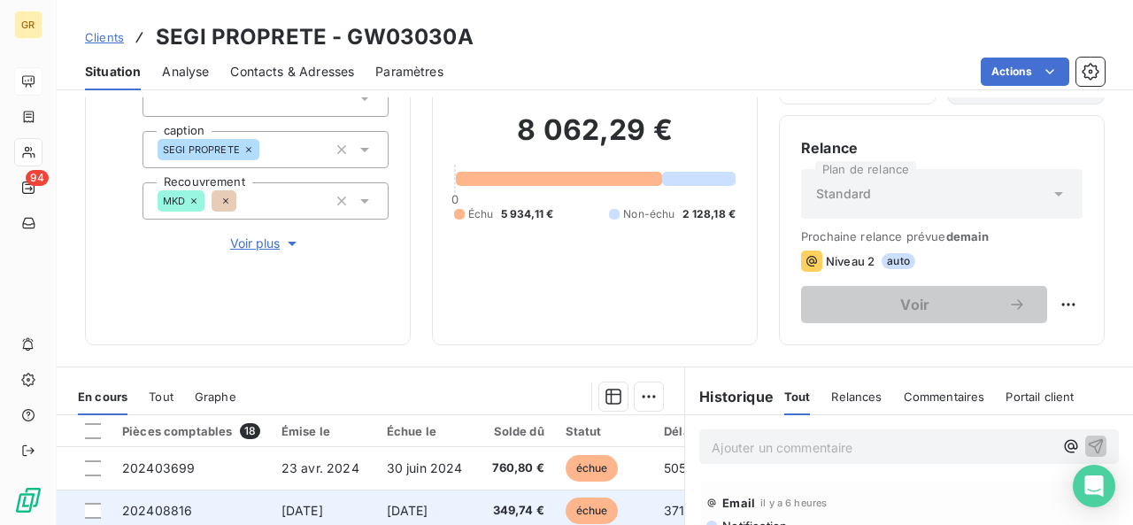
scroll to position [141, 0]
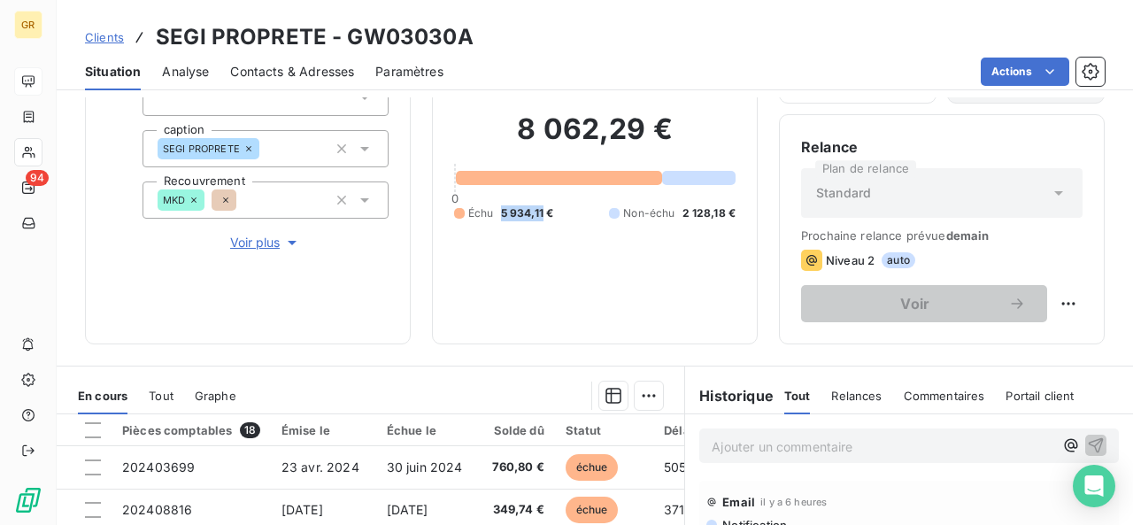
drag, startPoint x: 499, startPoint y: 215, endPoint x: 538, endPoint y: 211, distance: 39.1
click at [538, 211] on span "5 934,11 €" at bounding box center [527, 213] width 53 height 16
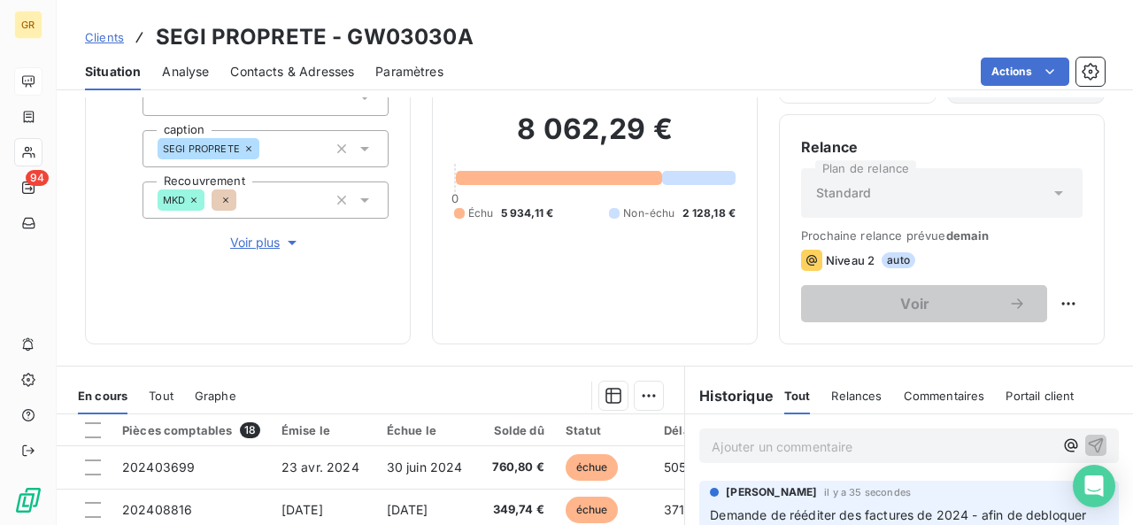
click at [598, 74] on div "Actions" at bounding box center [785, 72] width 640 height 28
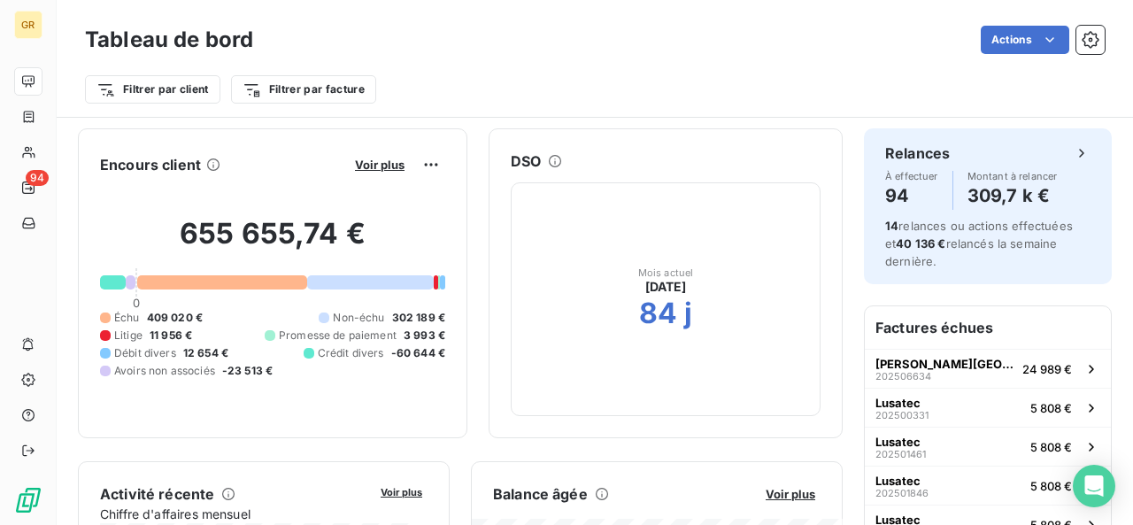
scroll to position [131, 0]
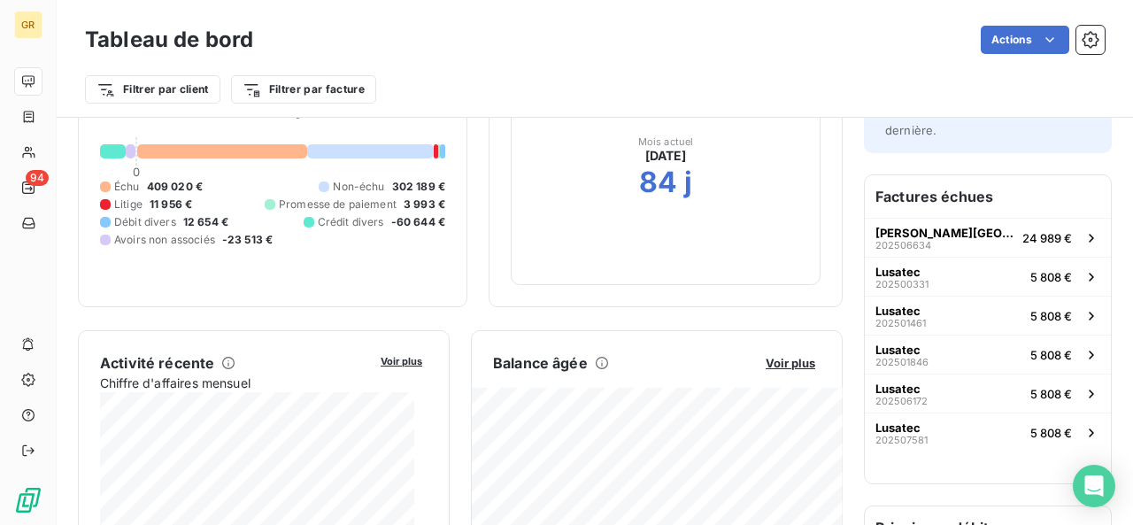
click at [760, 371] on div "Balance [PERSON_NAME] Voir plus" at bounding box center [657, 362] width 370 height 21
click at [765, 363] on span "Voir plus" at bounding box center [790, 363] width 50 height 14
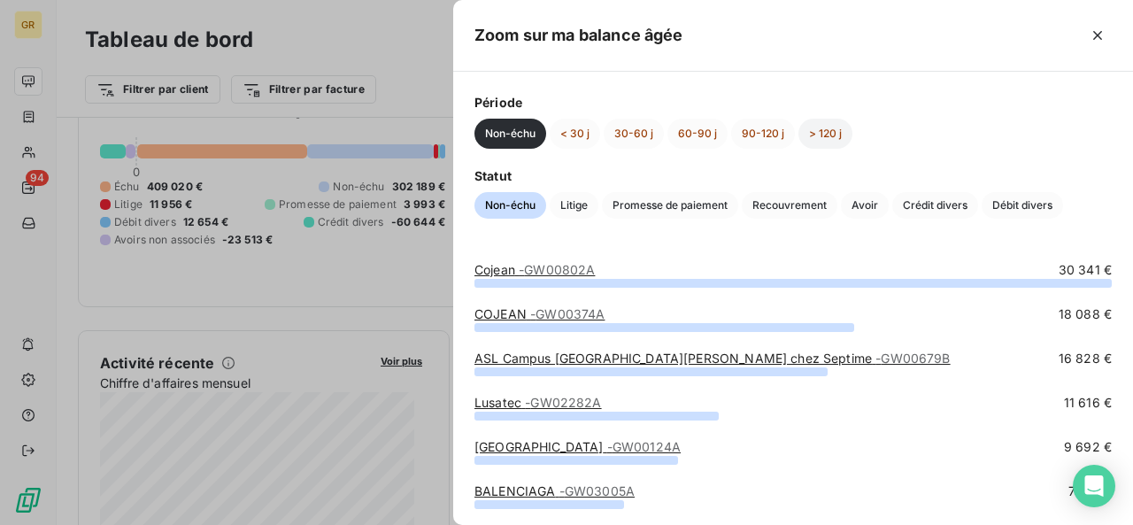
click at [830, 127] on button "> 120 j" at bounding box center [825, 134] width 54 height 30
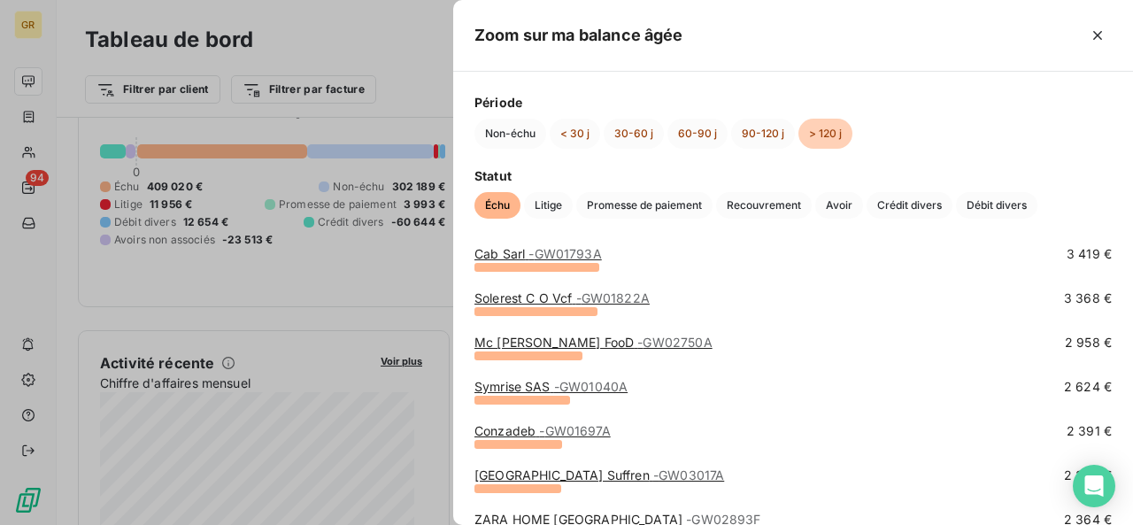
scroll to position [548, 0]
click at [669, 471] on span "- GW03017A" at bounding box center [688, 473] width 71 height 15
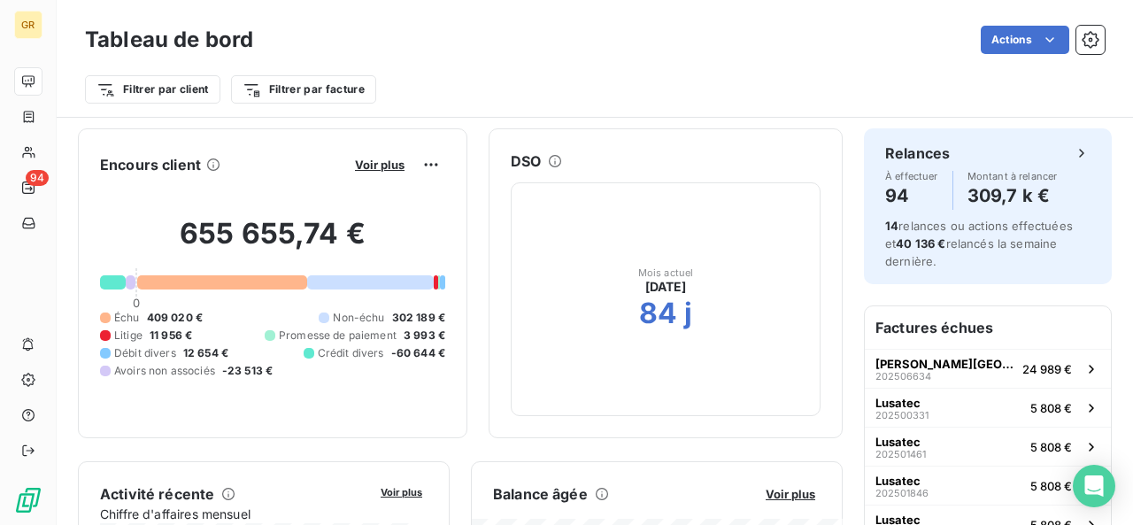
scroll to position [157, 0]
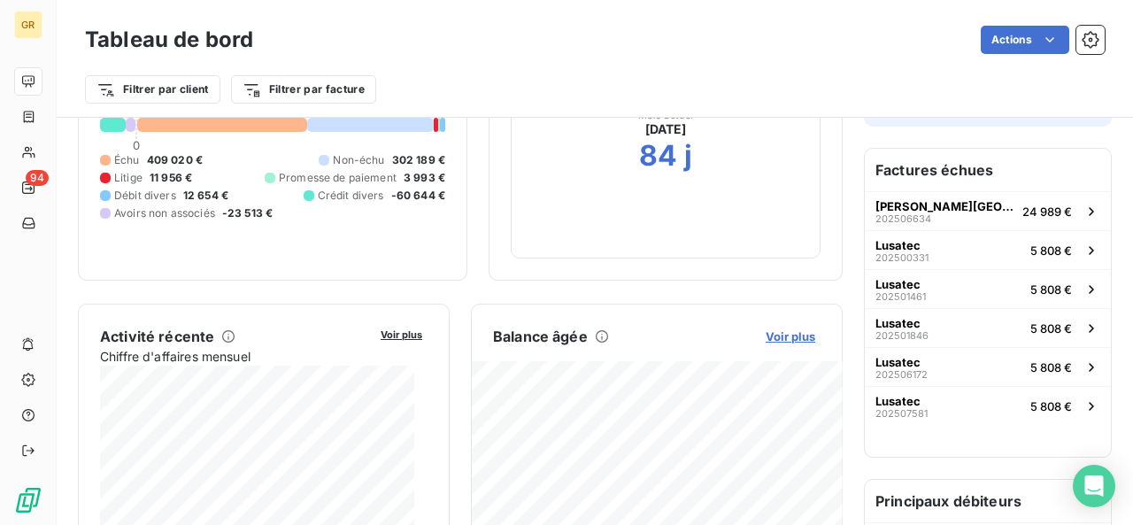
click at [792, 336] on span "Voir plus" at bounding box center [790, 336] width 50 height 14
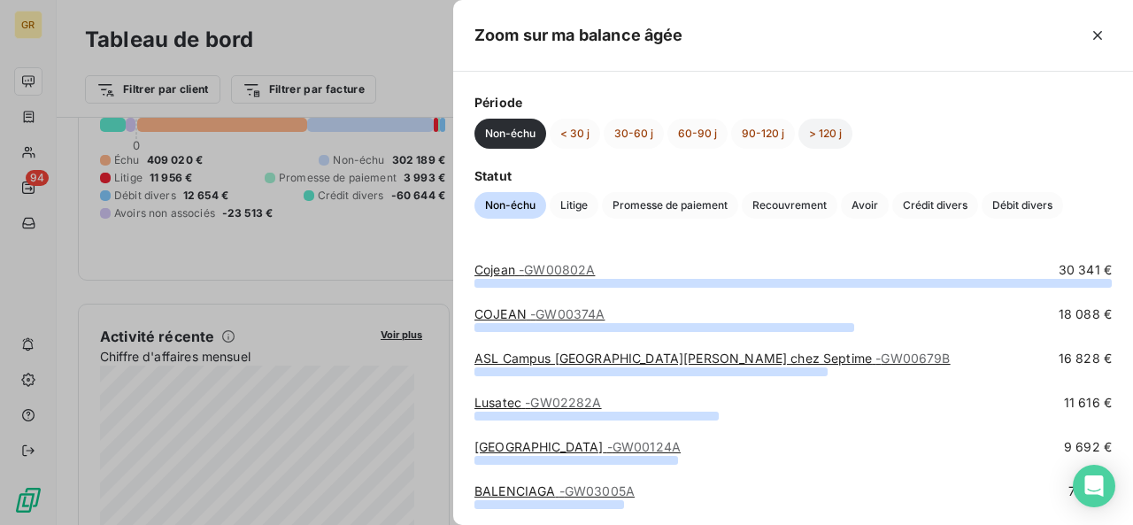
click at [817, 142] on button "> 120 j" at bounding box center [825, 134] width 54 height 30
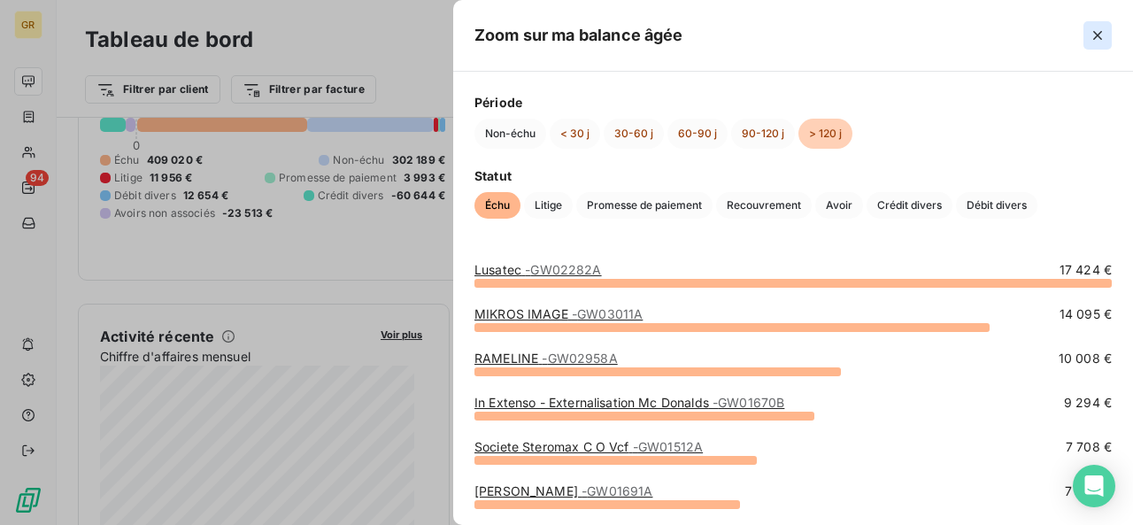
click at [1101, 34] on icon "button" at bounding box center [1097, 36] width 18 height 18
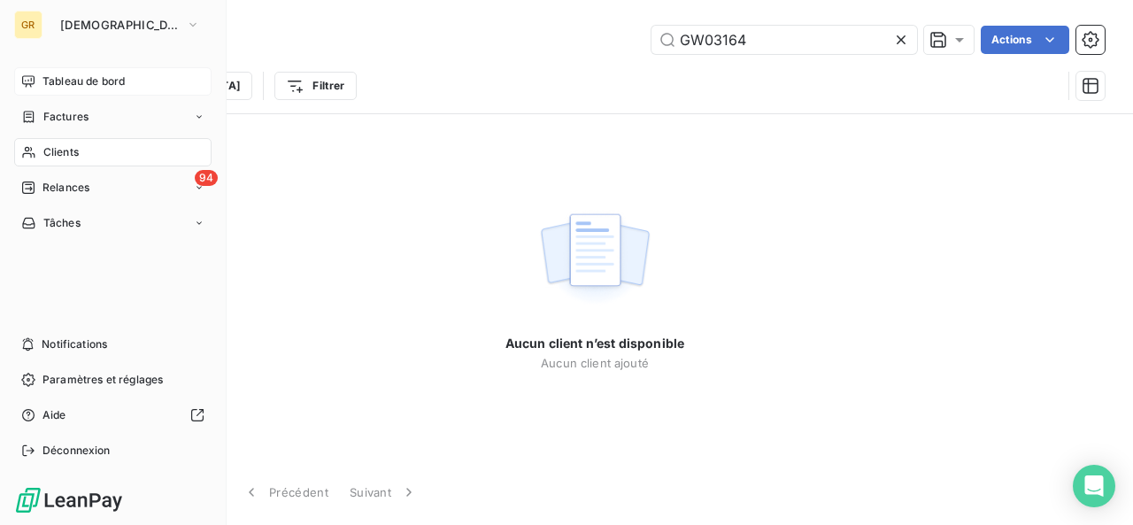
click at [30, 81] on icon at bounding box center [28, 81] width 14 height 14
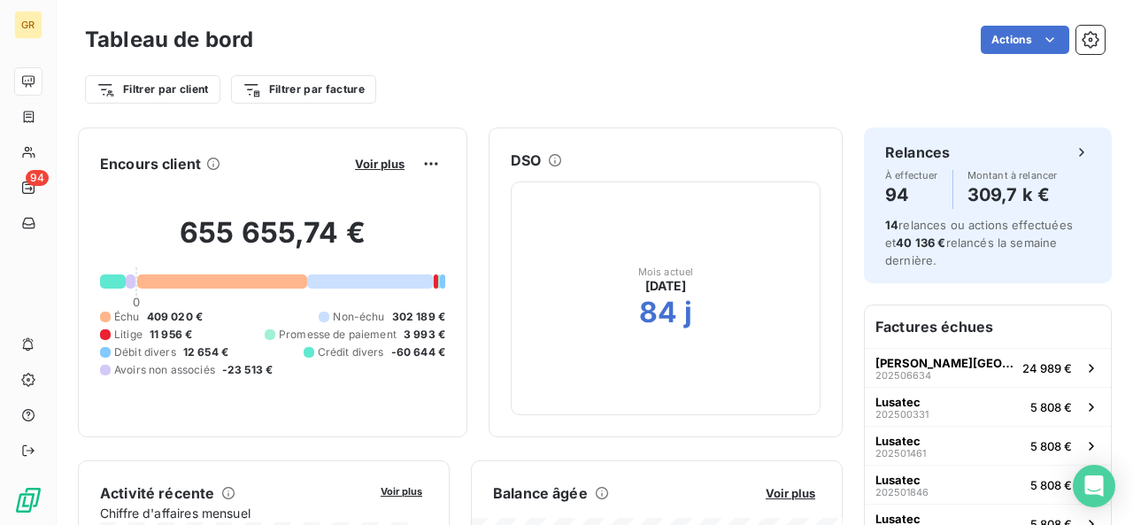
scroll to position [142, 0]
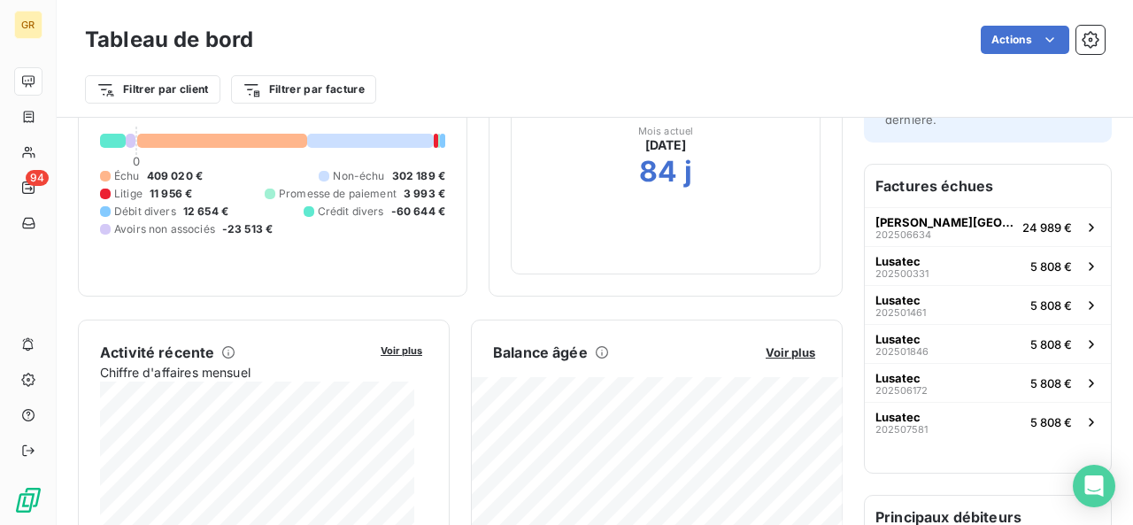
click at [765, 357] on button "Voir plus" at bounding box center [790, 352] width 60 height 16
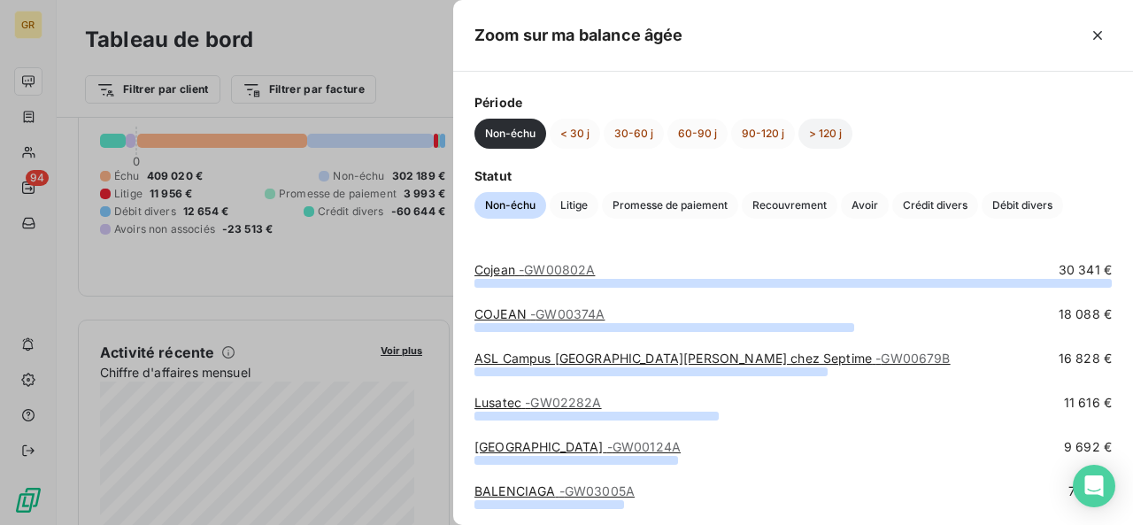
click at [816, 139] on button "> 120 j" at bounding box center [825, 134] width 54 height 30
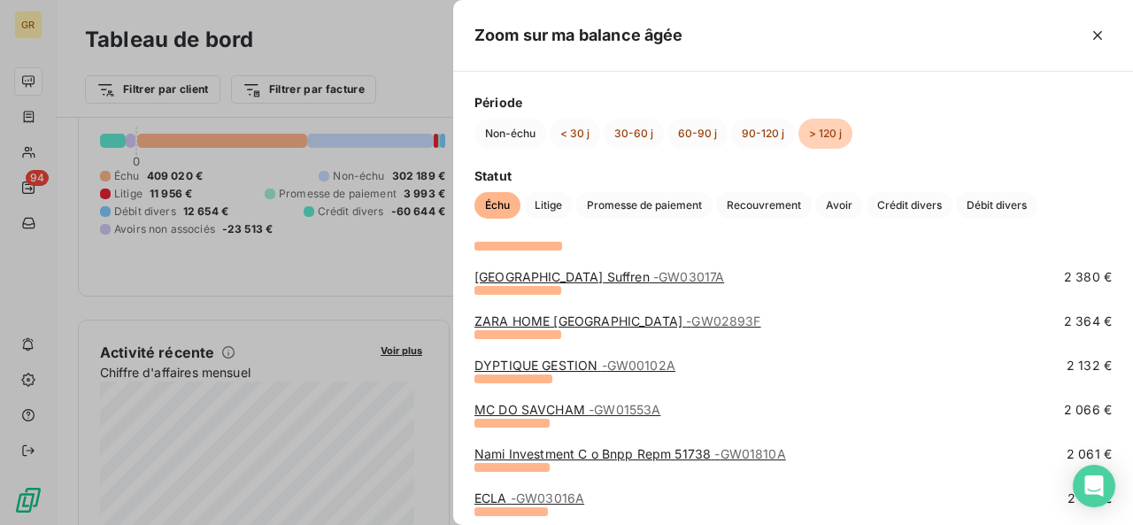
scroll to position [748, 0]
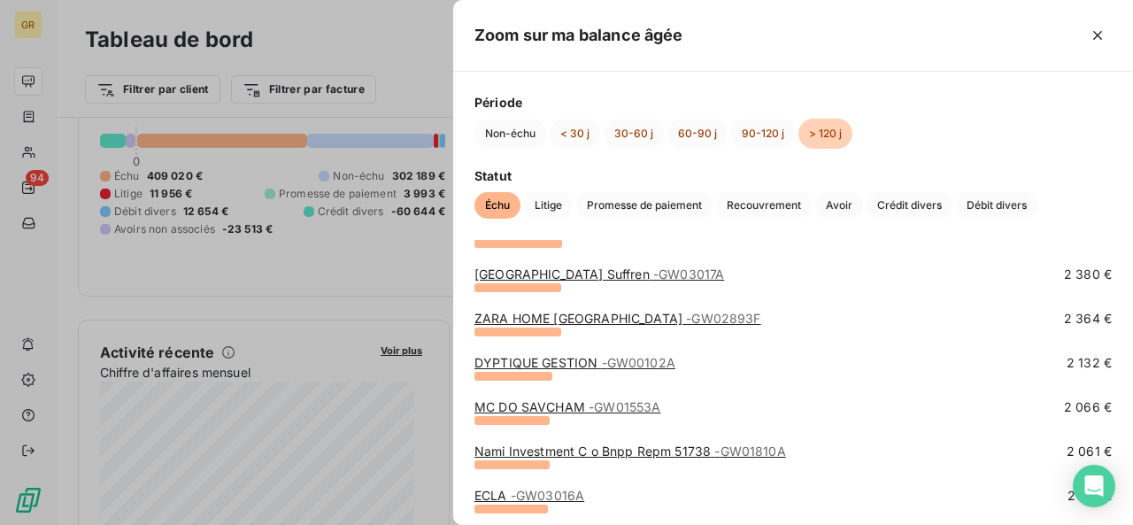
click at [625, 355] on span "- GW00102A" at bounding box center [638, 362] width 73 height 15
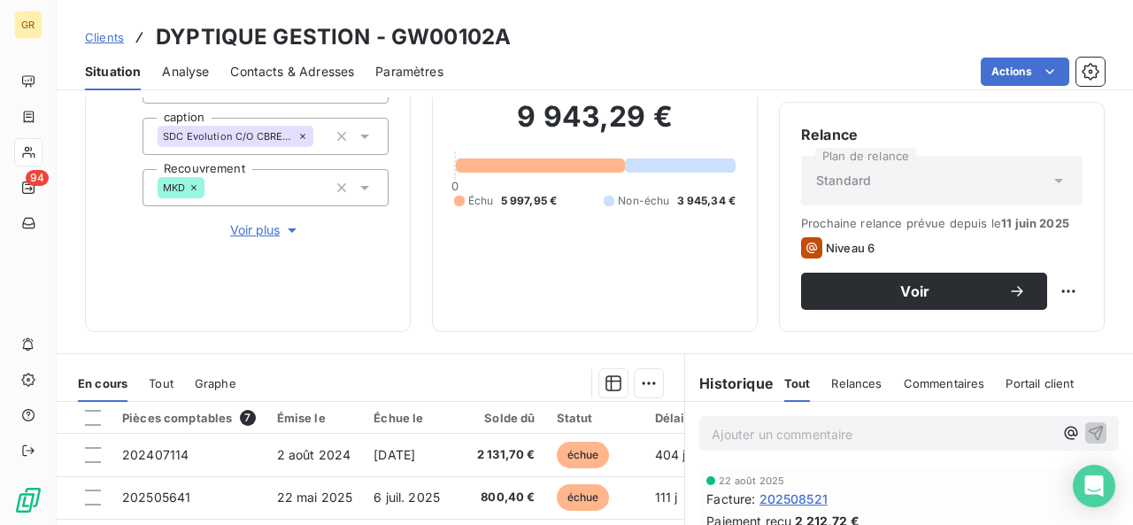
scroll to position [261, 0]
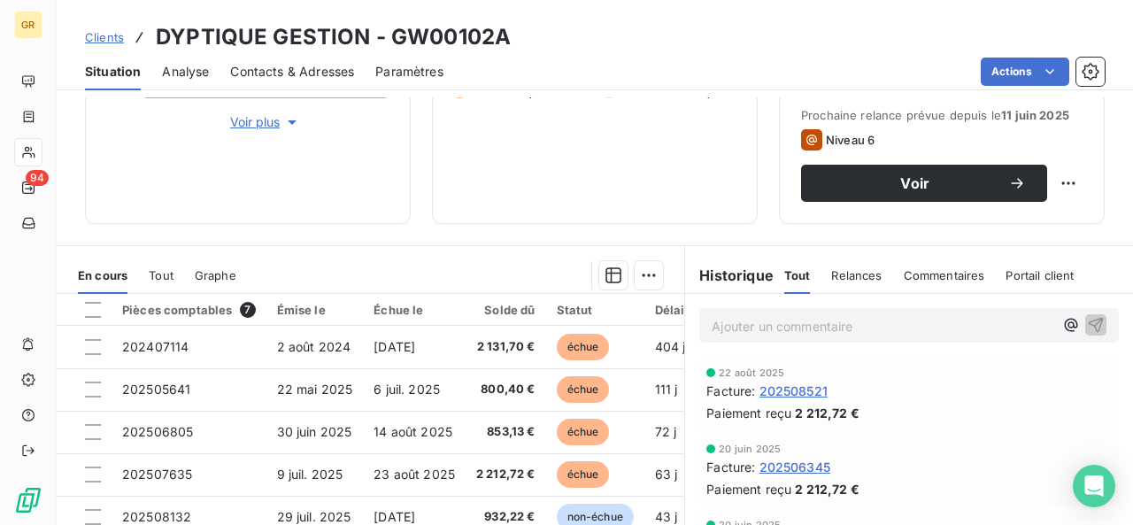
click at [729, 325] on p "Ajouter un commentaire ﻿" at bounding box center [882, 326] width 342 height 22
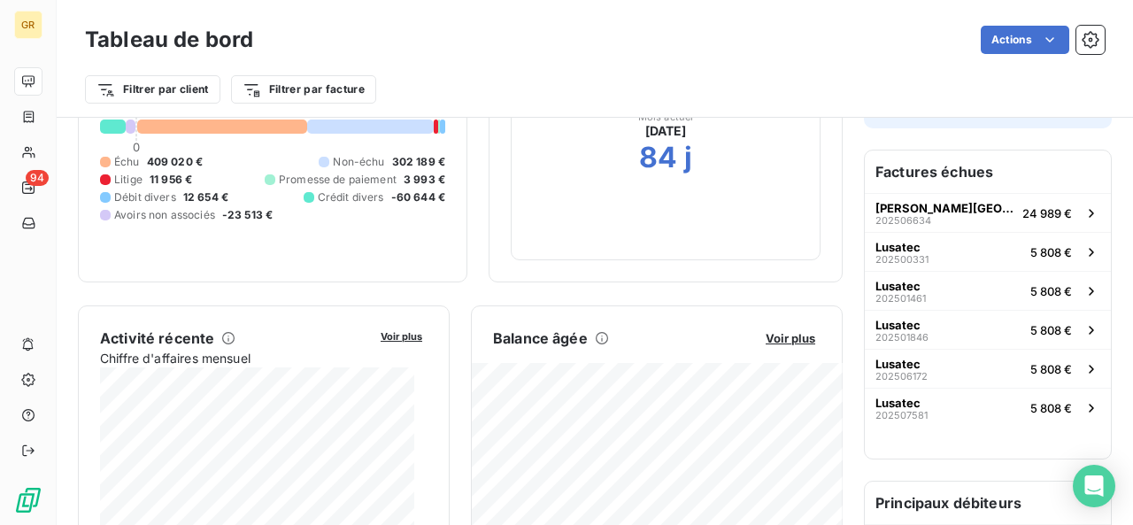
scroll to position [154, 0]
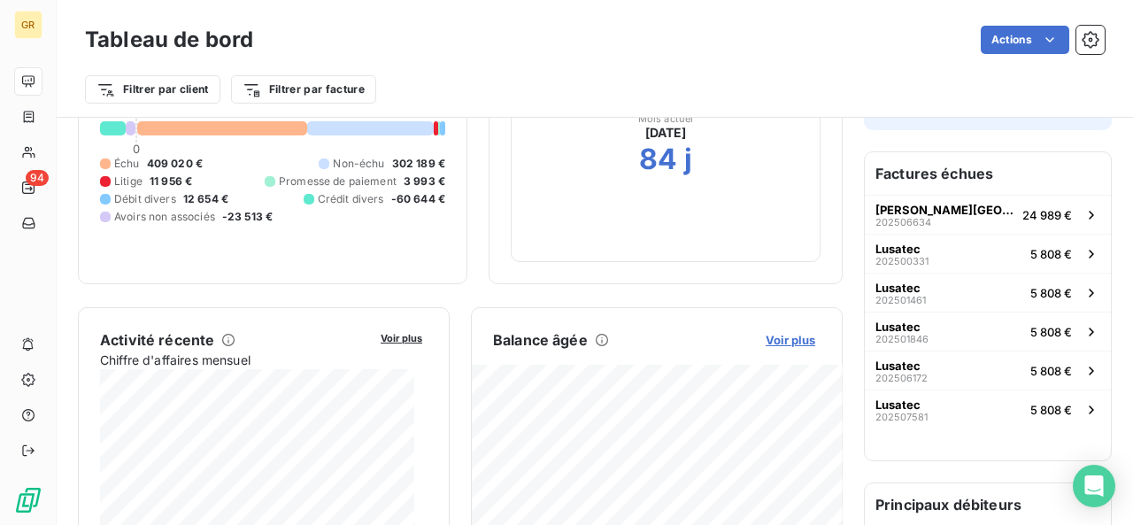
click at [765, 342] on span "Voir plus" at bounding box center [790, 340] width 50 height 14
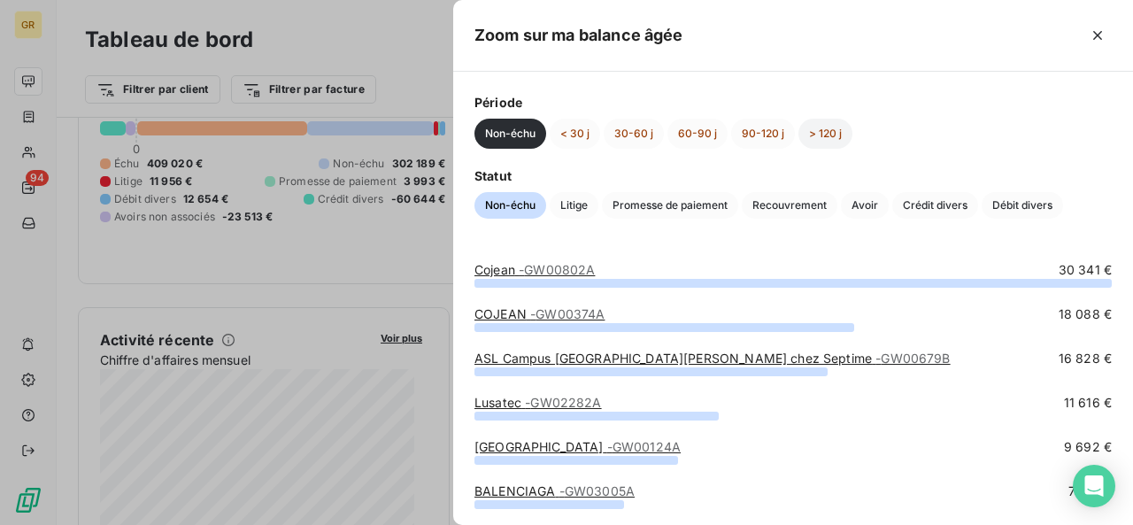
click at [798, 137] on button "> 120 j" at bounding box center [825, 134] width 54 height 30
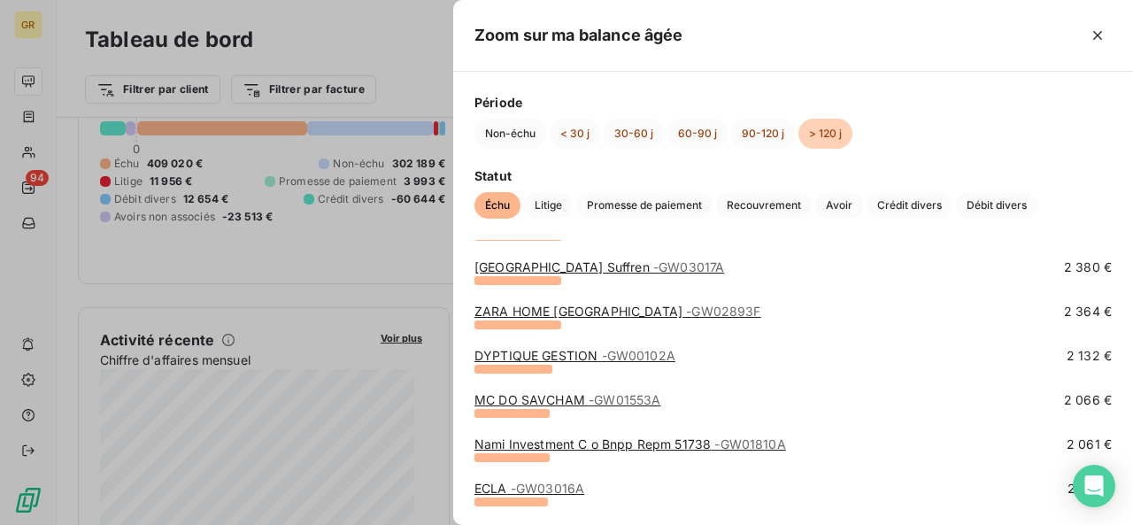
scroll to position [759, 0]
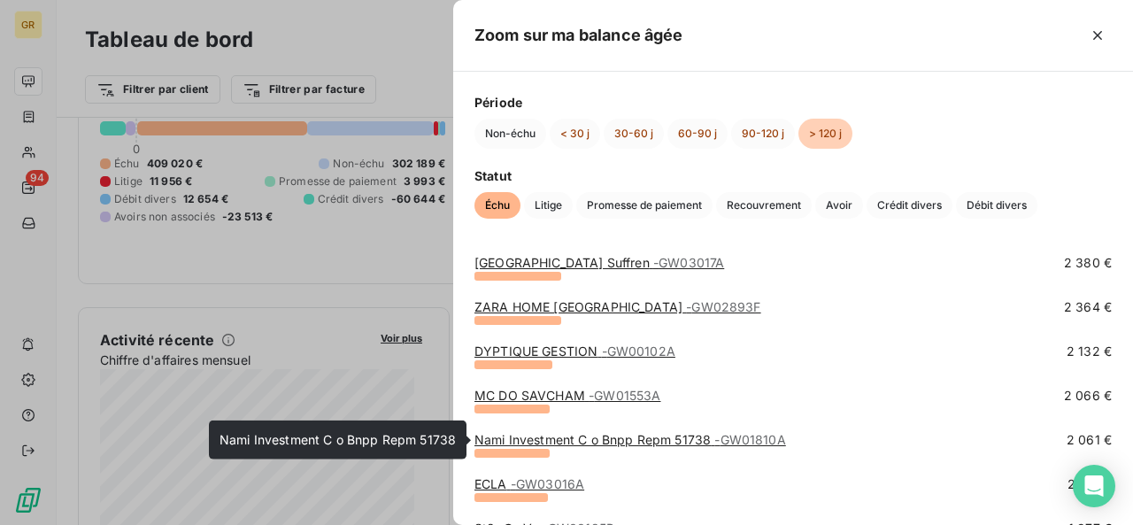
click at [770, 445] on span "- GW01810A" at bounding box center [749, 439] width 71 height 15
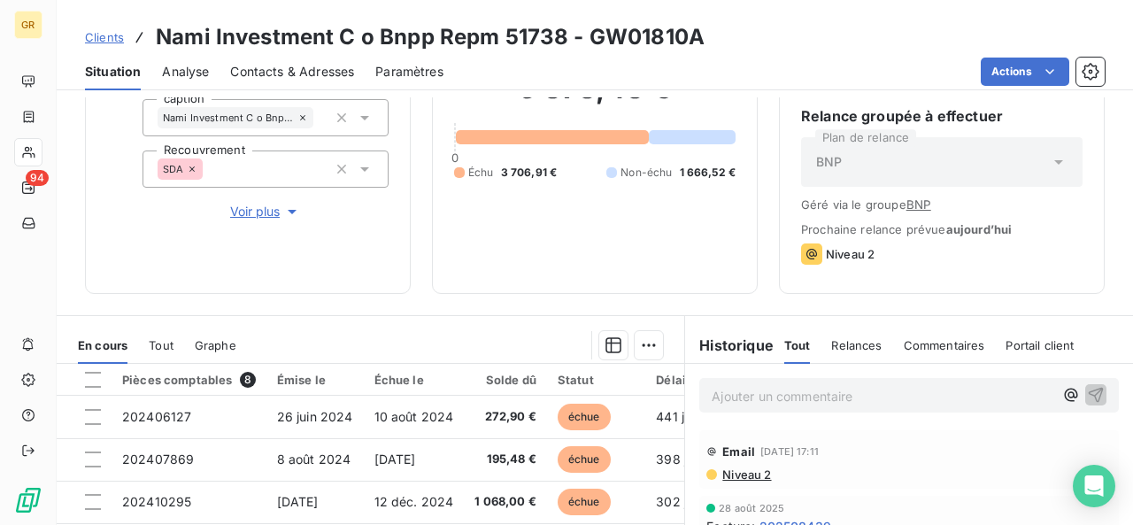
scroll to position [54, 0]
click at [722, 399] on p "Ajouter un commentaire ﻿" at bounding box center [882, 396] width 342 height 22
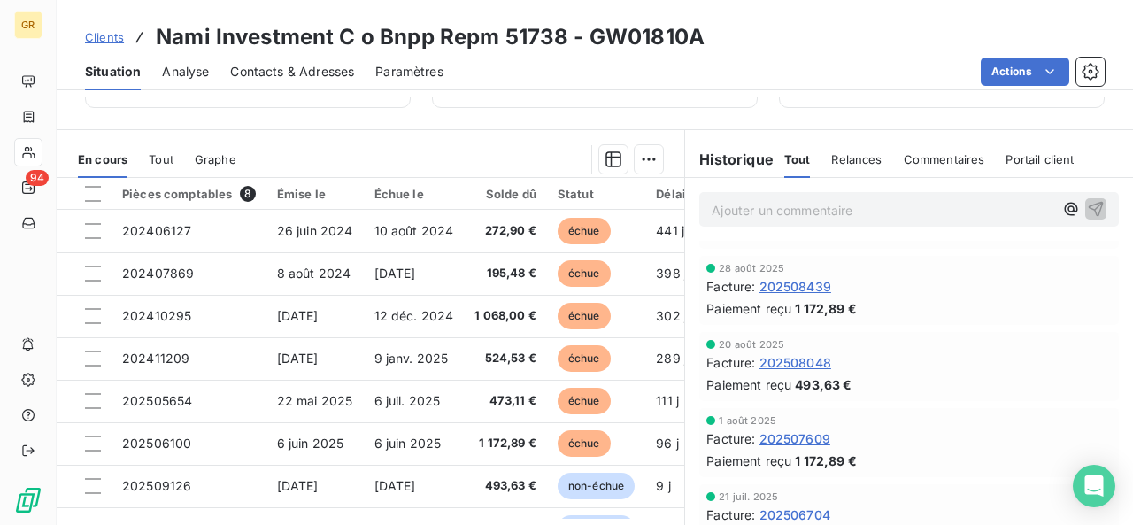
scroll to position [359, 0]
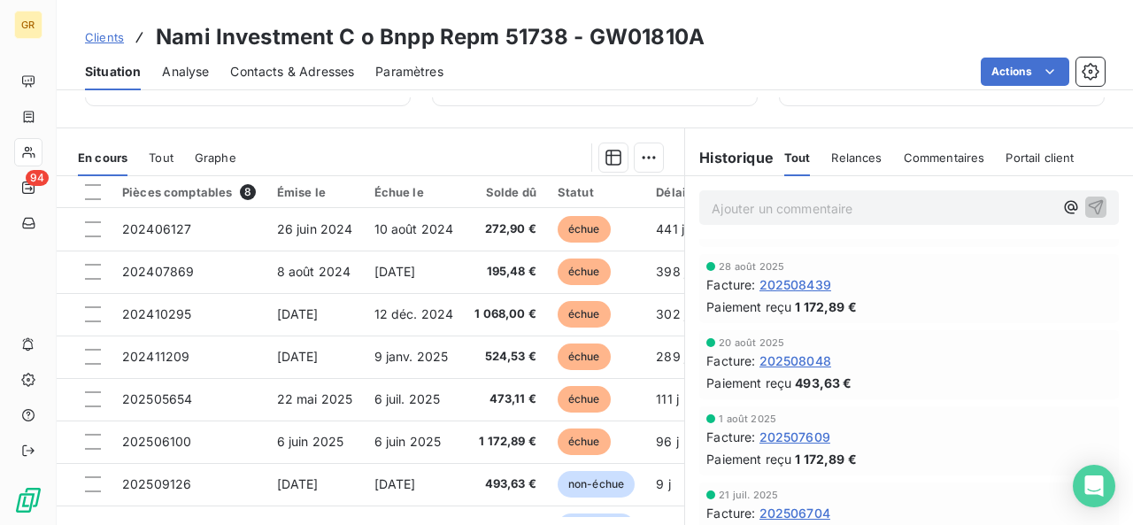
click at [764, 211] on p "Ajouter un commentaire ﻿" at bounding box center [882, 208] width 342 height 22
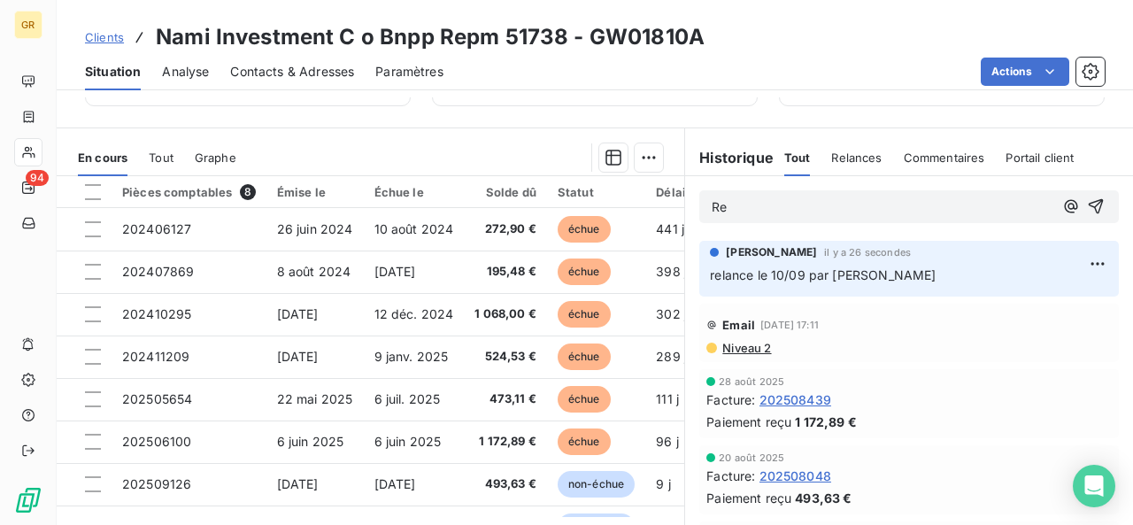
scroll to position [0, 0]
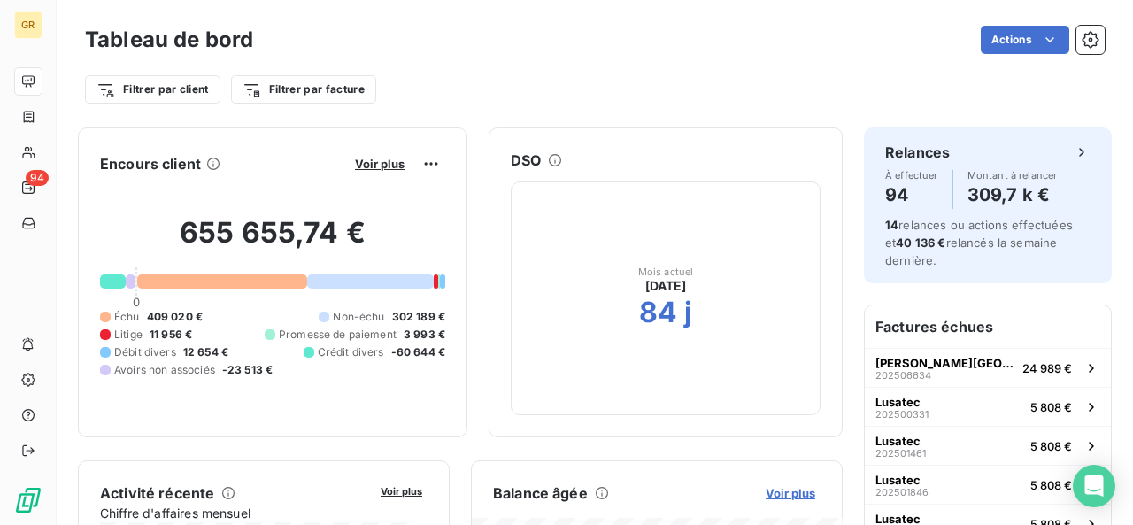
click at [765, 486] on span "Voir plus" at bounding box center [790, 493] width 50 height 14
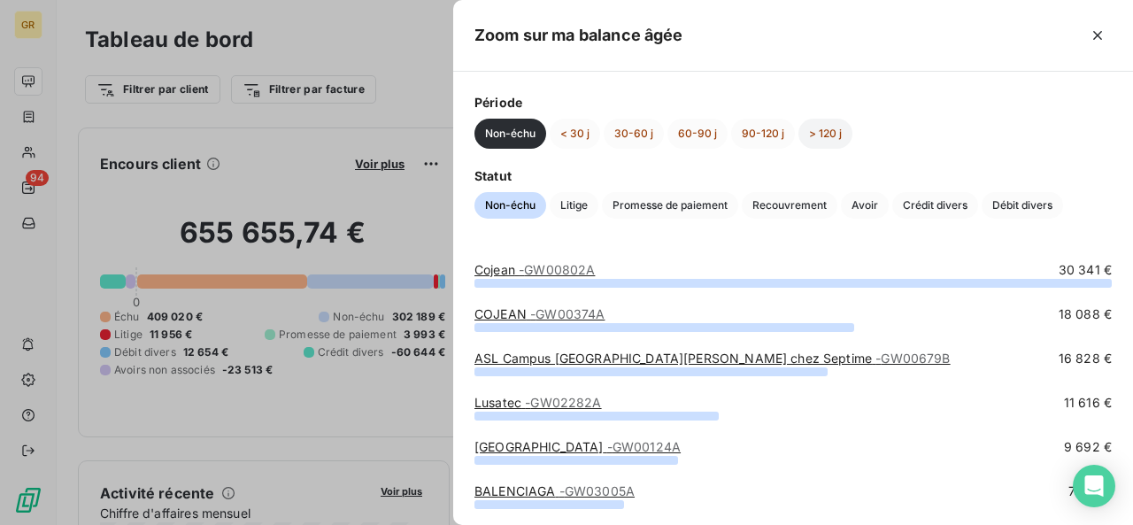
click at [818, 137] on button "> 120 j" at bounding box center [825, 134] width 54 height 30
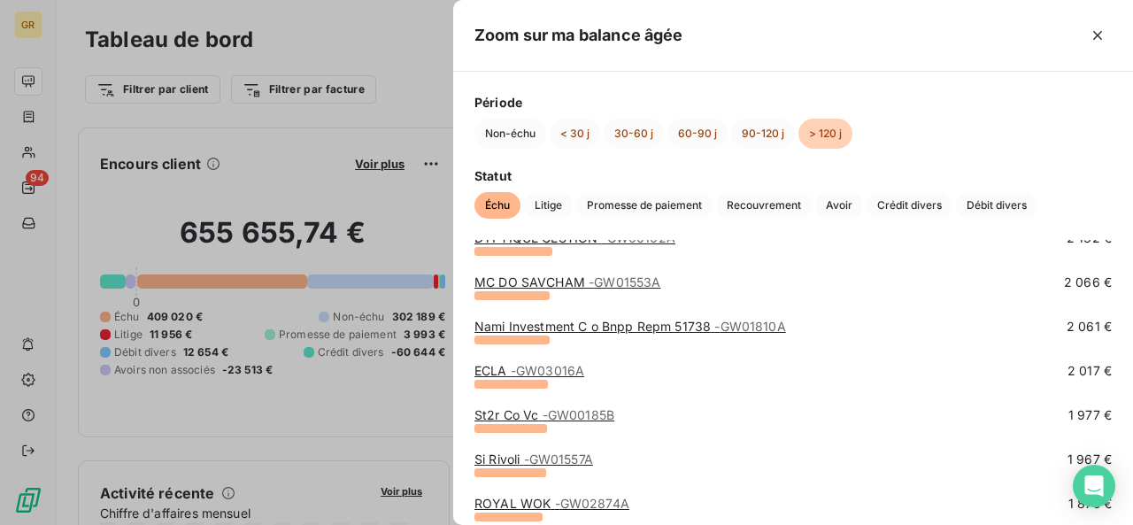
scroll to position [872, 0]
click at [566, 378] on span "- GW03016A" at bounding box center [547, 371] width 73 height 15
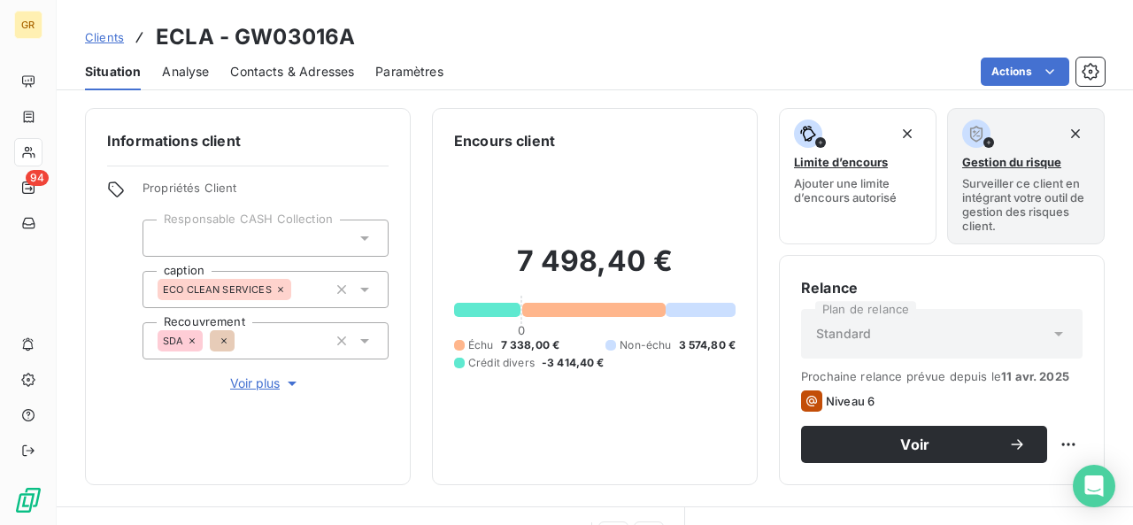
scroll to position [229, 0]
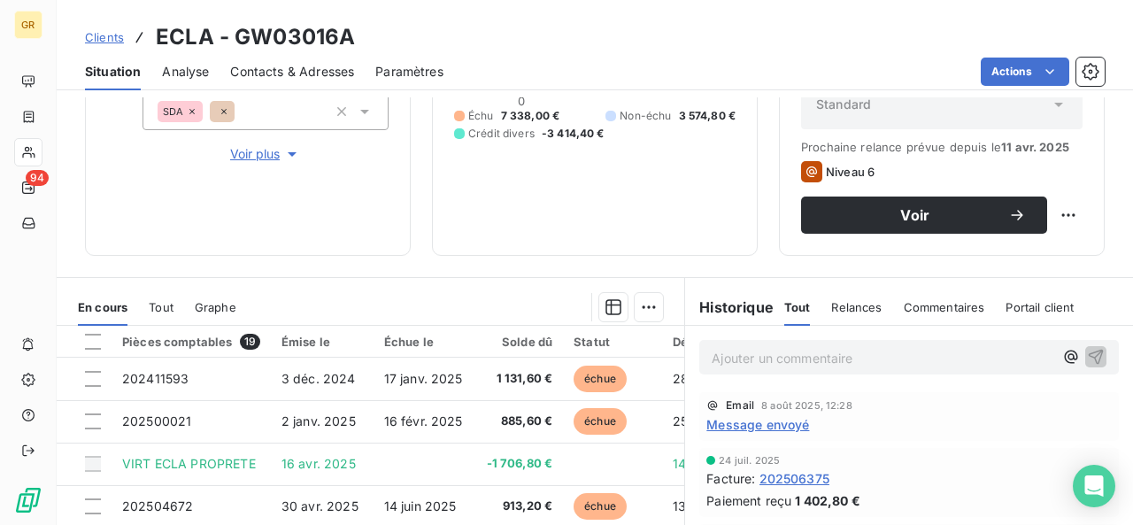
click at [817, 70] on div "Actions" at bounding box center [785, 72] width 640 height 28
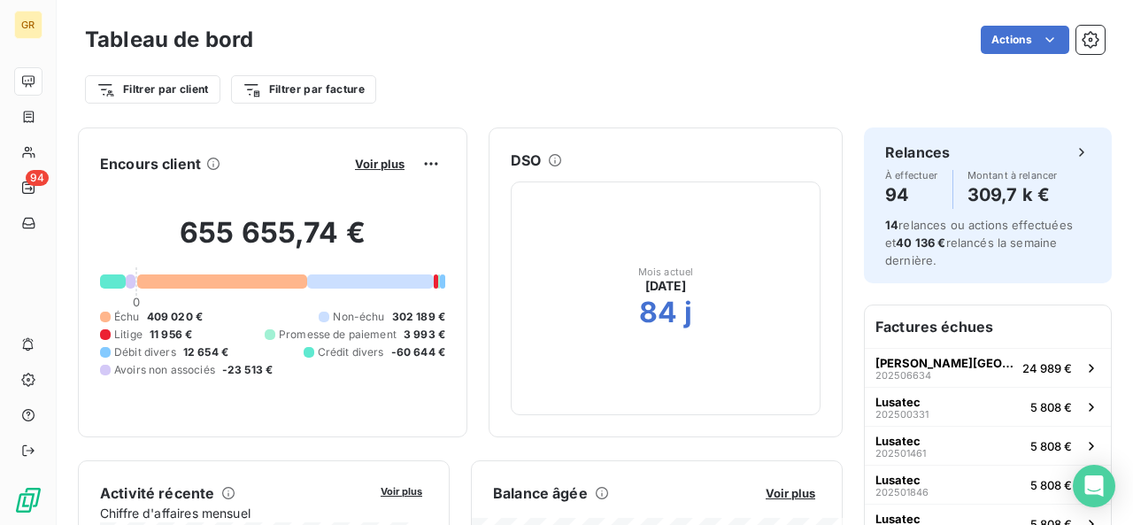
drag, startPoint x: 759, startPoint y: 487, endPoint x: 724, endPoint y: 108, distance: 380.3
click at [724, 108] on div "Tableau de bord Actions Filtrer par client Filtrer par facture" at bounding box center [595, 58] width 1076 height 117
click at [795, 496] on span "Voir plus" at bounding box center [790, 493] width 50 height 14
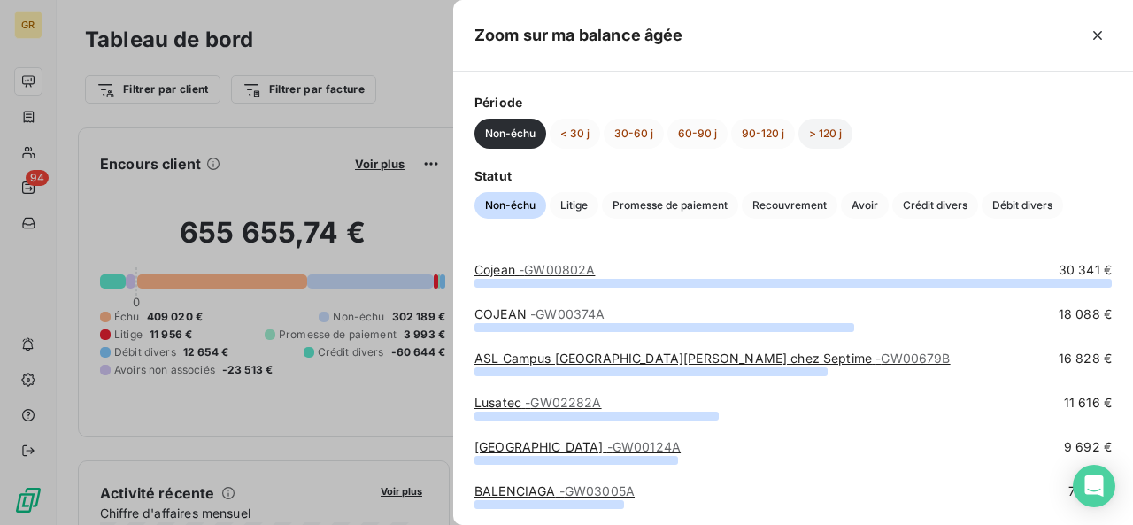
click at [811, 125] on button "> 120 j" at bounding box center [825, 134] width 54 height 30
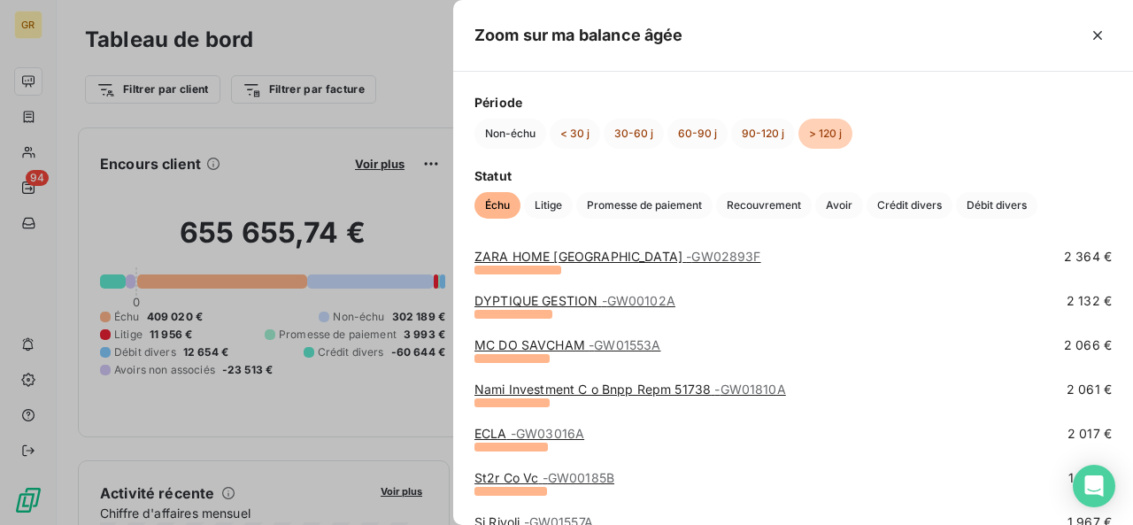
scroll to position [829, 0]
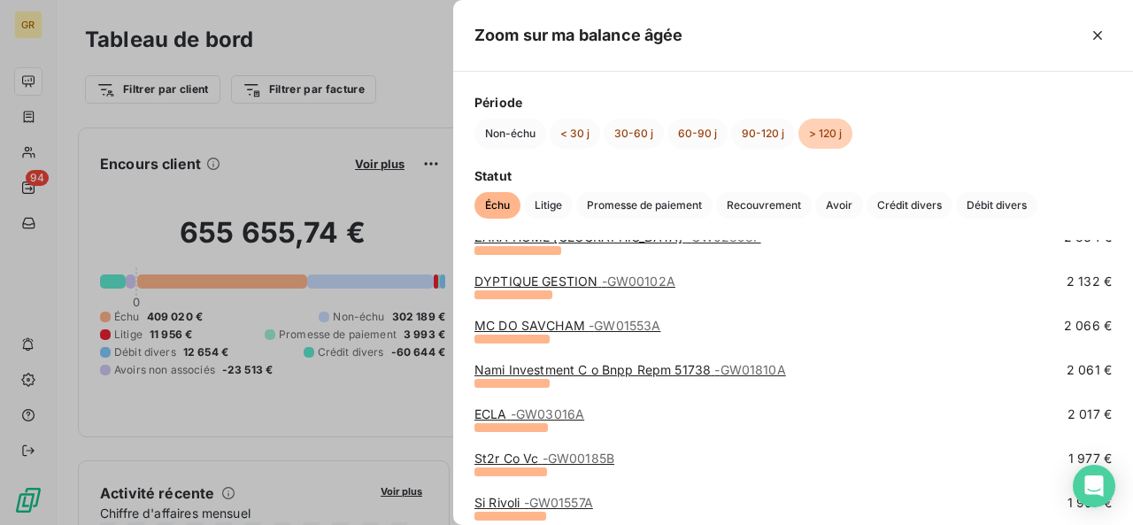
click at [553, 420] on span "- GW03016A" at bounding box center [547, 413] width 73 height 15
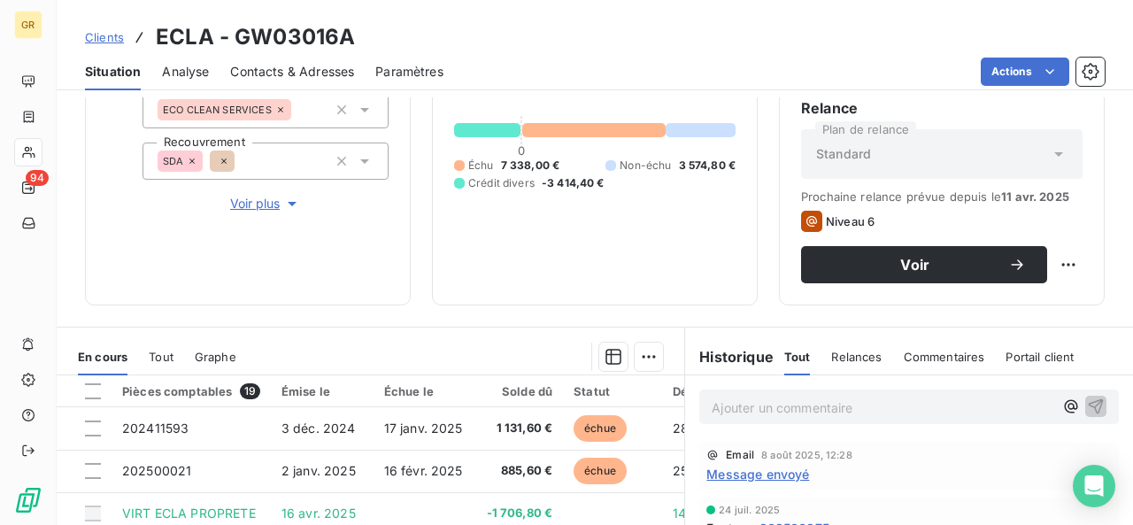
scroll to position [179, 0]
click at [734, 406] on p "Ajouter un commentaire ﻿" at bounding box center [882, 408] width 342 height 22
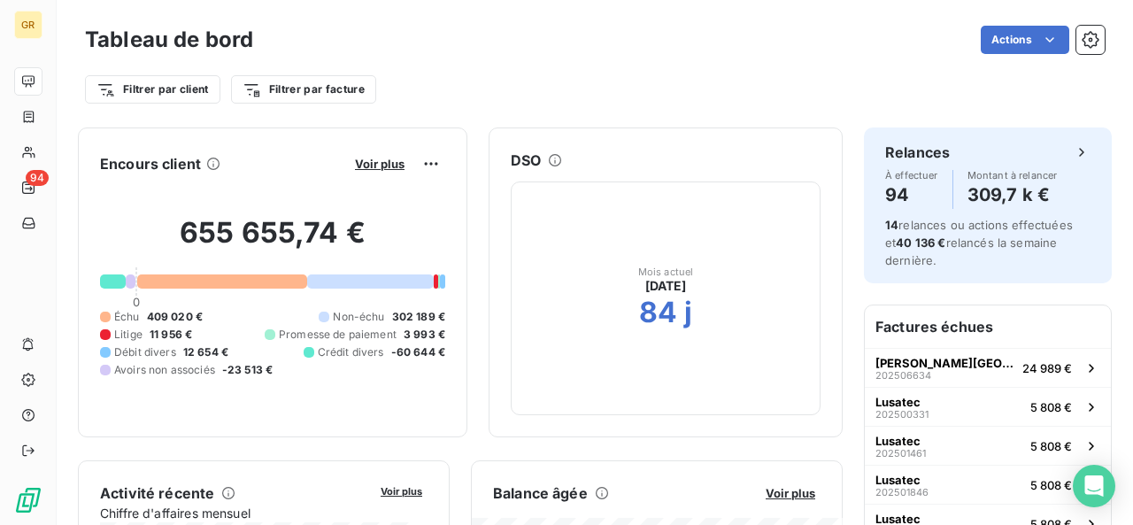
scroll to position [150, 0]
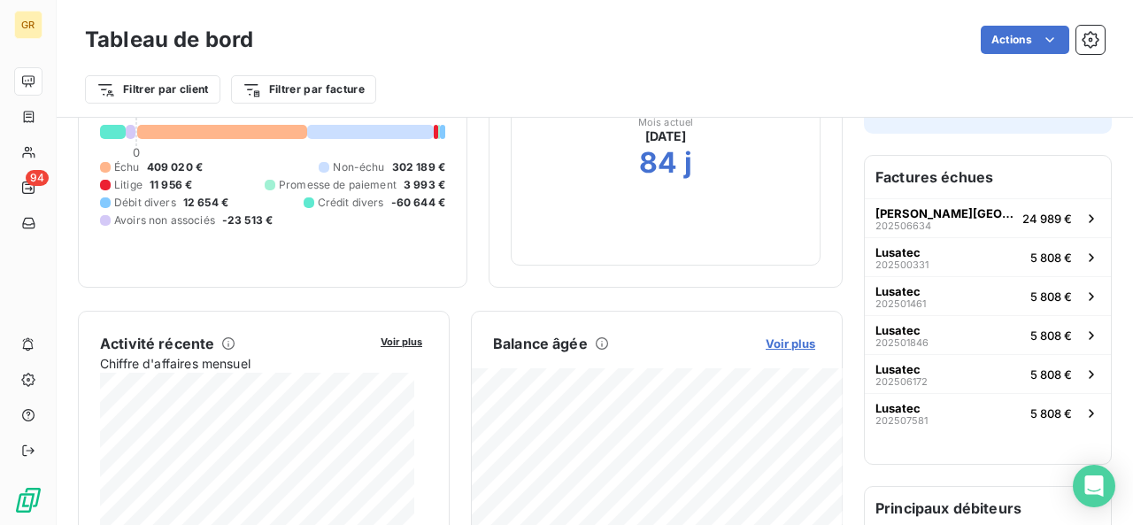
click at [765, 340] on span "Voir plus" at bounding box center [790, 343] width 50 height 14
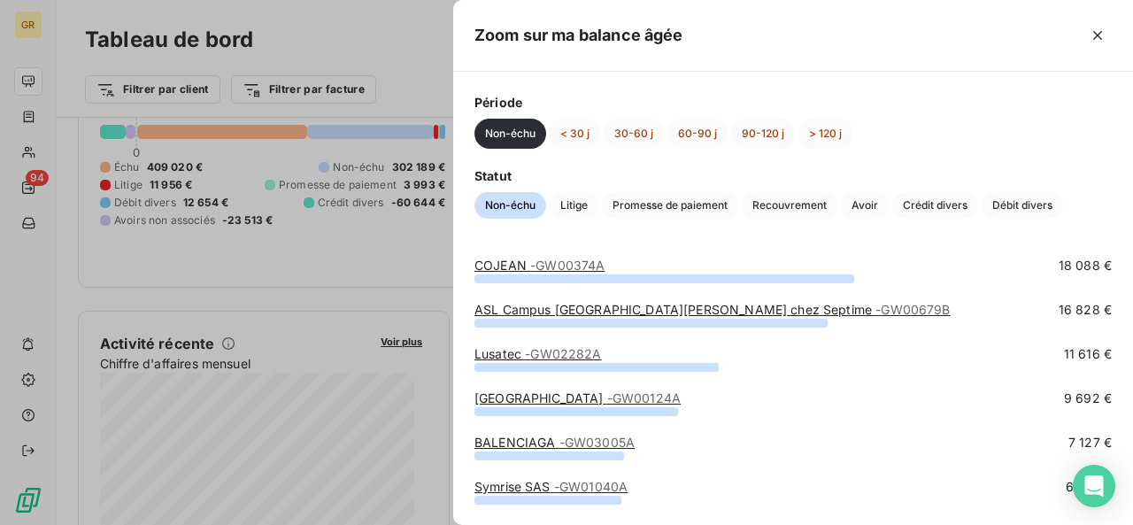
scroll to position [50, 0]
click at [815, 133] on button "> 120 j" at bounding box center [825, 134] width 54 height 30
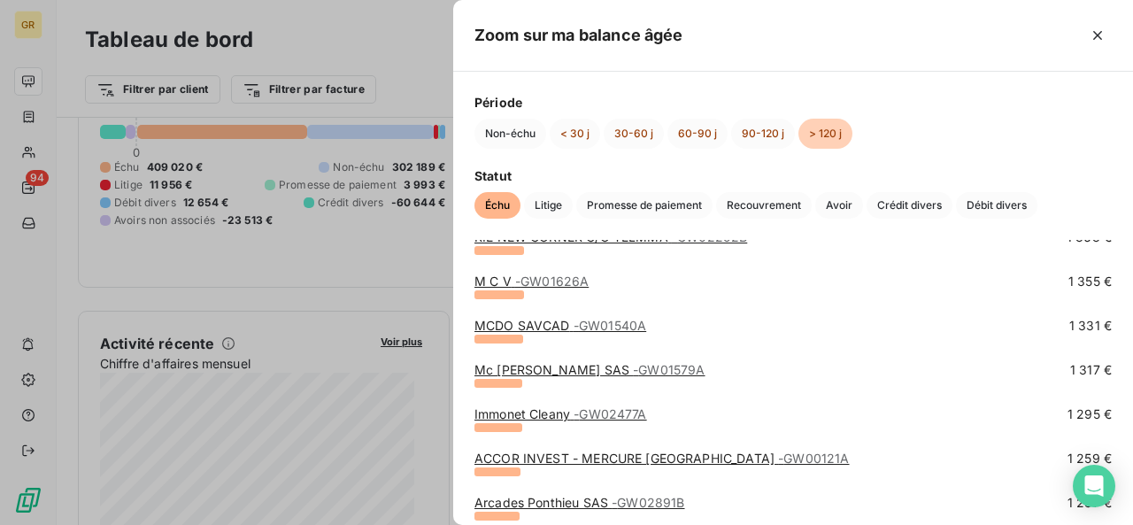
scroll to position [1582, 0]
click at [636, 416] on span "- GW02477A" at bounding box center [609, 412] width 73 height 15
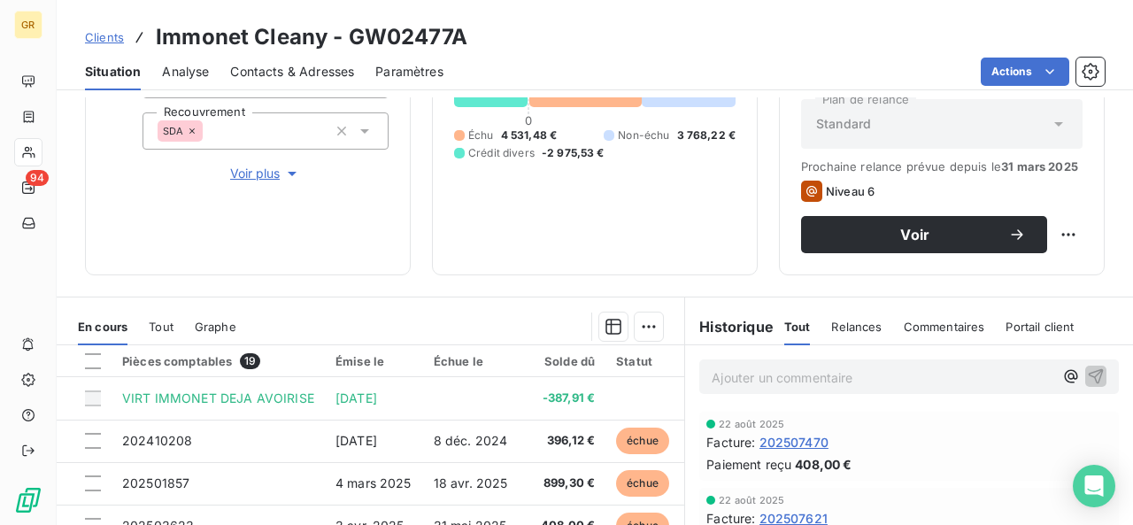
scroll to position [211, 0]
click at [723, 380] on p "Ajouter un commentaire ﻿" at bounding box center [882, 376] width 342 height 22
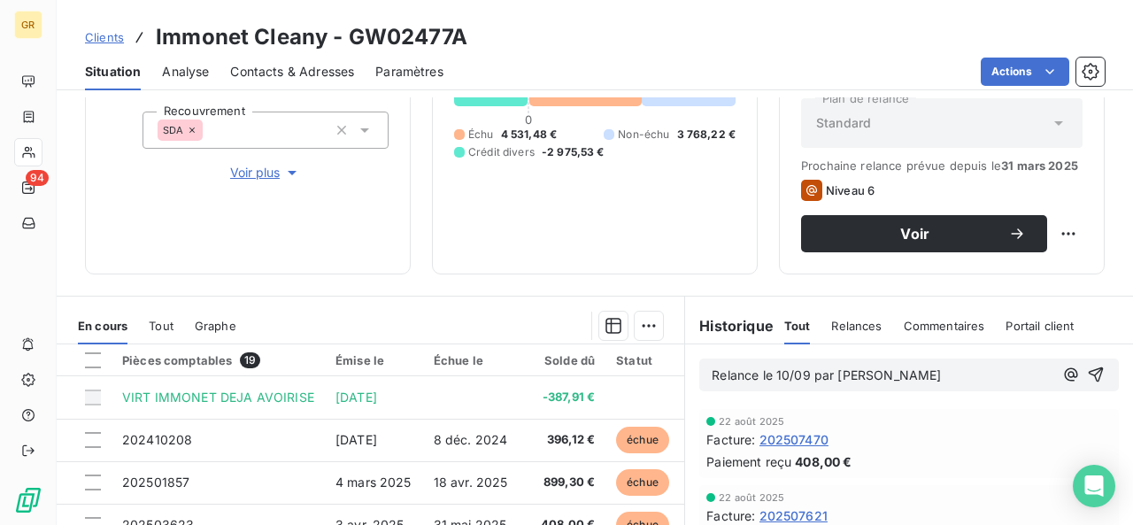
click at [878, 371] on p "Relance le 10/09 par [PERSON_NAME]" at bounding box center [882, 375] width 342 height 20
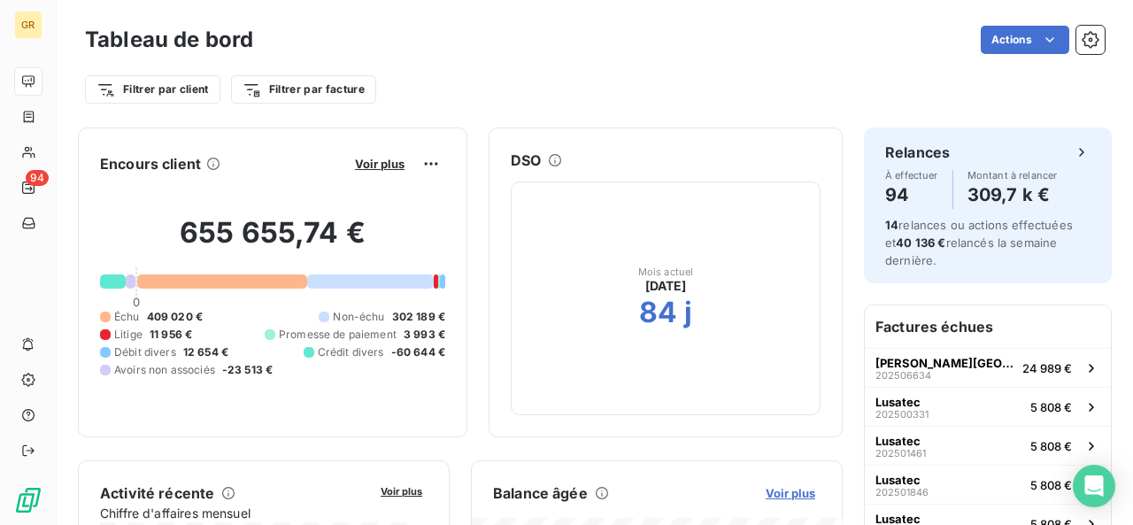
click at [774, 491] on span "Voir plus" at bounding box center [790, 493] width 50 height 14
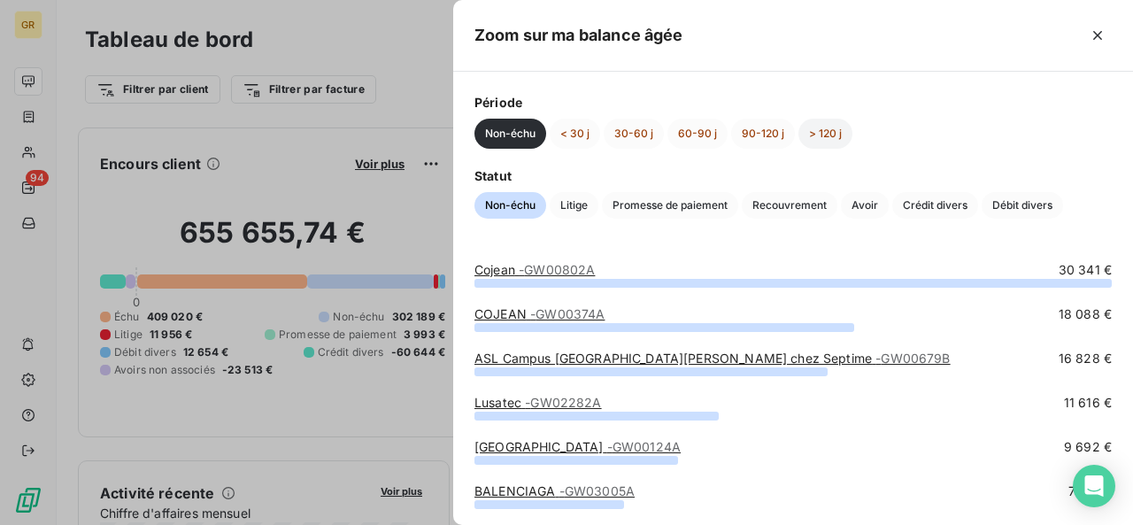
click at [818, 140] on button "> 120 j" at bounding box center [825, 134] width 54 height 30
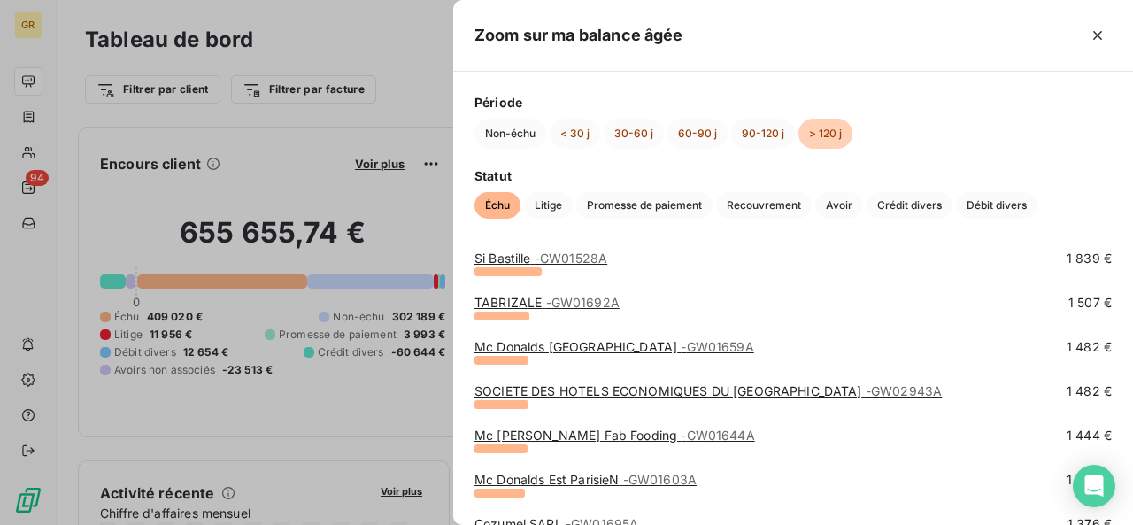
scroll to position [1248, 0]
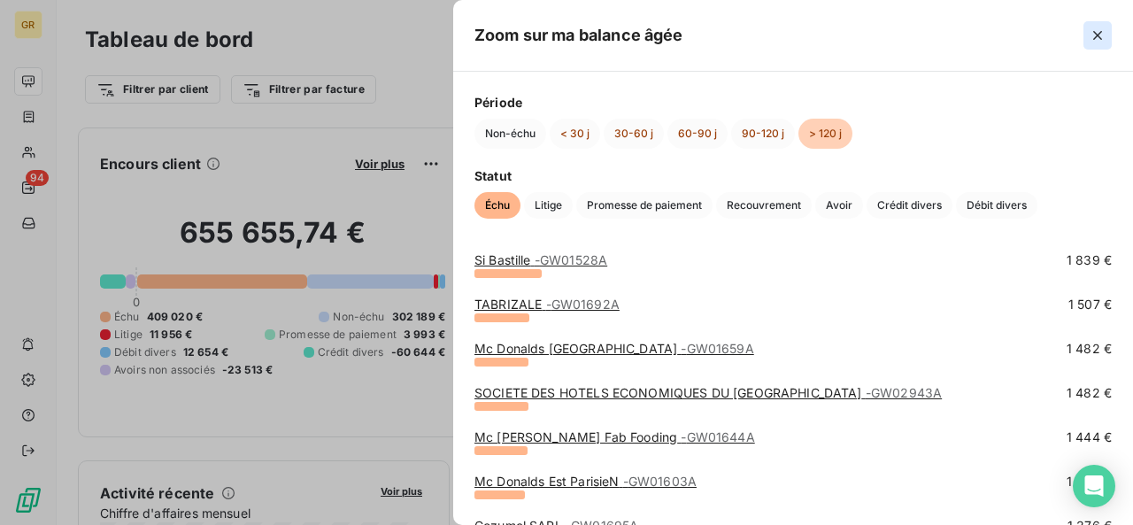
click at [1105, 42] on icon "button" at bounding box center [1097, 36] width 18 height 18
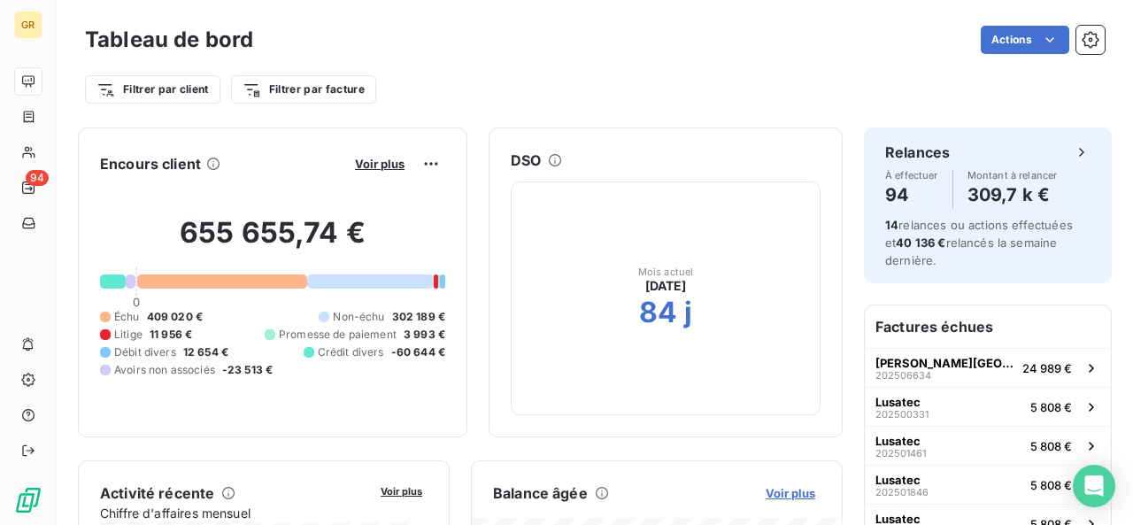
click at [772, 489] on span "Voir plus" at bounding box center [790, 493] width 50 height 14
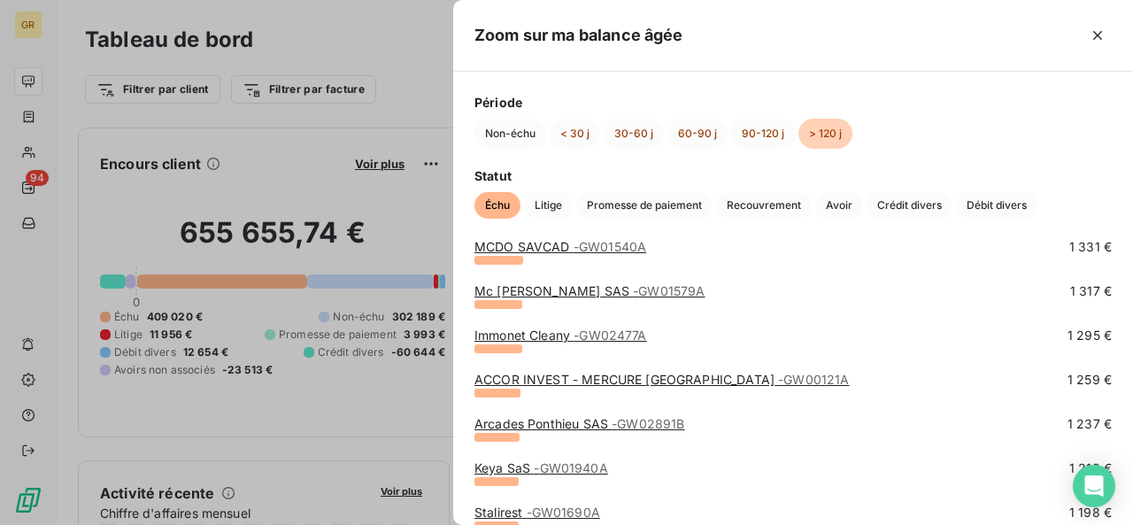
scroll to position [1659, 0]
click at [824, 380] on span "- GW00121A" at bounding box center [813, 379] width 71 height 15
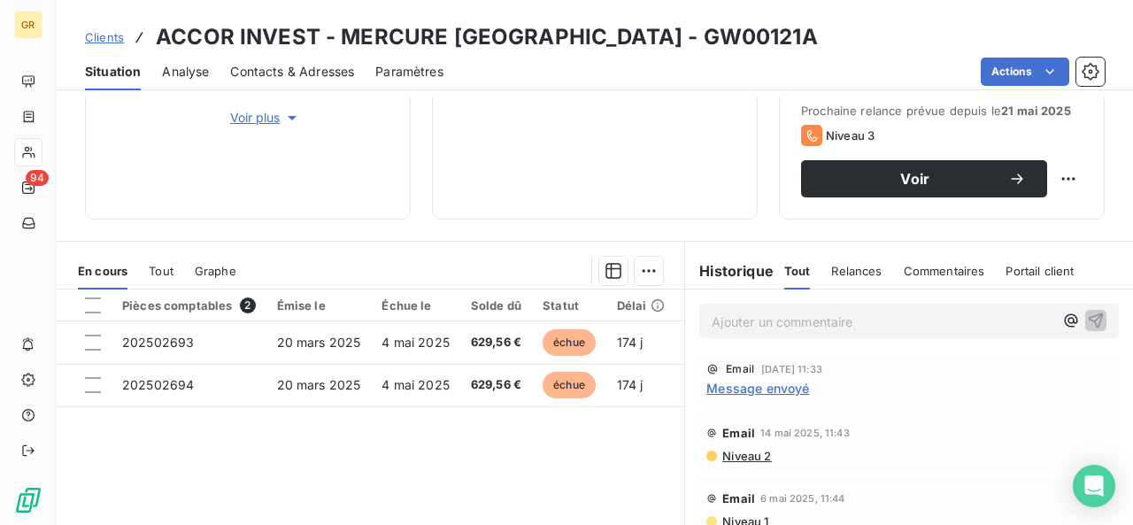
scroll to position [265, 0]
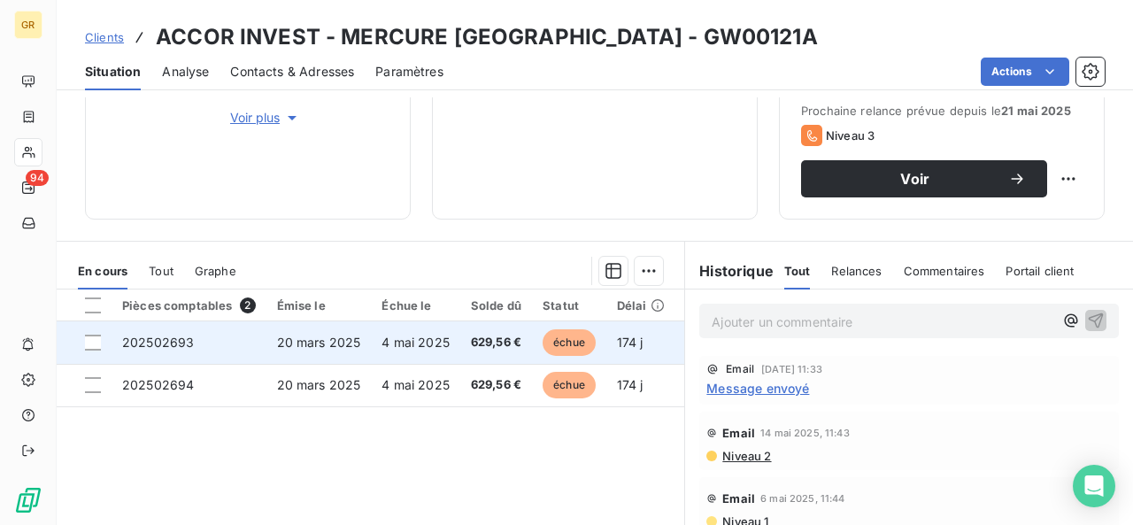
click at [448, 355] on td "4 mai 2025" at bounding box center [415, 342] width 89 height 42
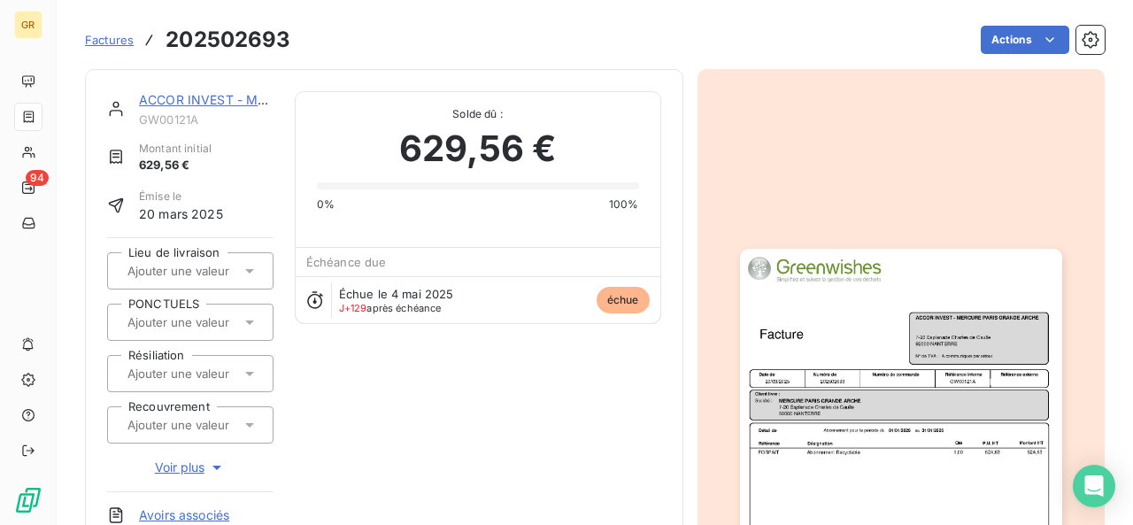
click at [824, 401] on img "button" at bounding box center [901, 476] width 322 height 455
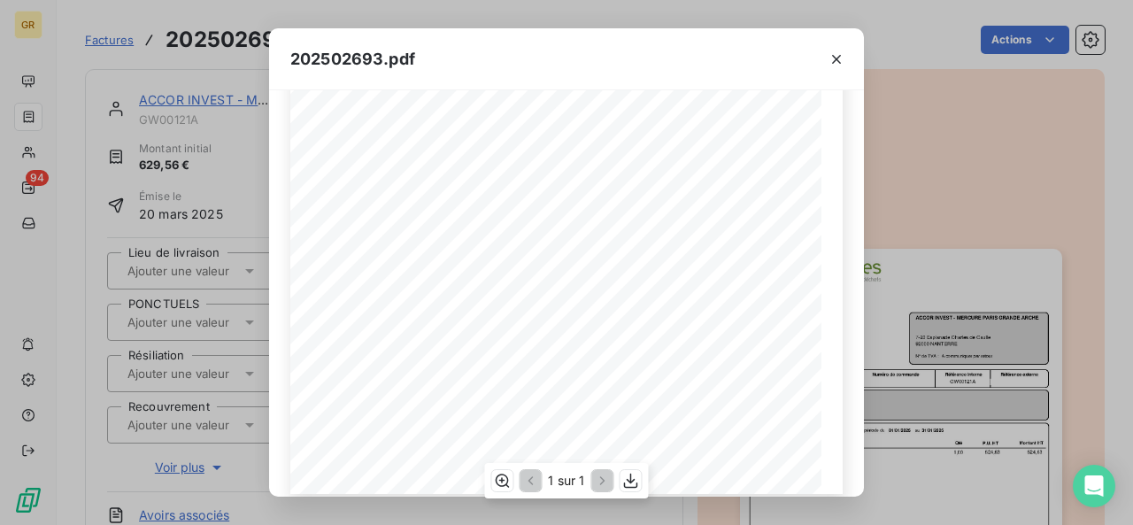
scroll to position [372, 0]
click at [828, 55] on icon "button" at bounding box center [836, 59] width 18 height 18
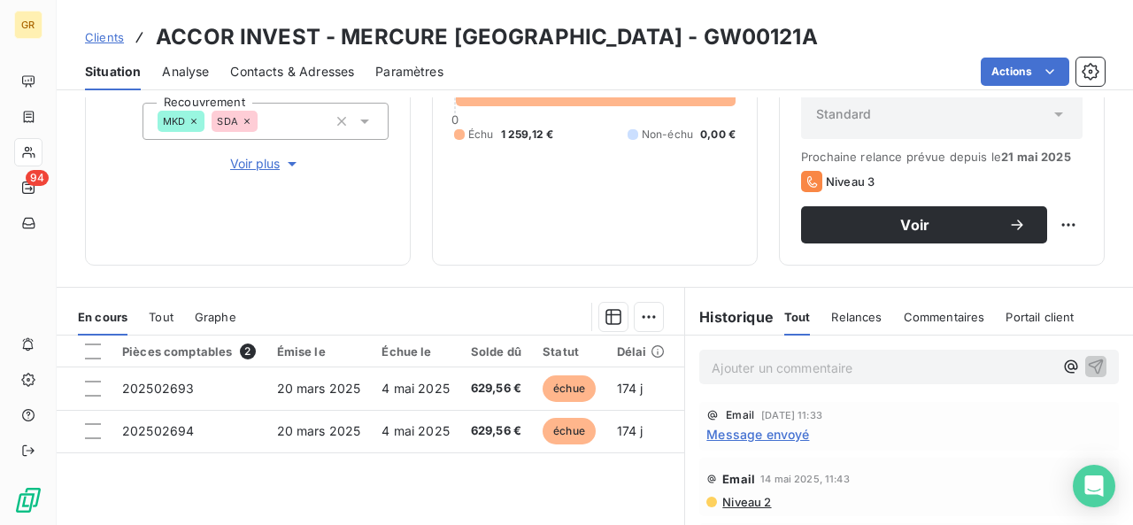
scroll to position [221, 0]
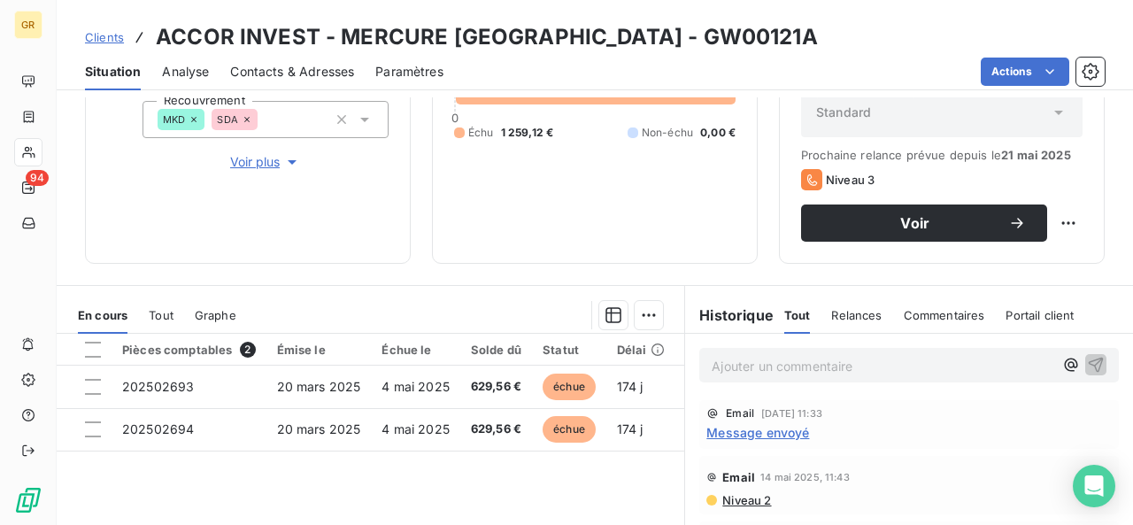
click at [733, 375] on p "Ajouter un commentaire ﻿" at bounding box center [882, 366] width 342 height 22
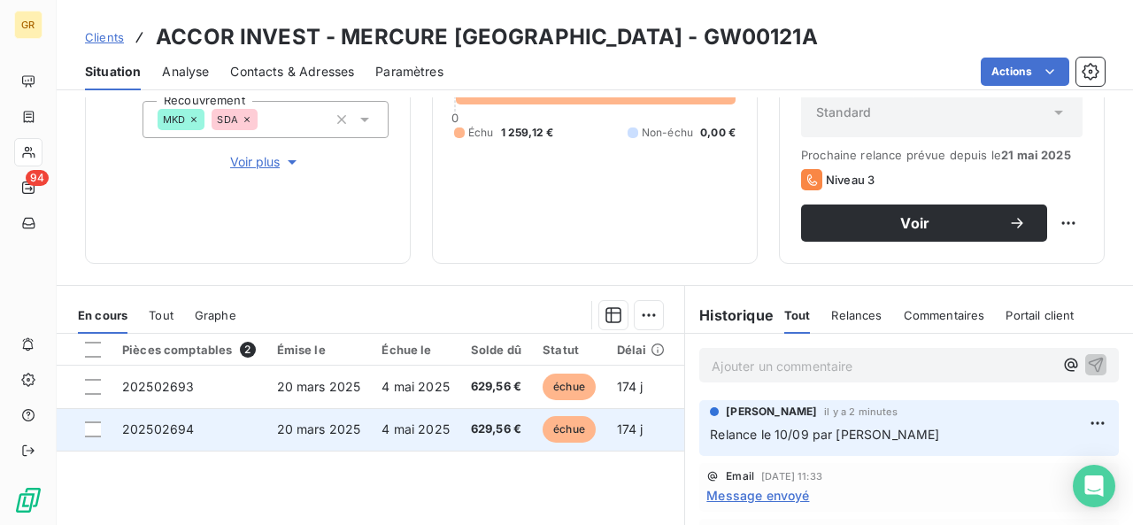
click at [357, 419] on td "20 mars 2025" at bounding box center [318, 429] width 105 height 42
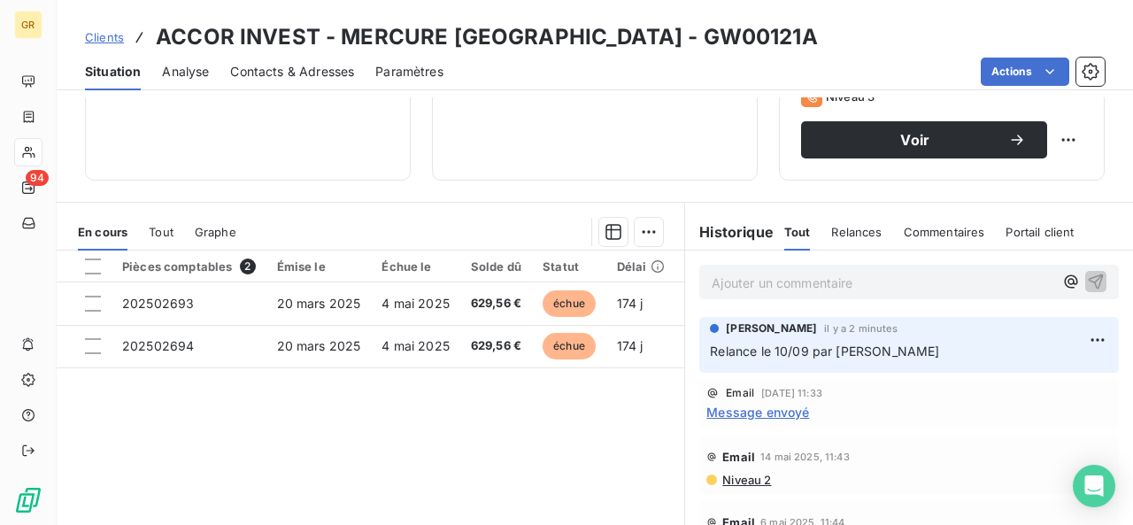
scroll to position [334, 0]
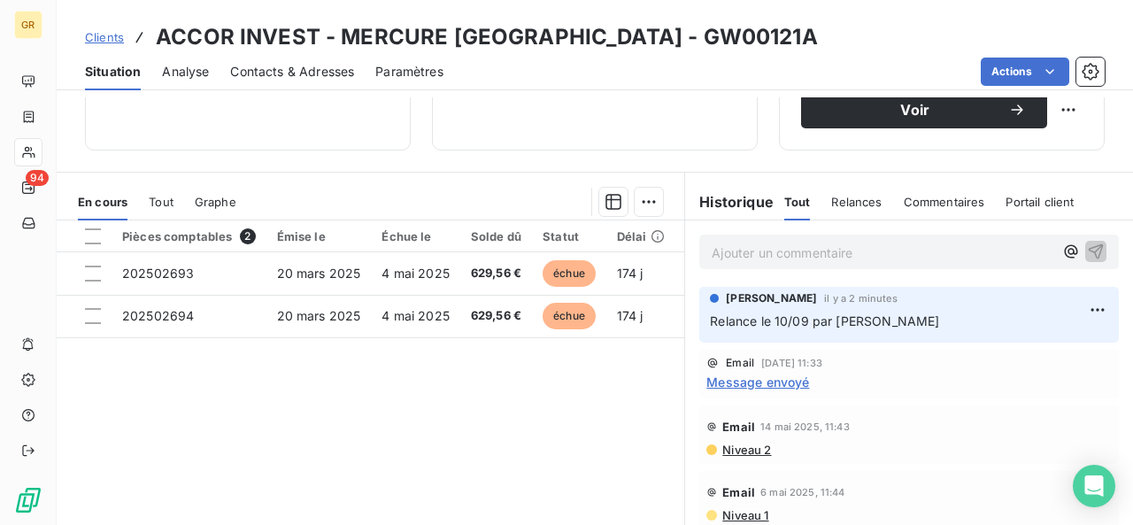
click at [480, 415] on div "Pièces comptables 2 Émise le Échue le Solde dû Statut Délai Retard thirdPartyCo…" at bounding box center [370, 390] width 627 height 341
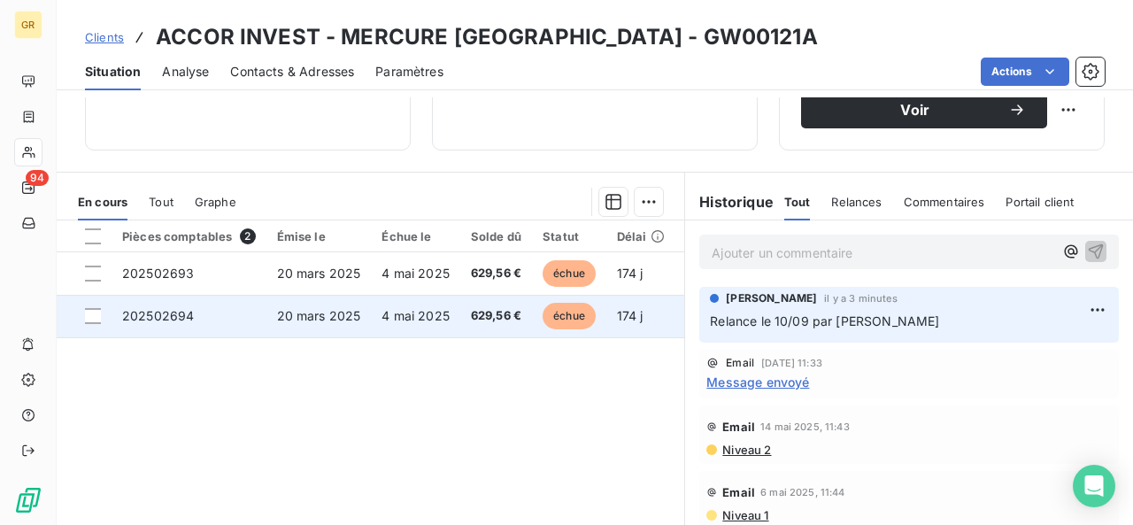
click at [528, 319] on td "629,56 €" at bounding box center [496, 316] width 72 height 42
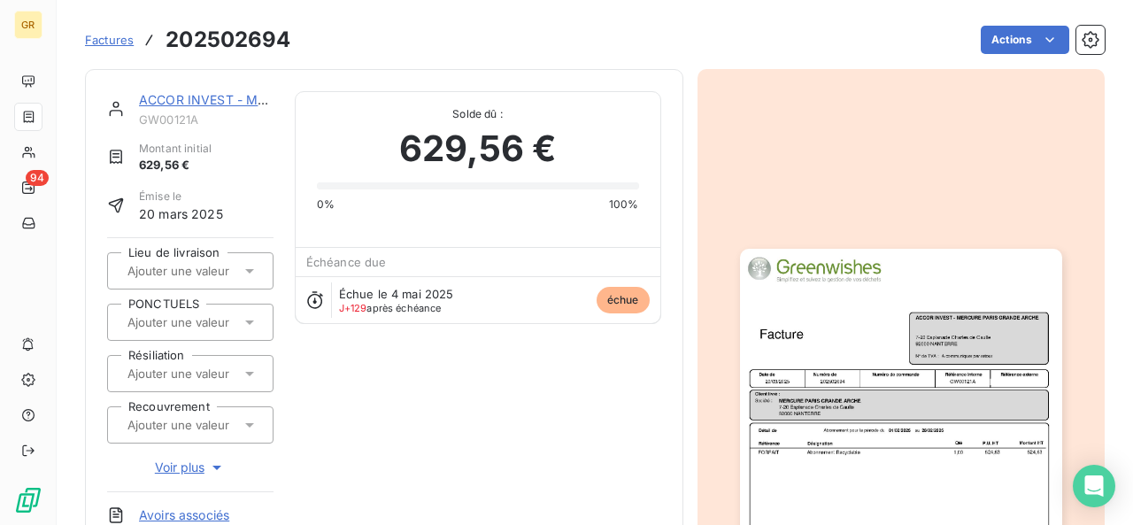
click at [763, 383] on img "button" at bounding box center [901, 476] width 322 height 455
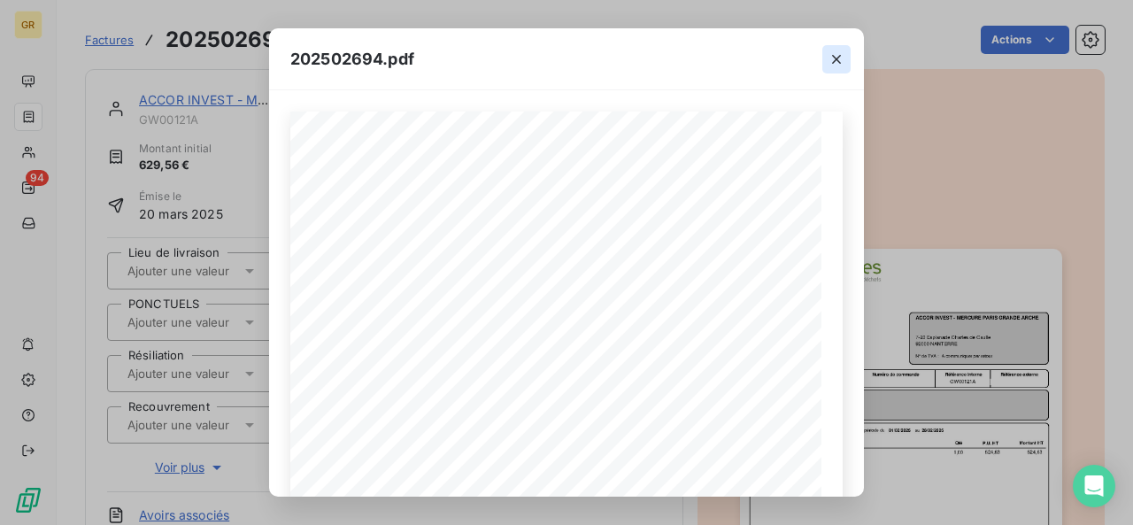
click at [837, 64] on icon "button" at bounding box center [836, 59] width 18 height 18
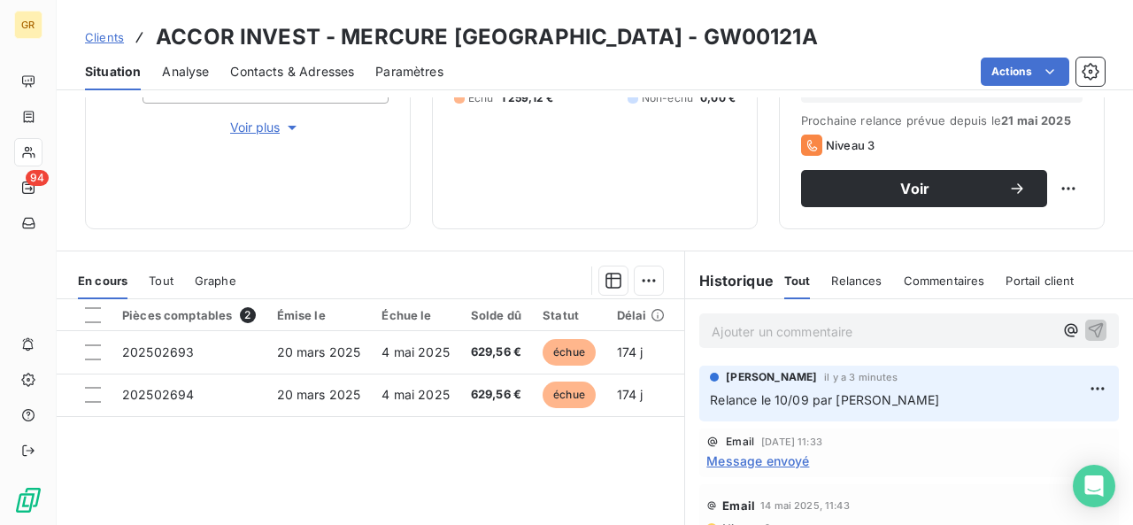
scroll to position [258, 0]
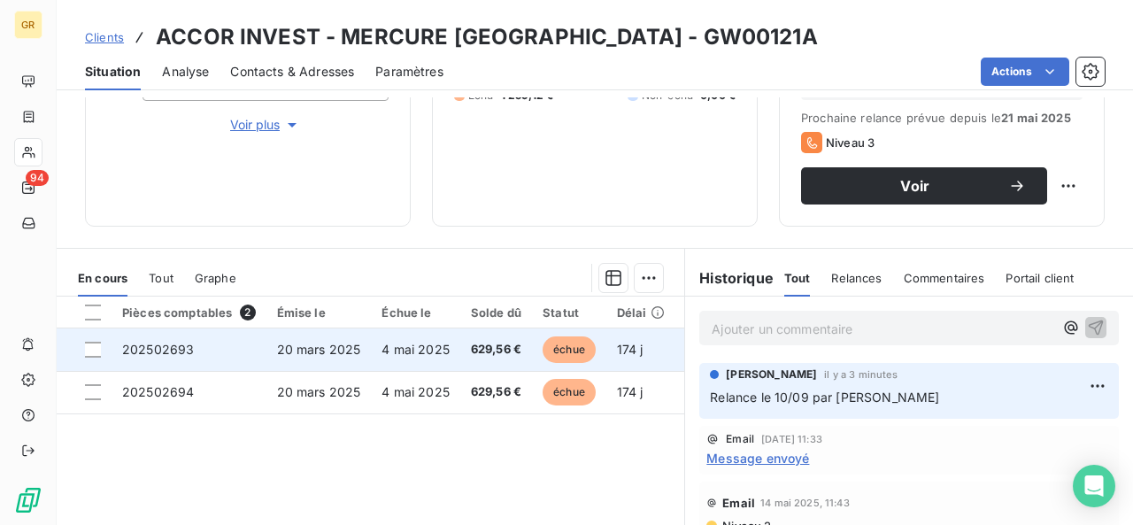
click at [431, 349] on span "4 mai 2025" at bounding box center [415, 349] width 68 height 15
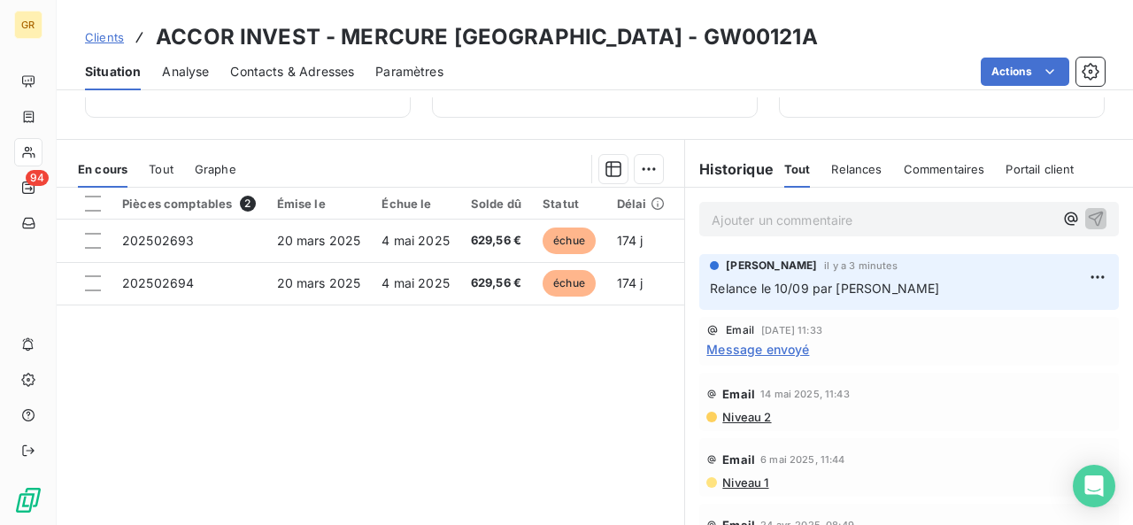
scroll to position [366, 0]
click at [281, 73] on span "Contacts & Adresses" at bounding box center [292, 72] width 124 height 18
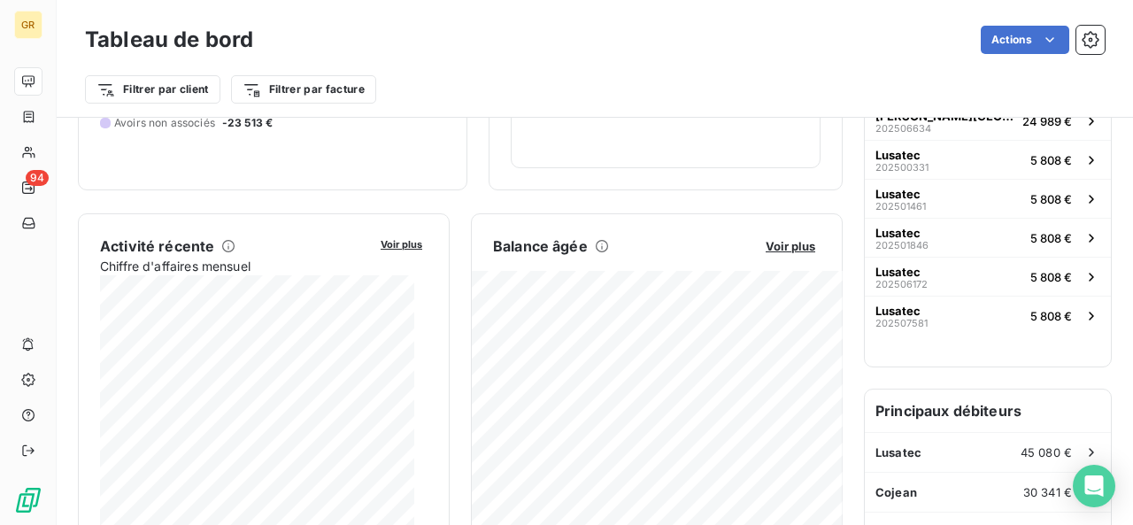
scroll to position [248, 0]
click at [772, 245] on span "Voir plus" at bounding box center [790, 246] width 50 height 14
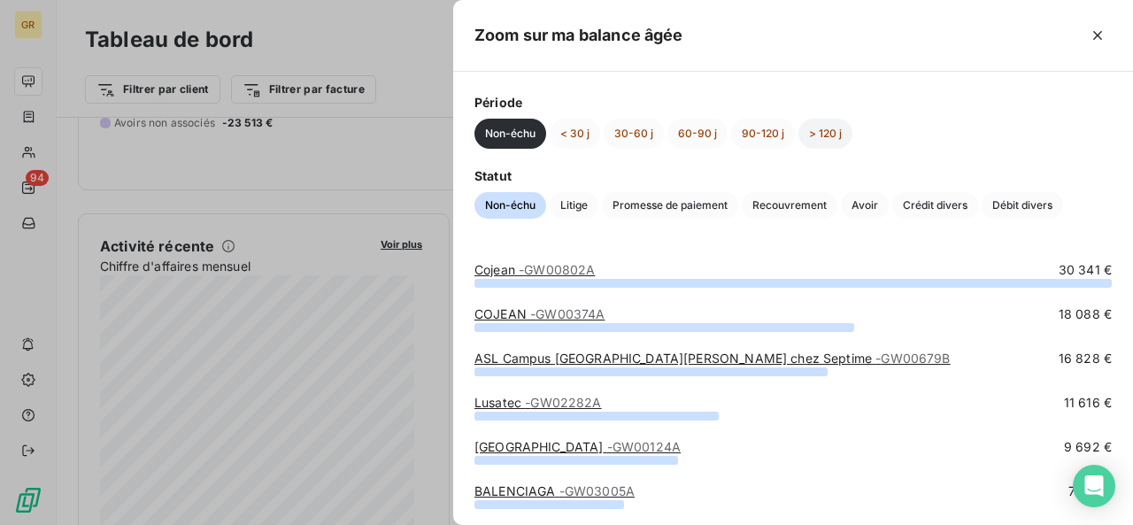
click at [833, 128] on button "> 120 j" at bounding box center [825, 134] width 54 height 30
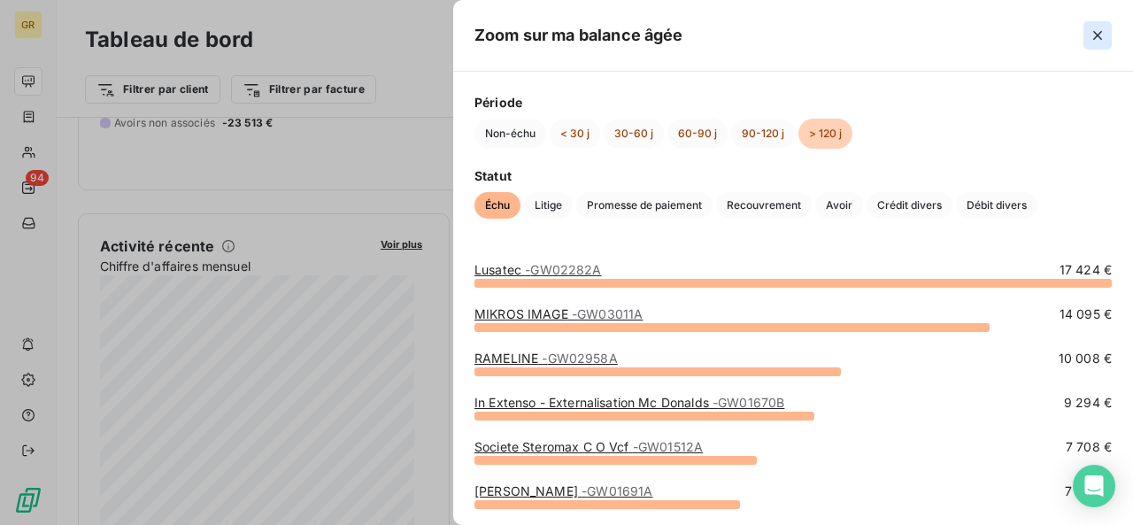
click at [1102, 37] on icon "button" at bounding box center [1097, 36] width 18 height 18
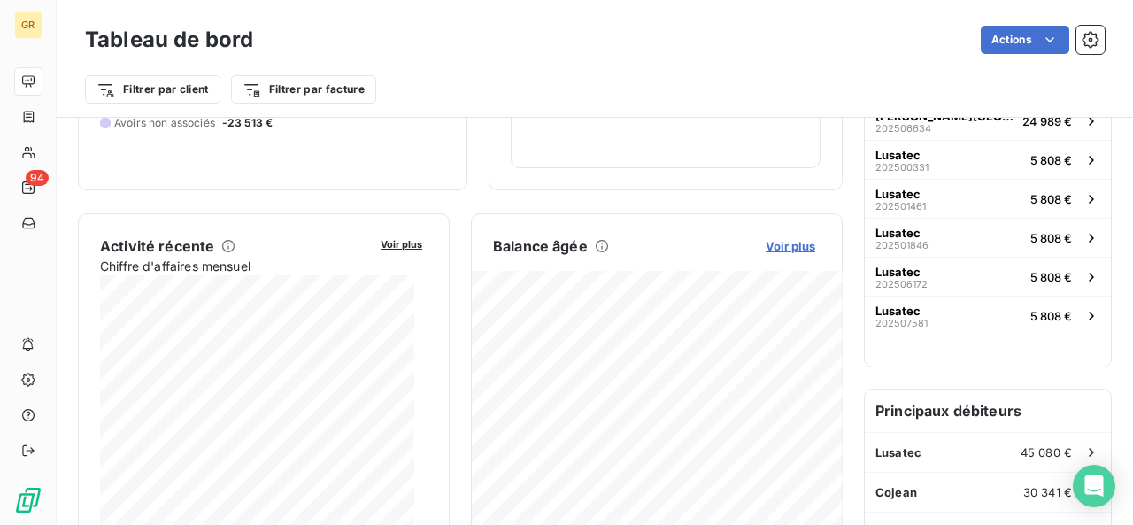
click at [765, 242] on span "Voir plus" at bounding box center [790, 246] width 50 height 14
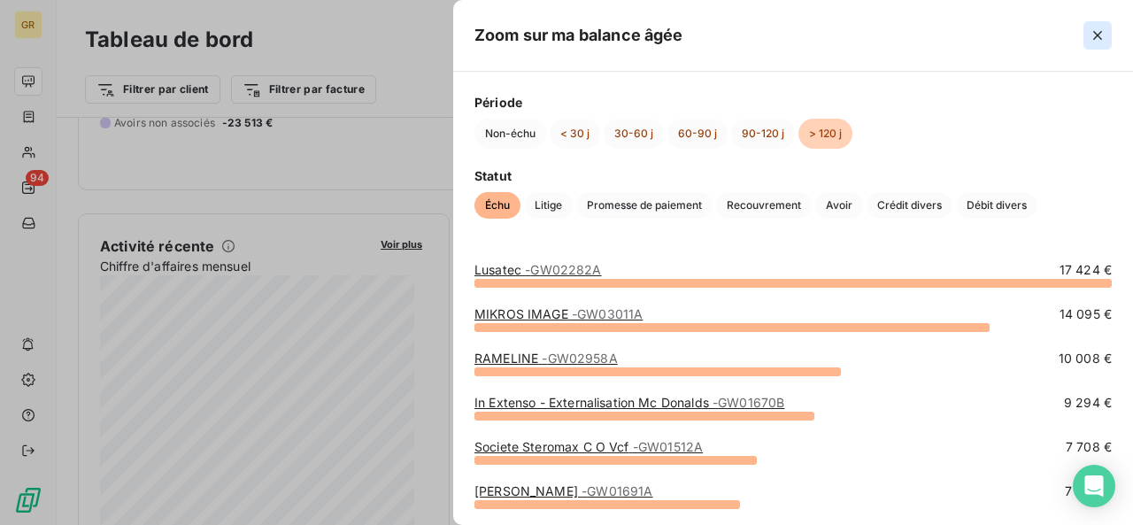
click at [1103, 37] on icon "button" at bounding box center [1097, 36] width 18 height 18
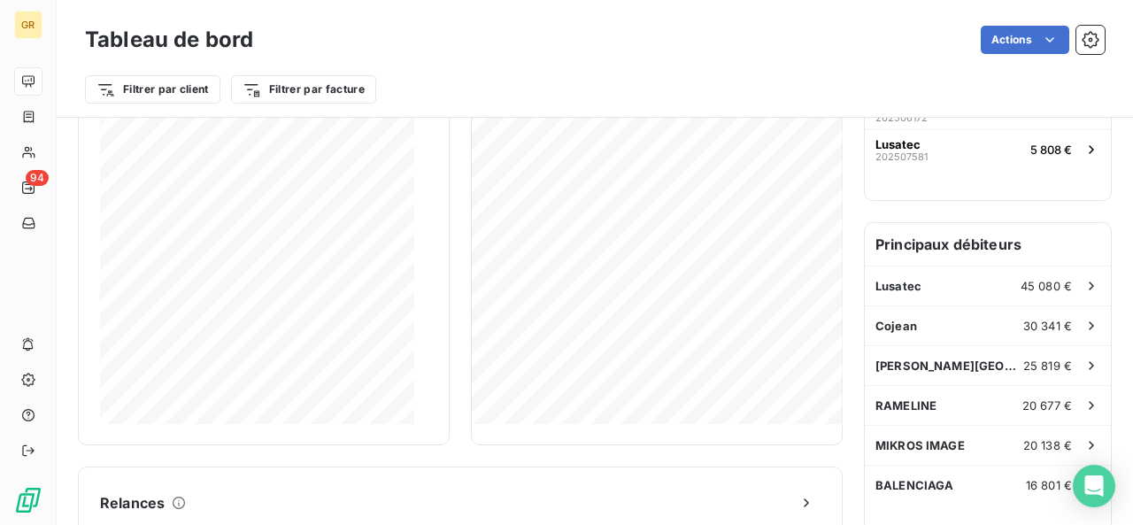
scroll to position [308, 0]
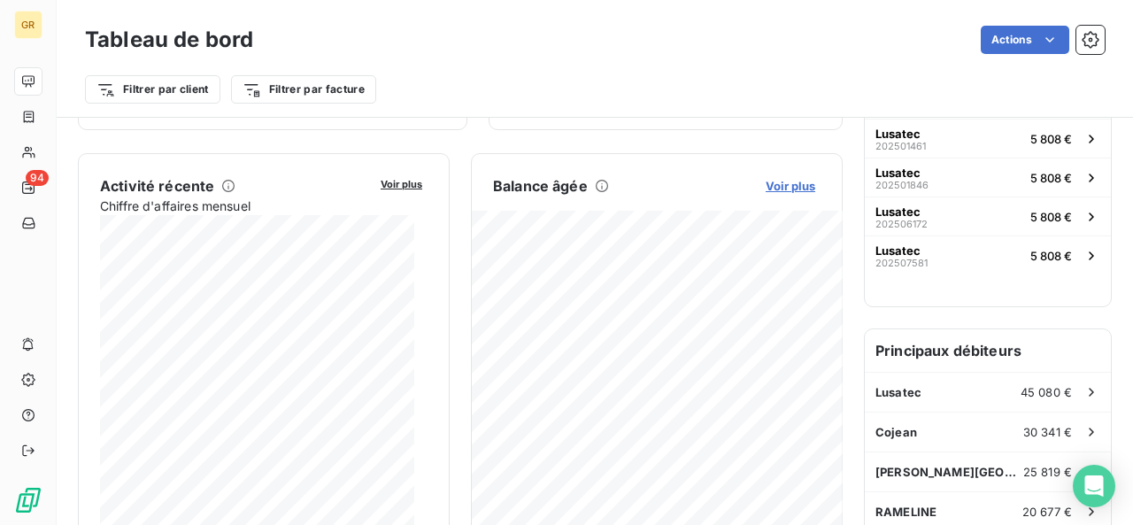
click at [781, 185] on span "Voir plus" at bounding box center [790, 186] width 50 height 14
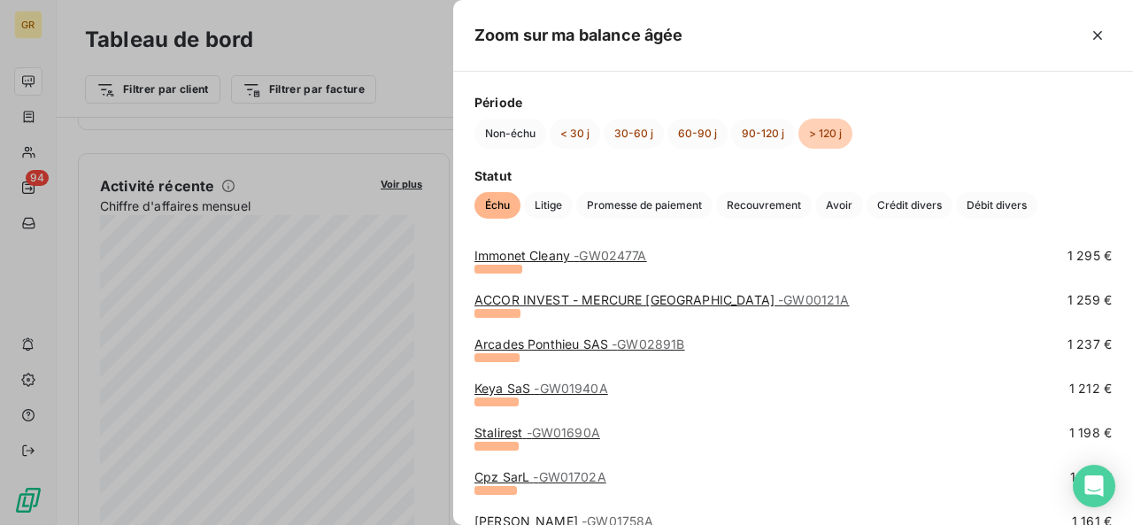
scroll to position [1725, 0]
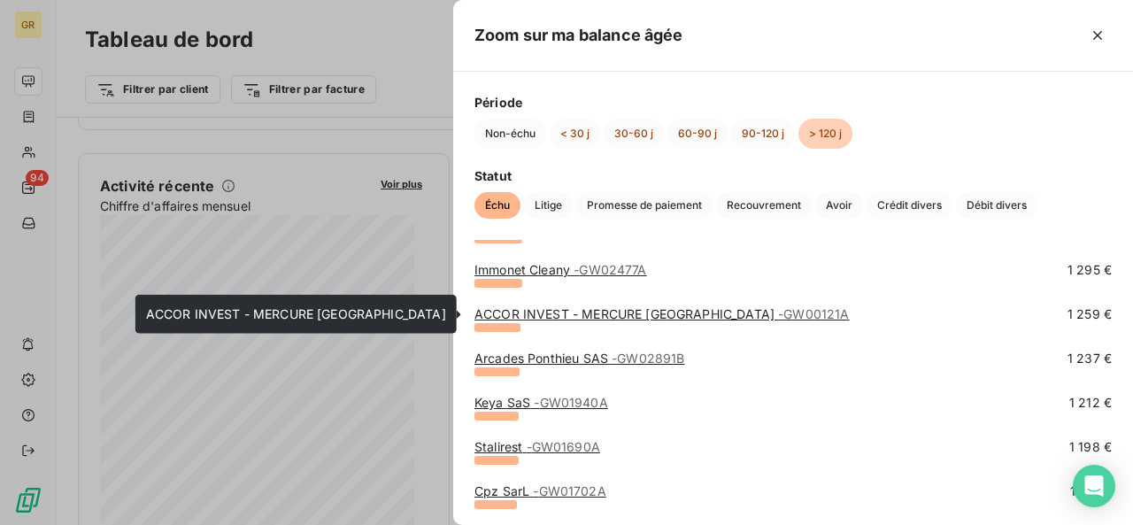
click at [574, 314] on link "ACCOR INVEST - MERCURE [GEOGRAPHIC_DATA] - GW00121A" at bounding box center [661, 313] width 375 height 15
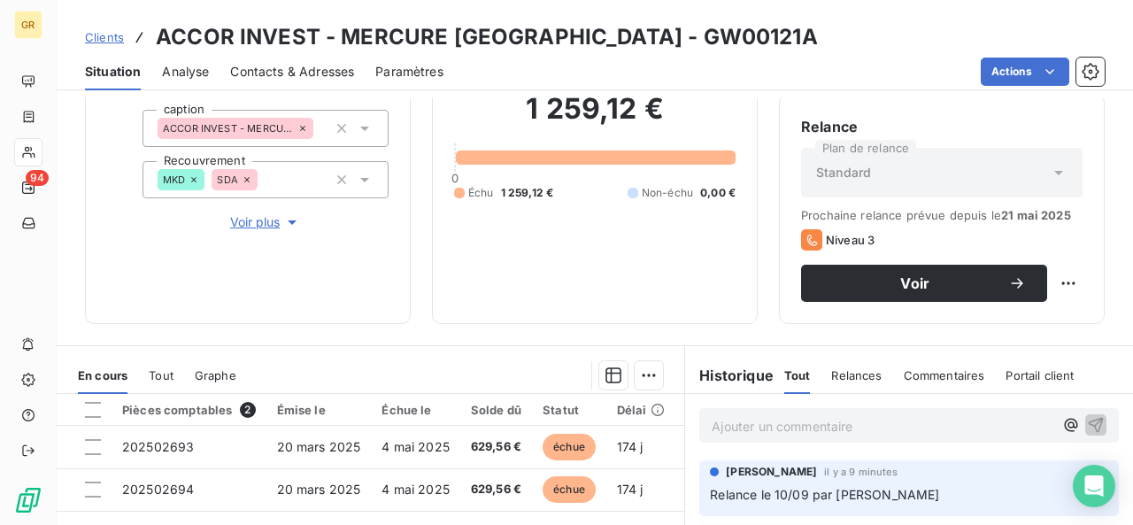
scroll to position [163, 0]
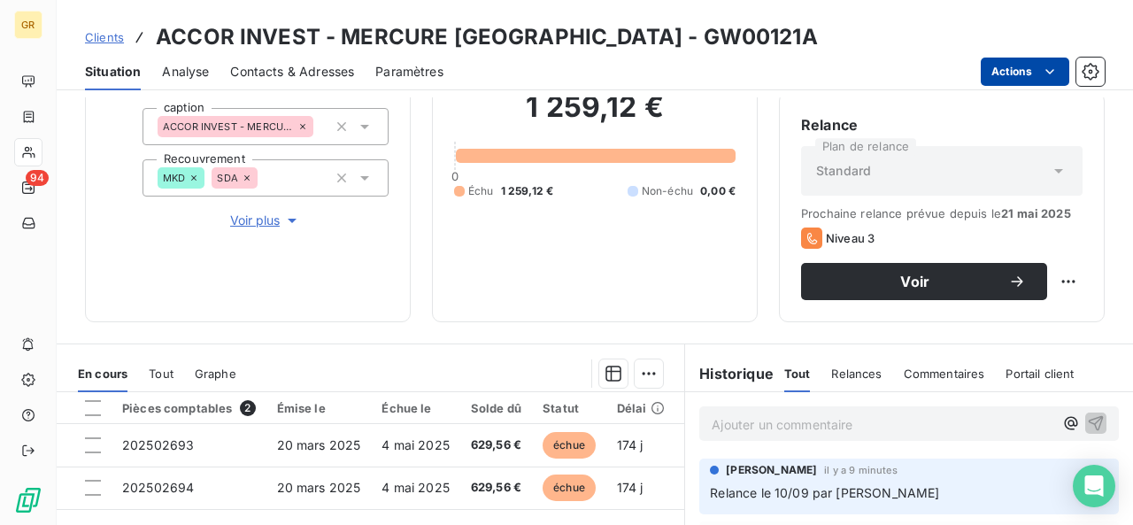
click at [1009, 62] on html "GR 94 Clients ACCOR INVEST - MERCURE PARIS GRANDE ARCHE - GW00121A Situation An…" at bounding box center [566, 262] width 1133 height 525
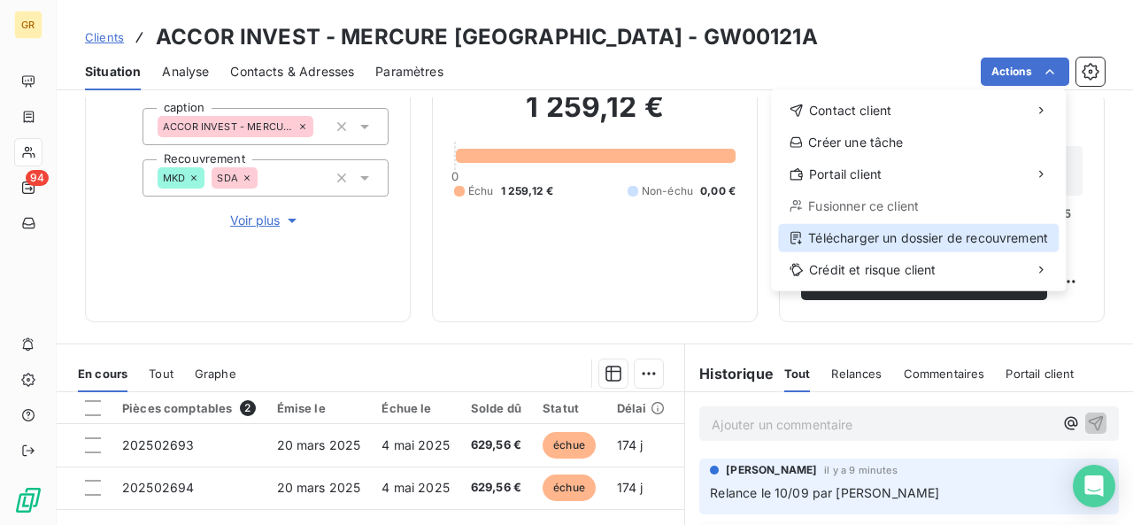
click at [899, 236] on div "Télécharger un dossier de recouvrement" at bounding box center [918, 238] width 280 height 28
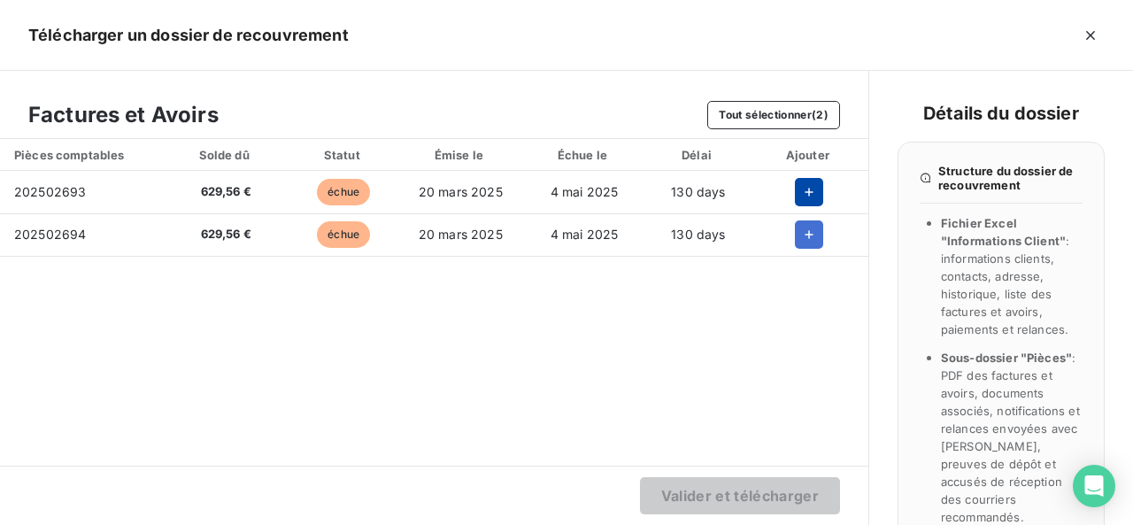
click at [800, 186] on icon "button" at bounding box center [809, 192] width 18 height 18
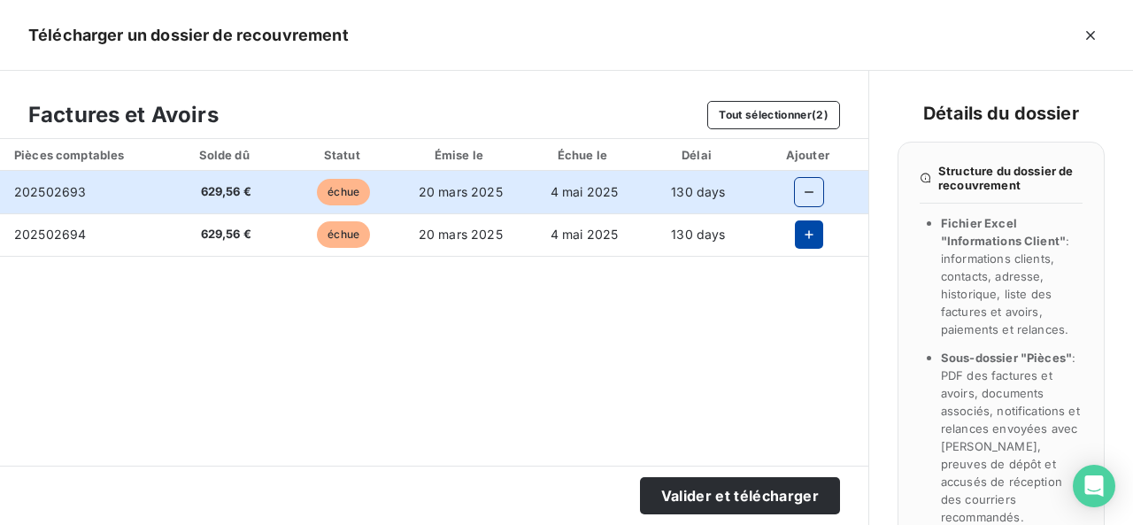
click at [802, 231] on icon "button" at bounding box center [809, 235] width 18 height 18
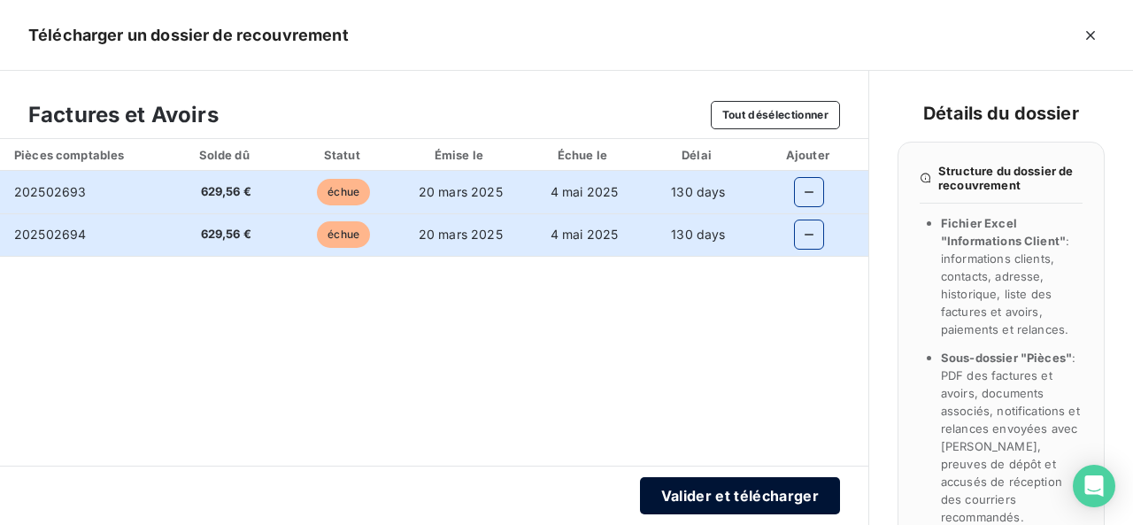
click at [701, 493] on button "Valider et télécharger" at bounding box center [740, 495] width 200 height 37
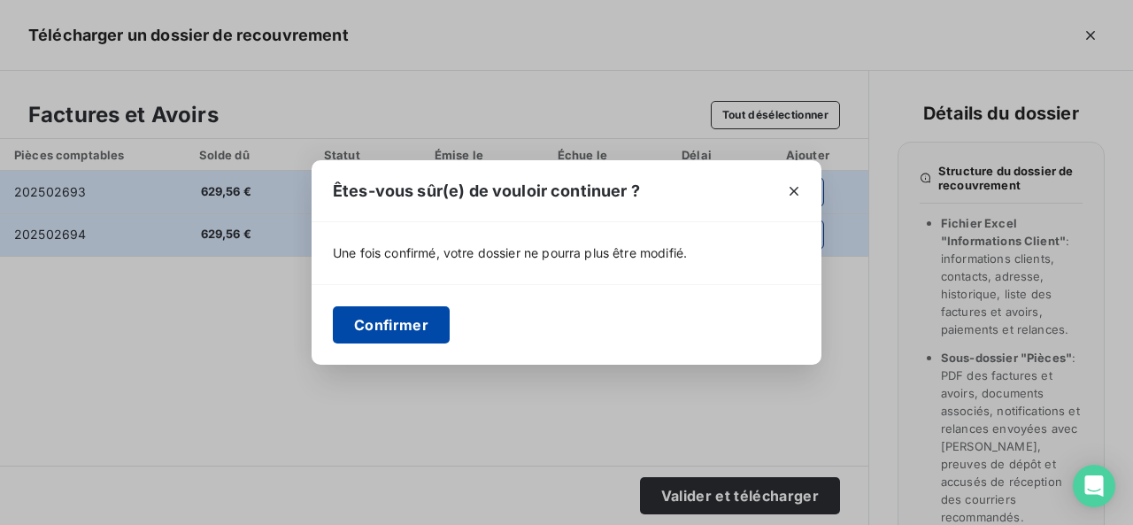
click at [426, 320] on button "Confirmer" at bounding box center [391, 324] width 117 height 37
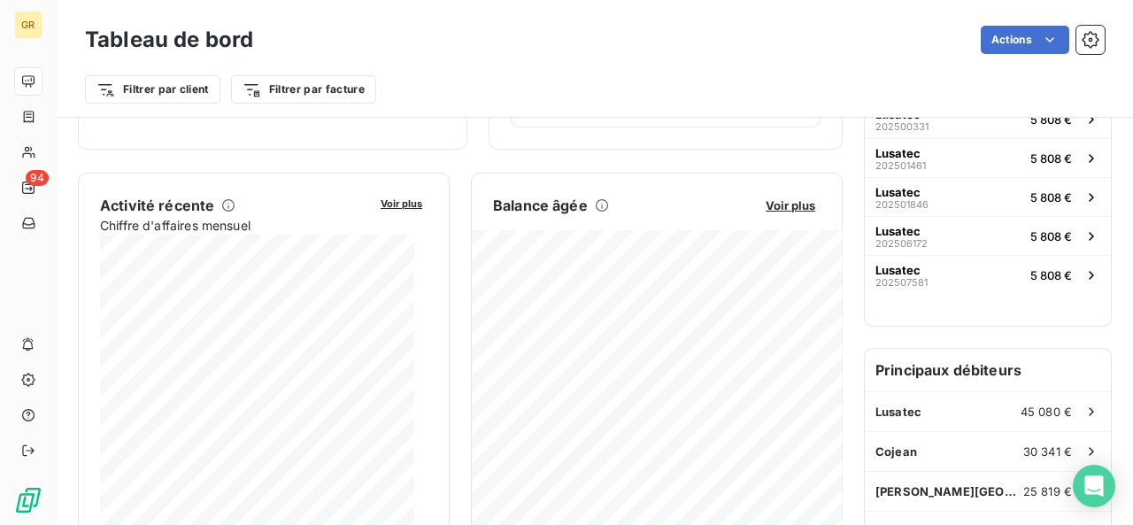
scroll to position [288, 0]
click at [778, 203] on span "Voir plus" at bounding box center [790, 205] width 50 height 14
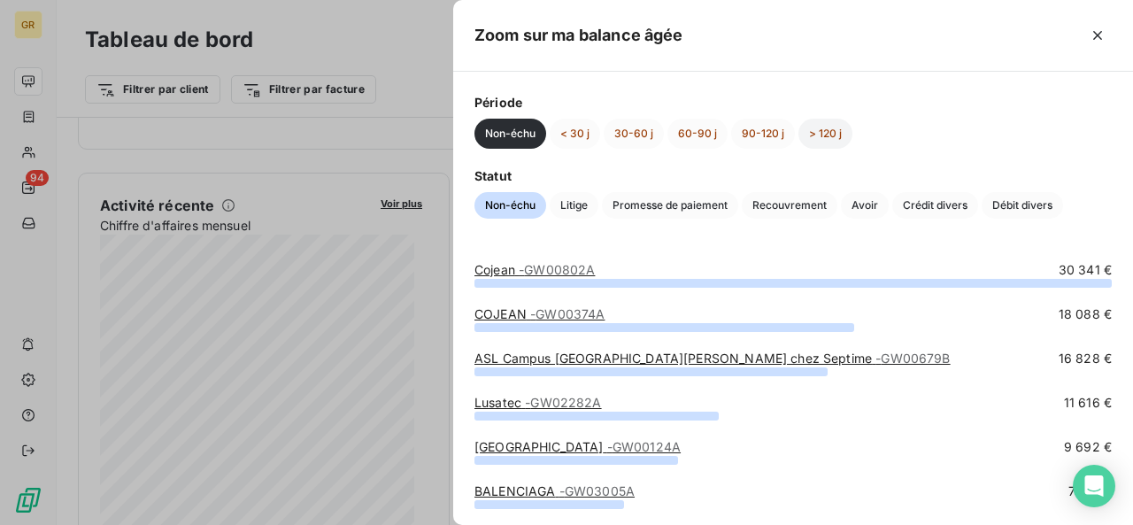
click at [822, 133] on button "> 120 j" at bounding box center [825, 134] width 54 height 30
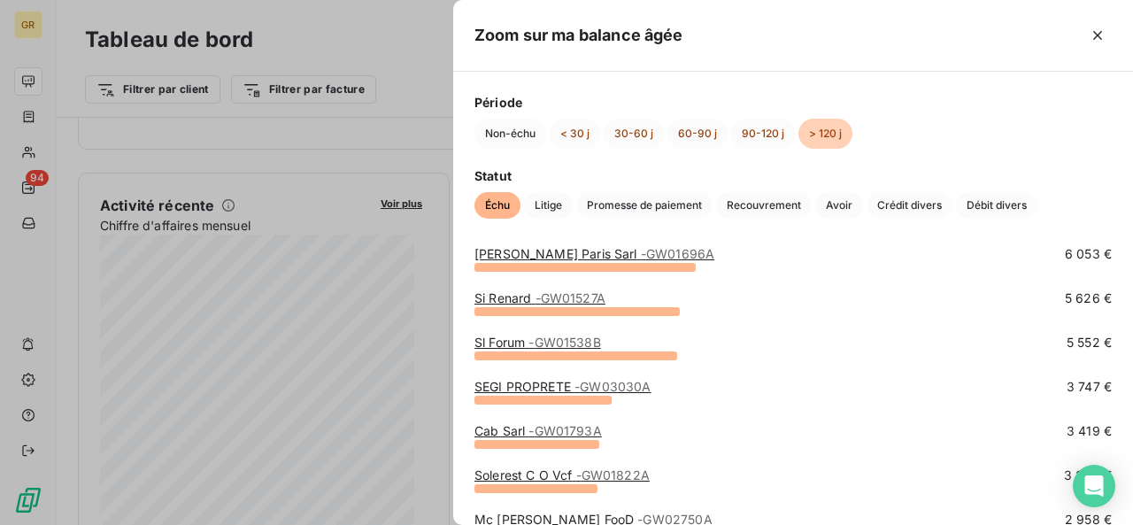
scroll to position [0, 0]
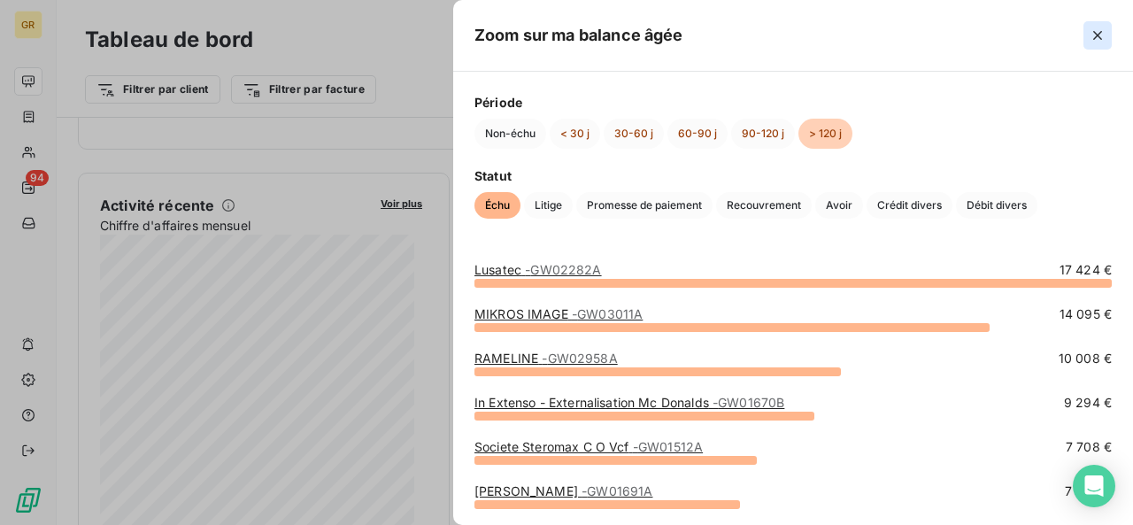
click at [1090, 34] on icon "button" at bounding box center [1097, 36] width 18 height 18
